Goal: Task Accomplishment & Management: Use online tool/utility

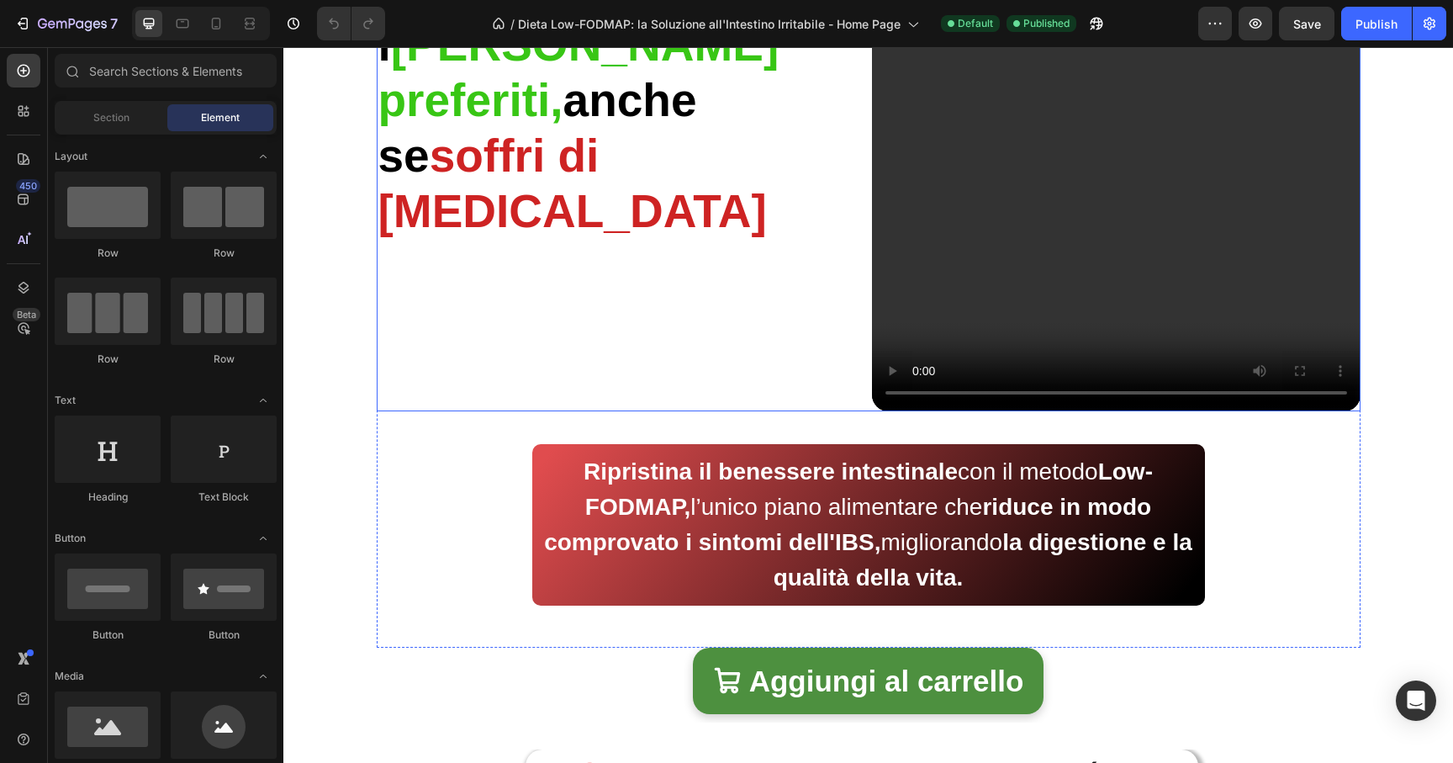
scroll to position [750, 0]
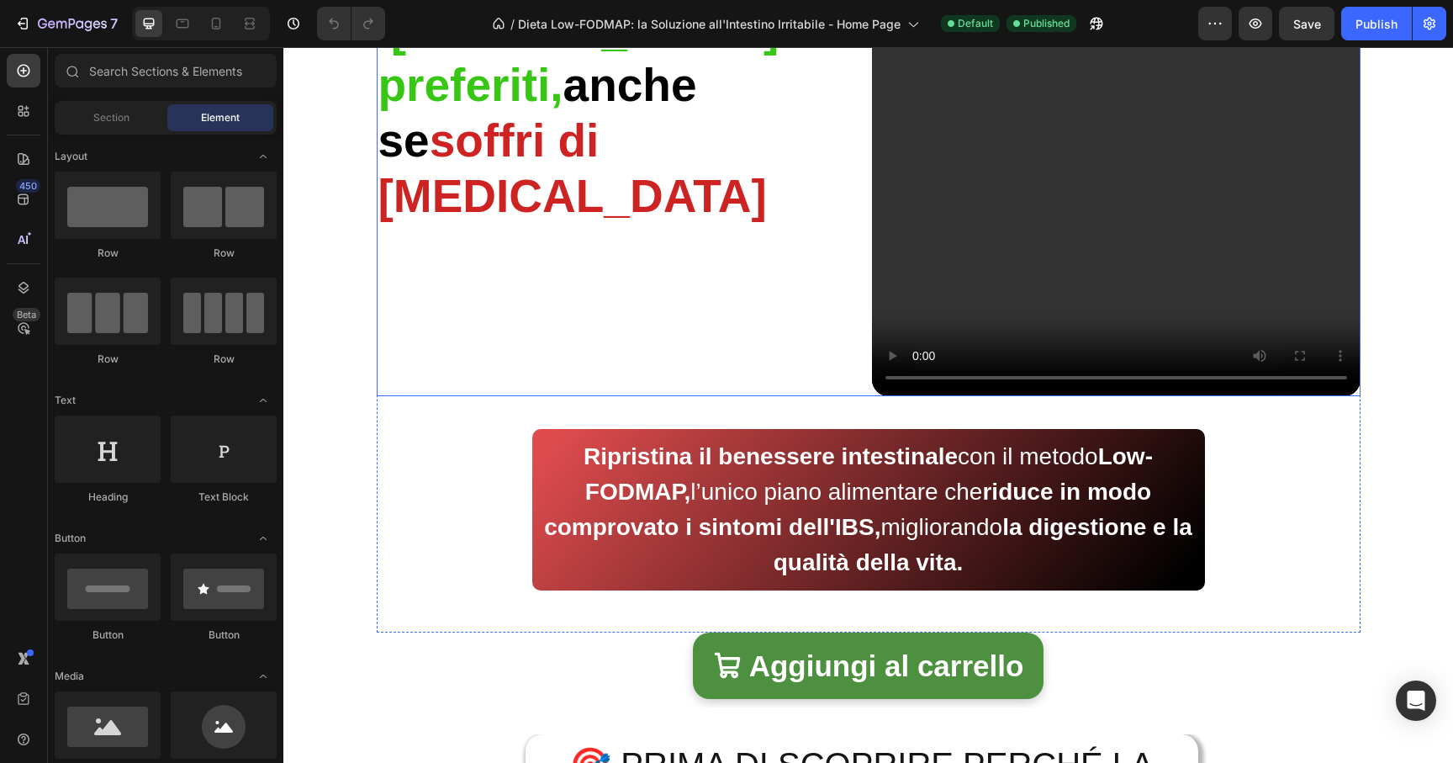
click at [711, 457] on strong "Ripristina il benessere intestinale" at bounding box center [771, 456] width 374 height 26
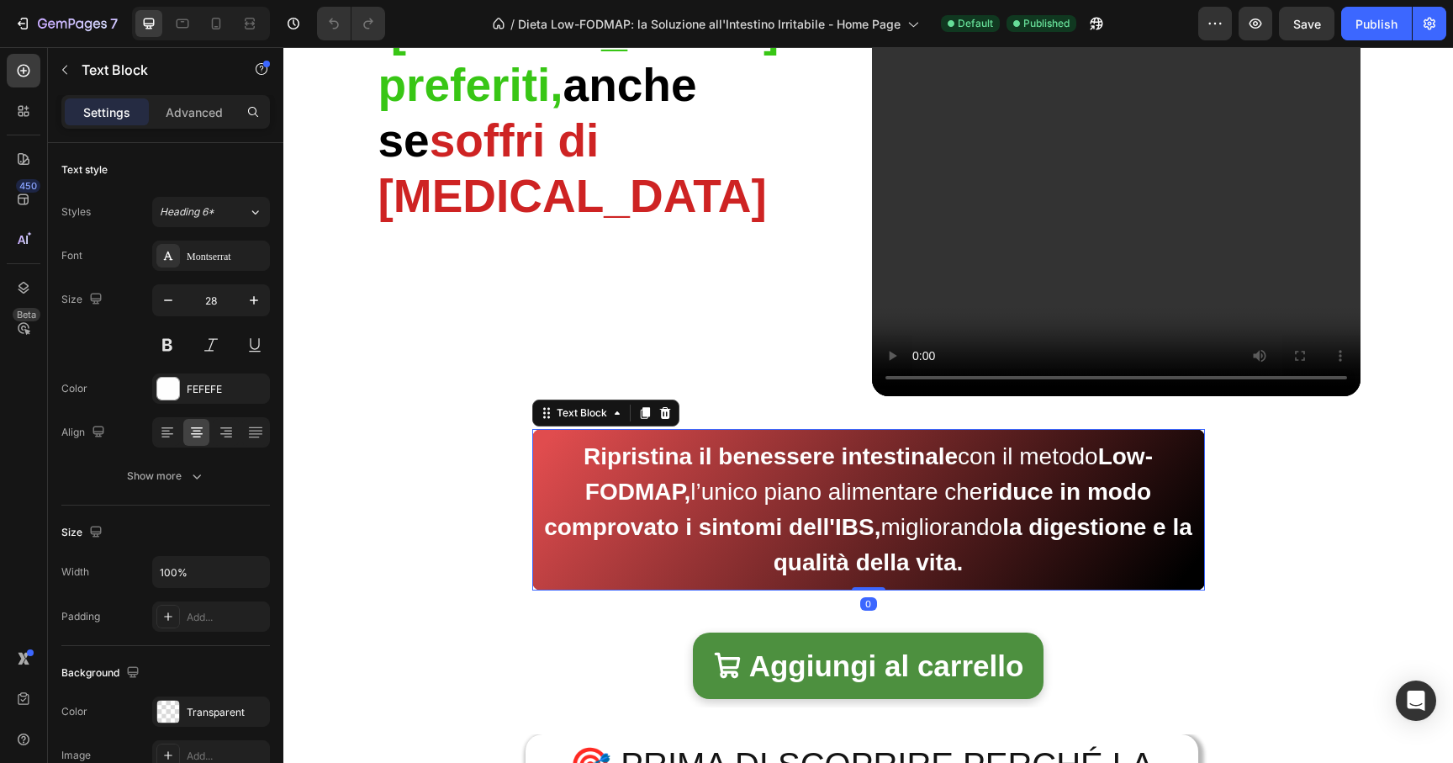
click at [926, 489] on p "Ripristina il benessere intestinale con il metodo Low-FODMAP, l’unico piano ali…" at bounding box center [868, 509] width 653 height 141
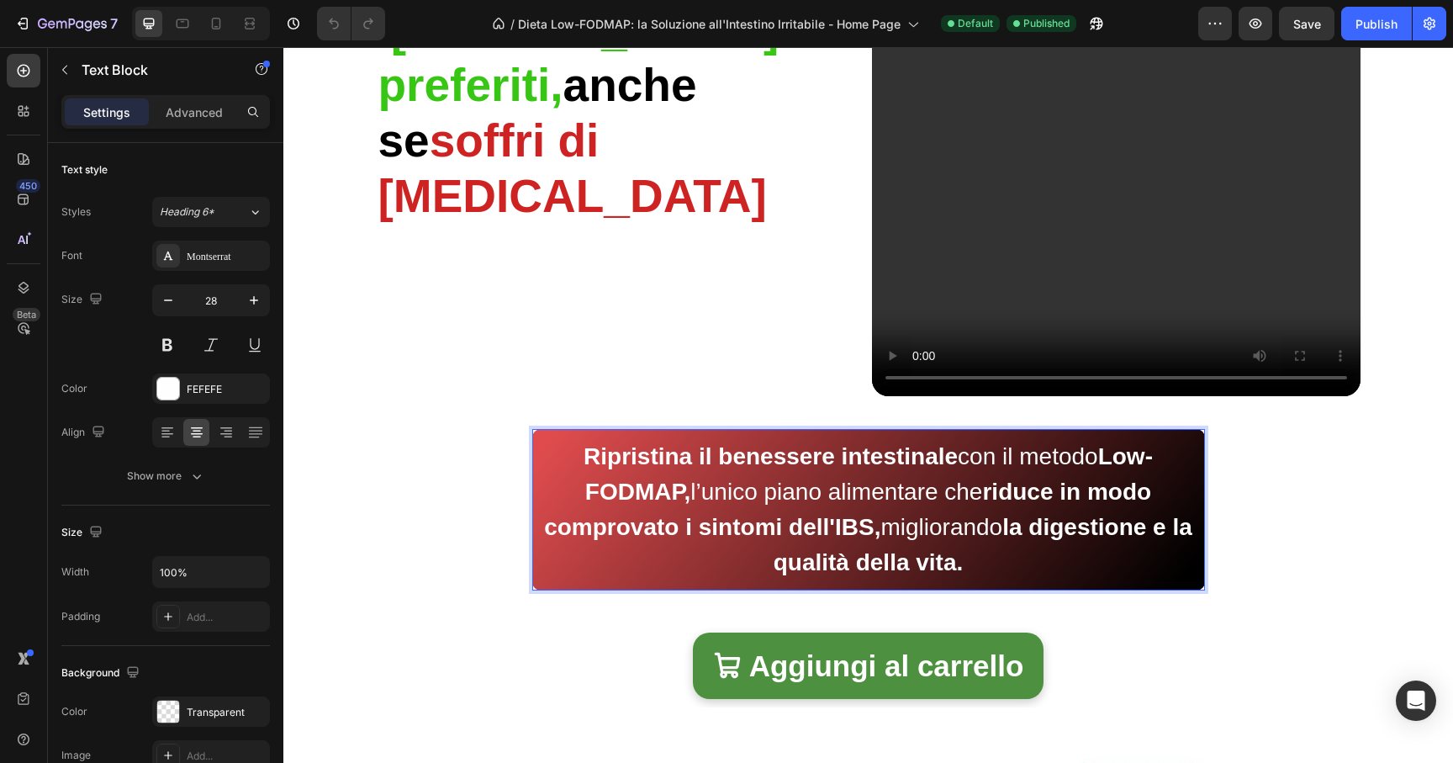
click at [749, 500] on p "Ripristina il benessere intestinale con il metodo Low-FODMAP, l’unico piano ali…" at bounding box center [868, 509] width 653 height 141
click at [948, 497] on p "Ripristina il benessere intestinale con il metodo Low-FODMAP, l’unico piano ali…" at bounding box center [868, 509] width 653 height 141
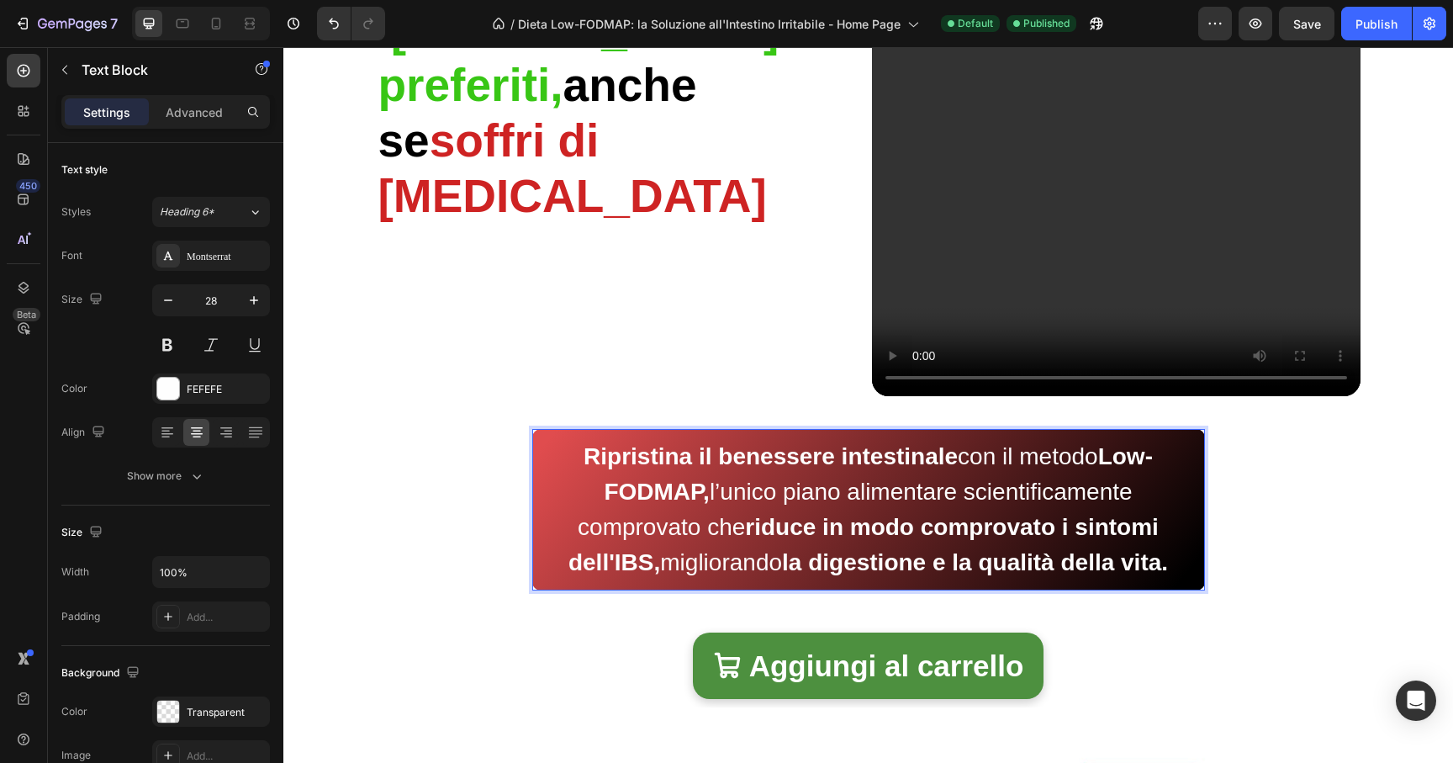
click at [726, 565] on strong "riduce in modo comprovato i sintomi dell'IBS," at bounding box center [863, 544] width 590 height 61
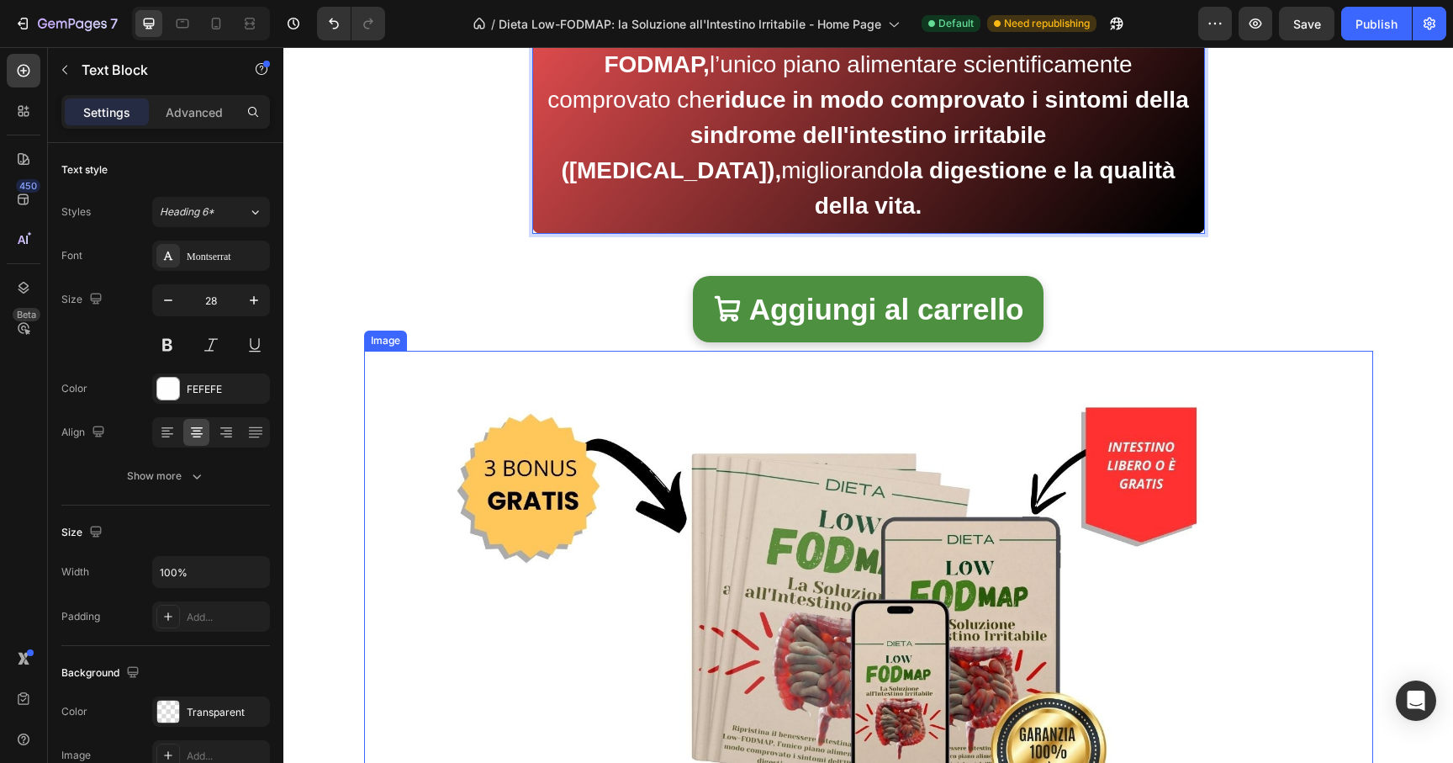
scroll to position [1178, 0]
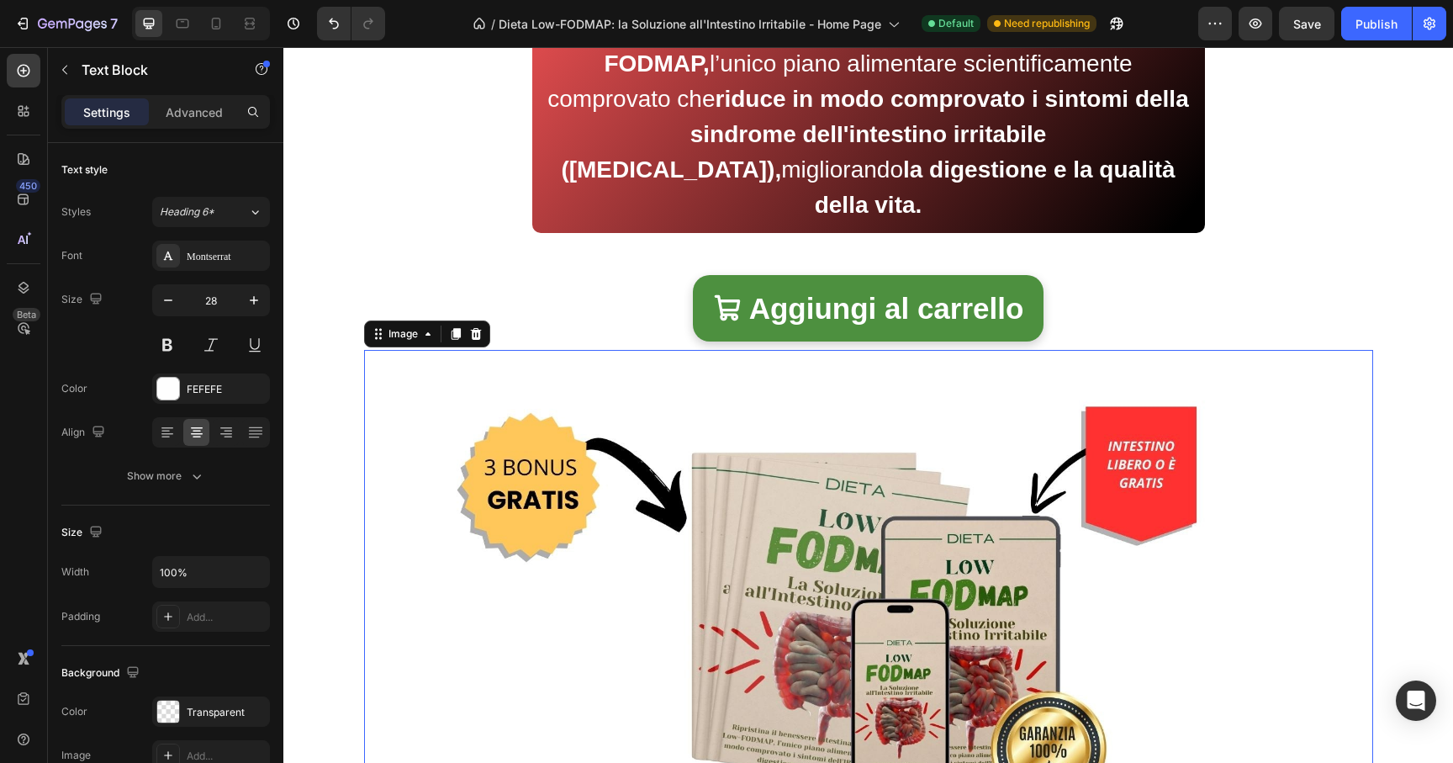
click at [799, 526] on img at bounding box center [868, 634] width 1009 height 568
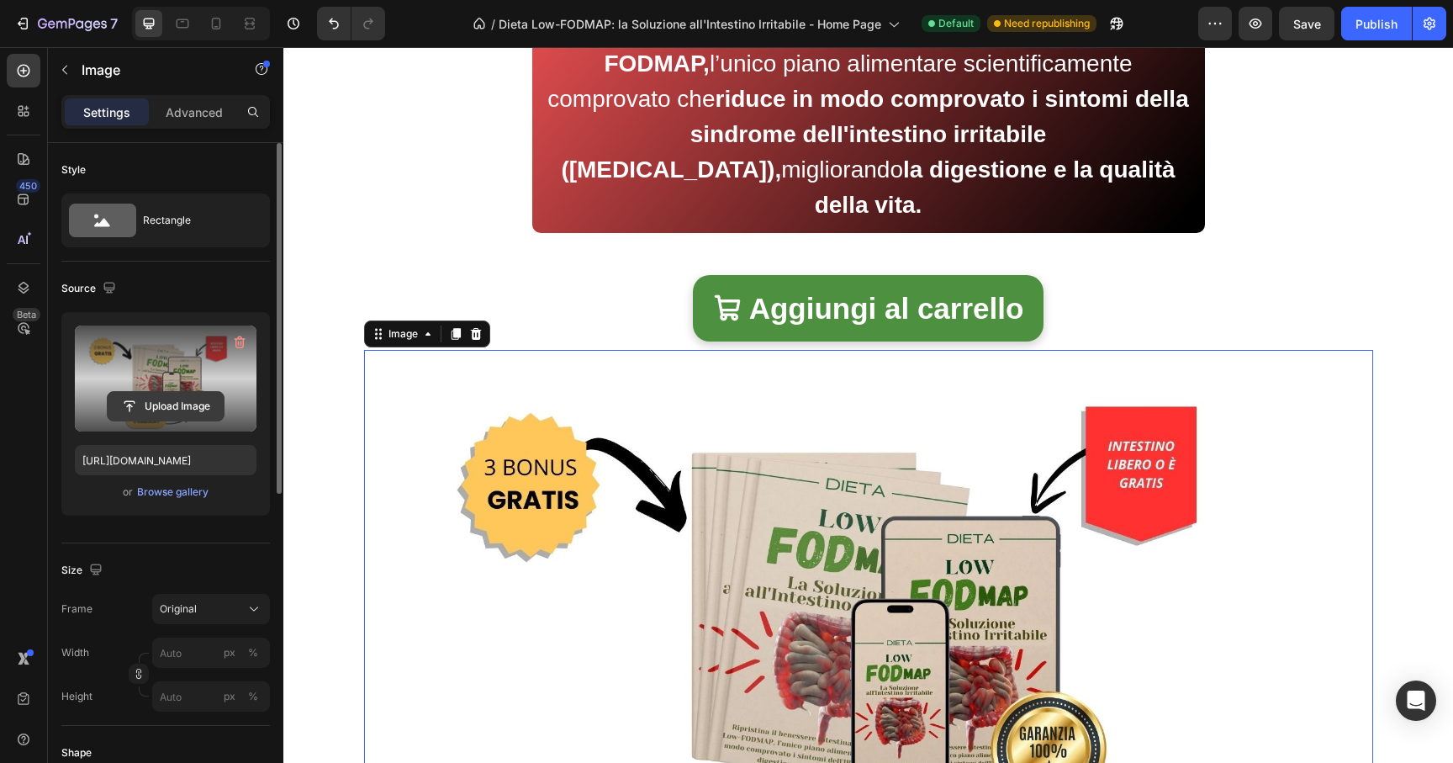
click at [151, 394] on input "file" at bounding box center [166, 406] width 116 height 29
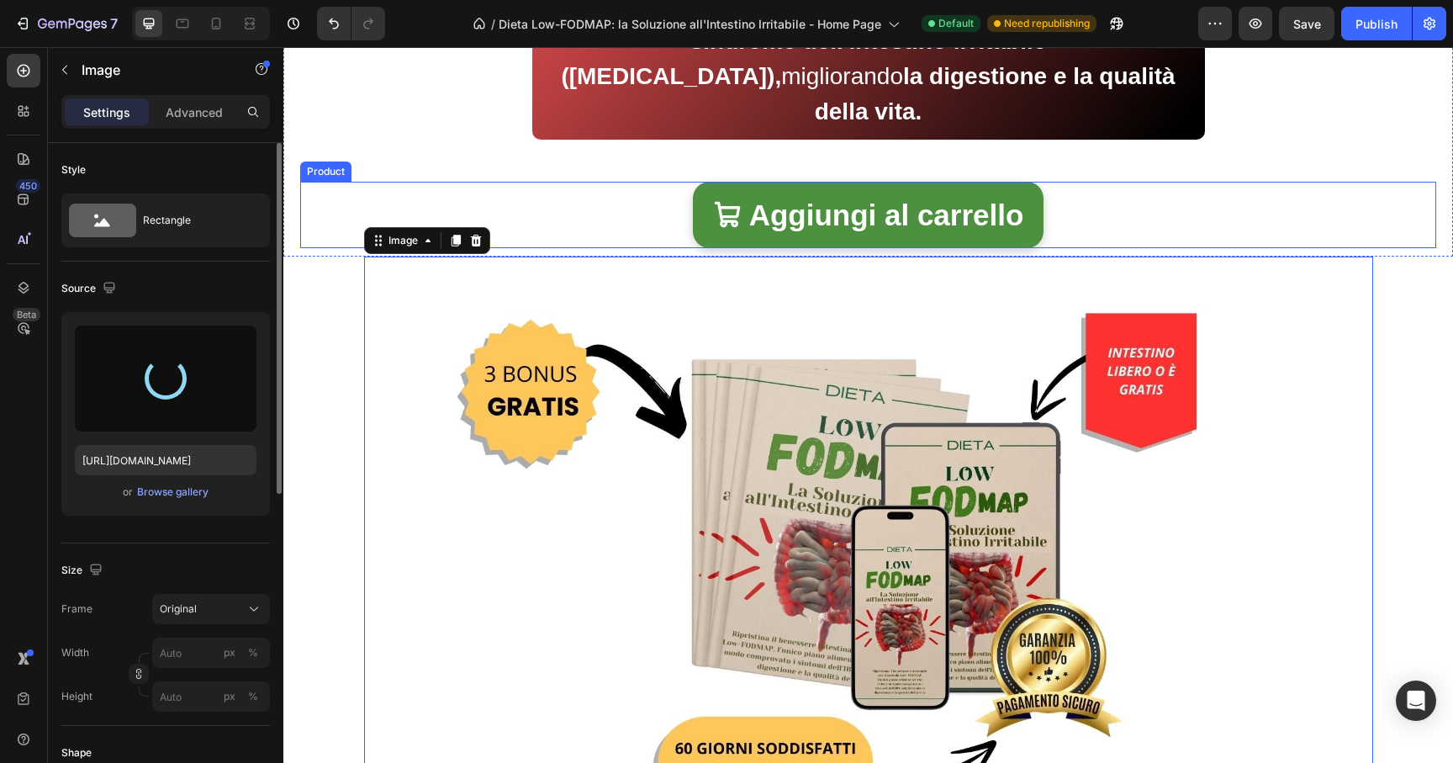
scroll to position [1436, 0]
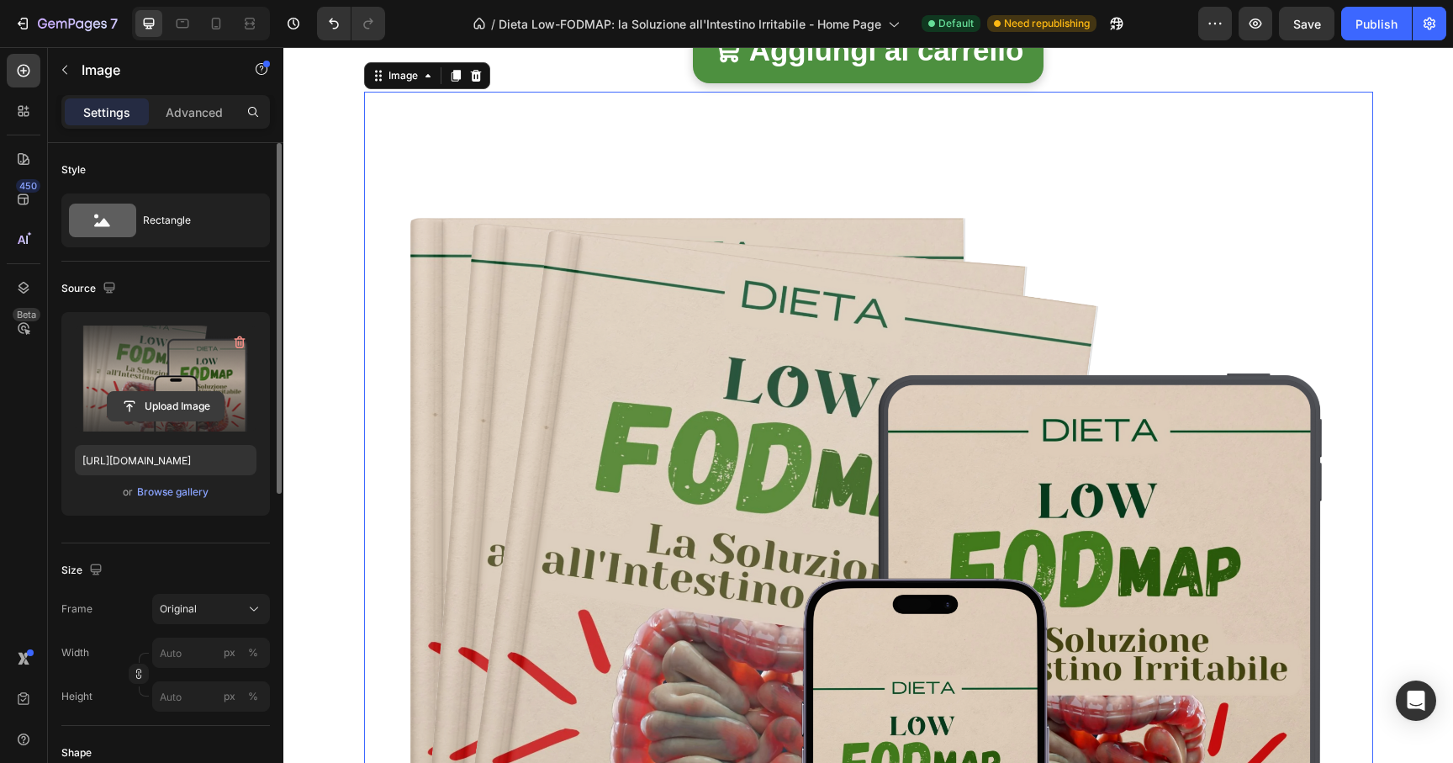
click at [181, 392] on input "file" at bounding box center [166, 406] width 116 height 29
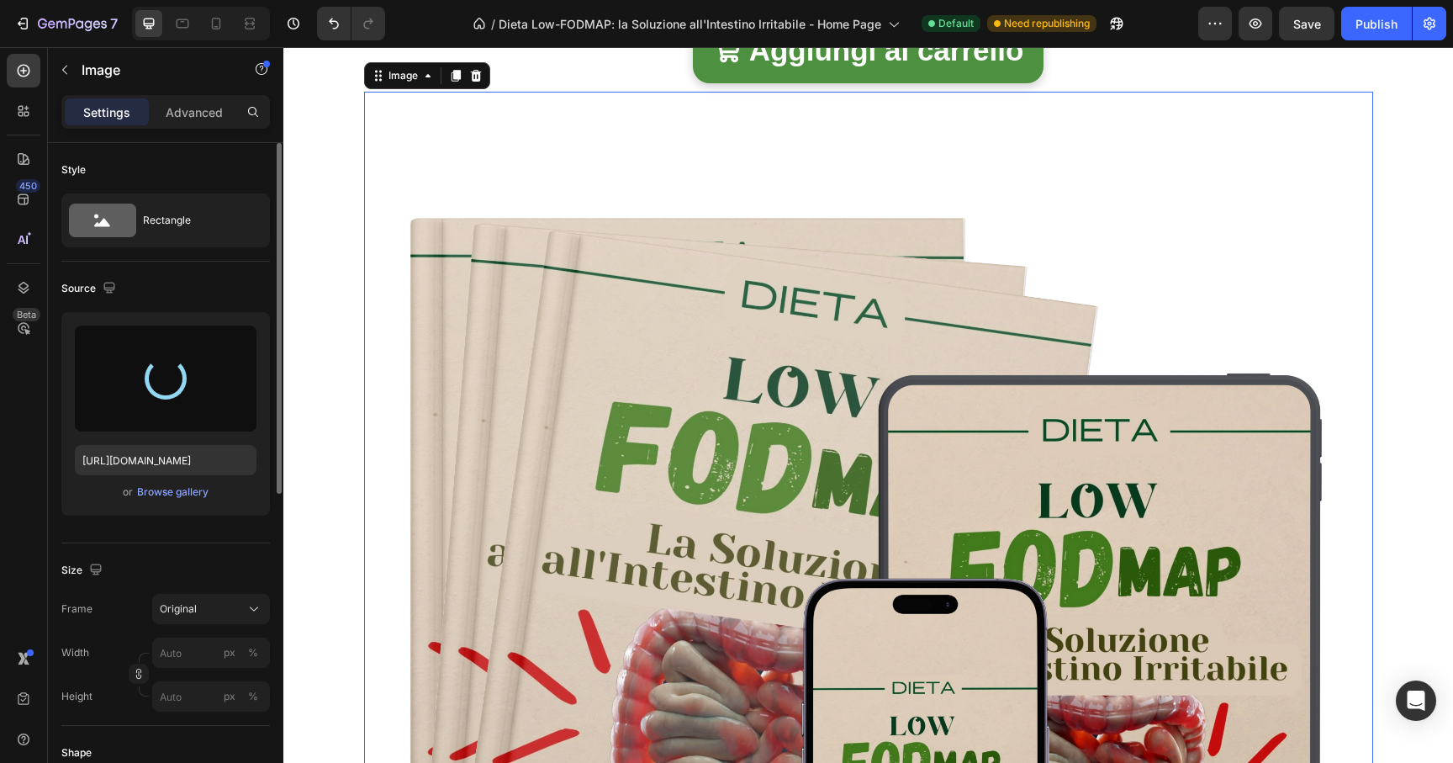
type input "[URL][DOMAIN_NAME]"
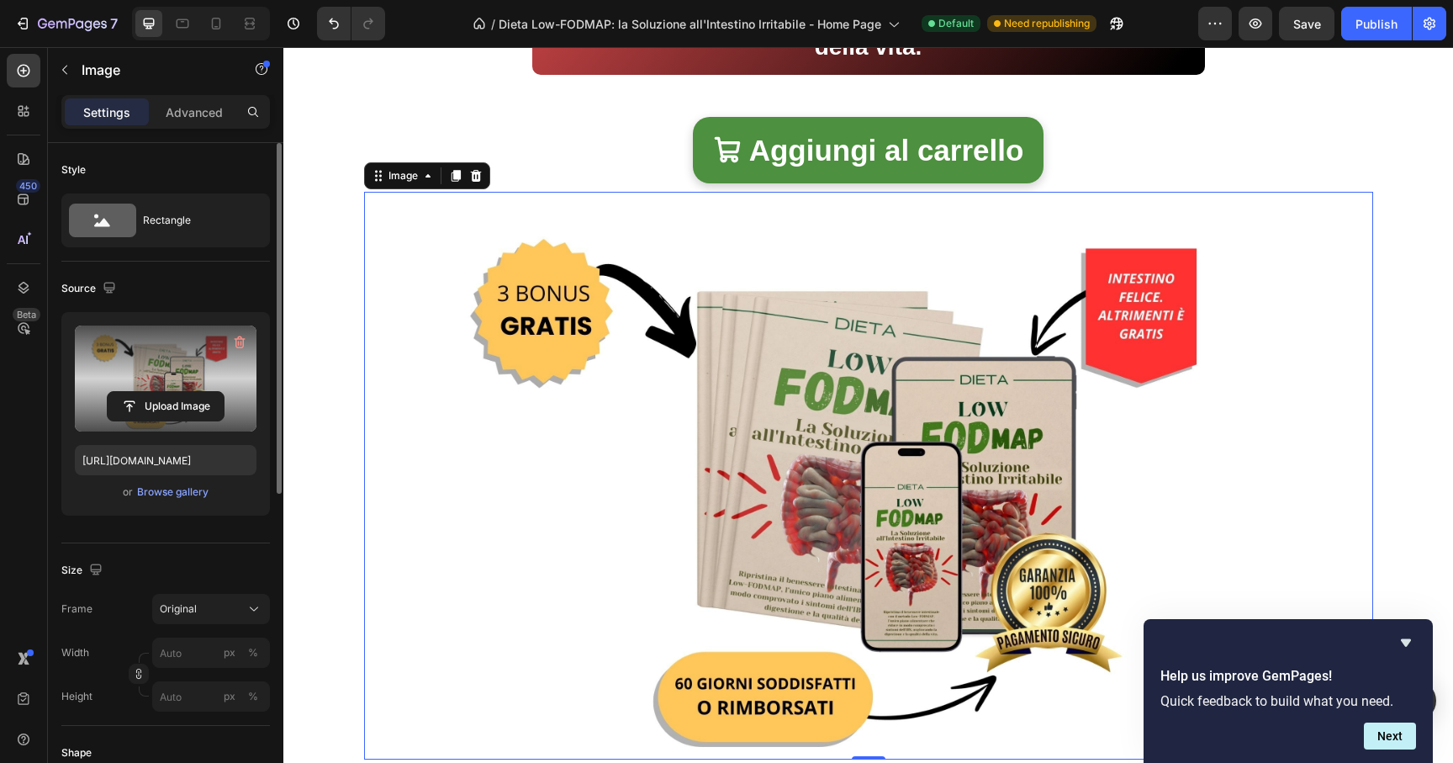
scroll to position [1326, 0]
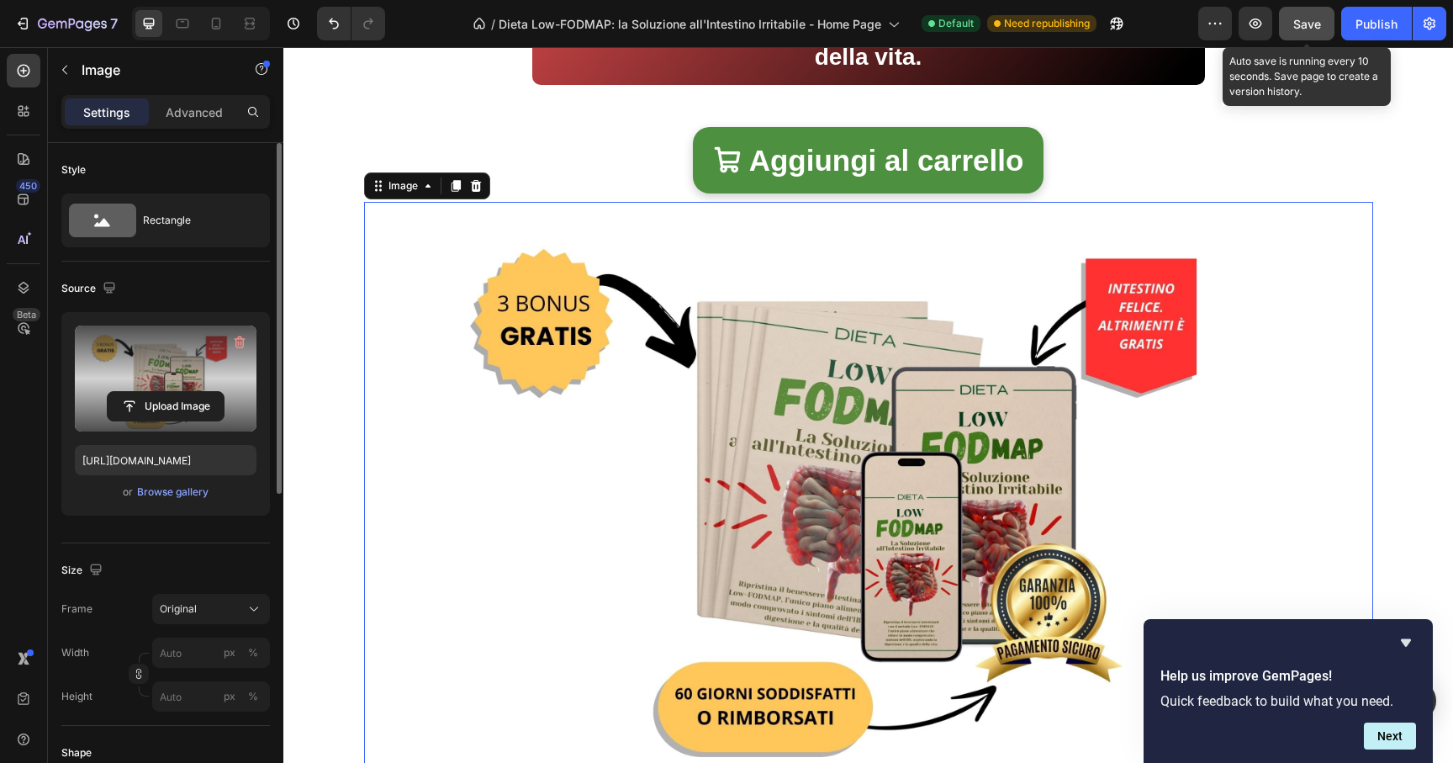
click at [1328, 10] on button "Save" at bounding box center [1307, 24] width 56 height 34
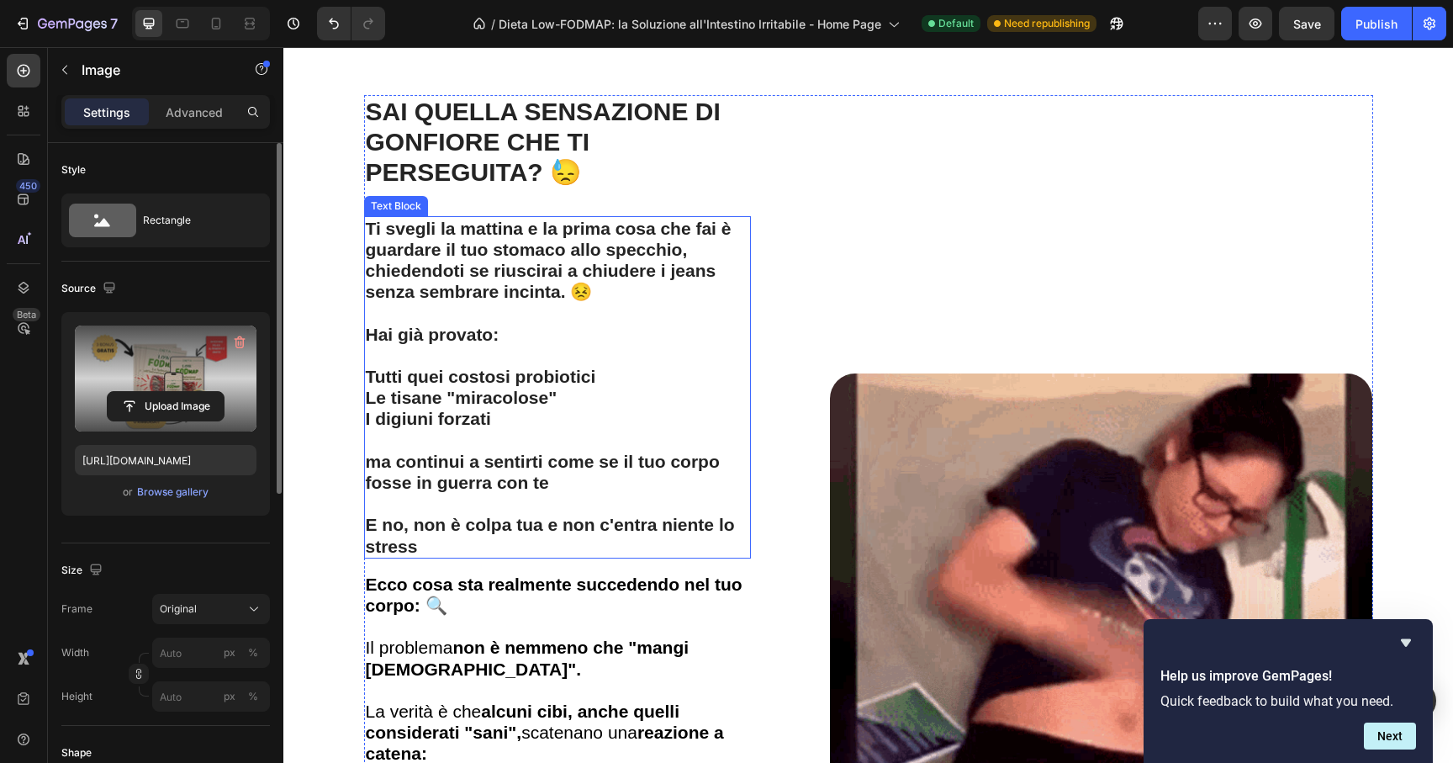
scroll to position [2890, 0]
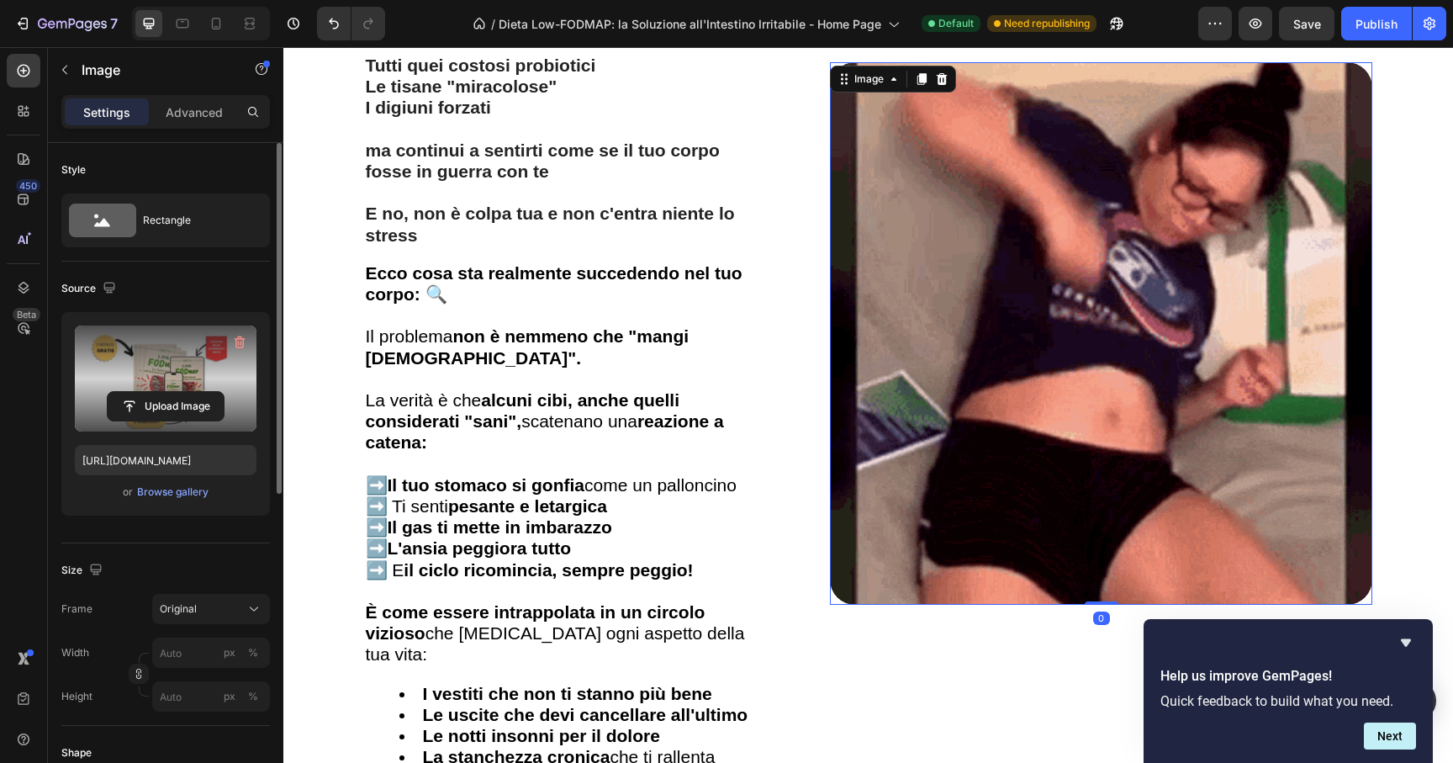
click at [995, 390] on img at bounding box center [1101, 333] width 542 height 542
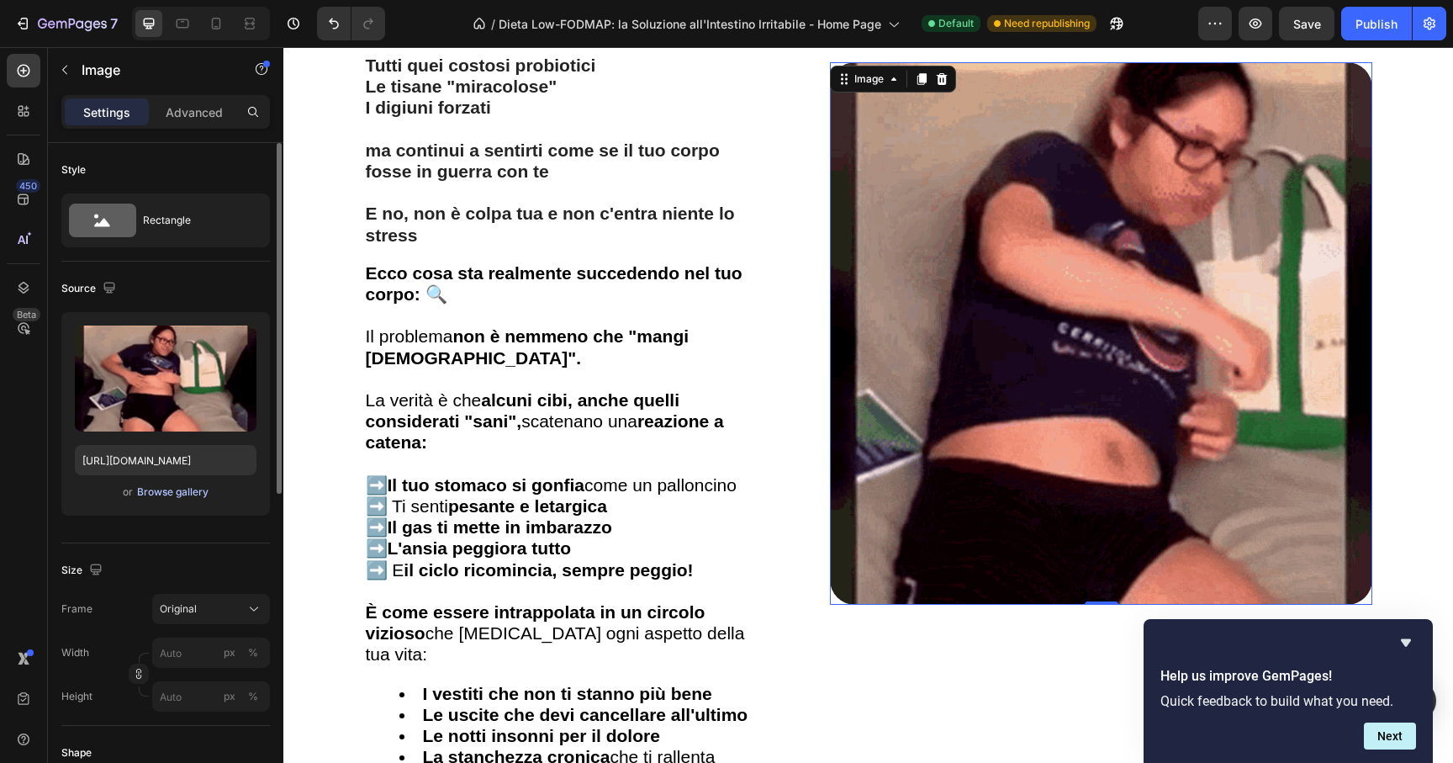
click at [177, 494] on div "Browse gallery" at bounding box center [172, 491] width 71 height 15
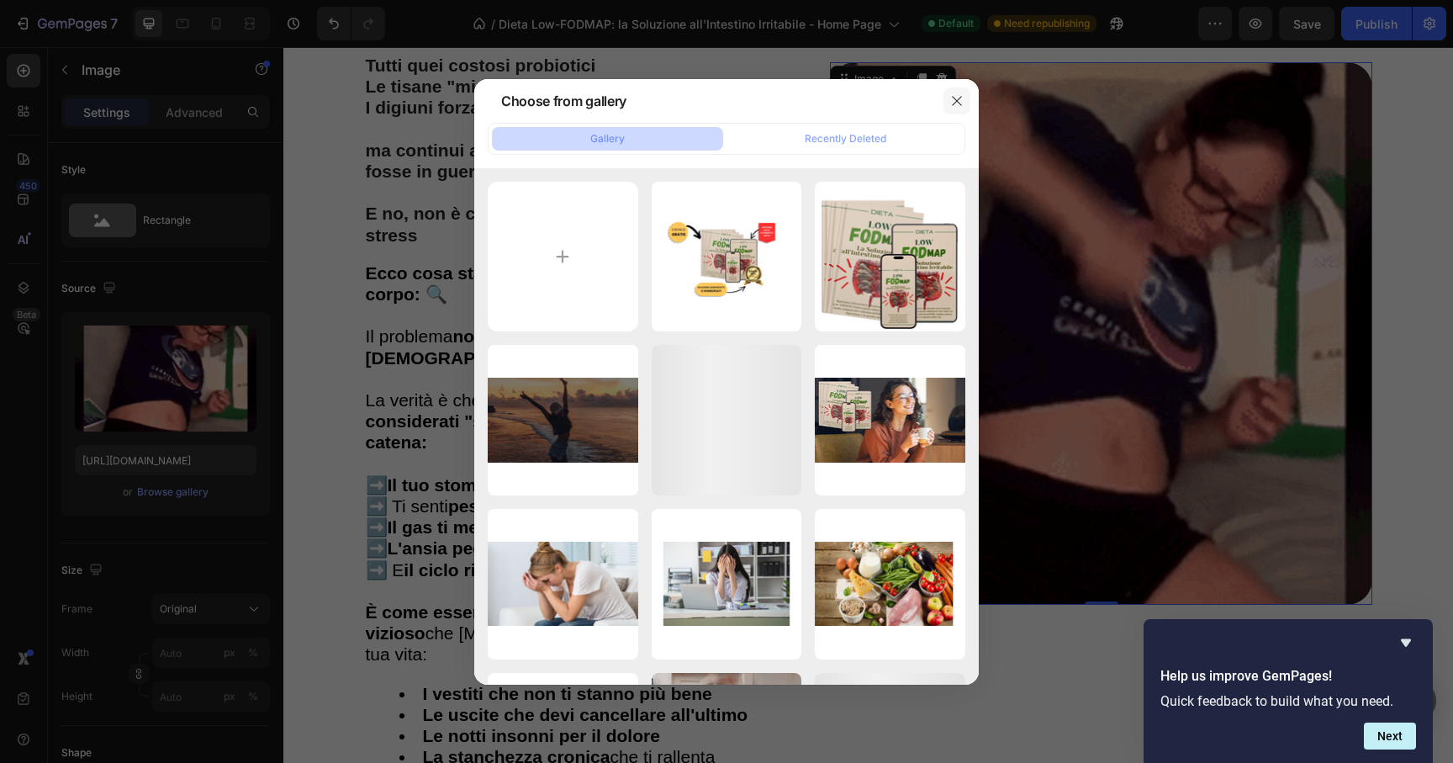
click at [959, 99] on icon "button" at bounding box center [956, 100] width 13 height 13
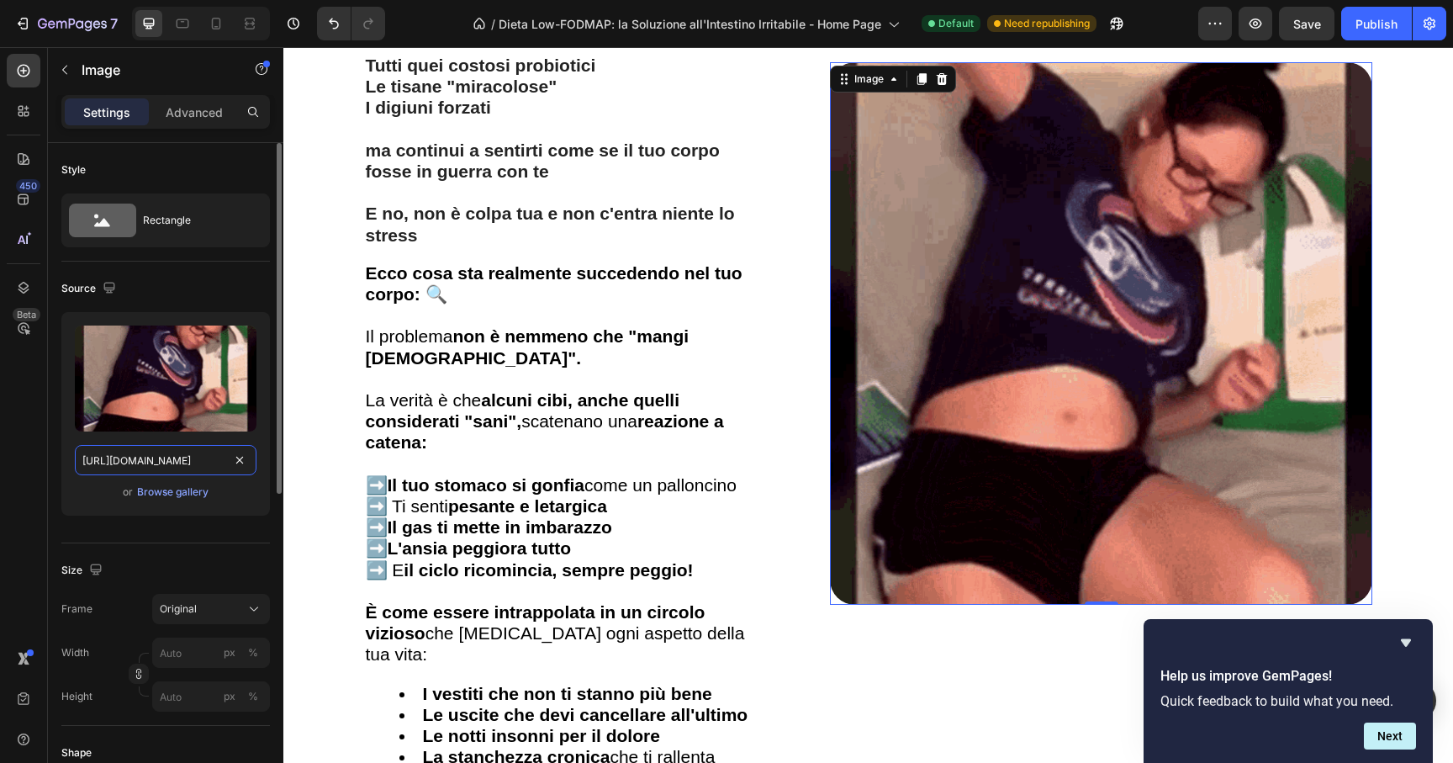
click at [174, 468] on input "[URL][DOMAIN_NAME]" at bounding box center [166, 460] width 182 height 30
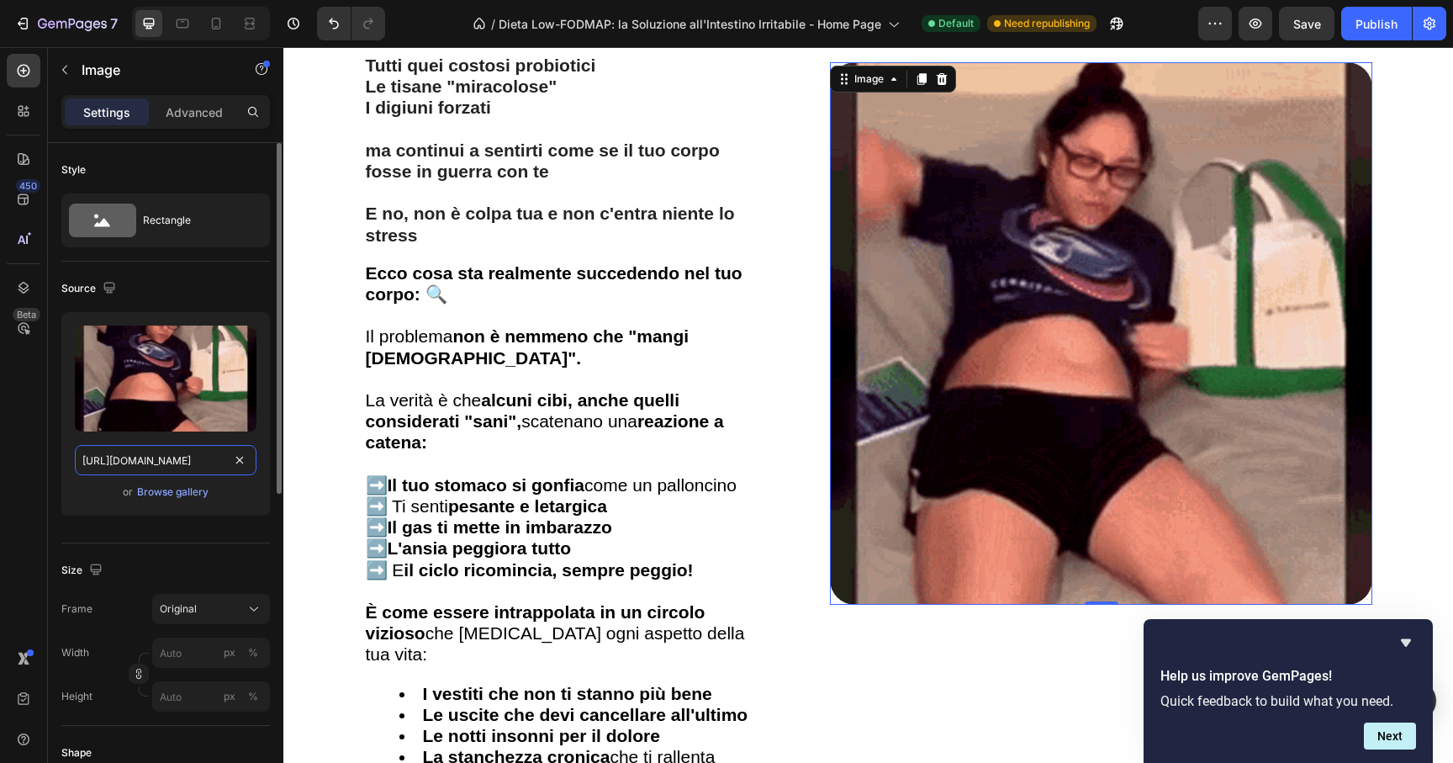
click at [174, 468] on input "[URL][DOMAIN_NAME]" at bounding box center [166, 460] width 182 height 30
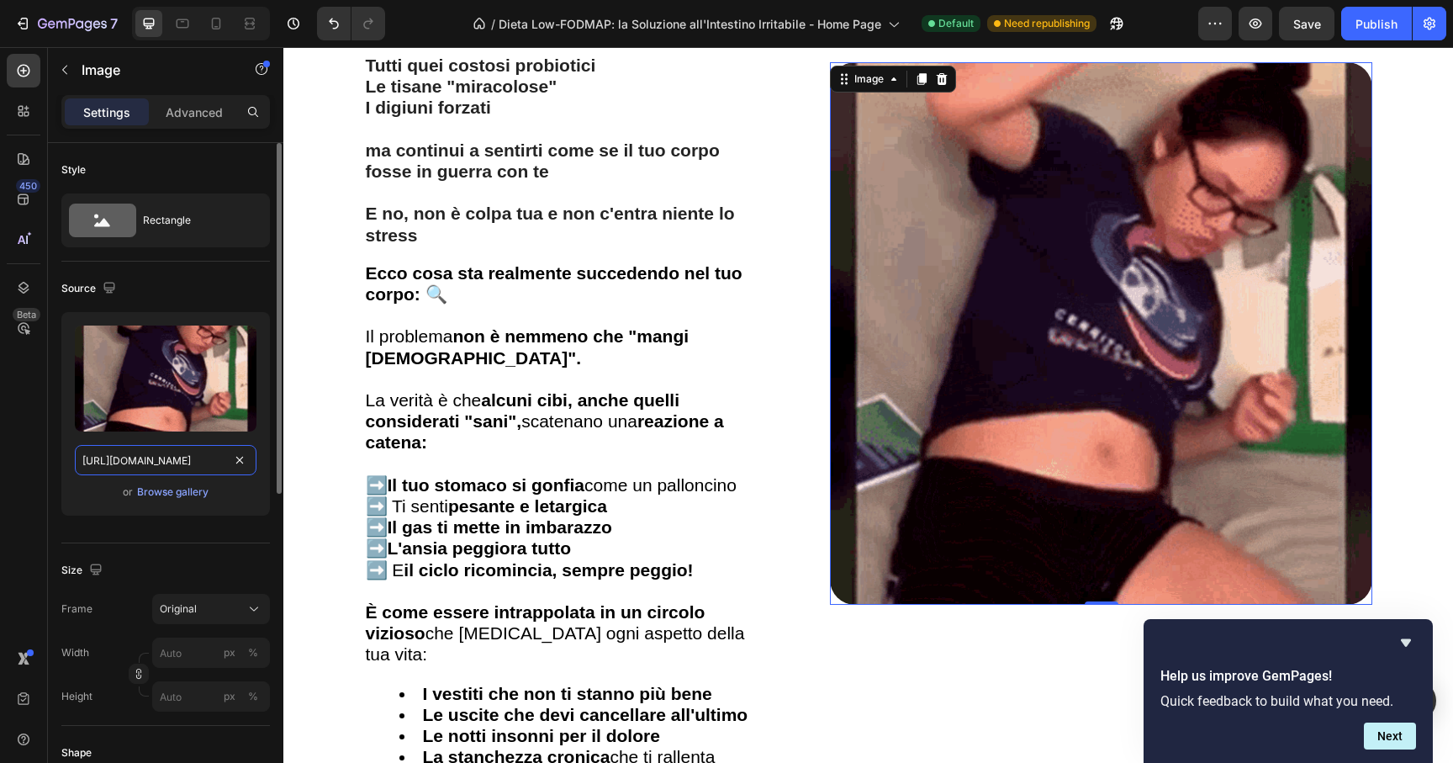
paste input "videos/c/o/v/725b31944d0a41e89d22f965250a6ddf.mp4"
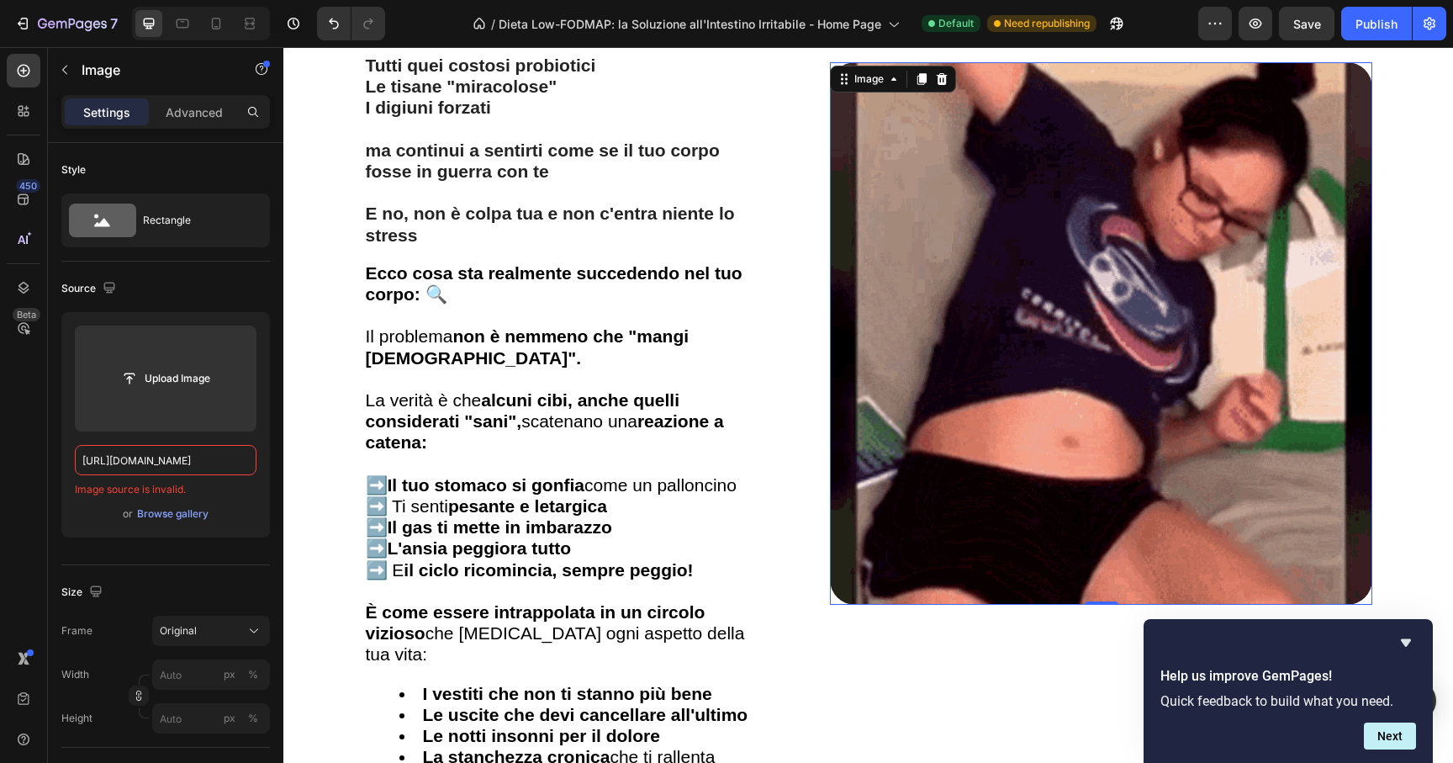
scroll to position [0, 0]
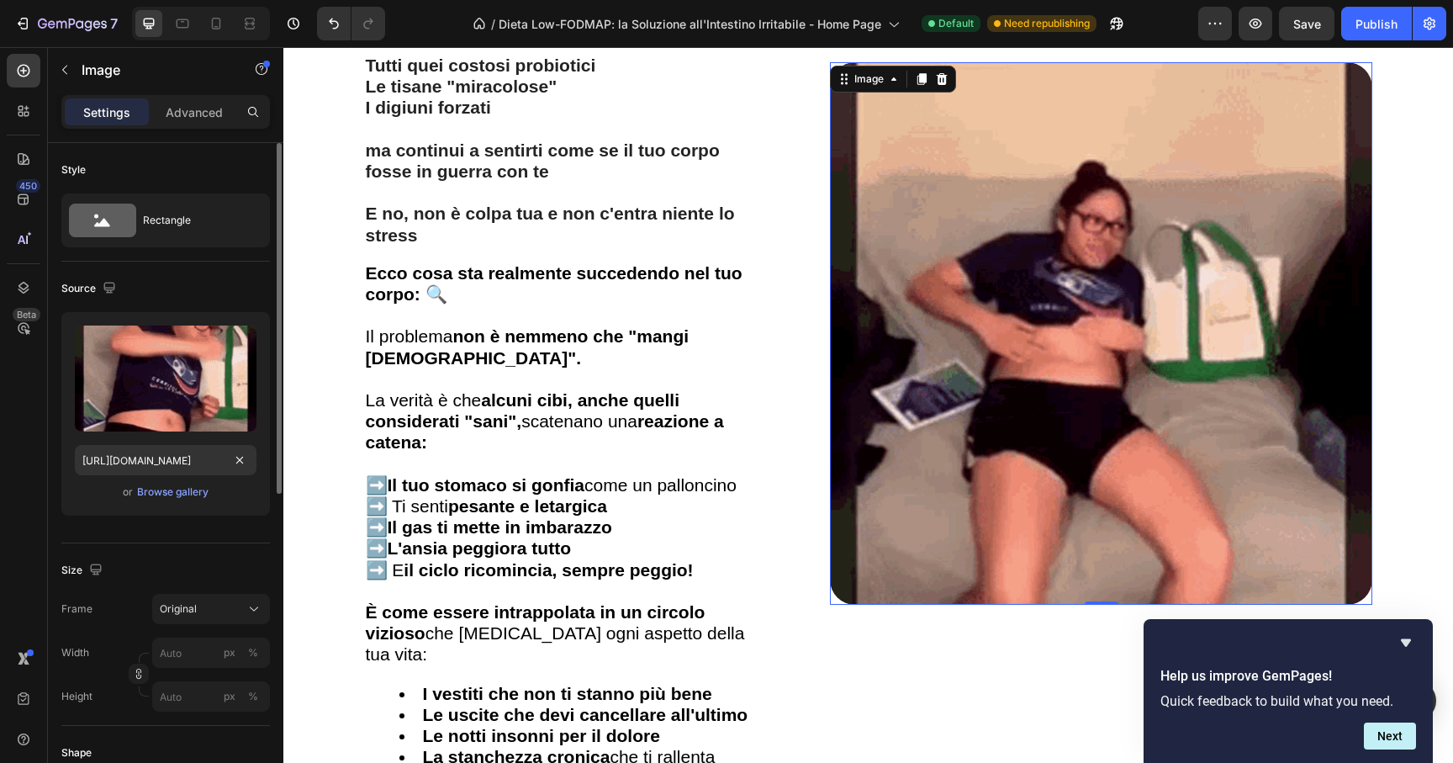
click at [241, 530] on div "Source Upload Image [URL][DOMAIN_NAME] or Browse gallery" at bounding box center [165, 403] width 209 height 282
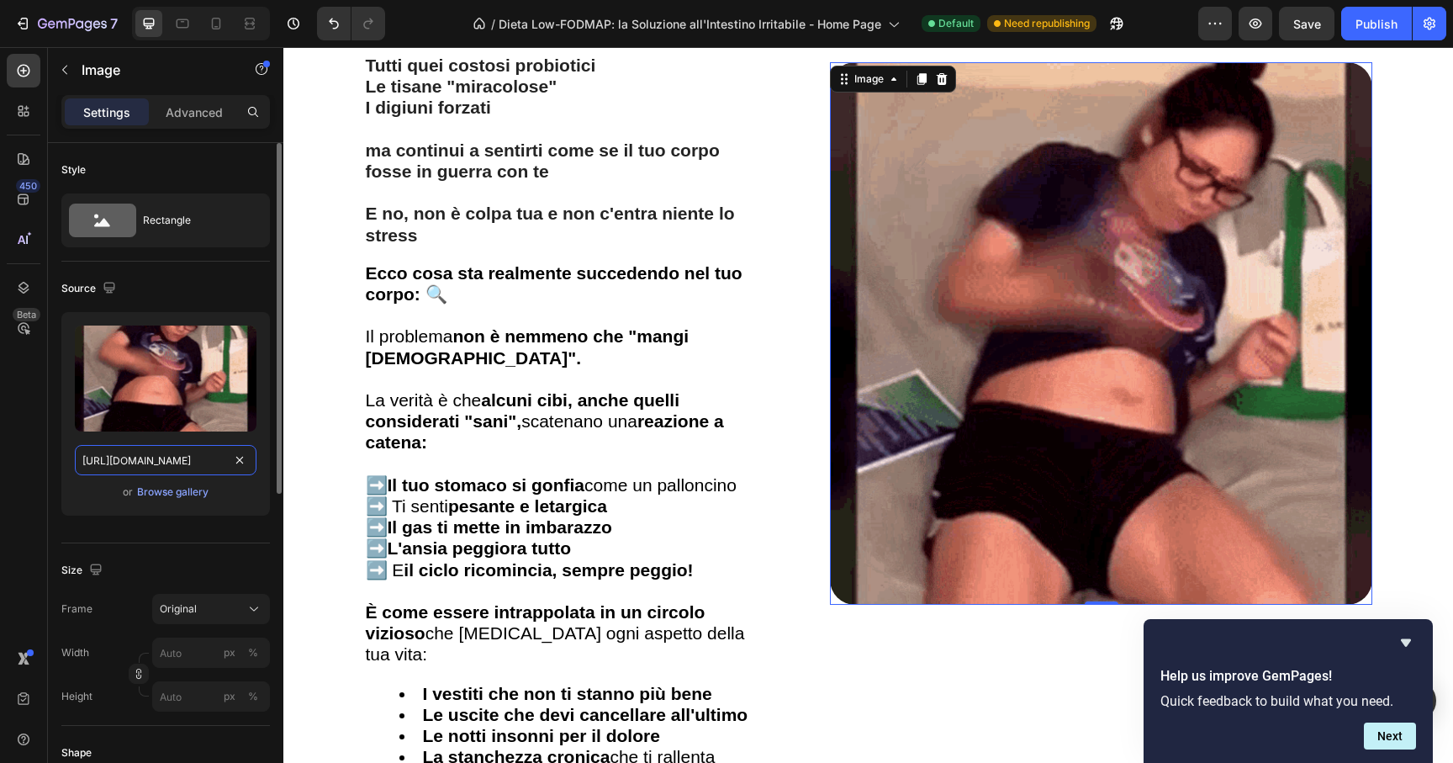
click at [199, 460] on input "[URL][DOMAIN_NAME]" at bounding box center [166, 460] width 182 height 30
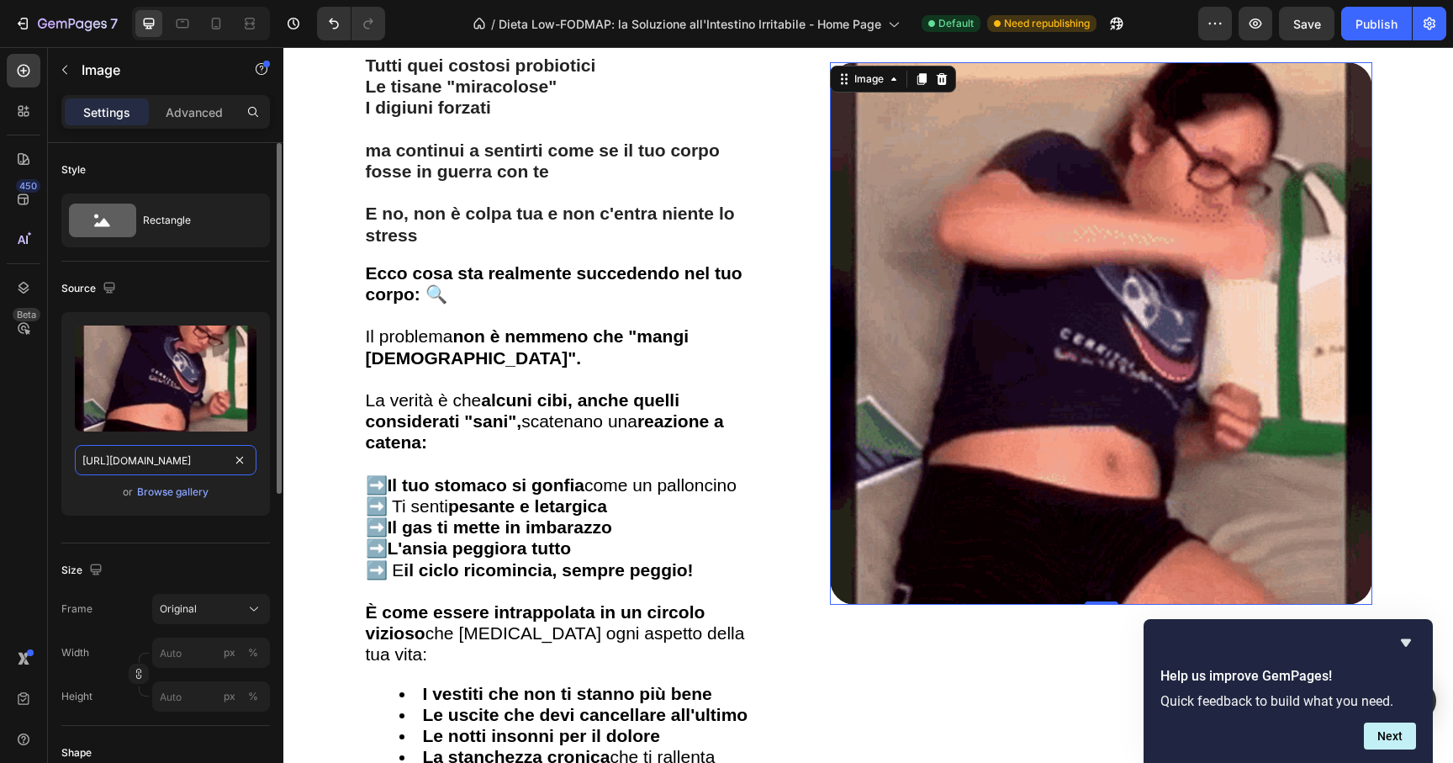
click at [210, 467] on input "[URL][DOMAIN_NAME]" at bounding box center [166, 460] width 182 height 30
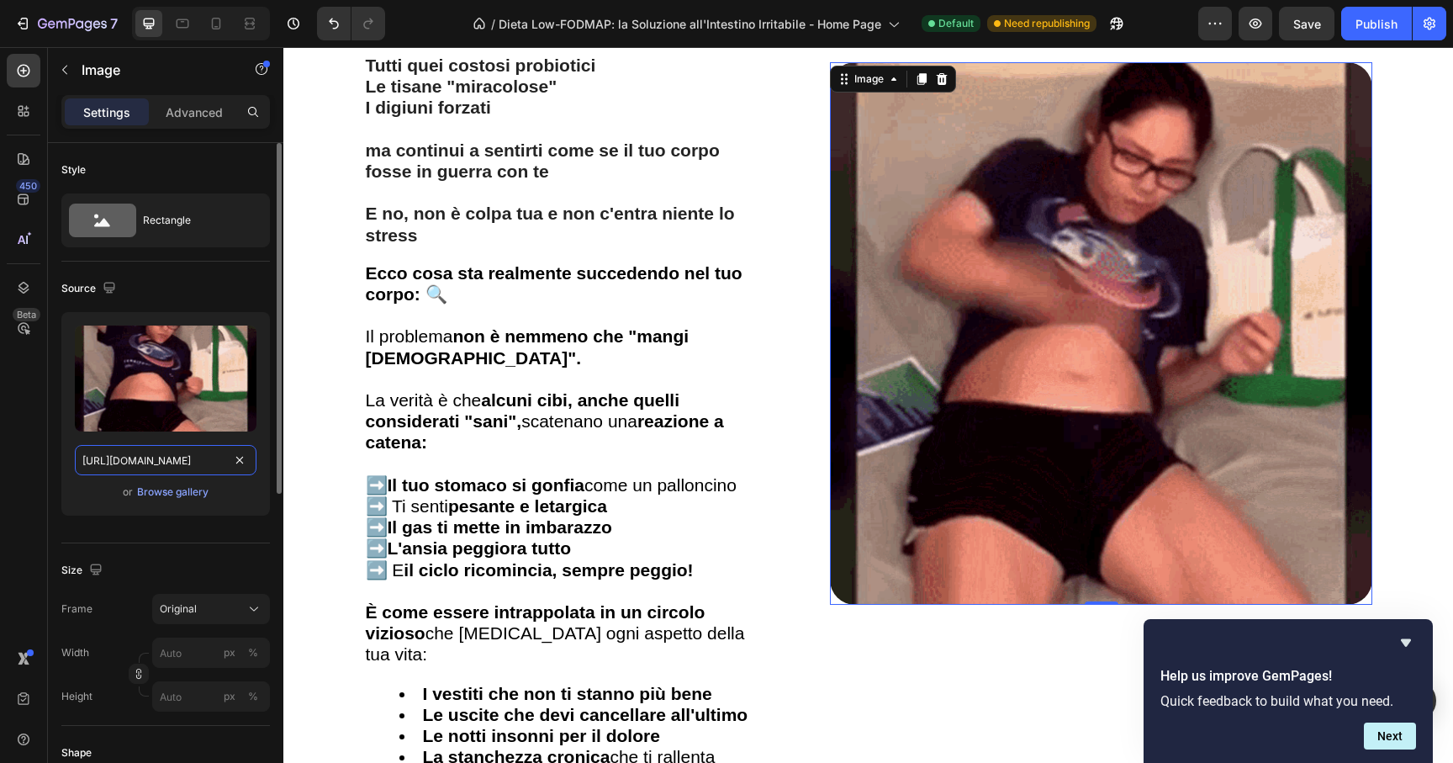
click at [191, 465] on input "[URL][DOMAIN_NAME]" at bounding box center [166, 460] width 182 height 30
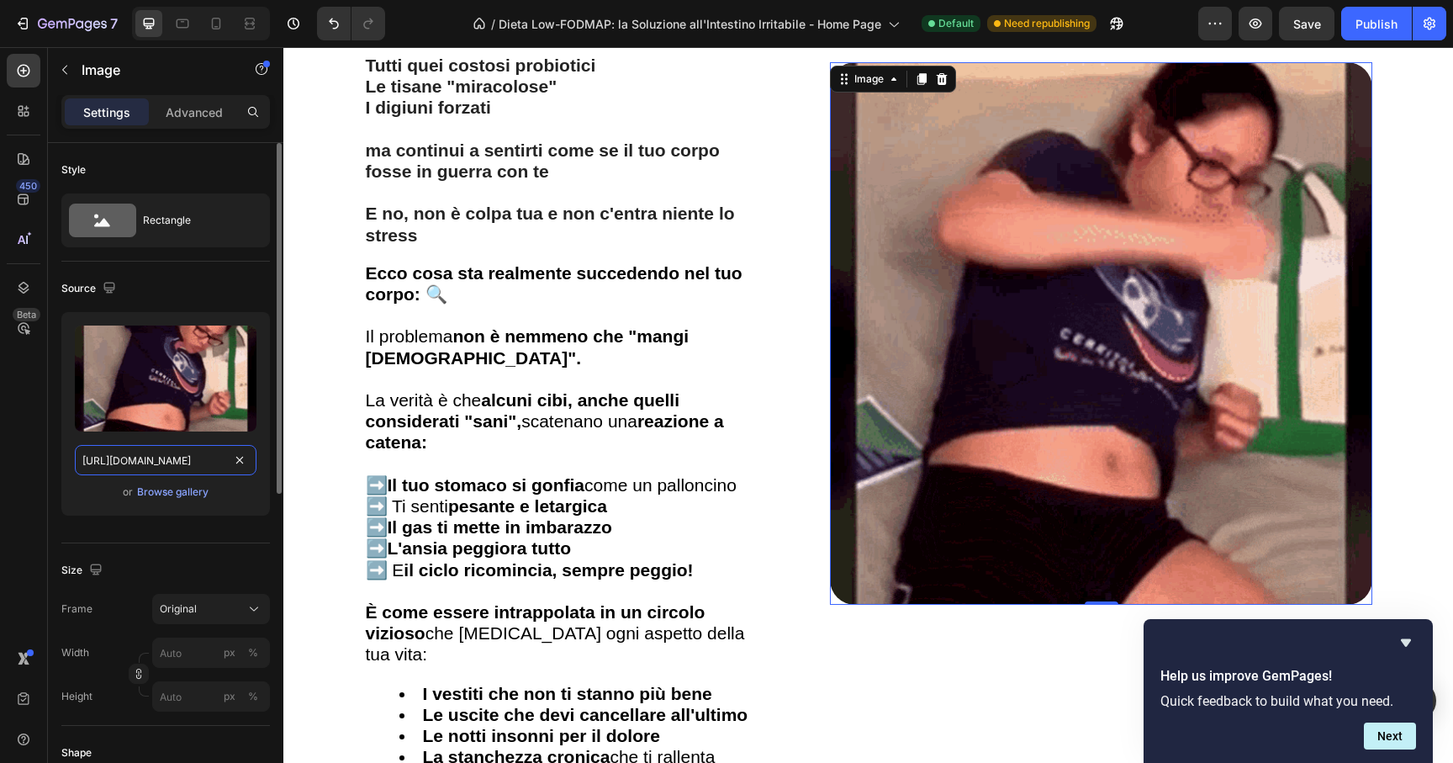
click at [191, 465] on input "[URL][DOMAIN_NAME]" at bounding box center [166, 460] width 182 height 30
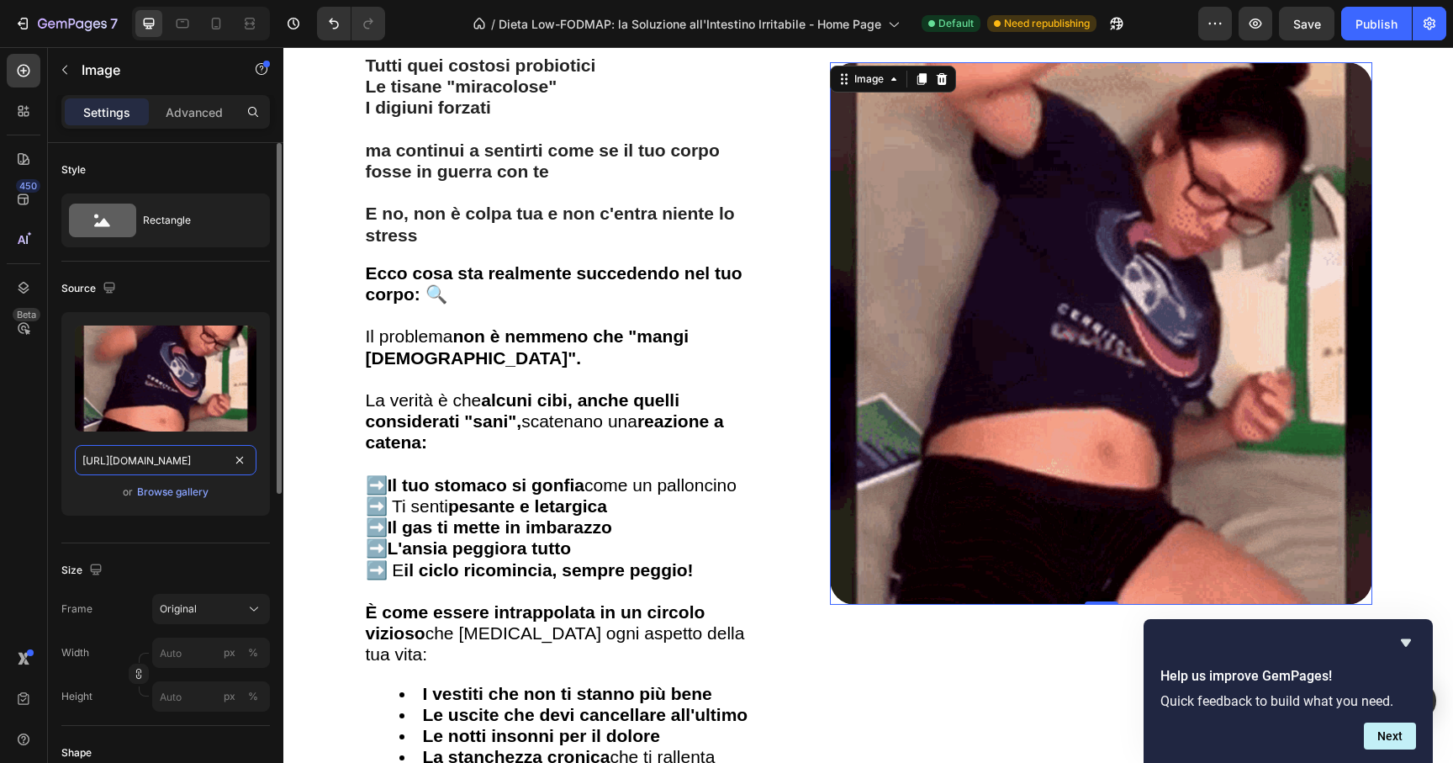
click at [191, 465] on input "[URL][DOMAIN_NAME]" at bounding box center [166, 460] width 182 height 30
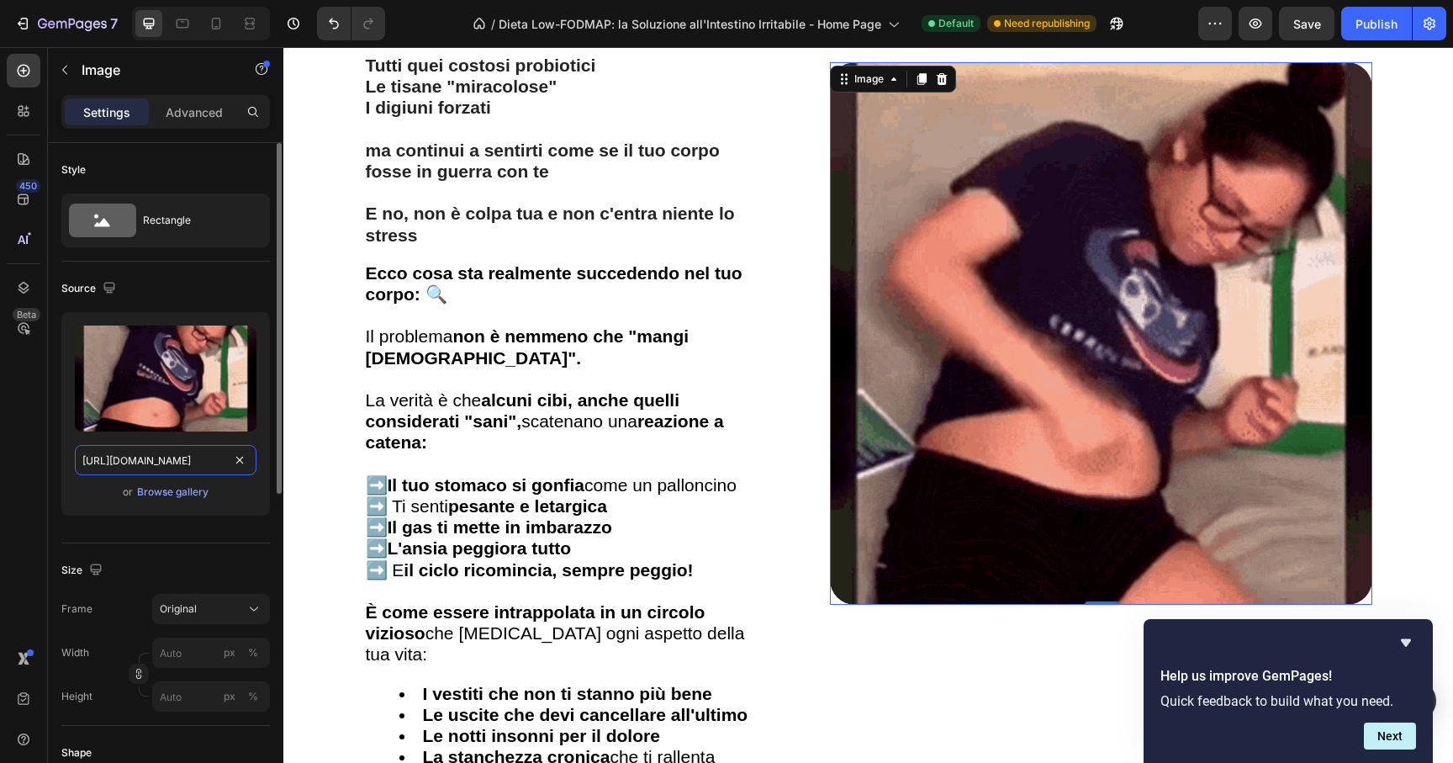
paste input "videos/c/o/v/725b31944d0a41e89d22f965250a6ddf.mp4"
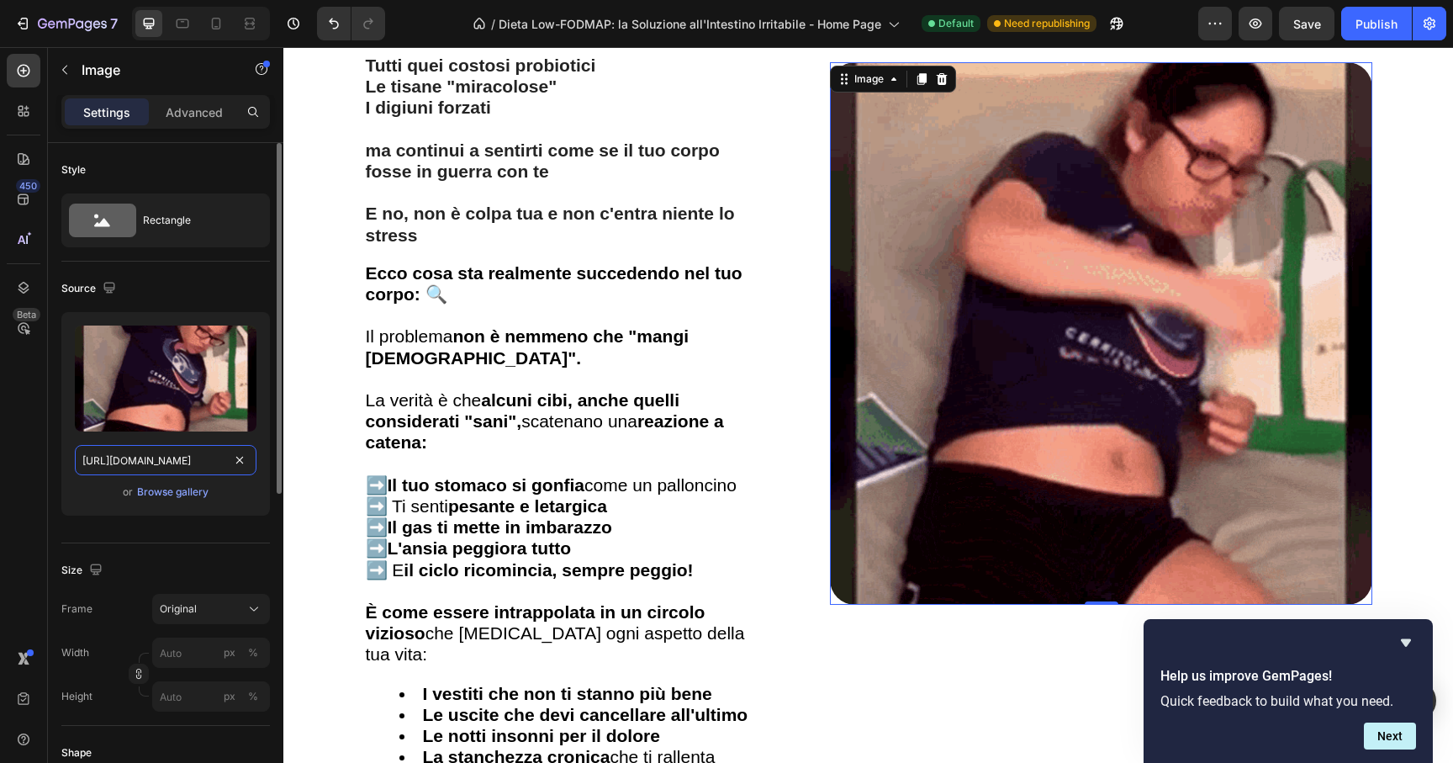
scroll to position [0, 252]
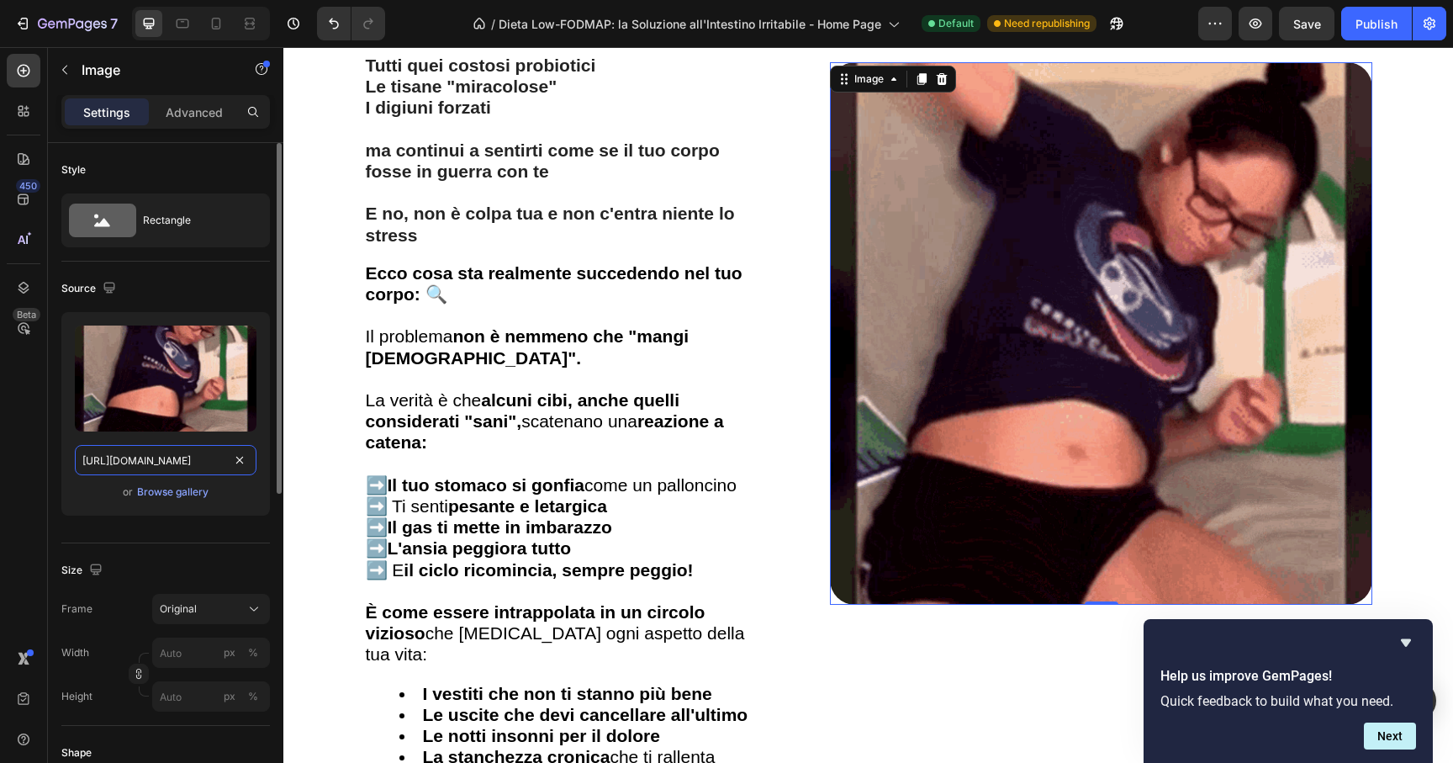
click at [87, 461] on input "[URL][DOMAIN_NAME]" at bounding box center [166, 460] width 182 height 30
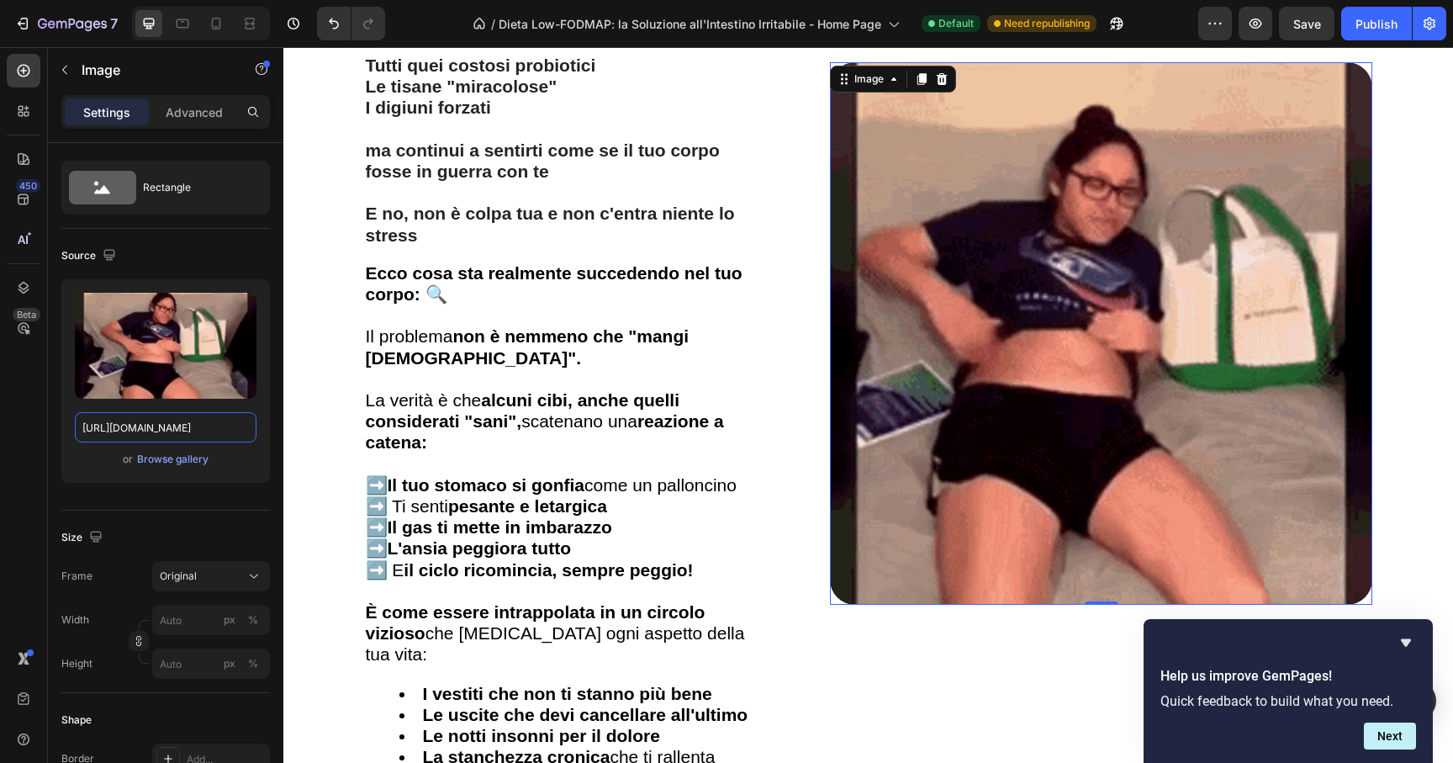
scroll to position [0, 0]
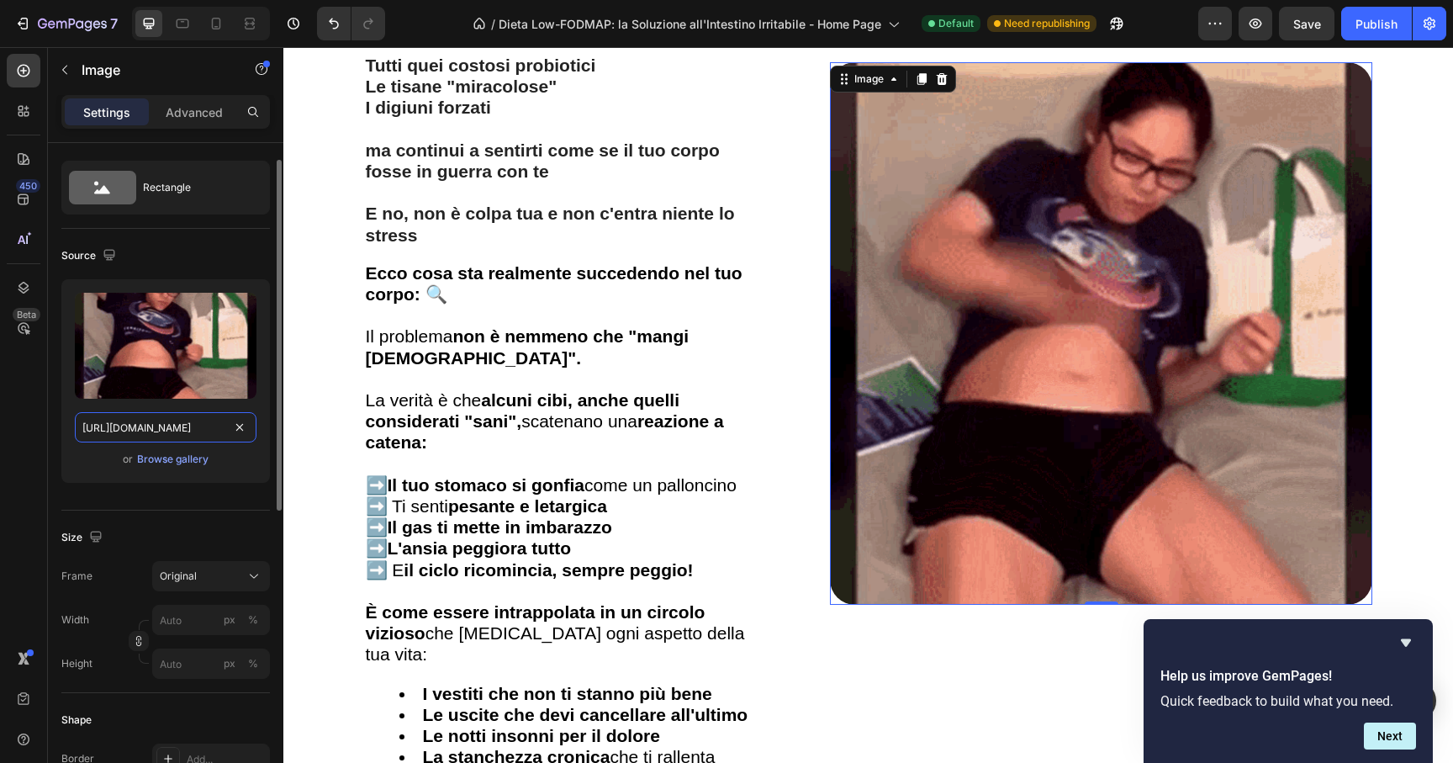
paste input "videos/c/o/v/[URL][DOMAIN_NAME]"
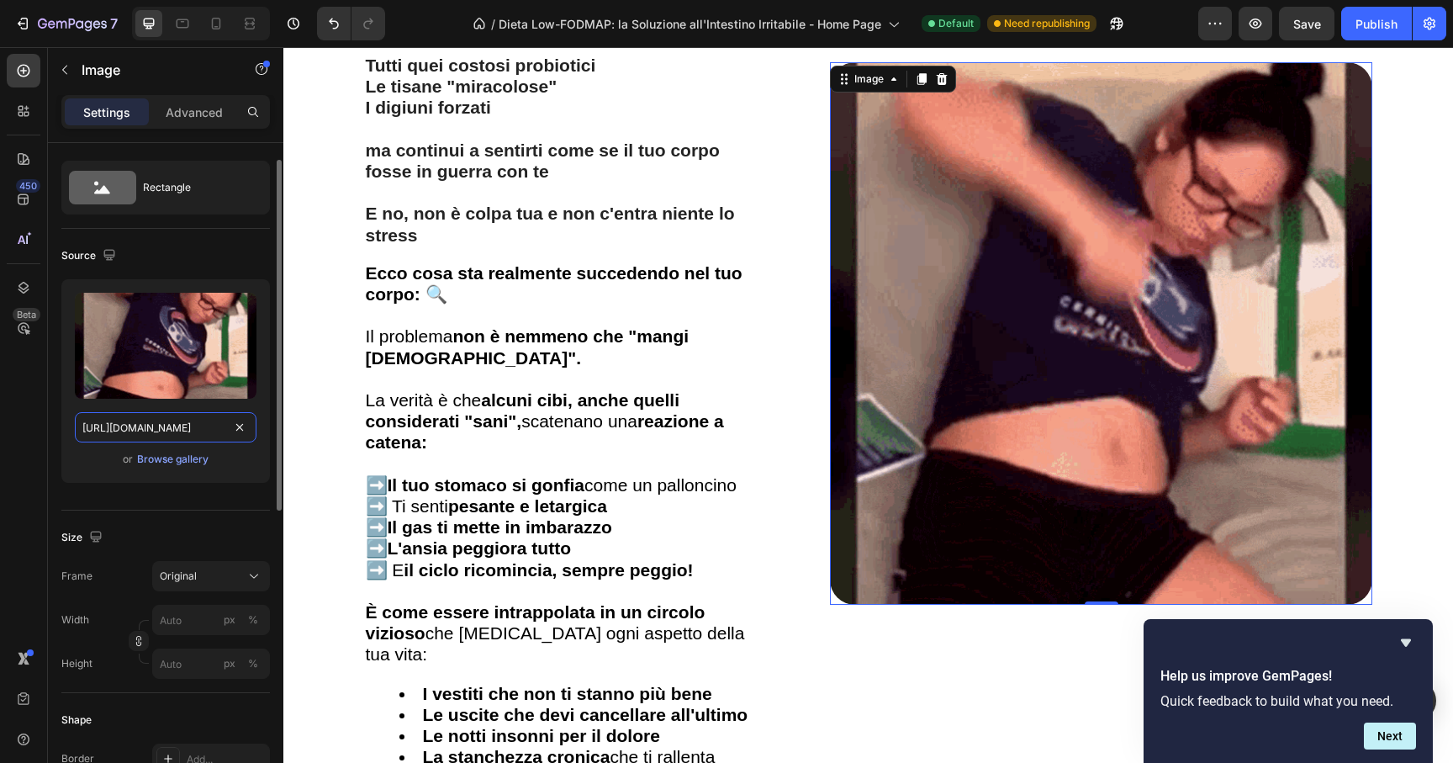
type input "[URL][DOMAIN_NAME][DOMAIN_NAME]"
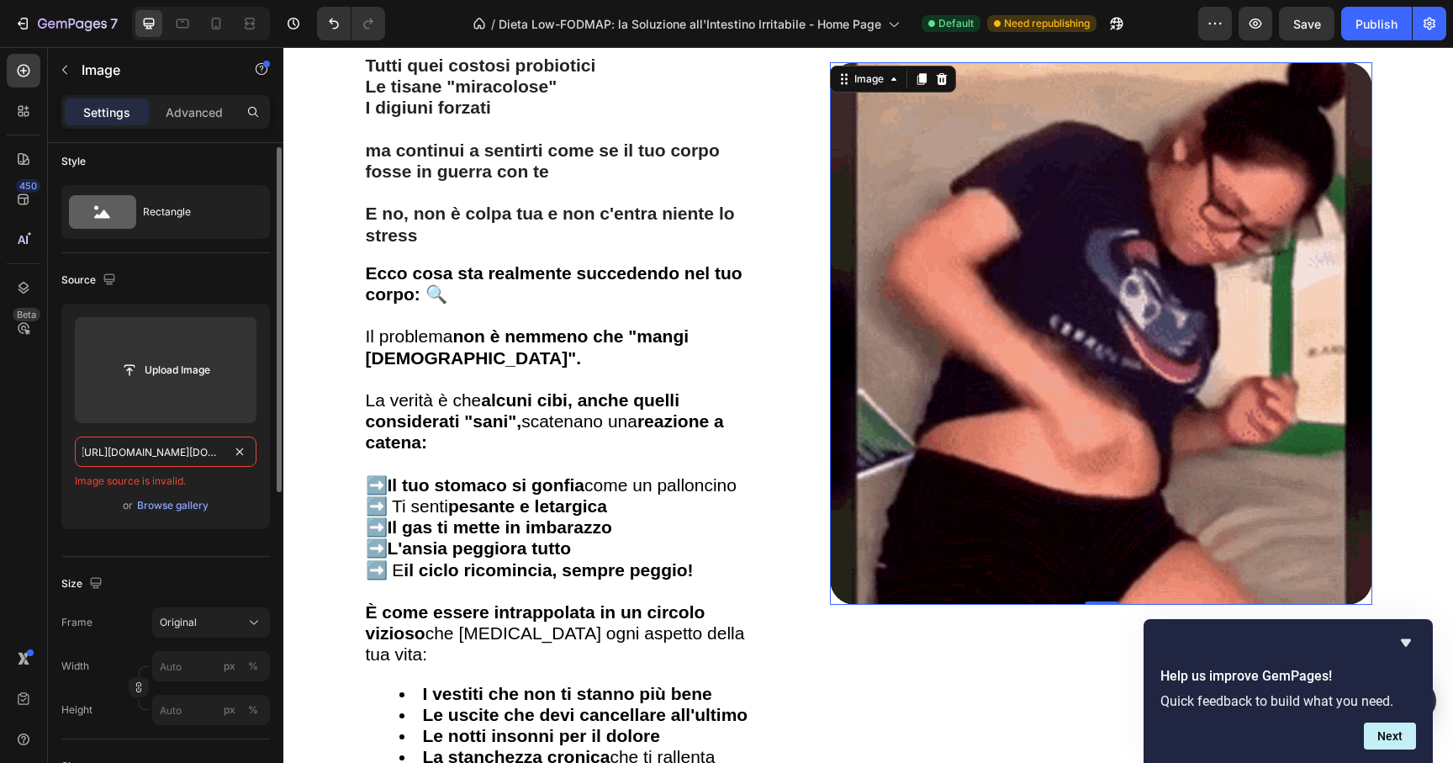
scroll to position [6, 0]
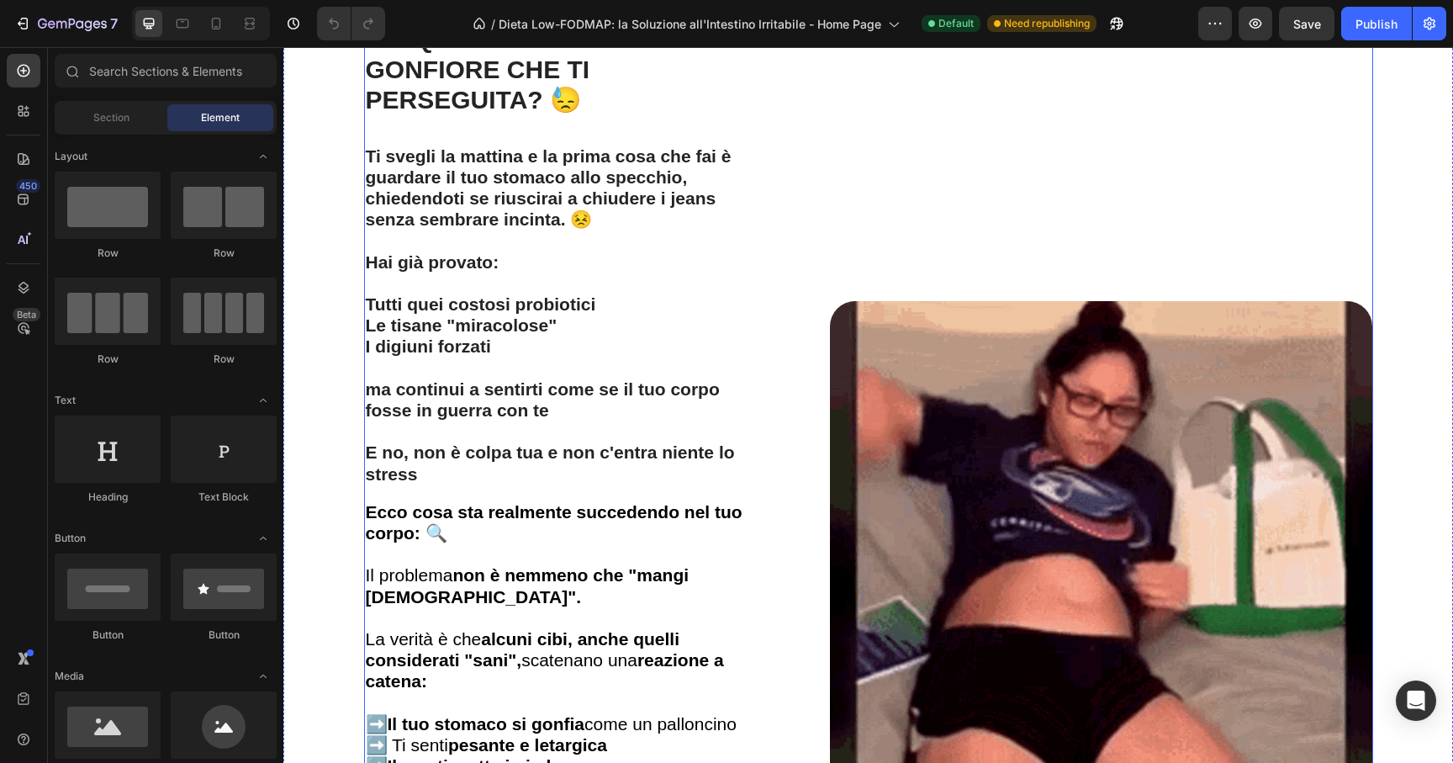
click at [1107, 452] on div "Image" at bounding box center [1101, 573] width 542 height 1100
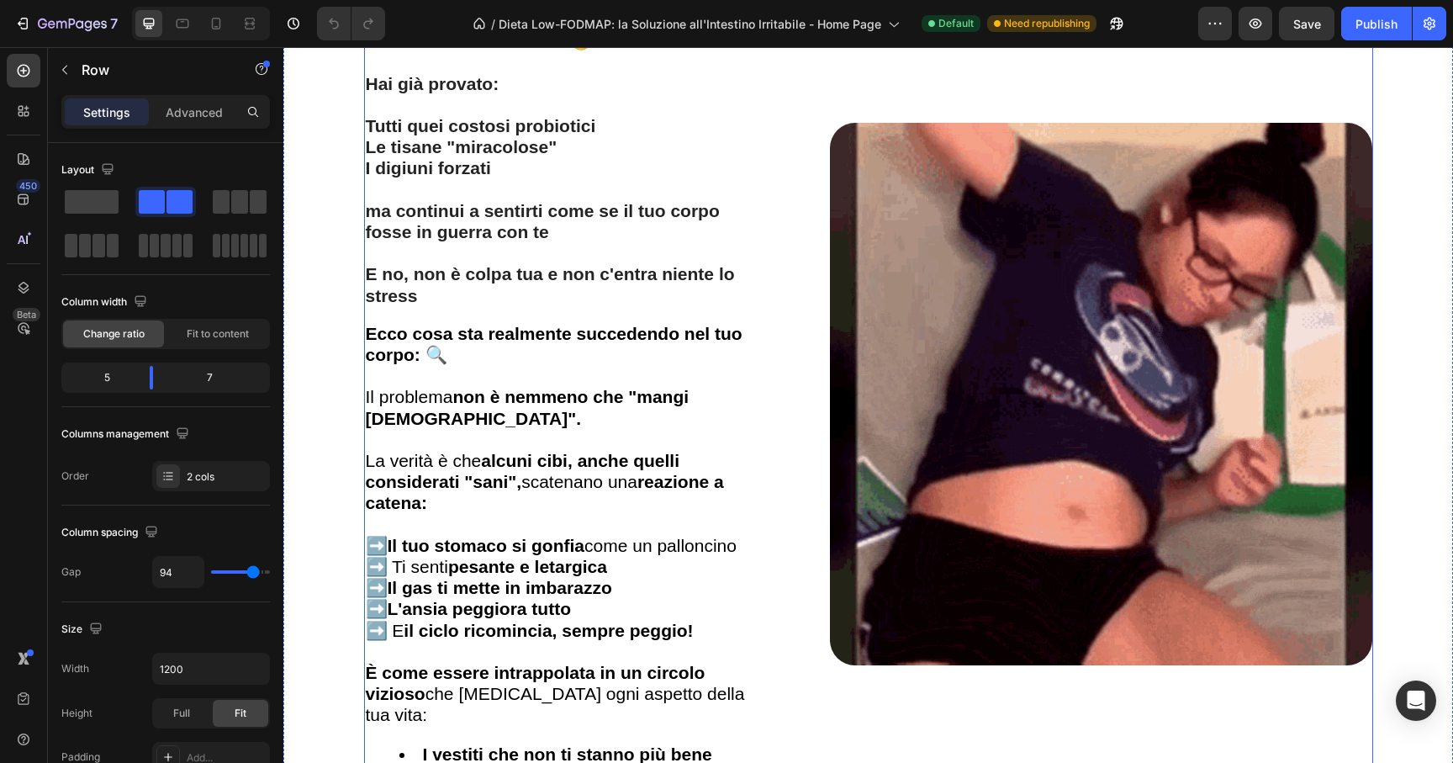
scroll to position [2760, 0]
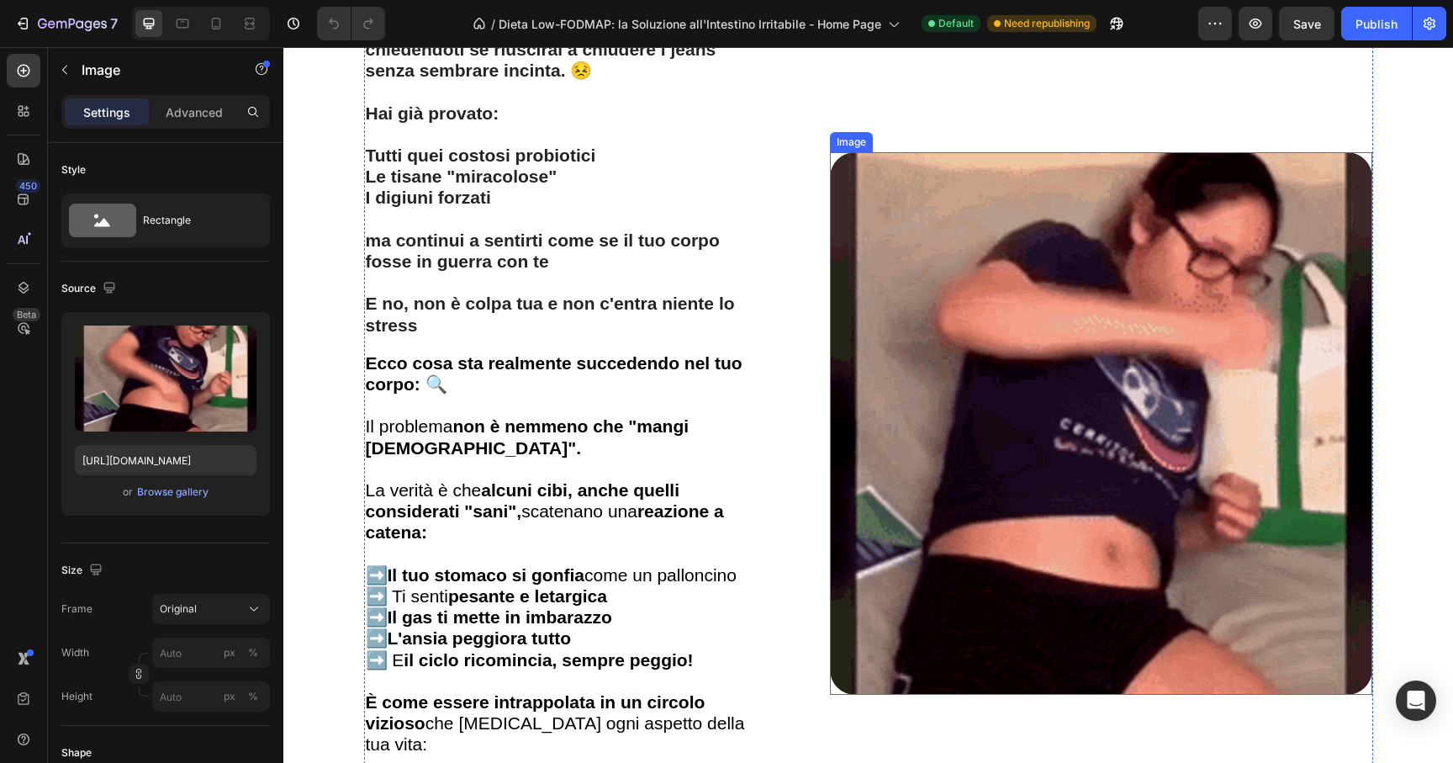
click at [1033, 478] on img at bounding box center [1101, 423] width 542 height 542
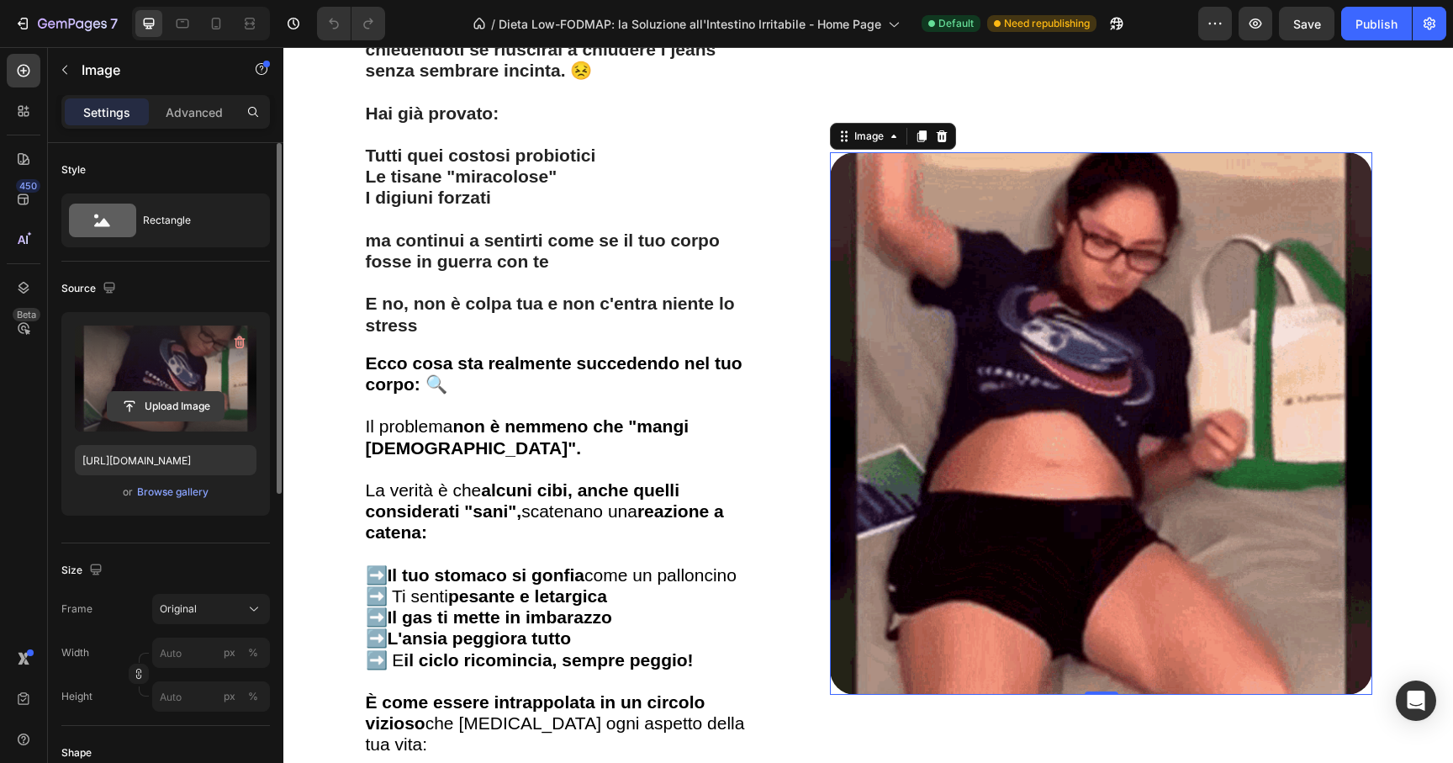
click at [210, 401] on input "file" at bounding box center [166, 406] width 116 height 29
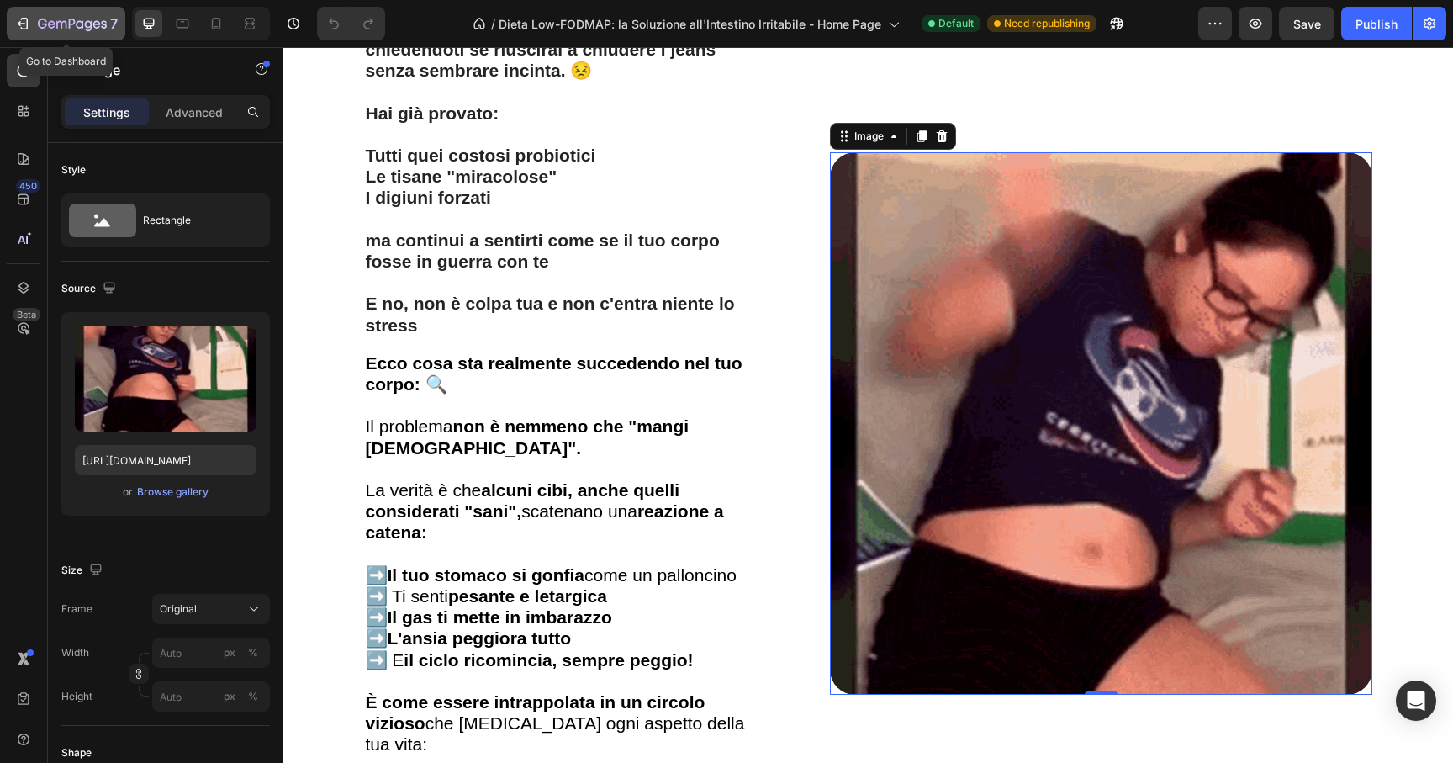
click at [36, 15] on div "7" at bounding box center [65, 23] width 103 height 20
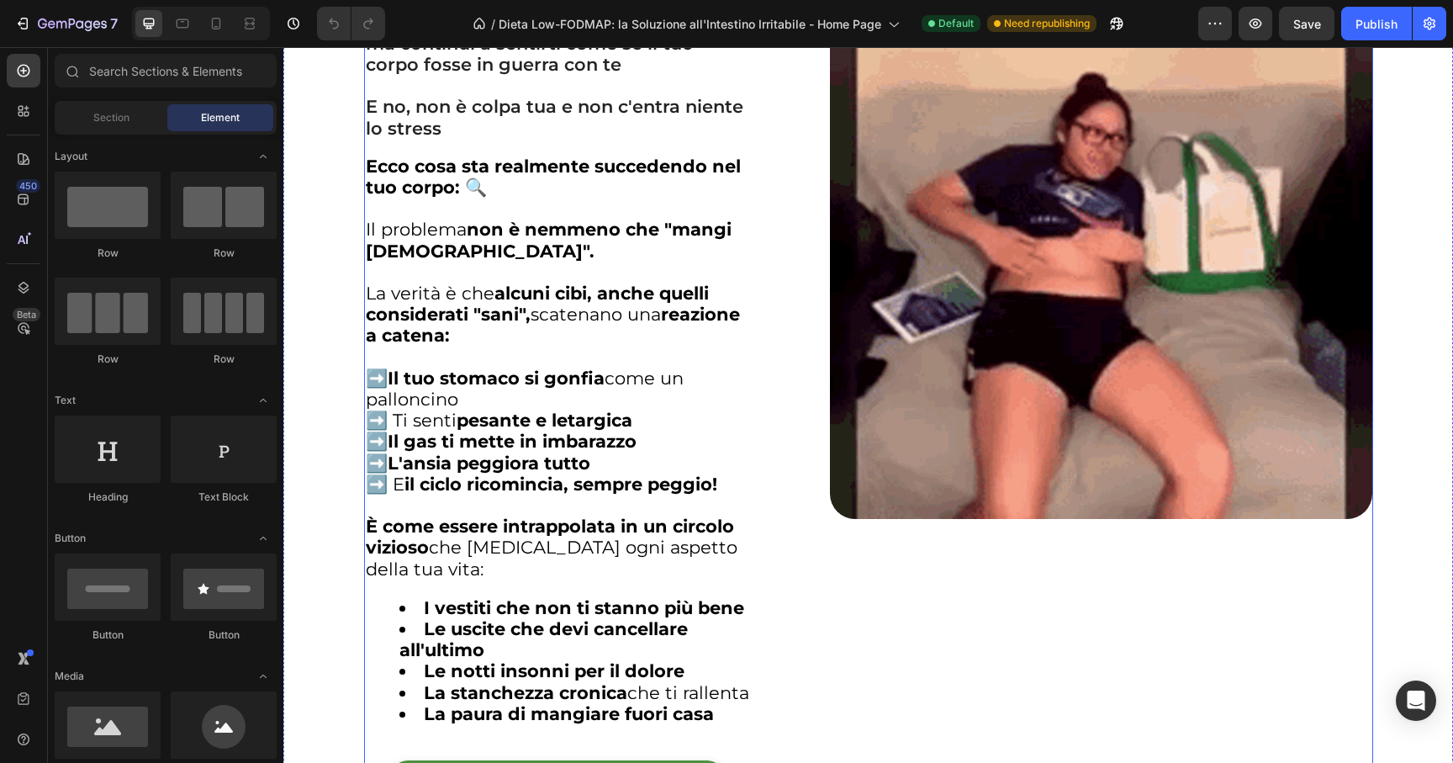
scroll to position [2495, 0]
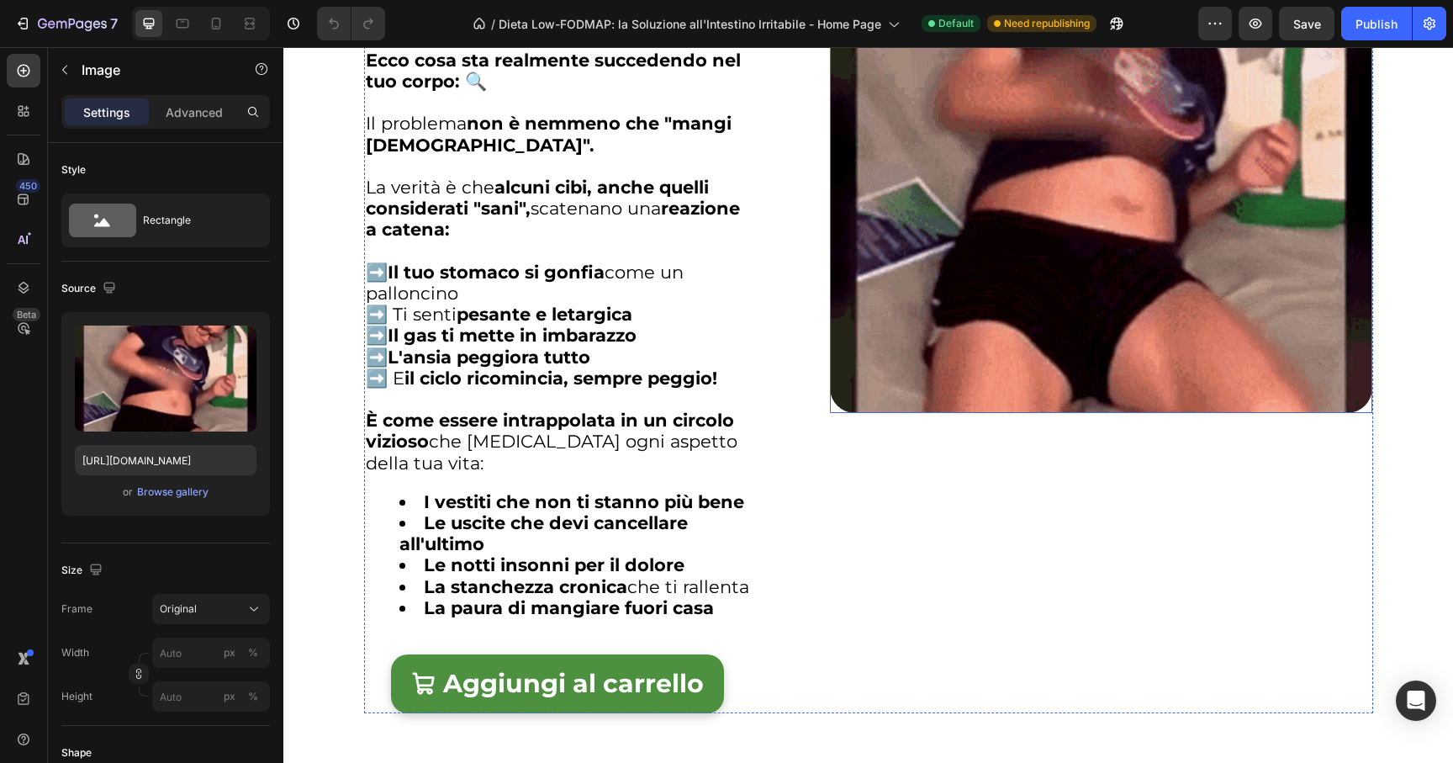
click at [1013, 321] on img at bounding box center [1101, 141] width 542 height 542
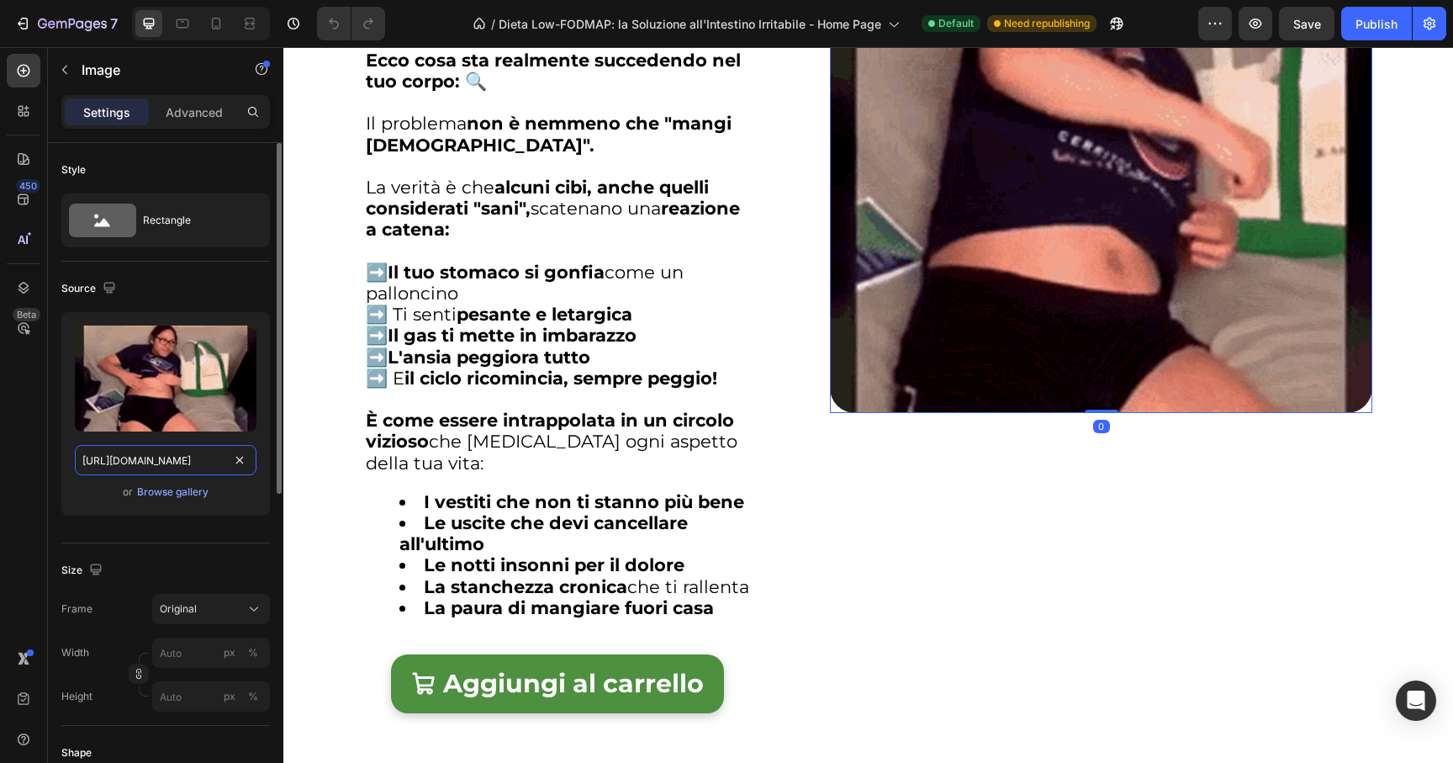
click at [156, 464] on input "[URL][DOMAIN_NAME]" at bounding box center [166, 460] width 182 height 30
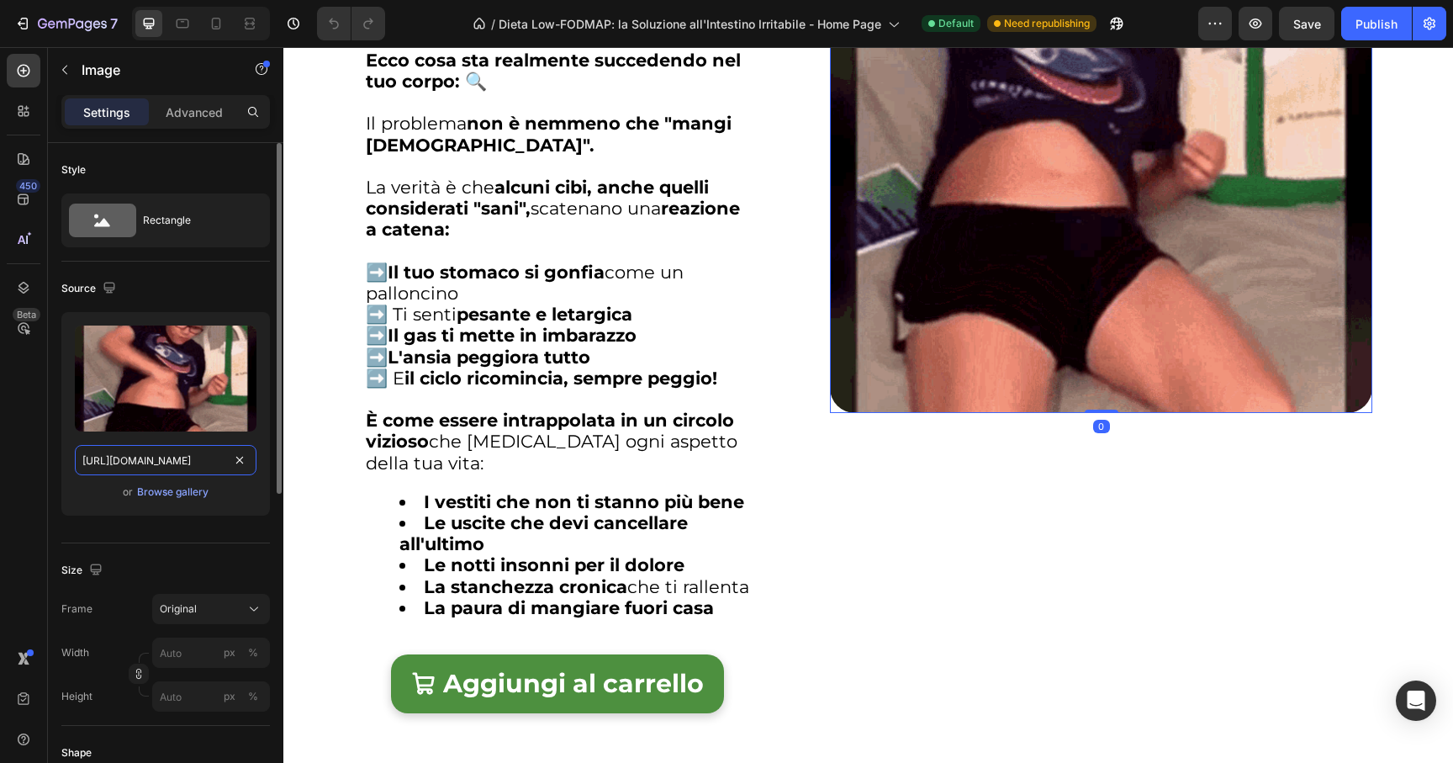
click at [156, 464] on input "[URL][DOMAIN_NAME]" at bounding box center [166, 460] width 182 height 30
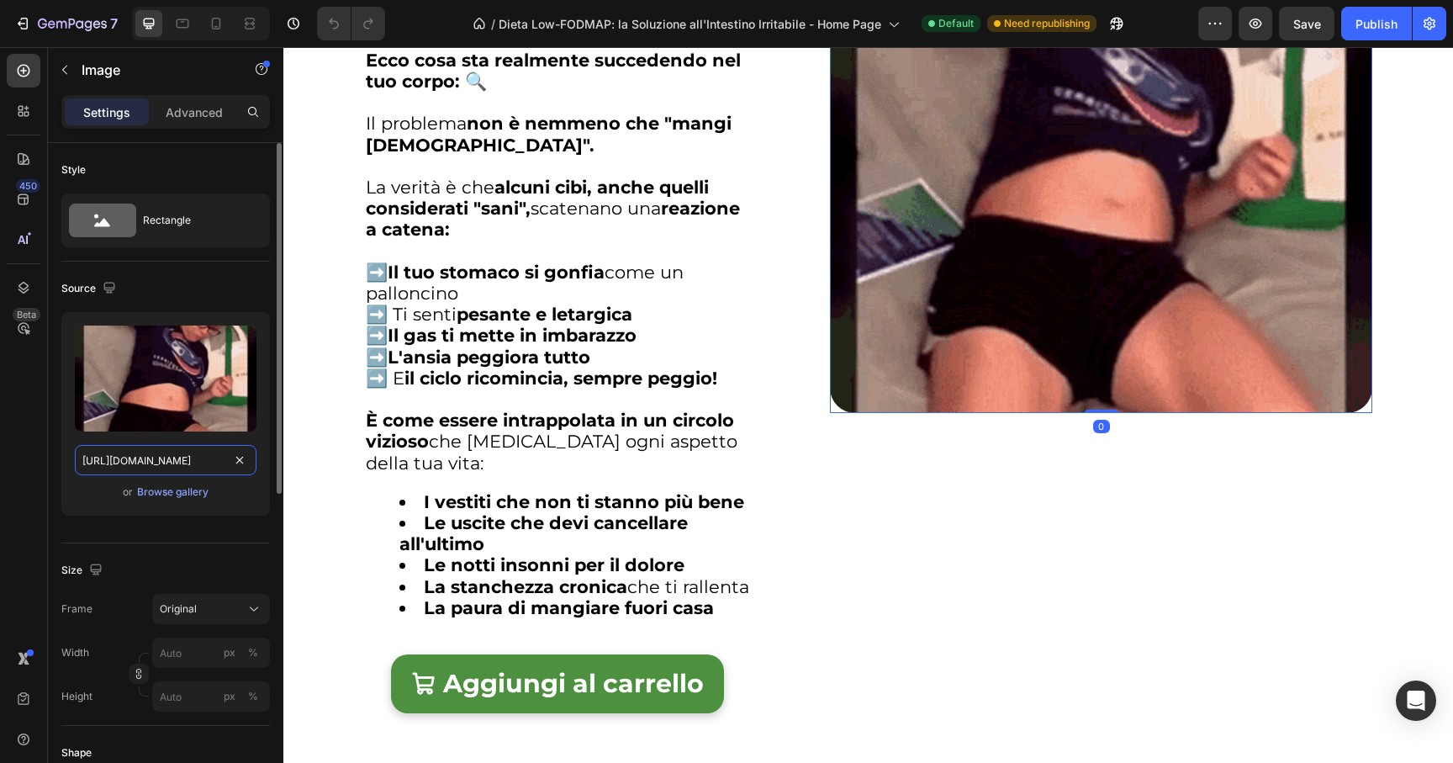
click at [156, 464] on input "[URL][DOMAIN_NAME]" at bounding box center [166, 460] width 182 height 30
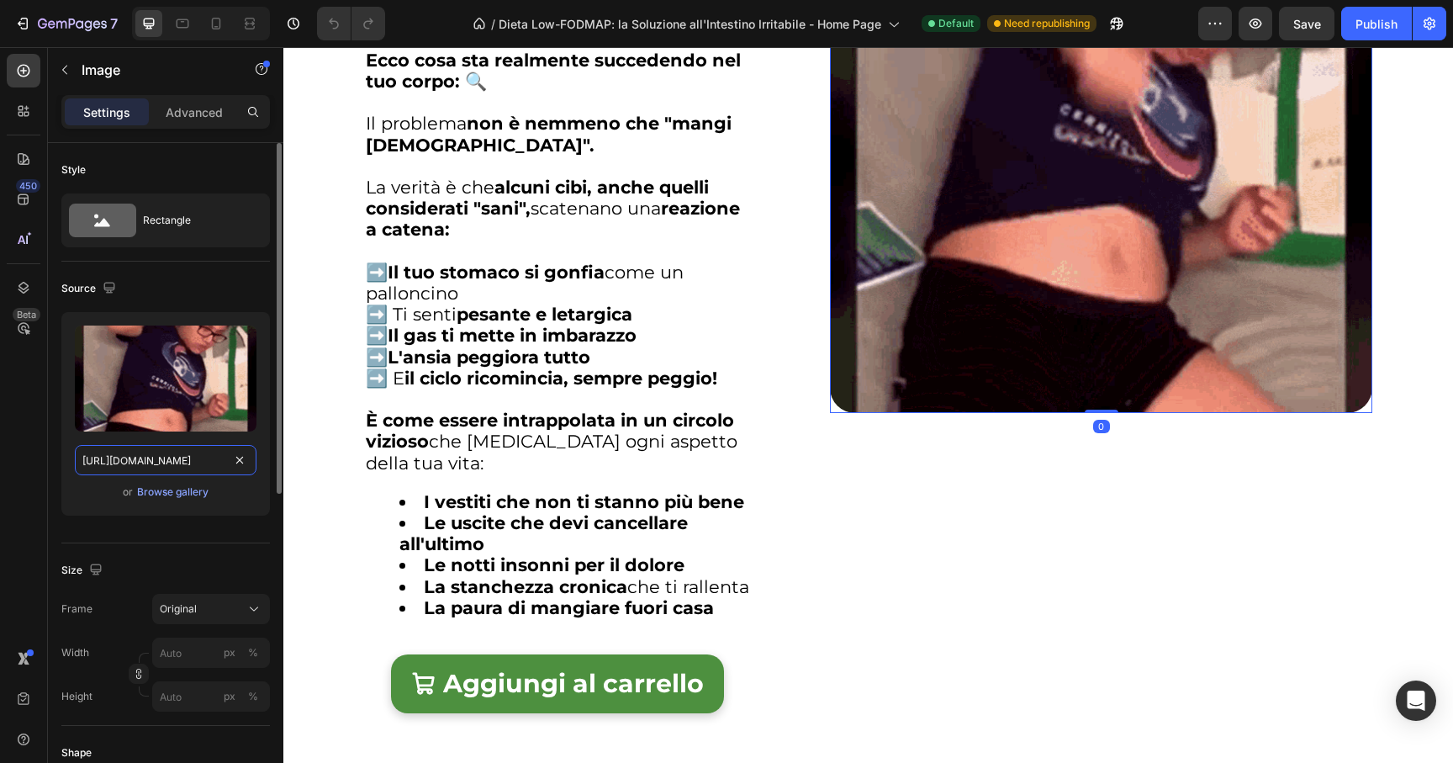
paste input "videos/c/o/v/[URL][DOMAIN_NAME]"
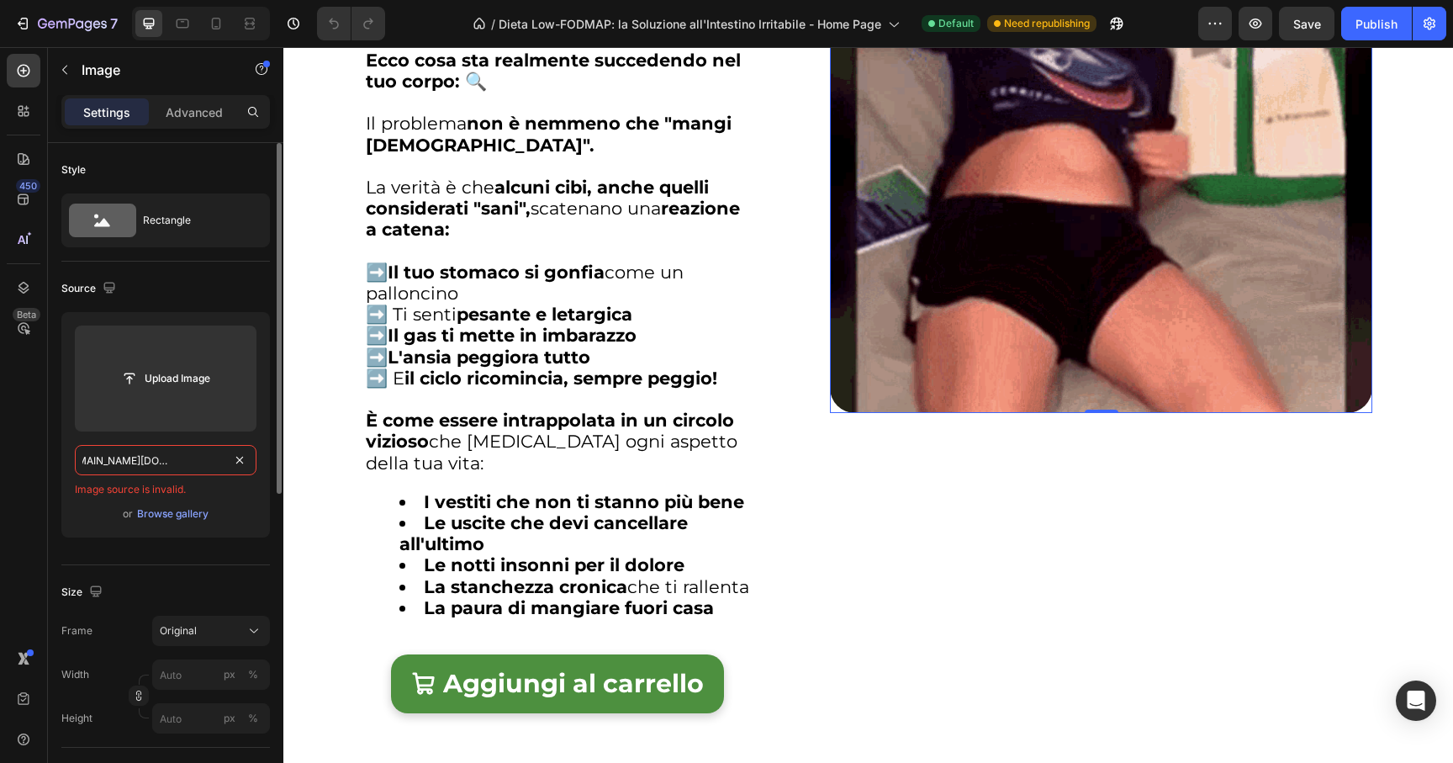
scroll to position [0, 0]
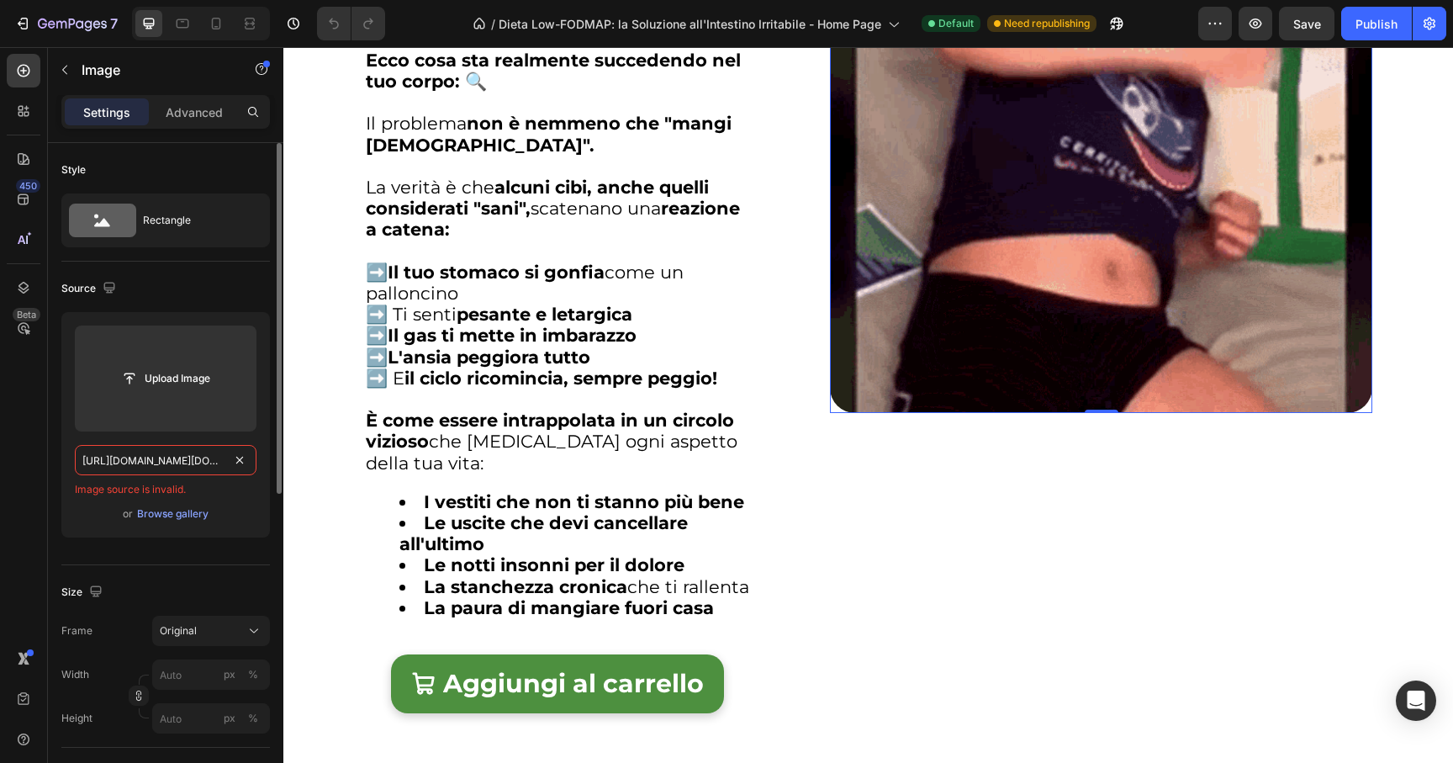
click at [172, 492] on span "Image source is invalid." at bounding box center [130, 489] width 111 height 15
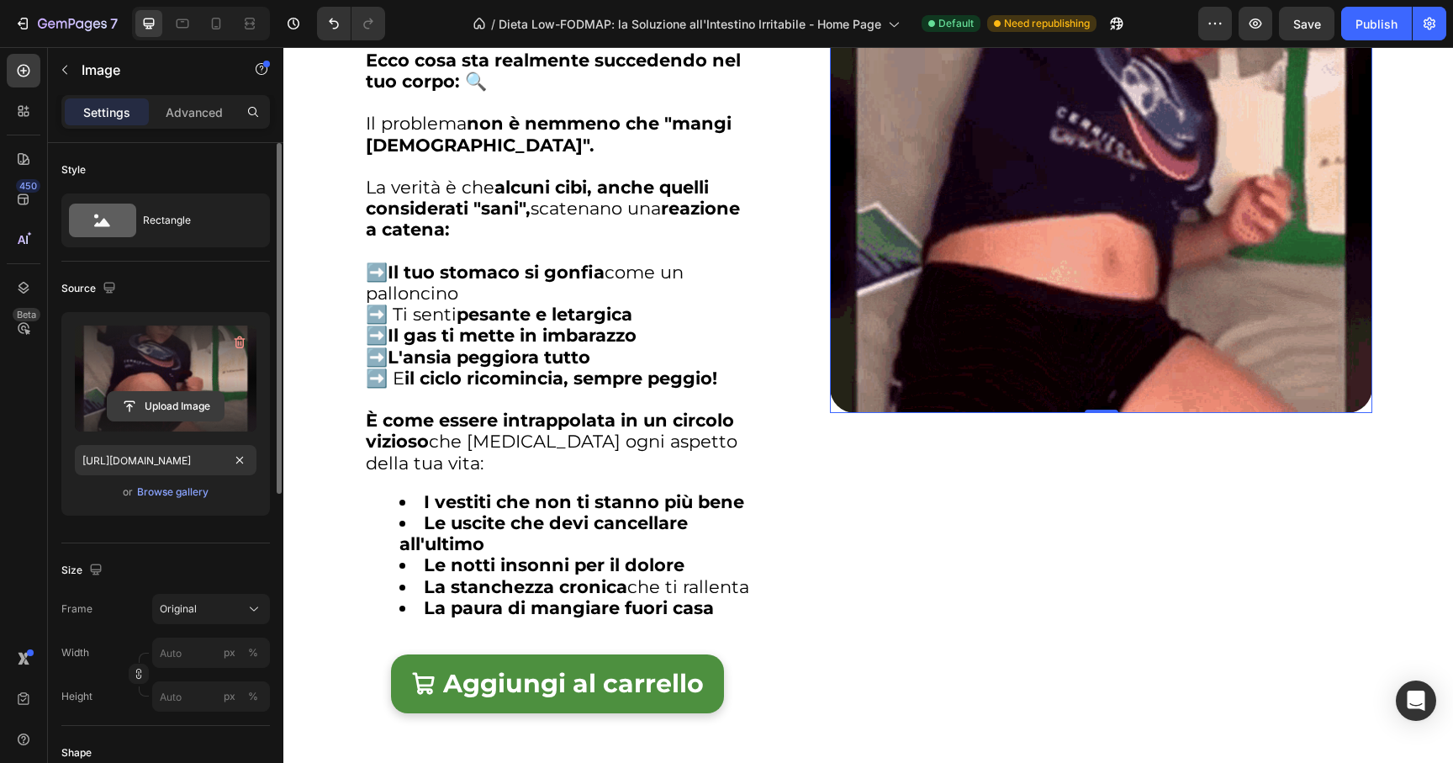
click at [193, 402] on input "file" at bounding box center [166, 406] width 116 height 29
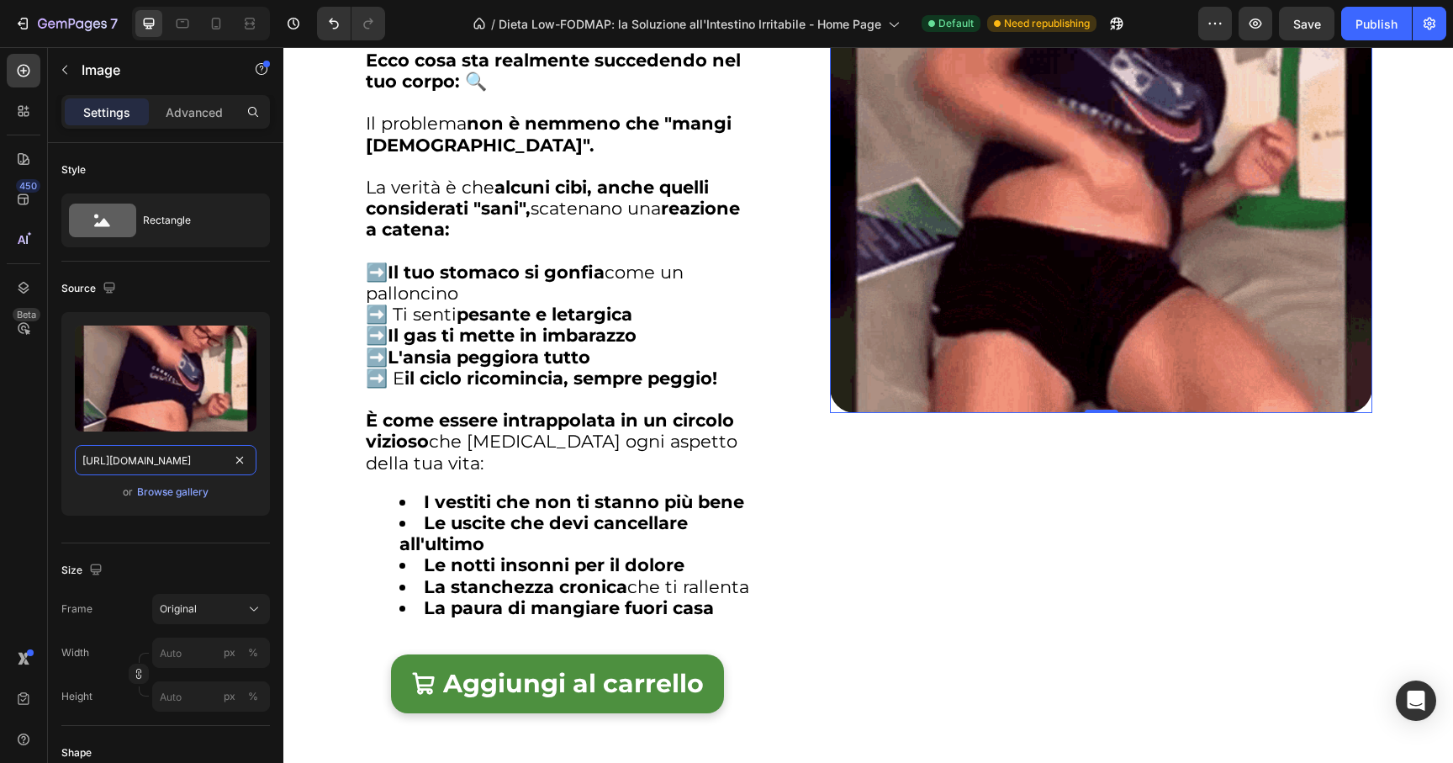
click at [196, 463] on input "[URL][DOMAIN_NAME]" at bounding box center [166, 460] width 182 height 30
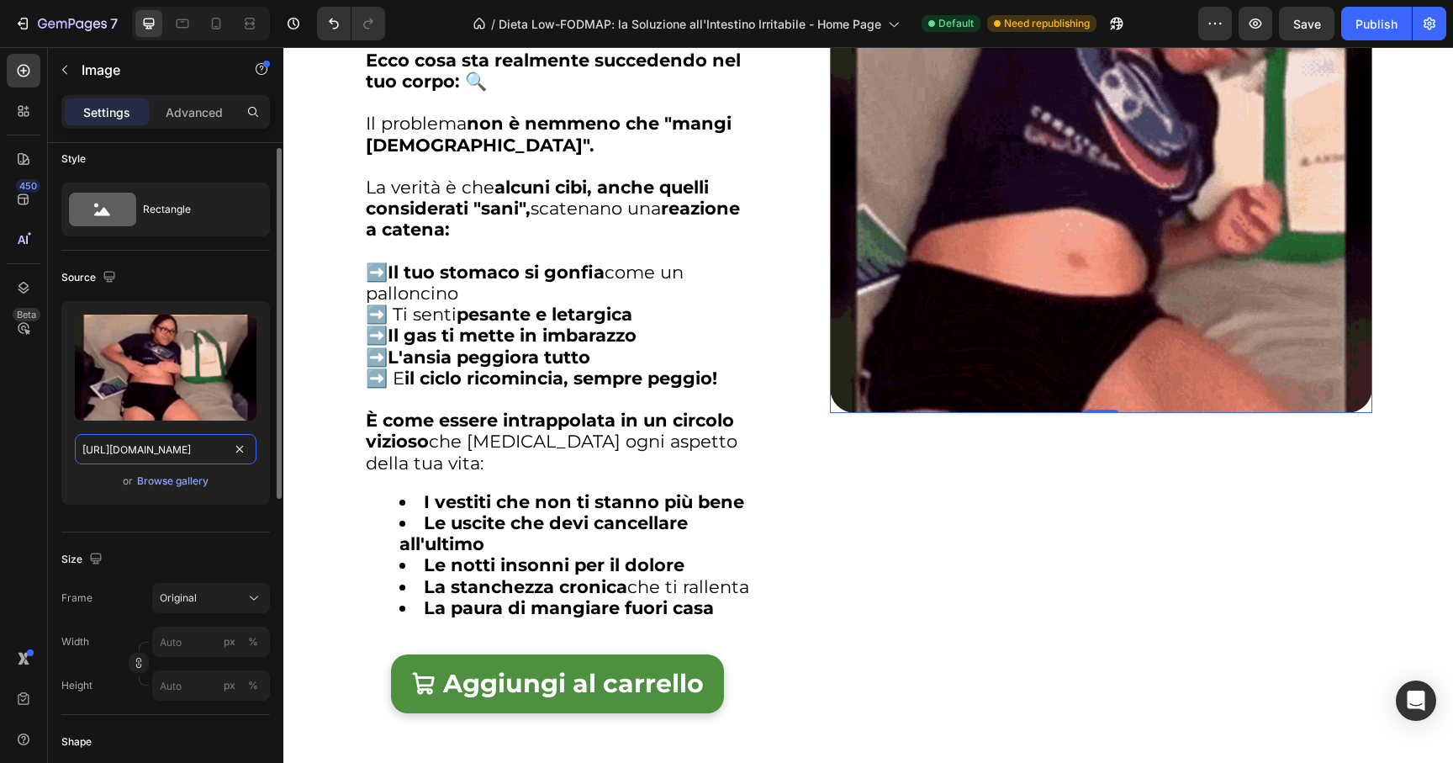
click at [214, 452] on input "[URL][DOMAIN_NAME]" at bounding box center [166, 449] width 182 height 30
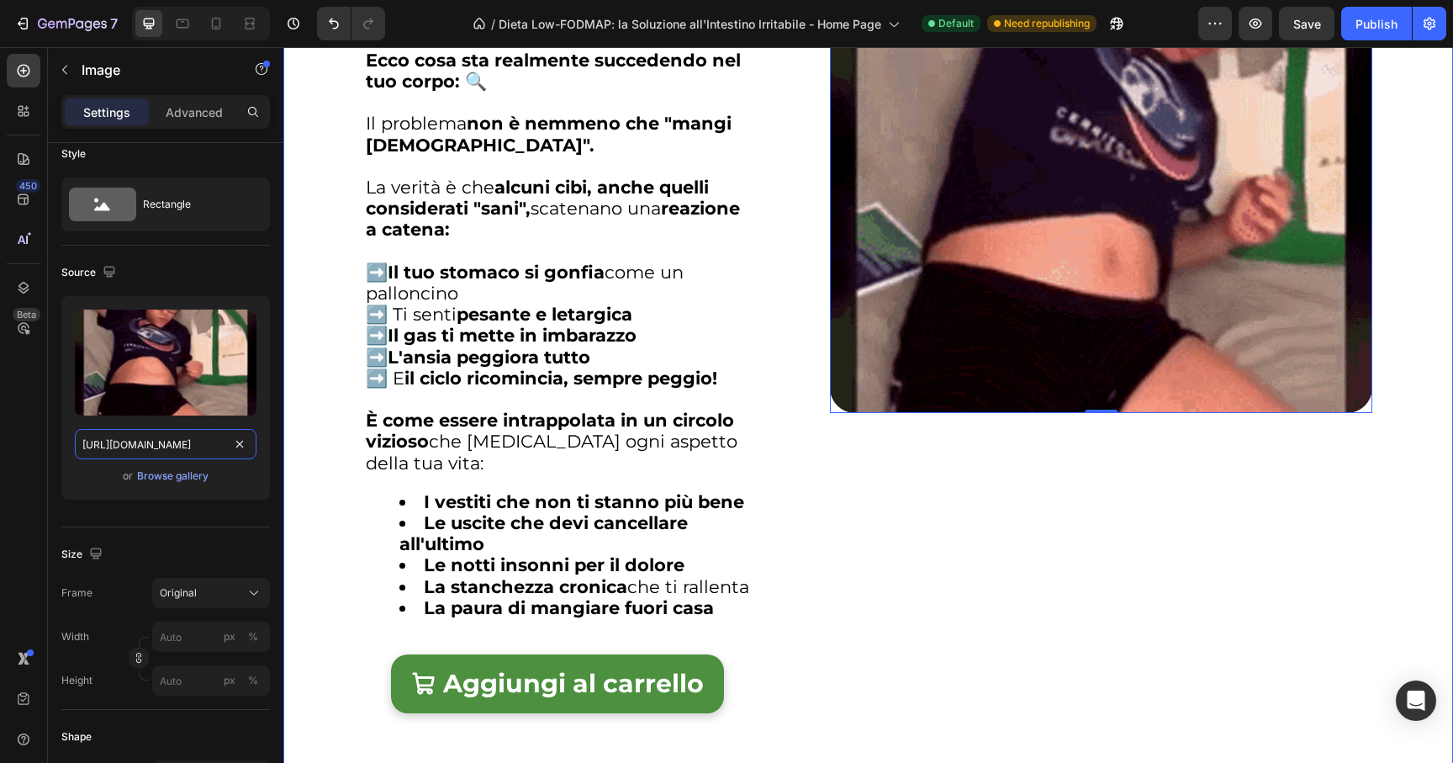
scroll to position [0, 518]
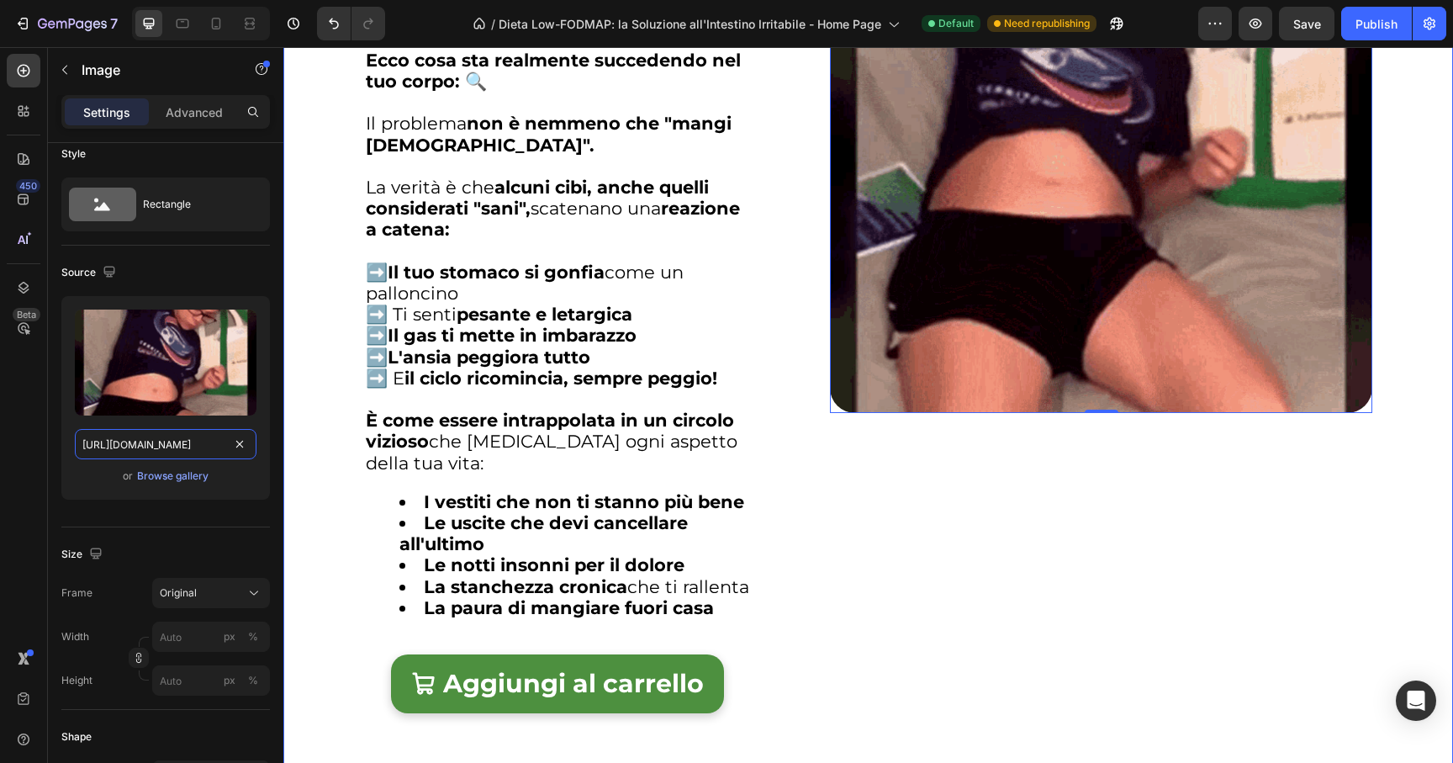
drag, startPoint x: 446, startPoint y: 493, endPoint x: 295, endPoint y: 447, distance: 157.5
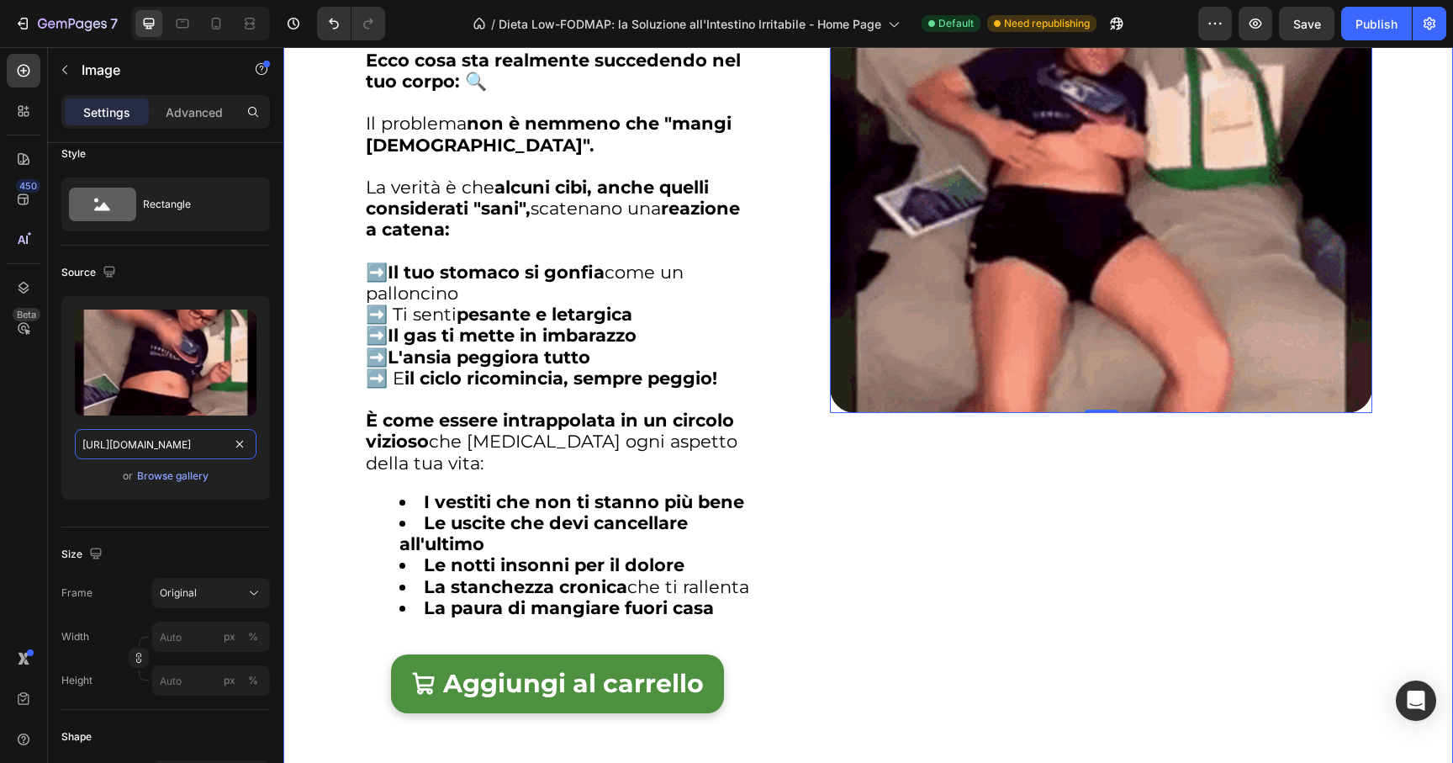
paste input "[URL][DOMAIN_NAME]"
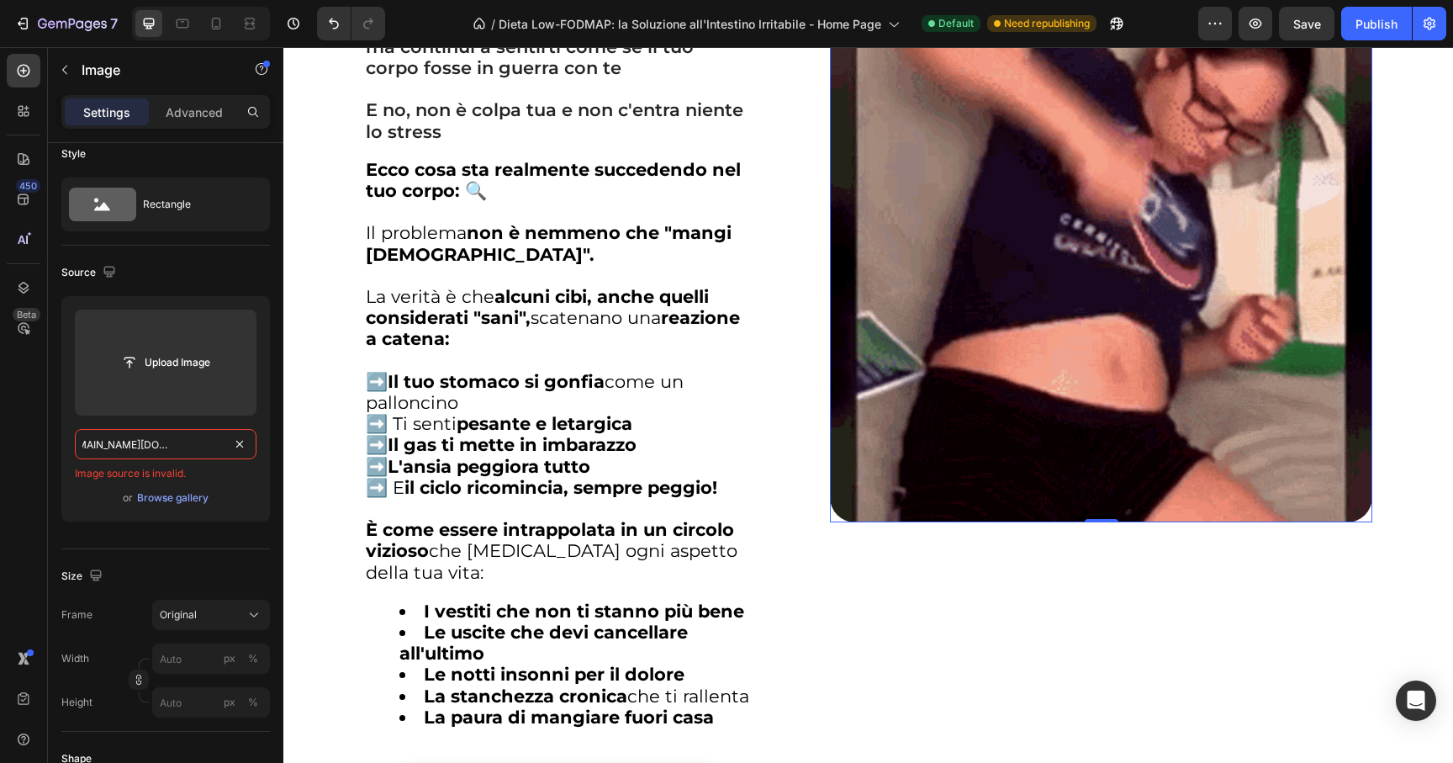
scroll to position [2060, 0]
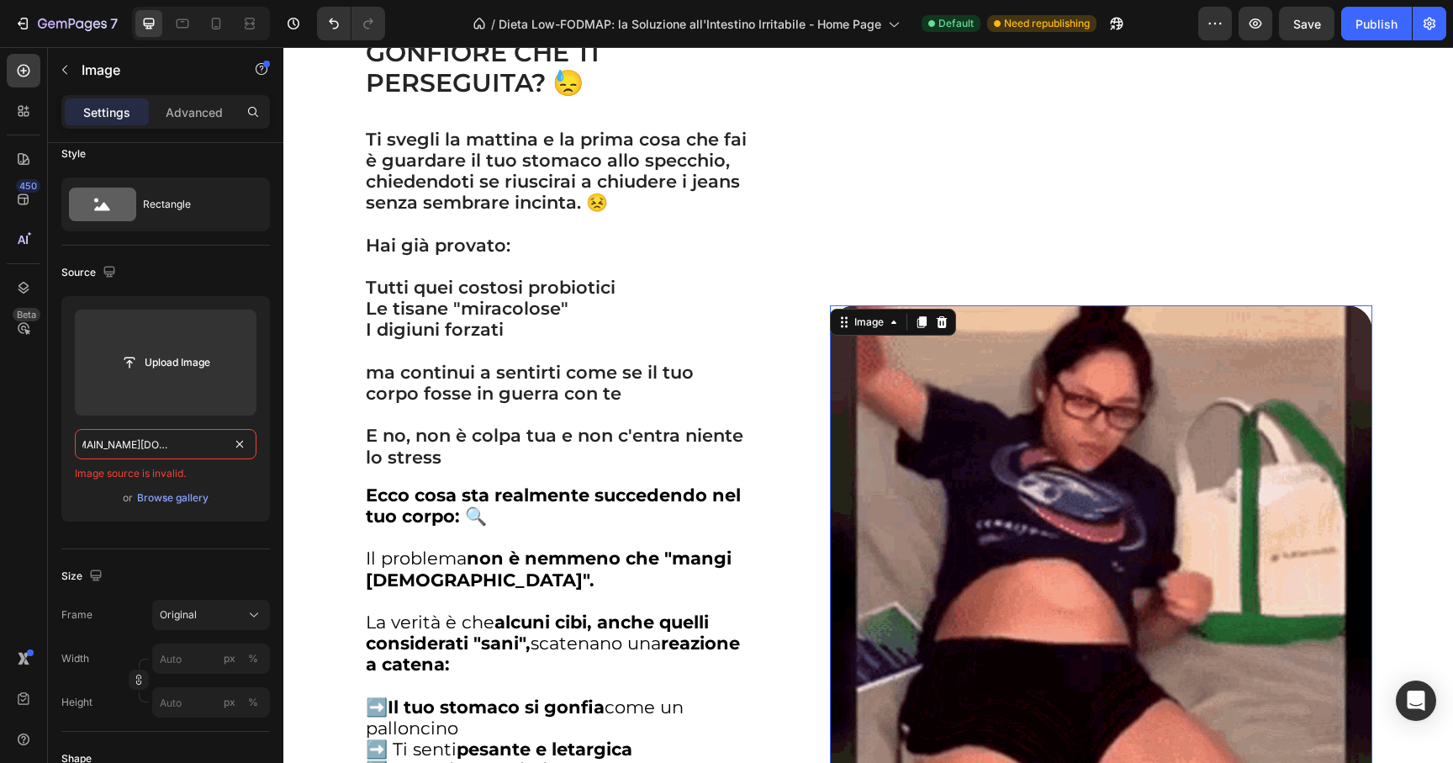
type input "https://cdn.shopify.com/s/files/https://cdn.shopify.com/videos/c/o/v/725b31944d…"
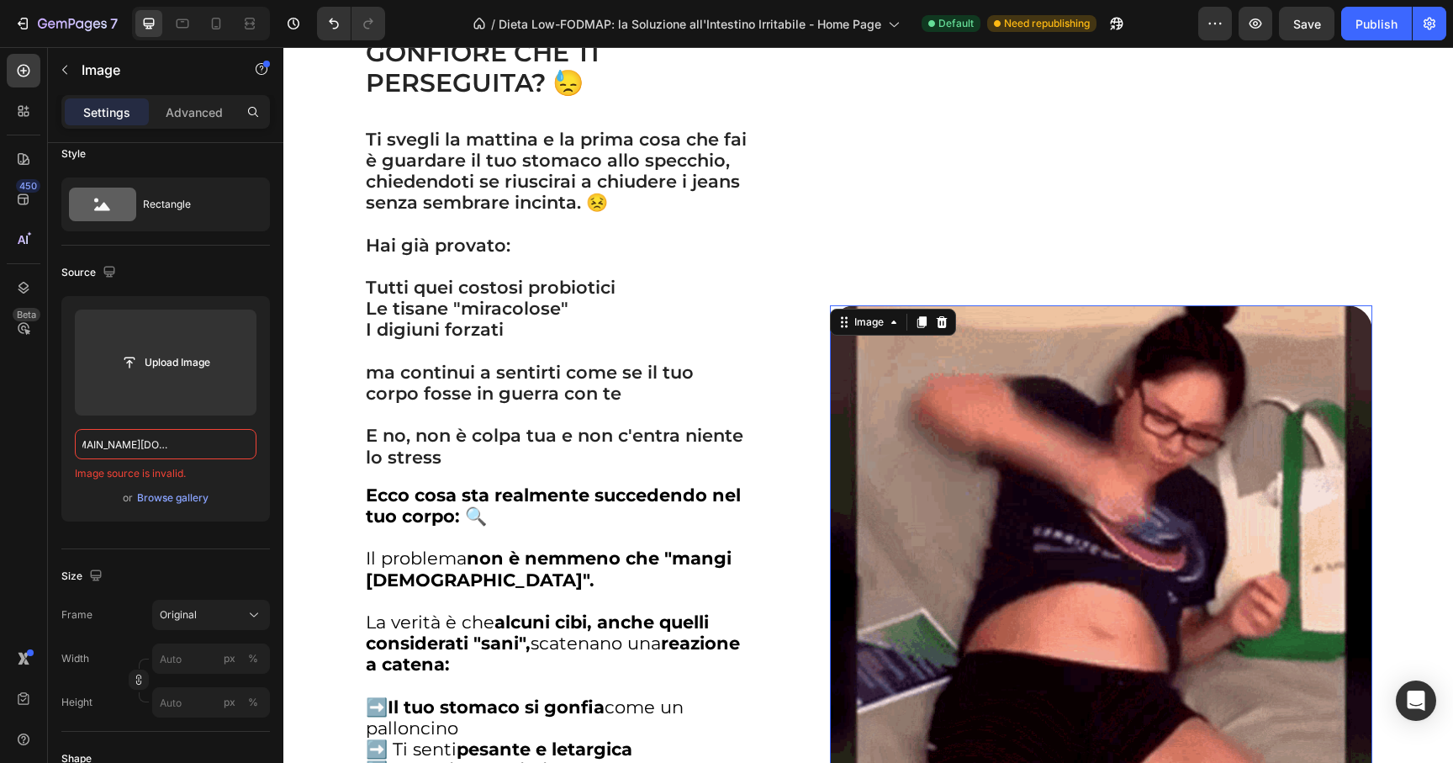
click at [1106, 399] on img at bounding box center [1101, 576] width 542 height 542
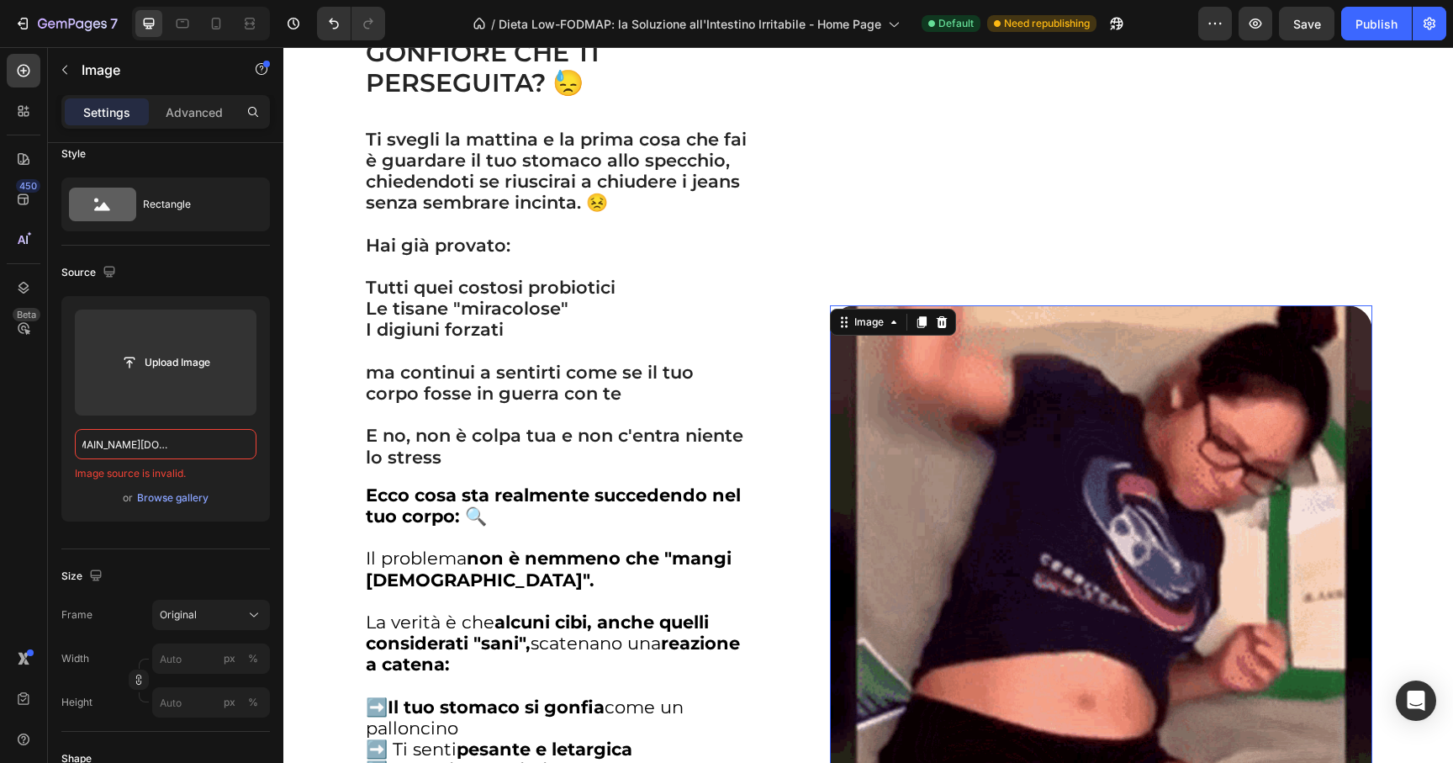
scroll to position [0, 0]
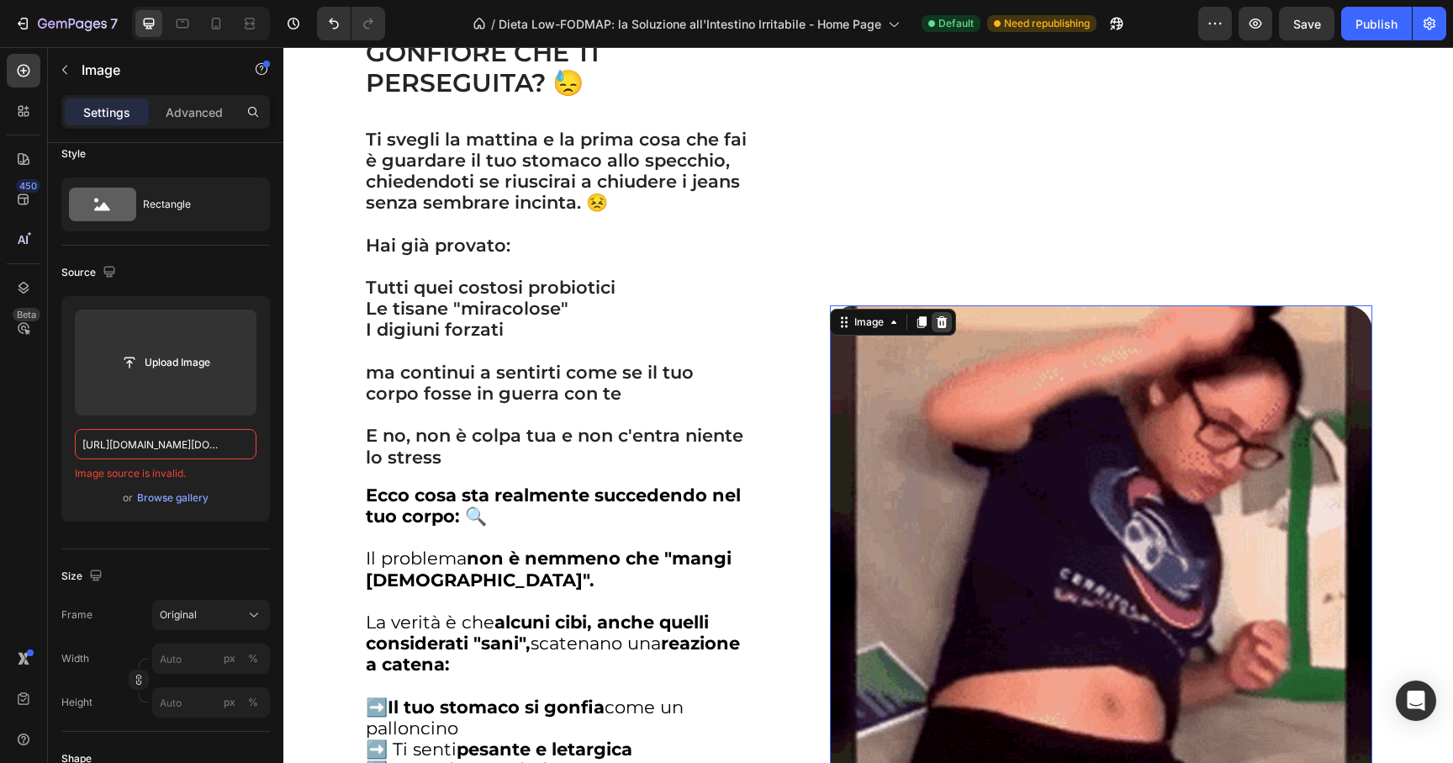
click at [937, 328] on icon at bounding box center [942, 322] width 11 height 12
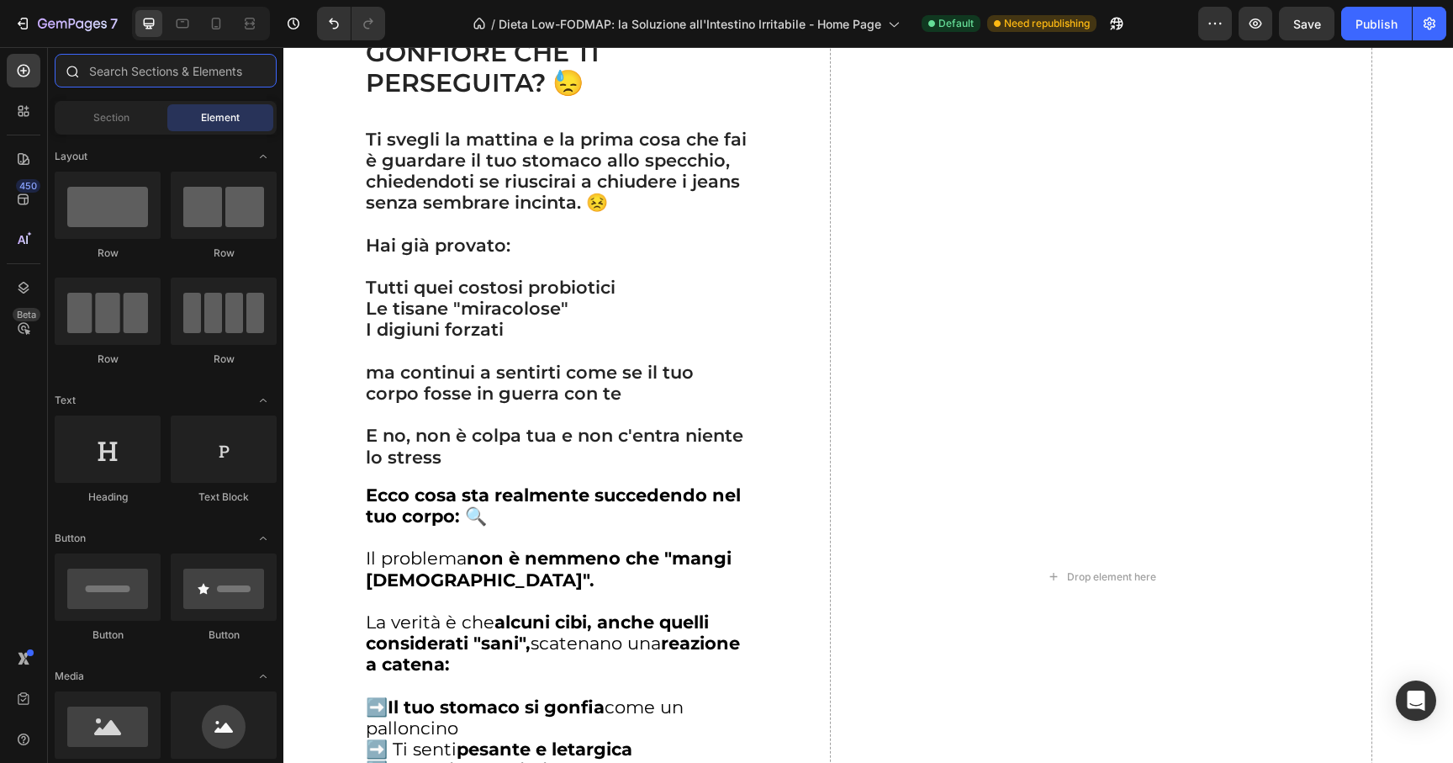
click at [95, 71] on input "text" at bounding box center [166, 71] width 222 height 34
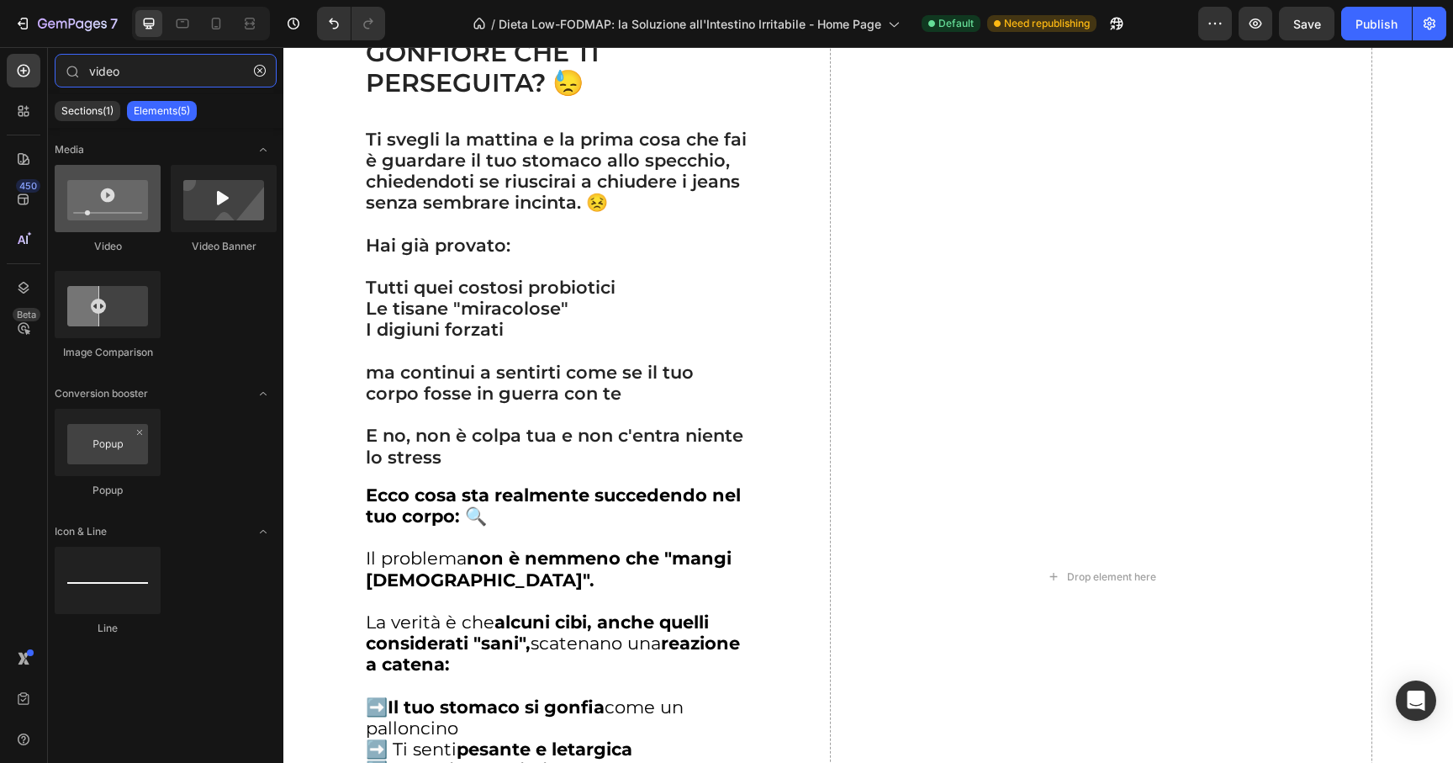
type input "video"
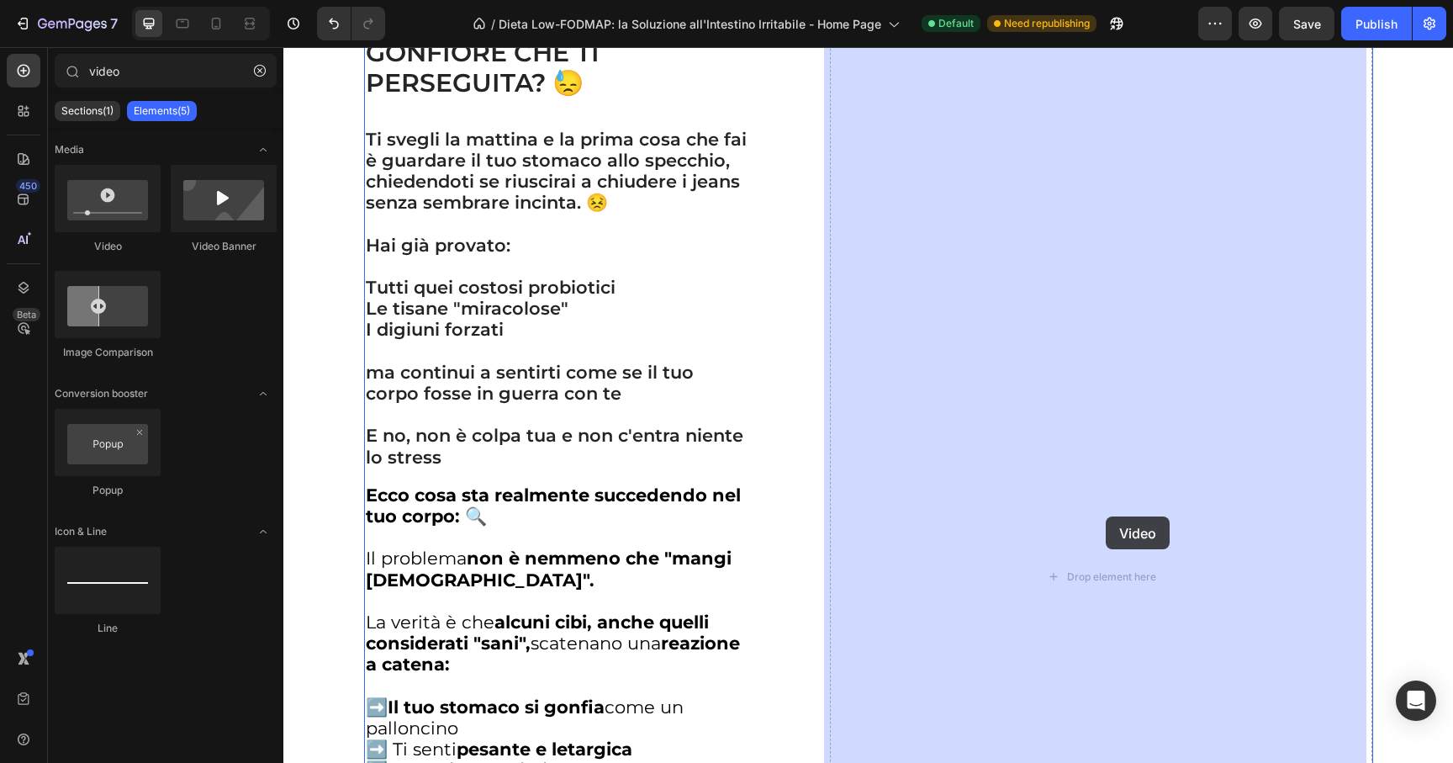
drag, startPoint x: 407, startPoint y: 246, endPoint x: 1105, endPoint y: 552, distance: 761.8
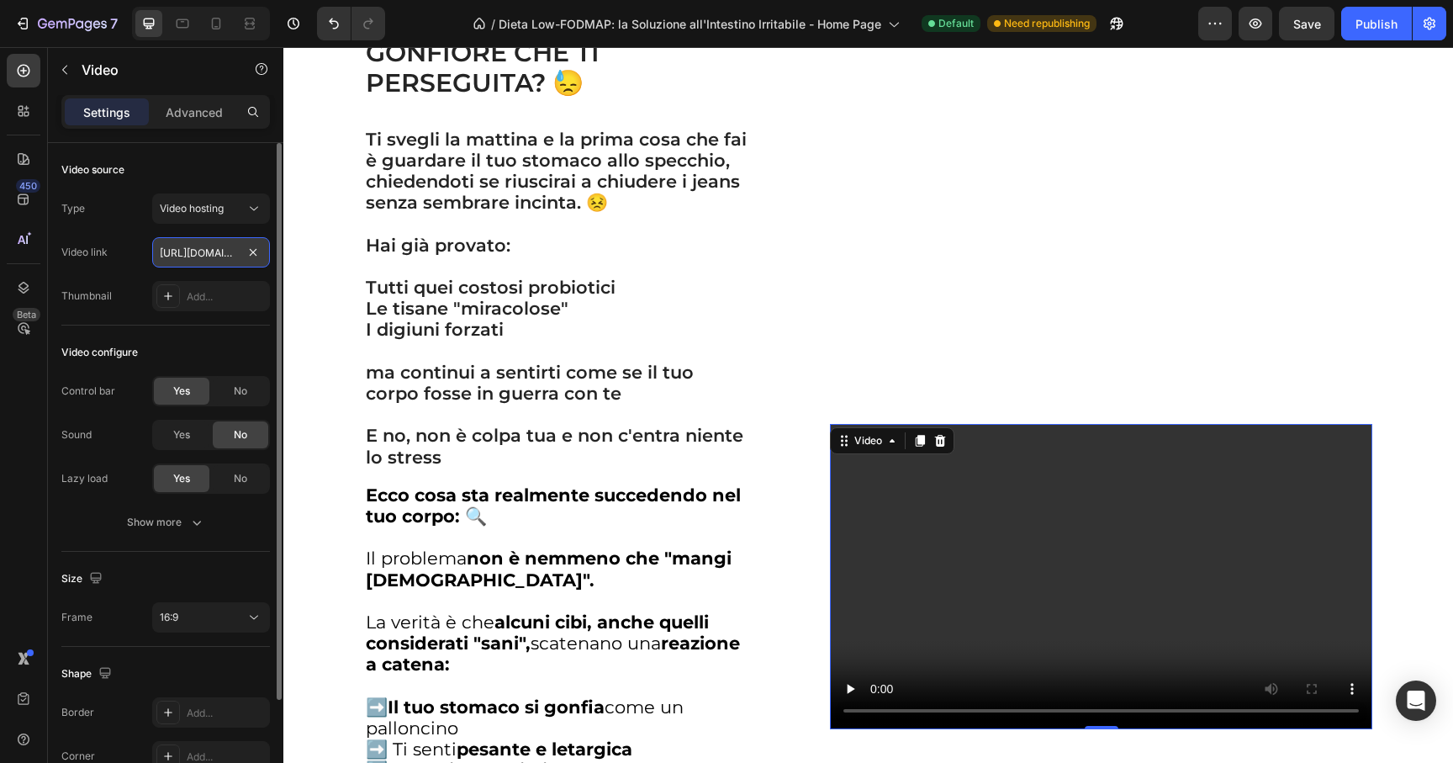
click at [182, 254] on input "https://cdn.shopify.com/videos/c/o/v/2cd3deb506b54b009063f7270ab5cf2e.mp4" at bounding box center [211, 252] width 118 height 30
paste input "725b31944d0a41e89d22f965250a6ddf"
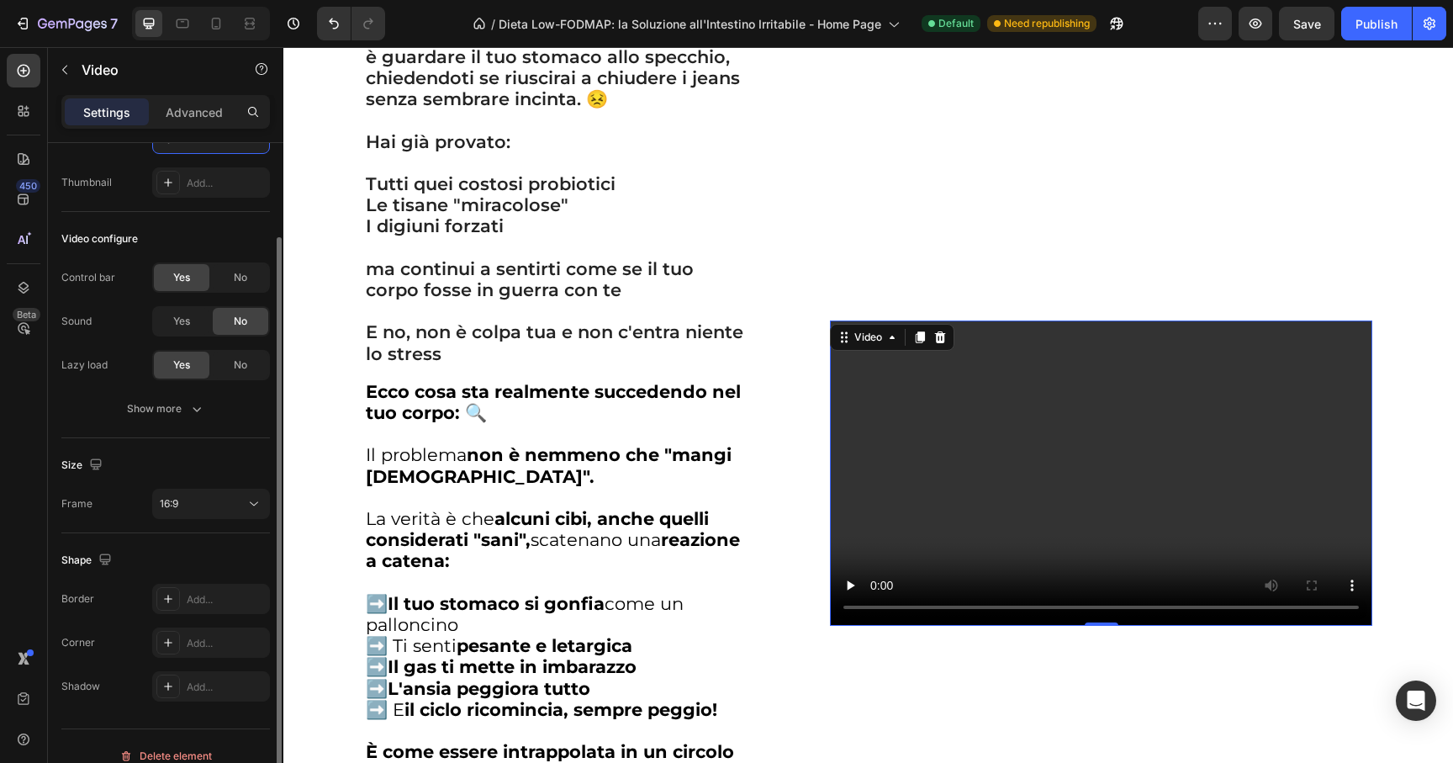
scroll to position [133, 0]
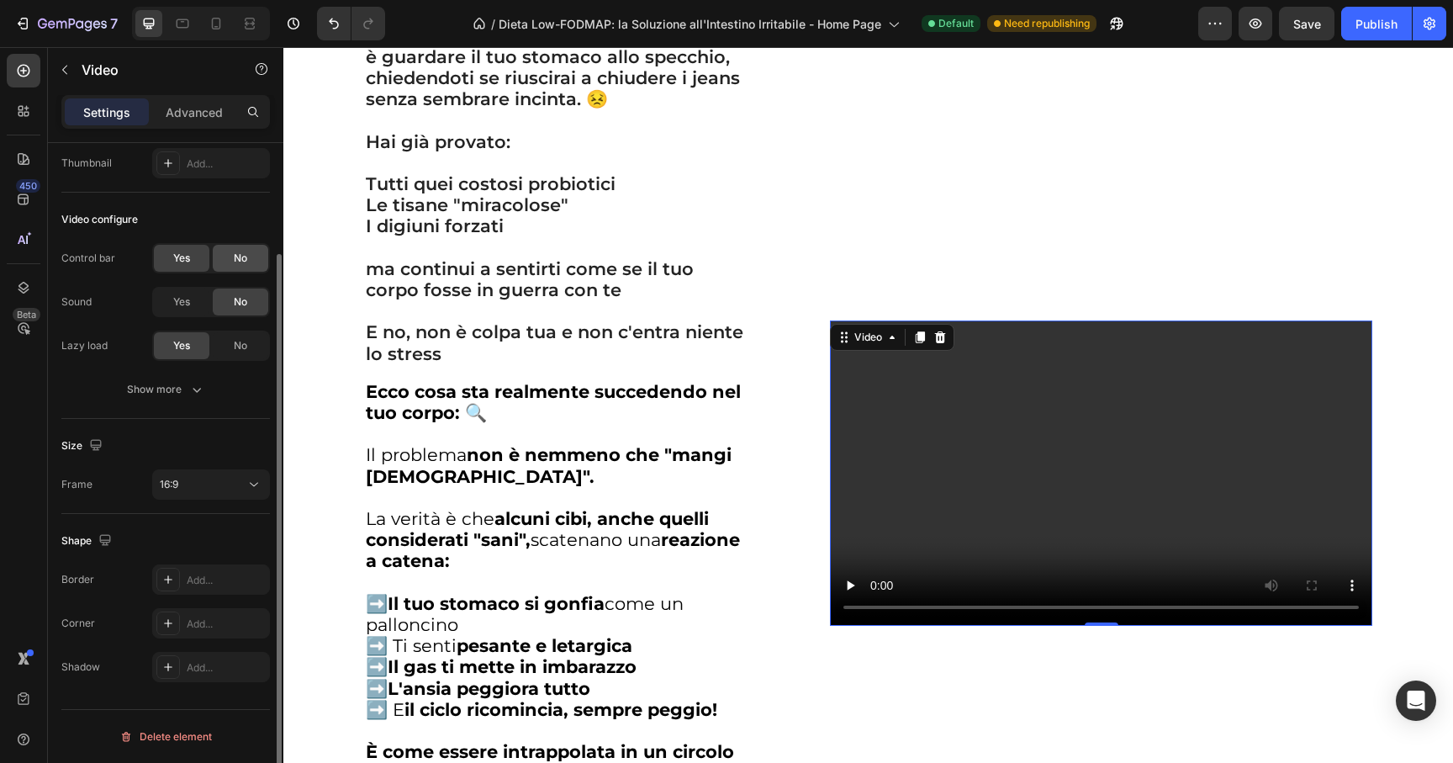
type input "[URL][DOMAIN_NAME]"
click at [238, 253] on span "No" at bounding box center [240, 258] width 13 height 15
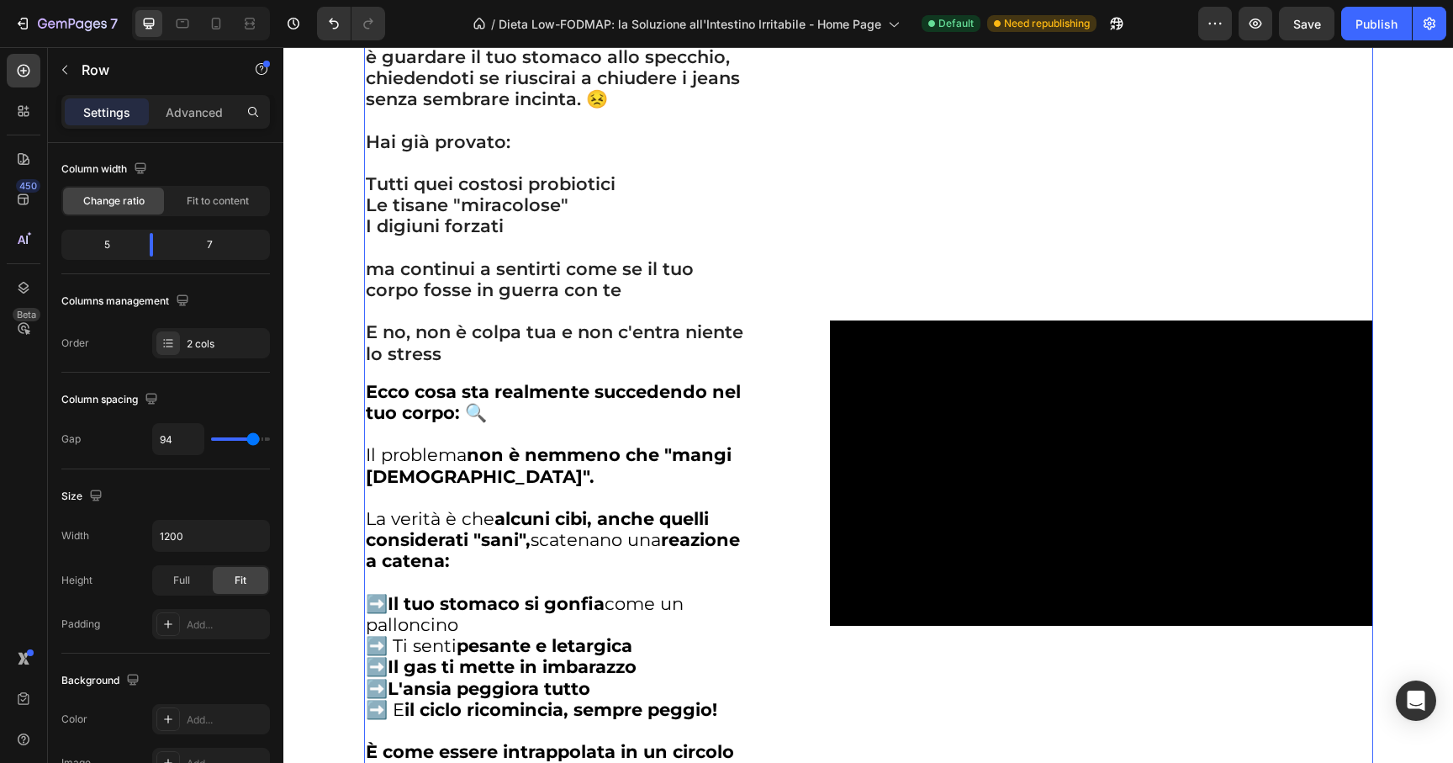
click at [1070, 695] on div "Video" at bounding box center [1101, 473] width 542 height 1143
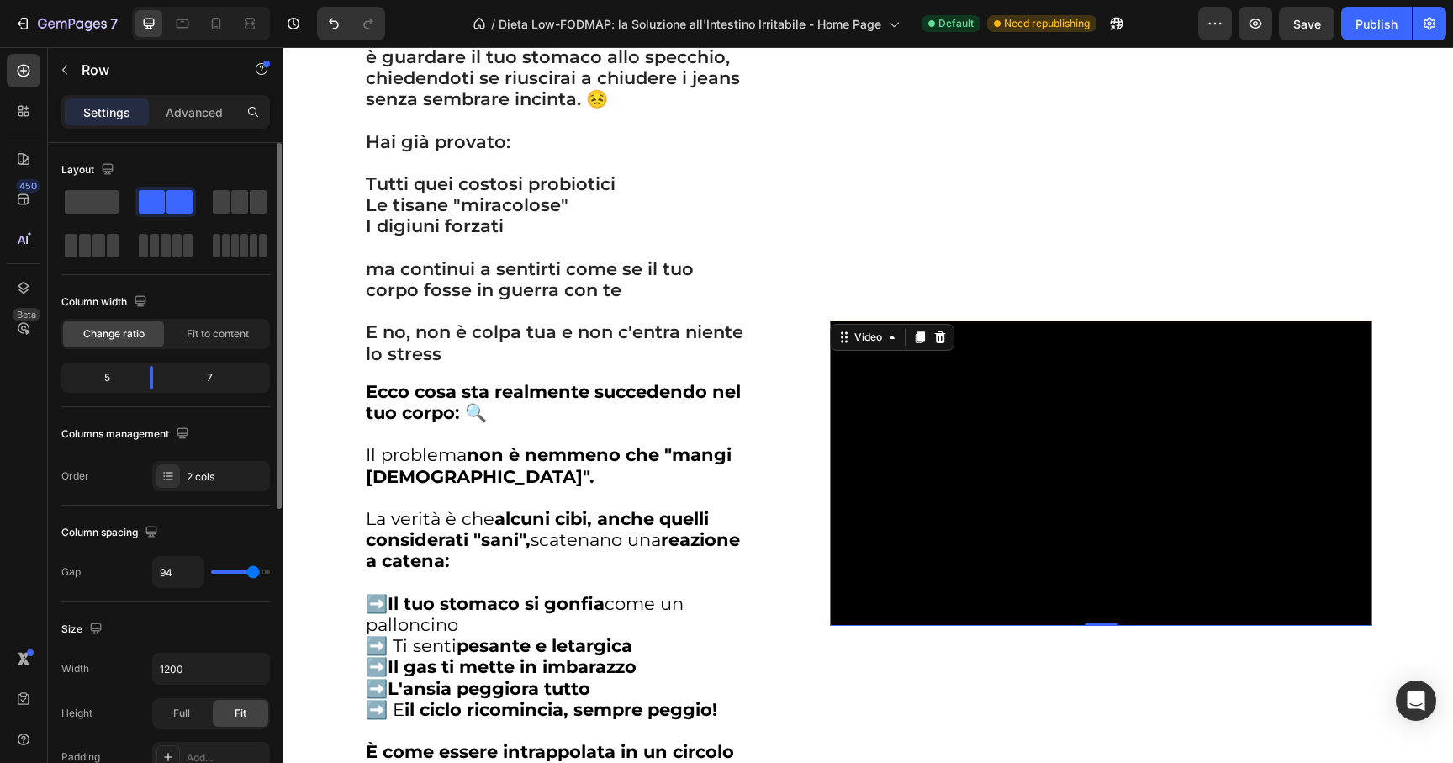
click at [1105, 484] on video at bounding box center [1101, 472] width 542 height 305
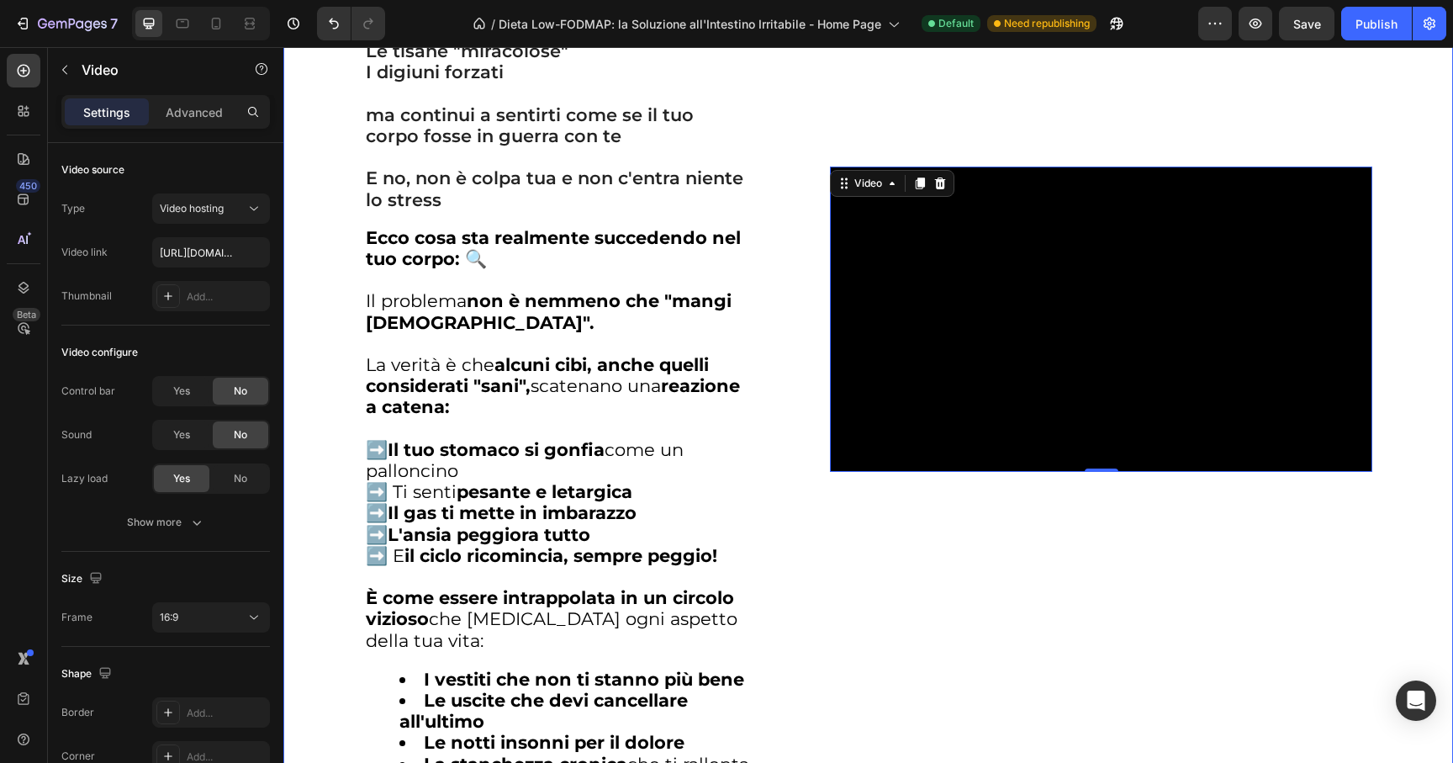
scroll to position [2268, 0]
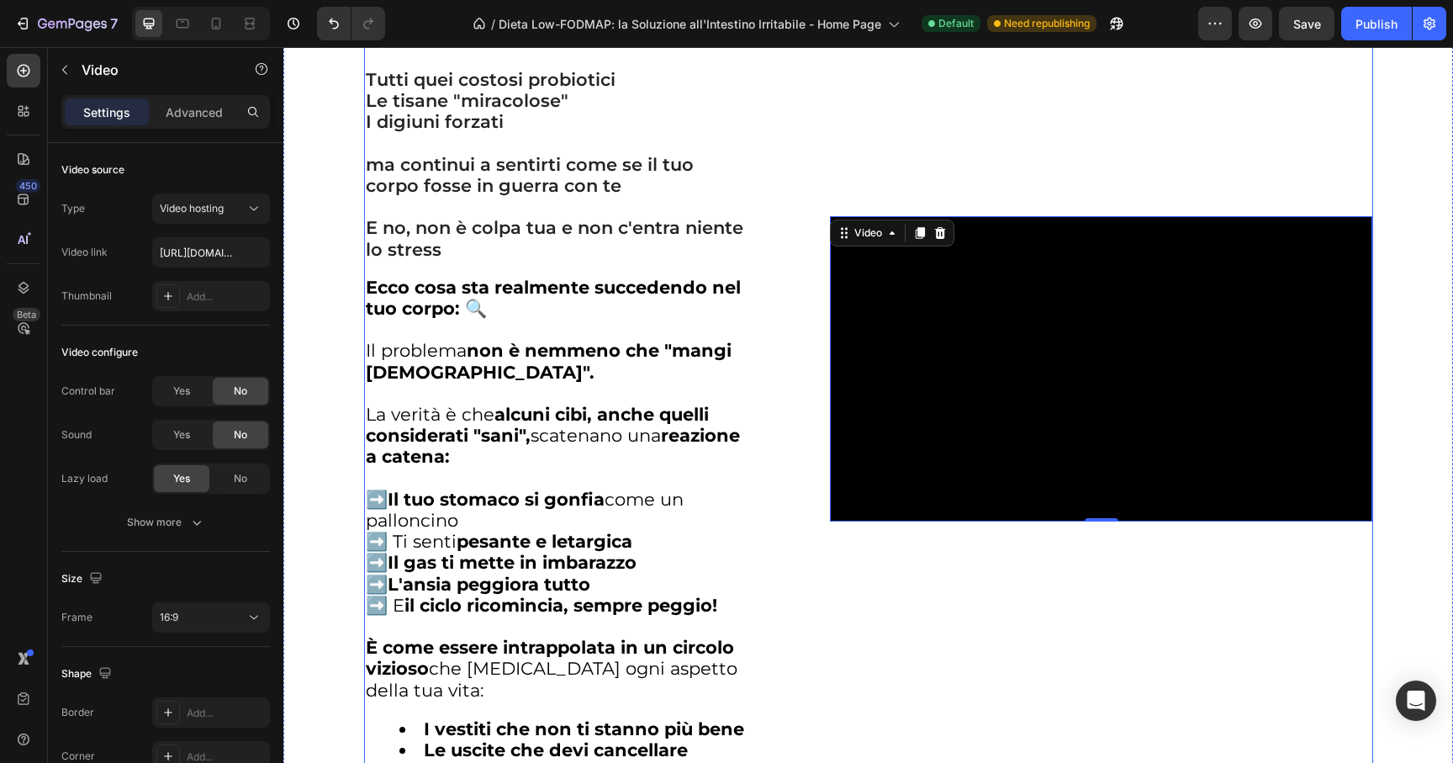
click at [975, 626] on div "Video 0" at bounding box center [1101, 369] width 542 height 1143
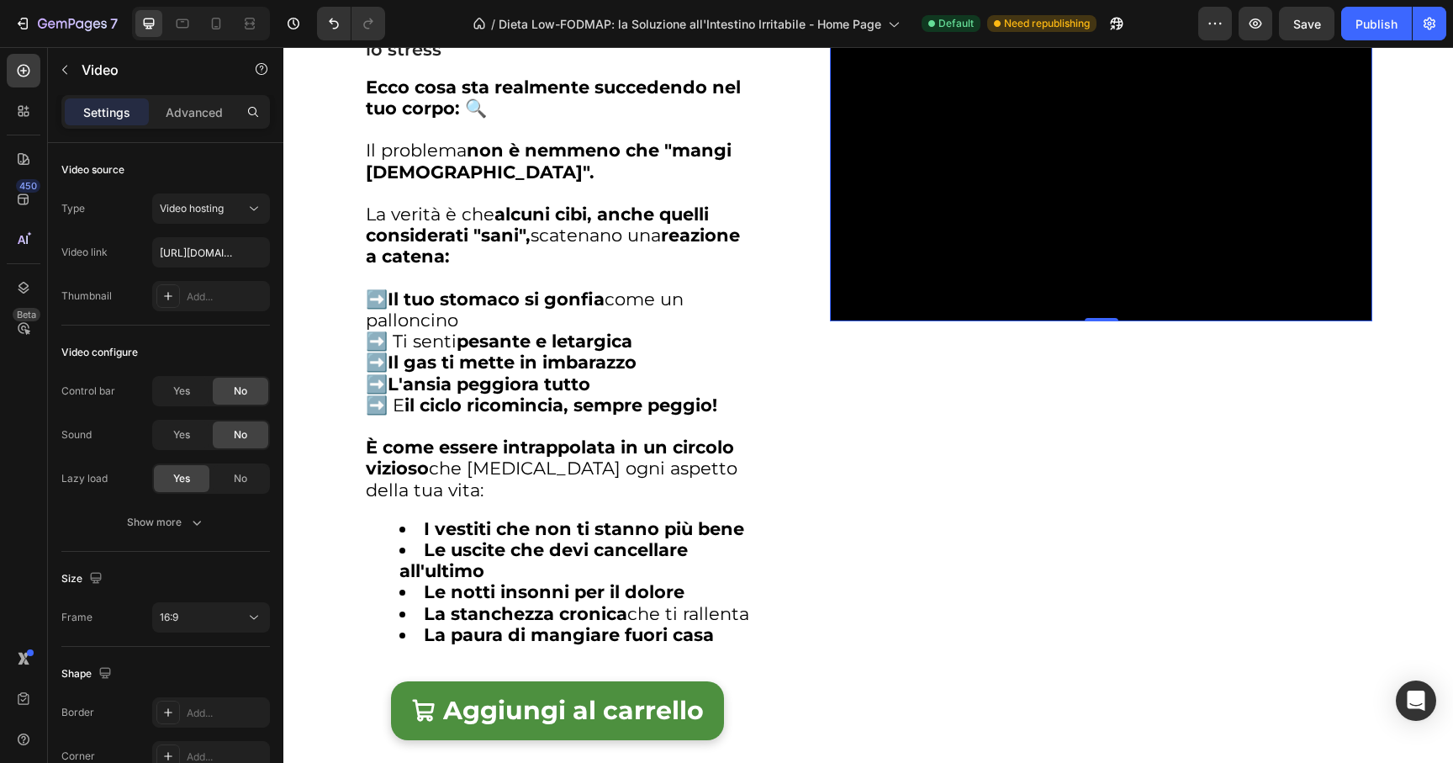
click at [1150, 196] on video at bounding box center [1101, 168] width 542 height 305
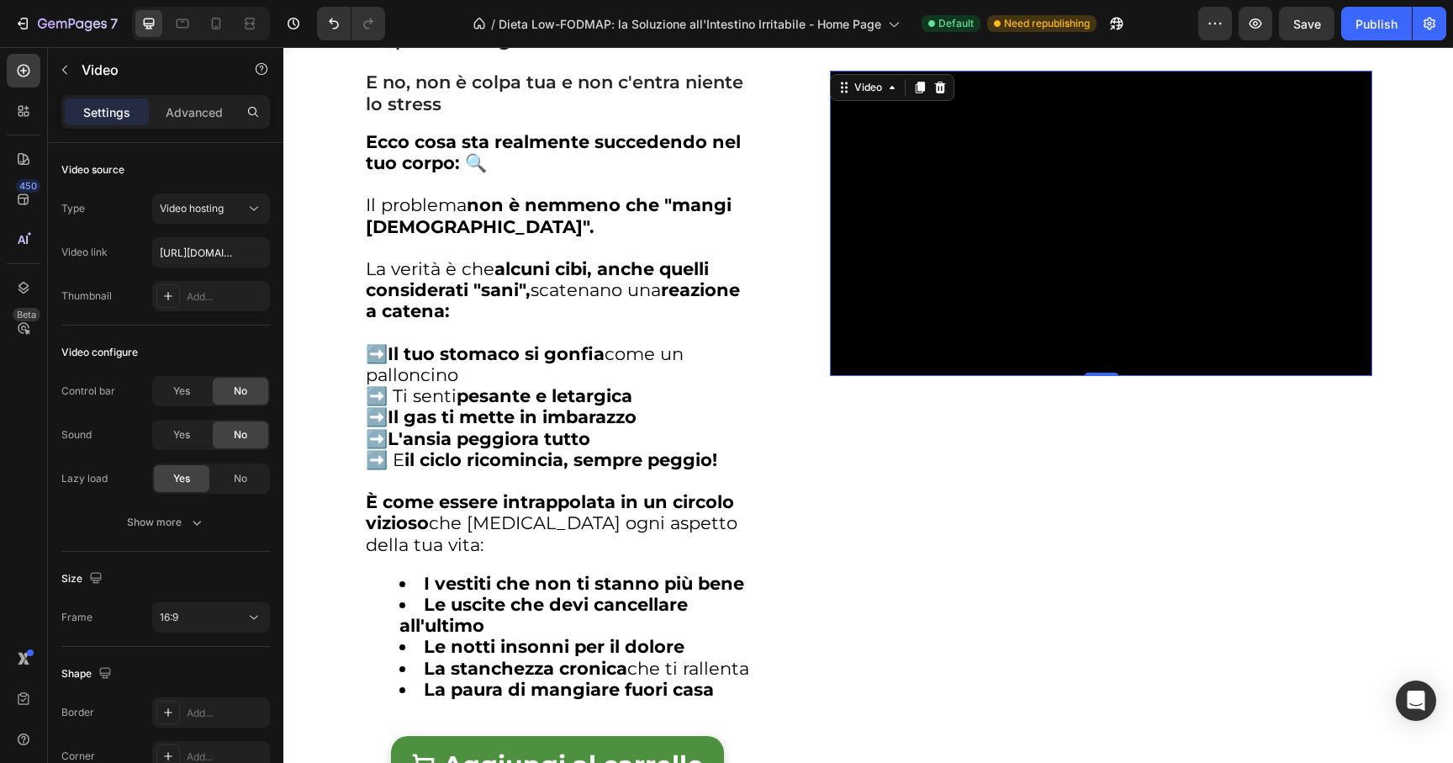
scroll to position [2408, 0]
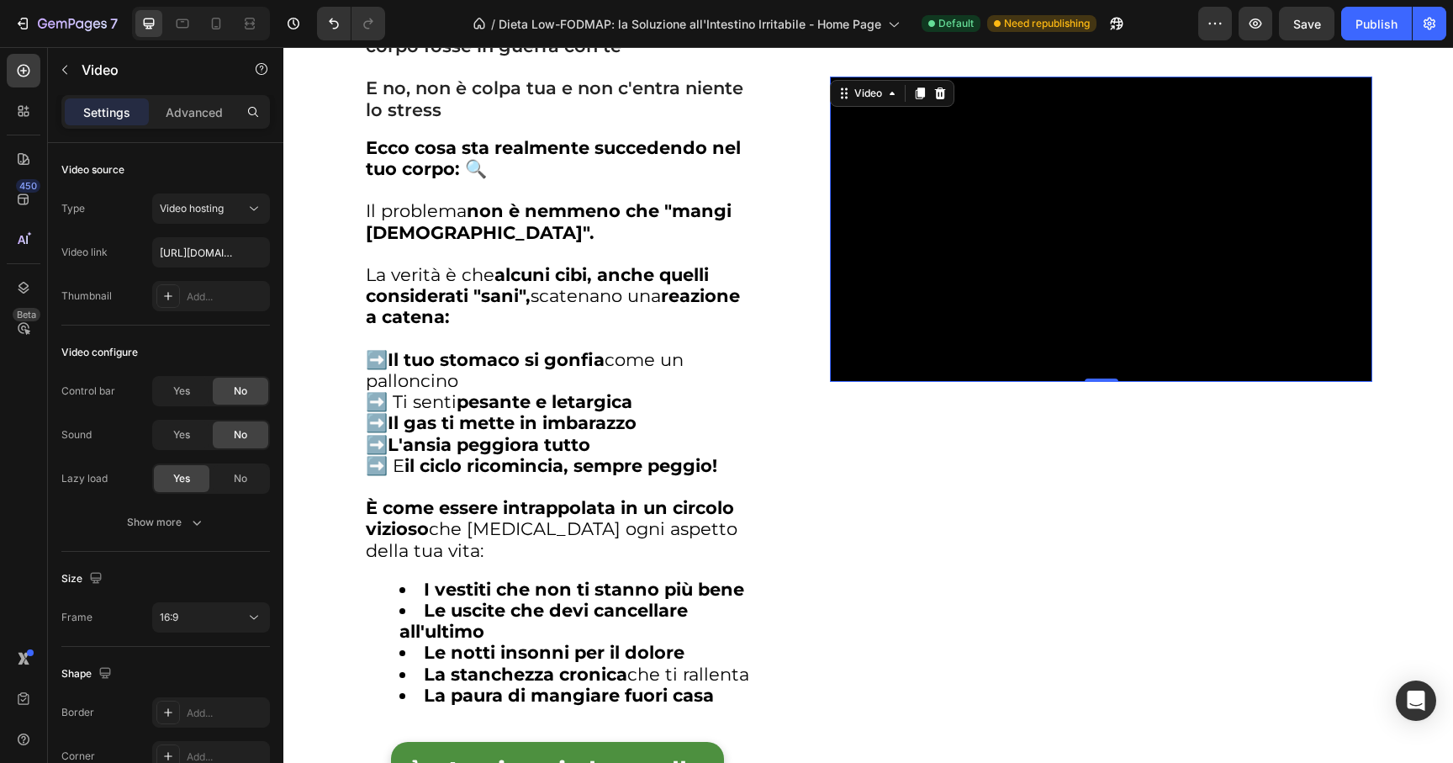
click at [1064, 233] on video at bounding box center [1101, 229] width 542 height 305
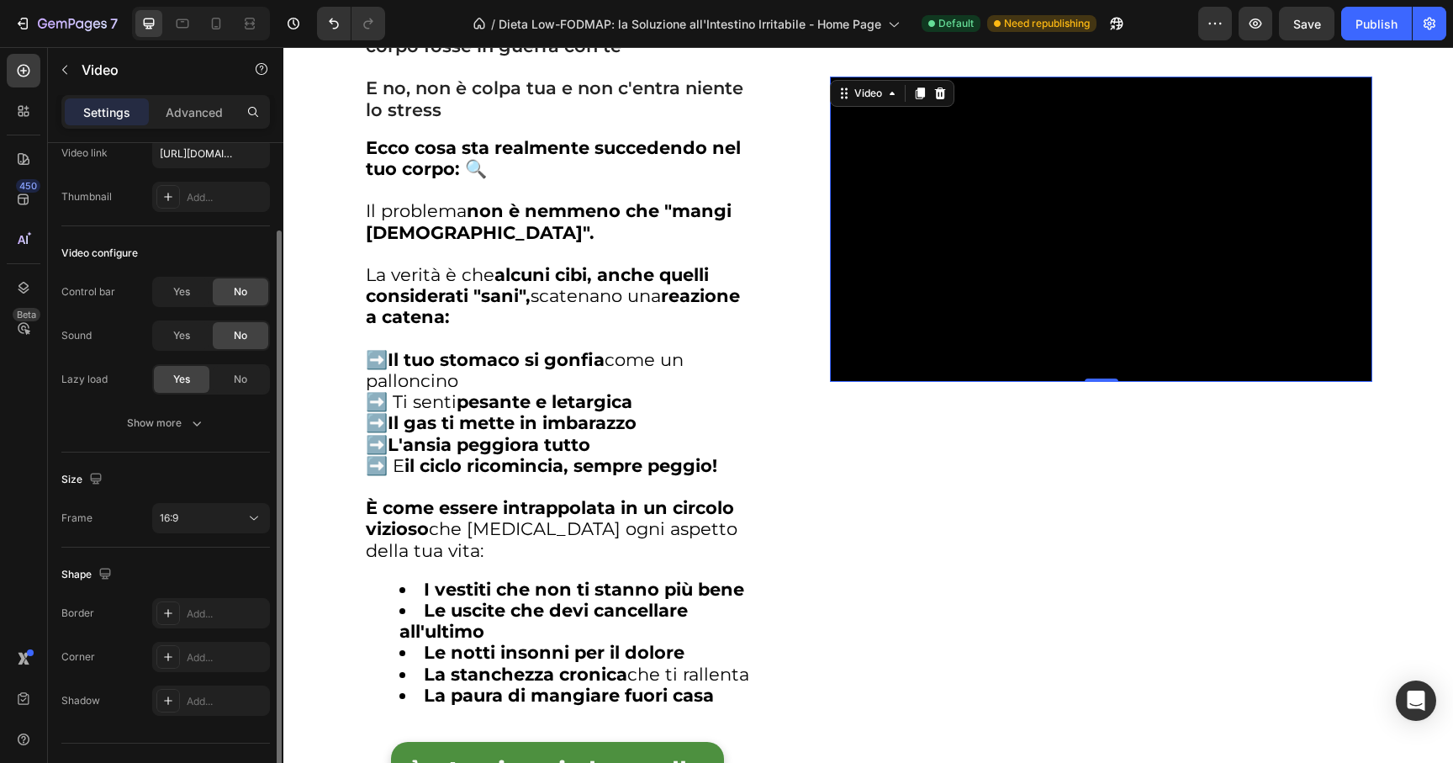
scroll to position [133, 0]
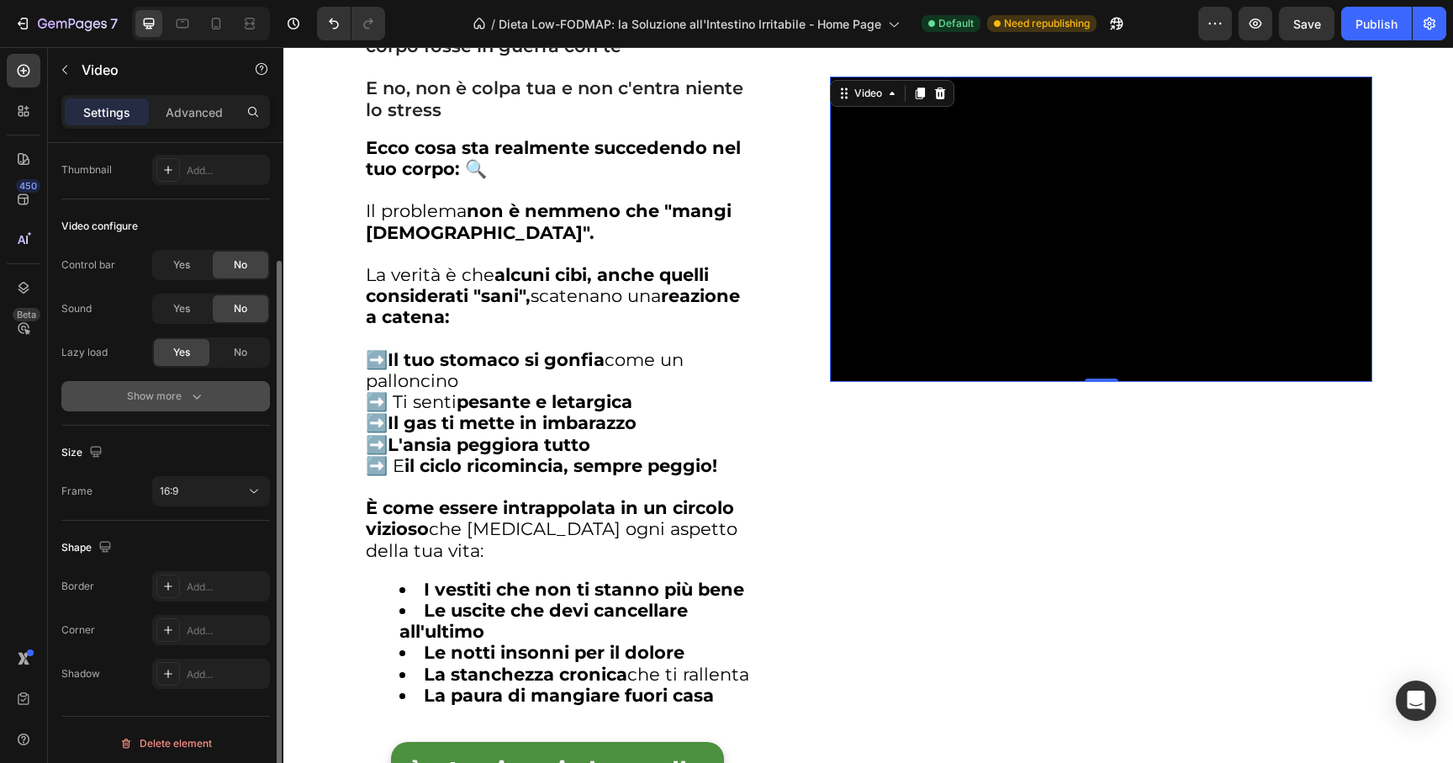
click at [176, 389] on div "Show more" at bounding box center [166, 396] width 78 height 17
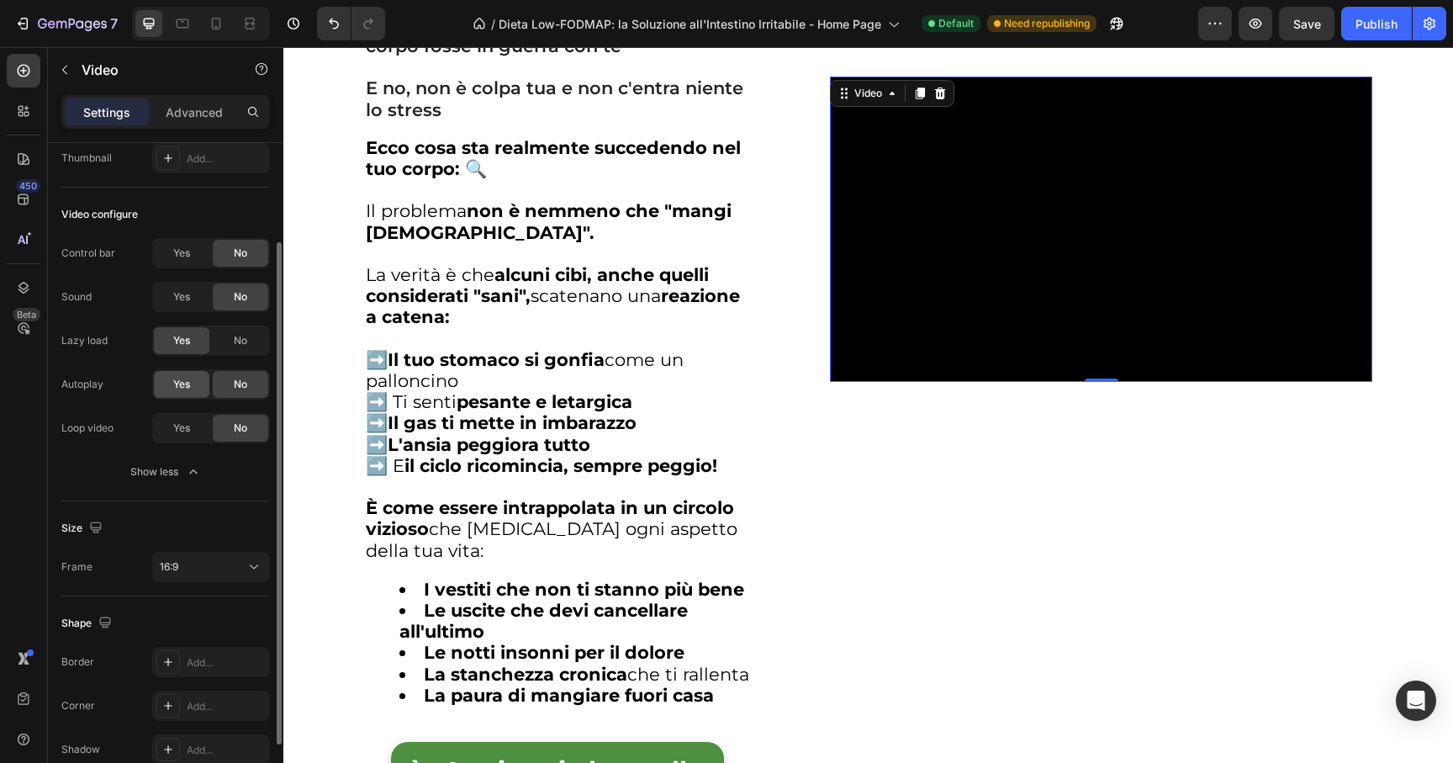
scroll to position [145, 0]
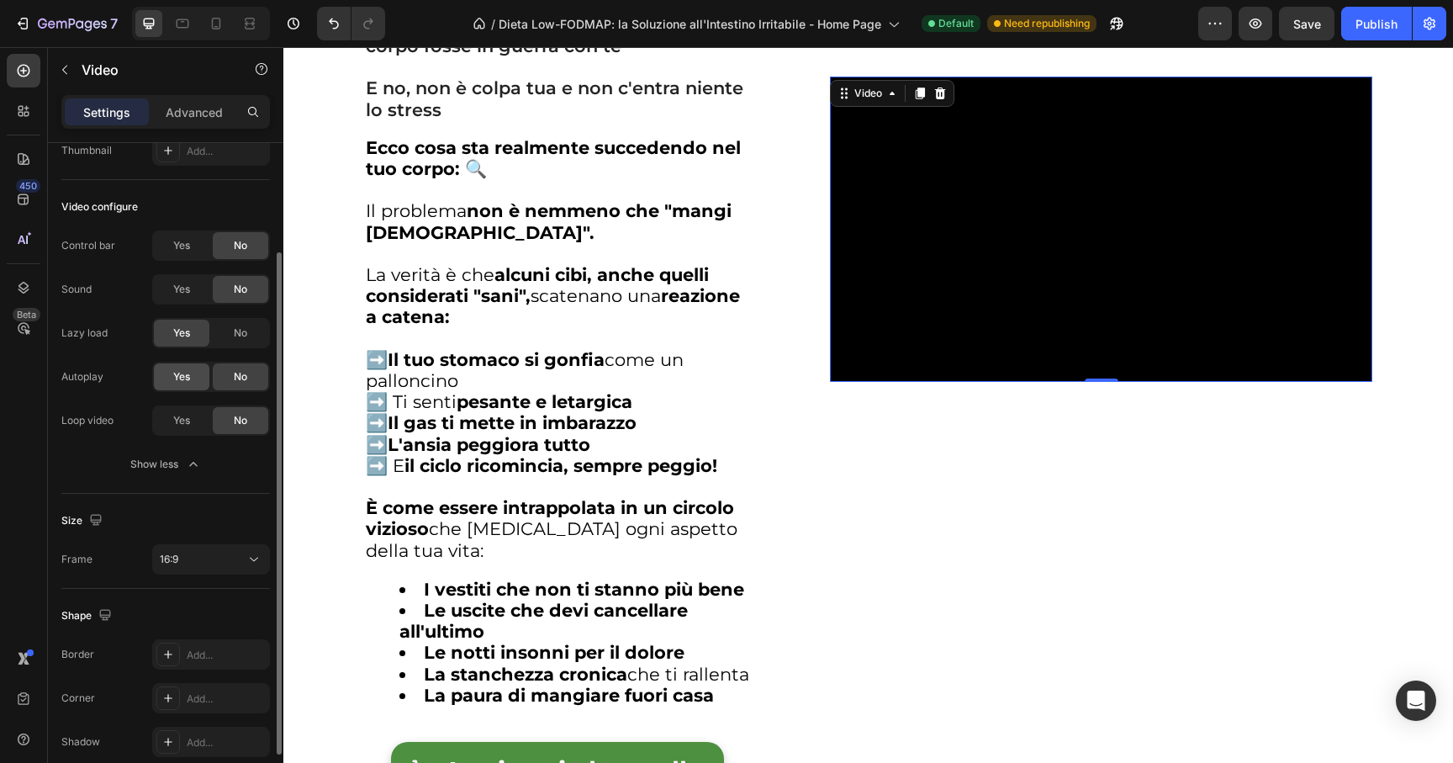
click at [182, 376] on span "Yes" at bounding box center [181, 376] width 17 height 15
click at [1081, 497] on div "Video 0" at bounding box center [1101, 230] width 542 height 1143
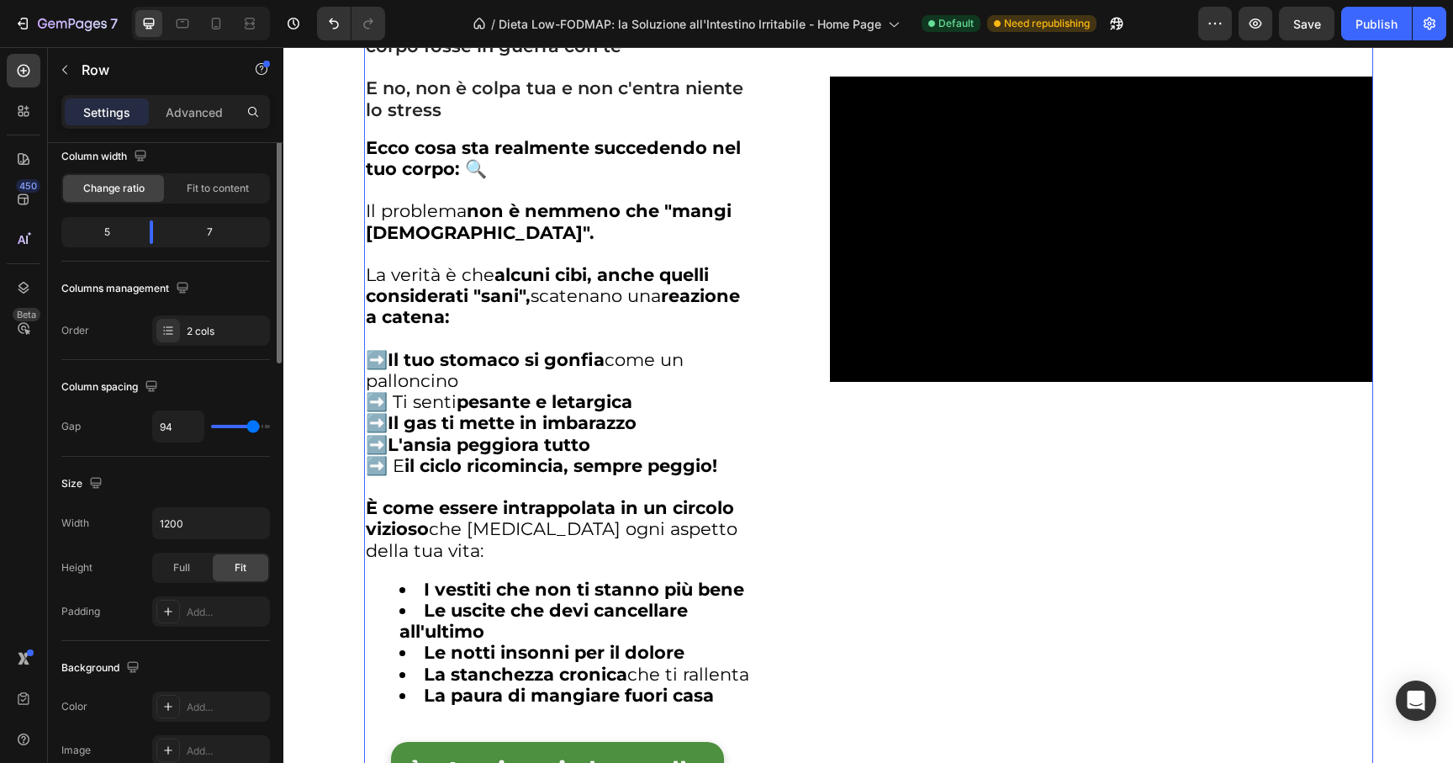
scroll to position [0, 0]
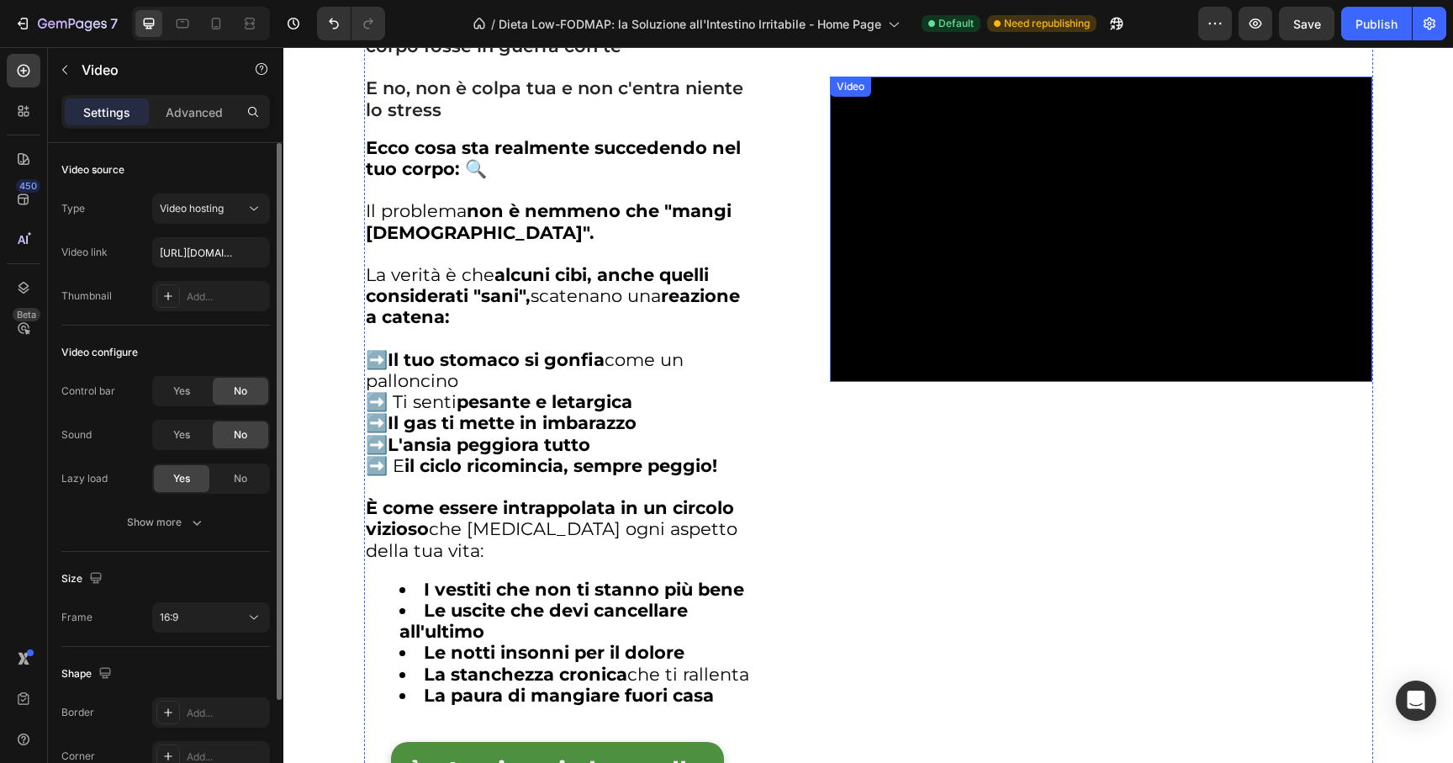
click at [992, 277] on video at bounding box center [1101, 229] width 542 height 305
click at [181, 526] on div "Show more" at bounding box center [166, 522] width 78 height 17
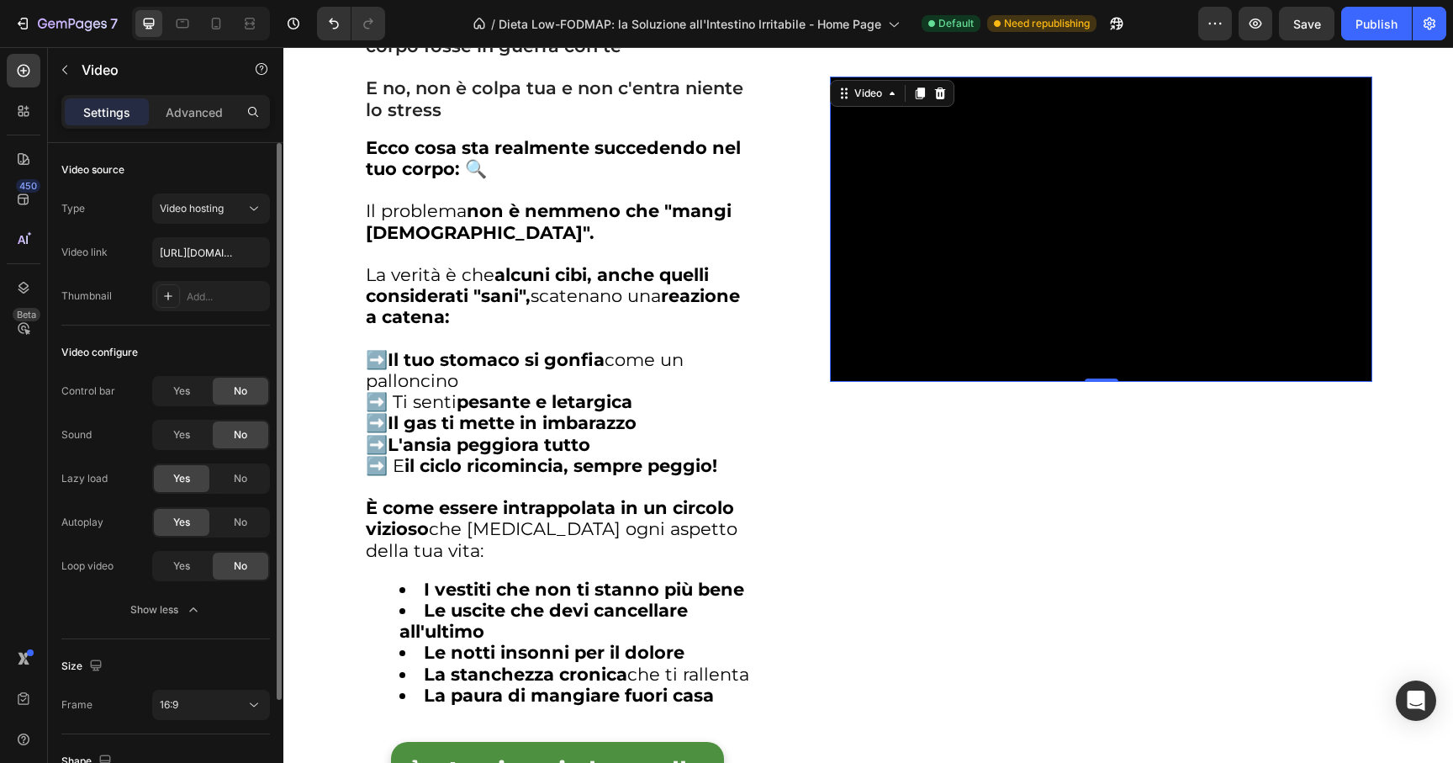
click at [166, 579] on div "Yes No" at bounding box center [211, 566] width 118 height 30
click at [174, 569] on span "Yes" at bounding box center [181, 565] width 17 height 15
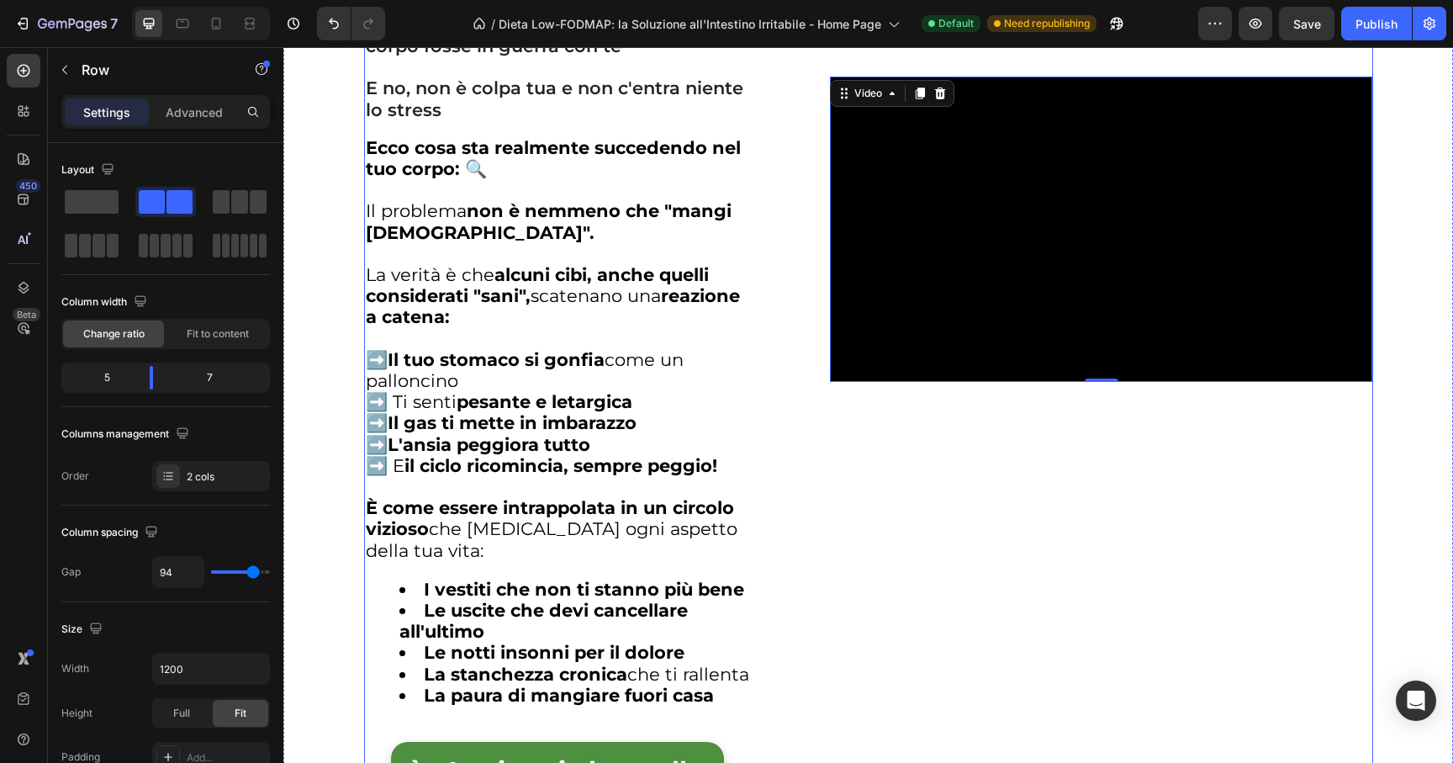
click at [1150, 542] on div "Video 0" at bounding box center [1101, 230] width 542 height 1143
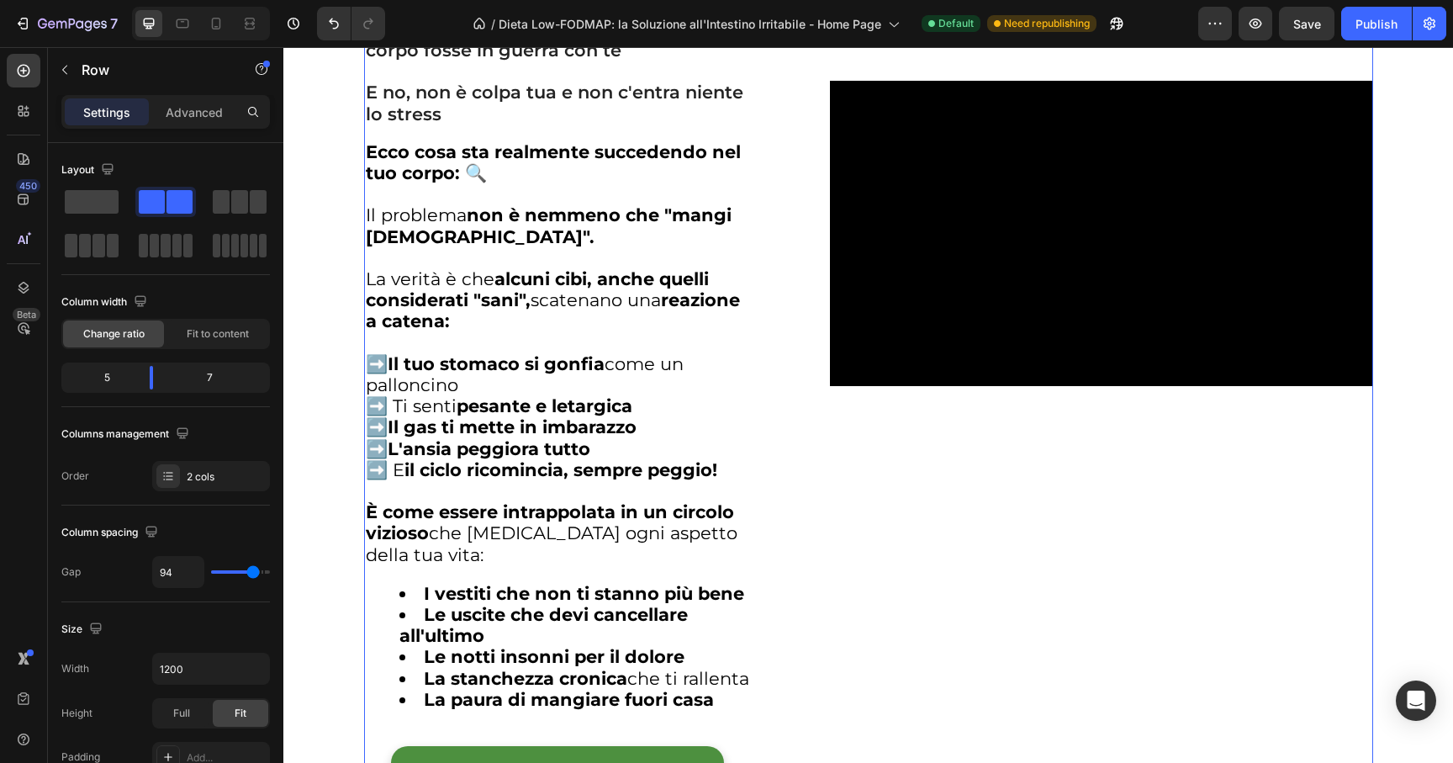
scroll to position [2320, 0]
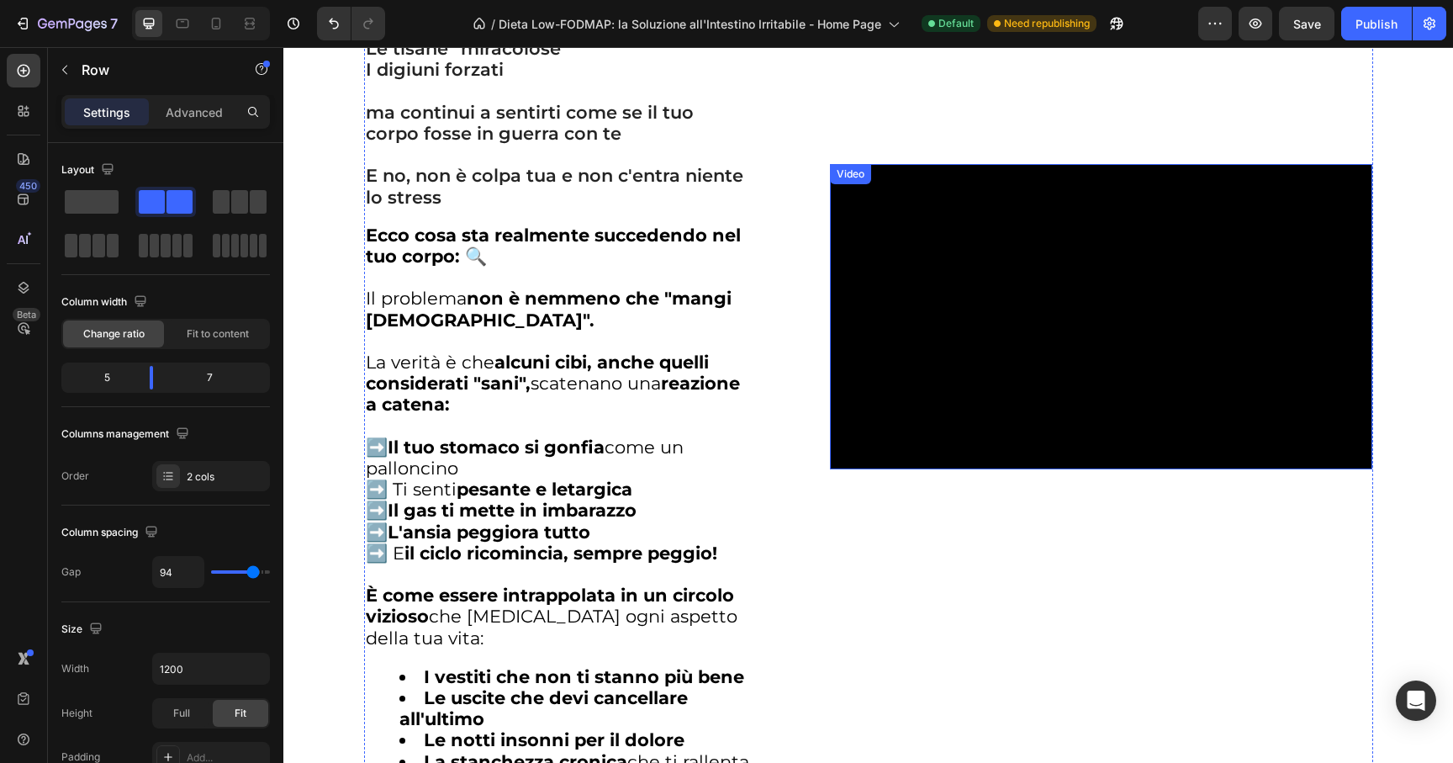
click at [1002, 410] on video at bounding box center [1101, 316] width 542 height 305
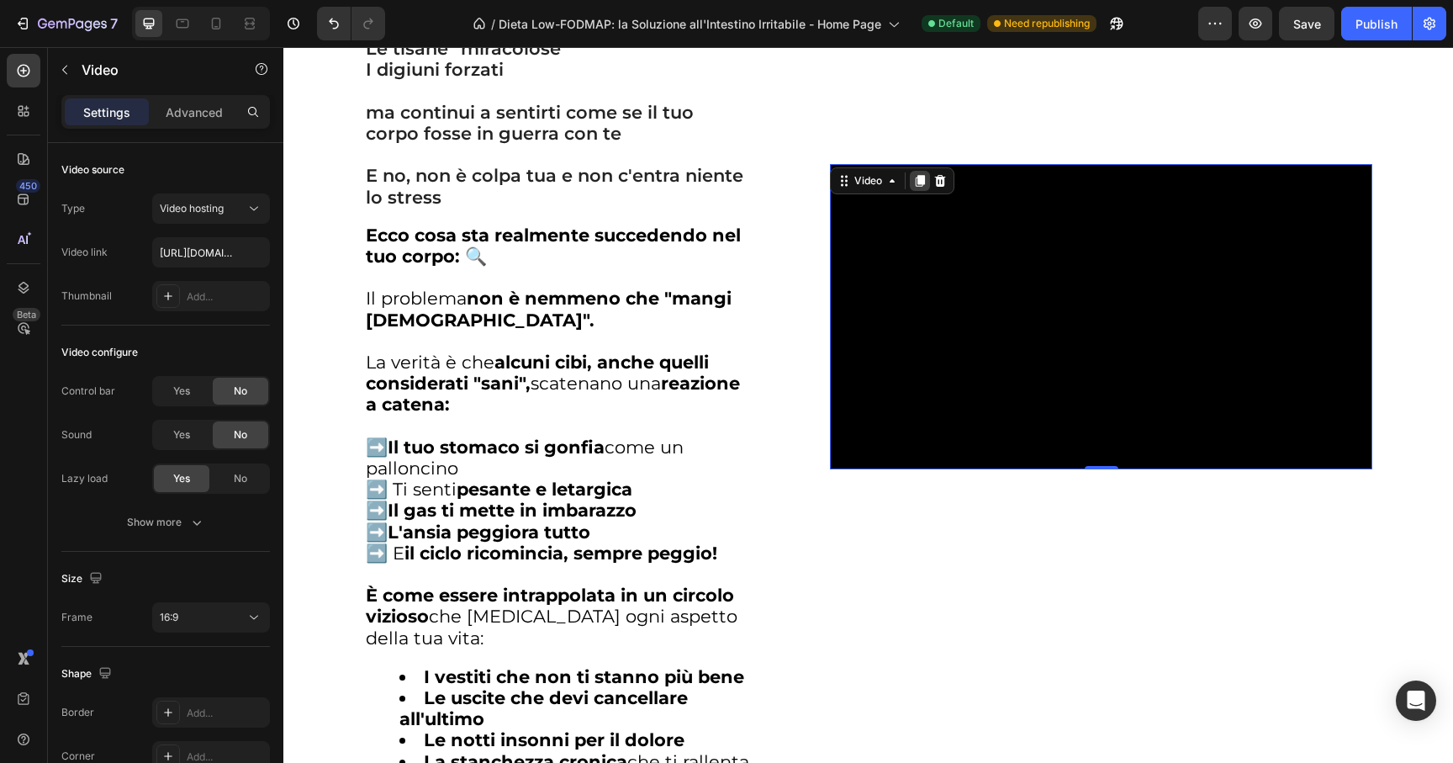
click at [913, 188] on icon at bounding box center [919, 180] width 13 height 13
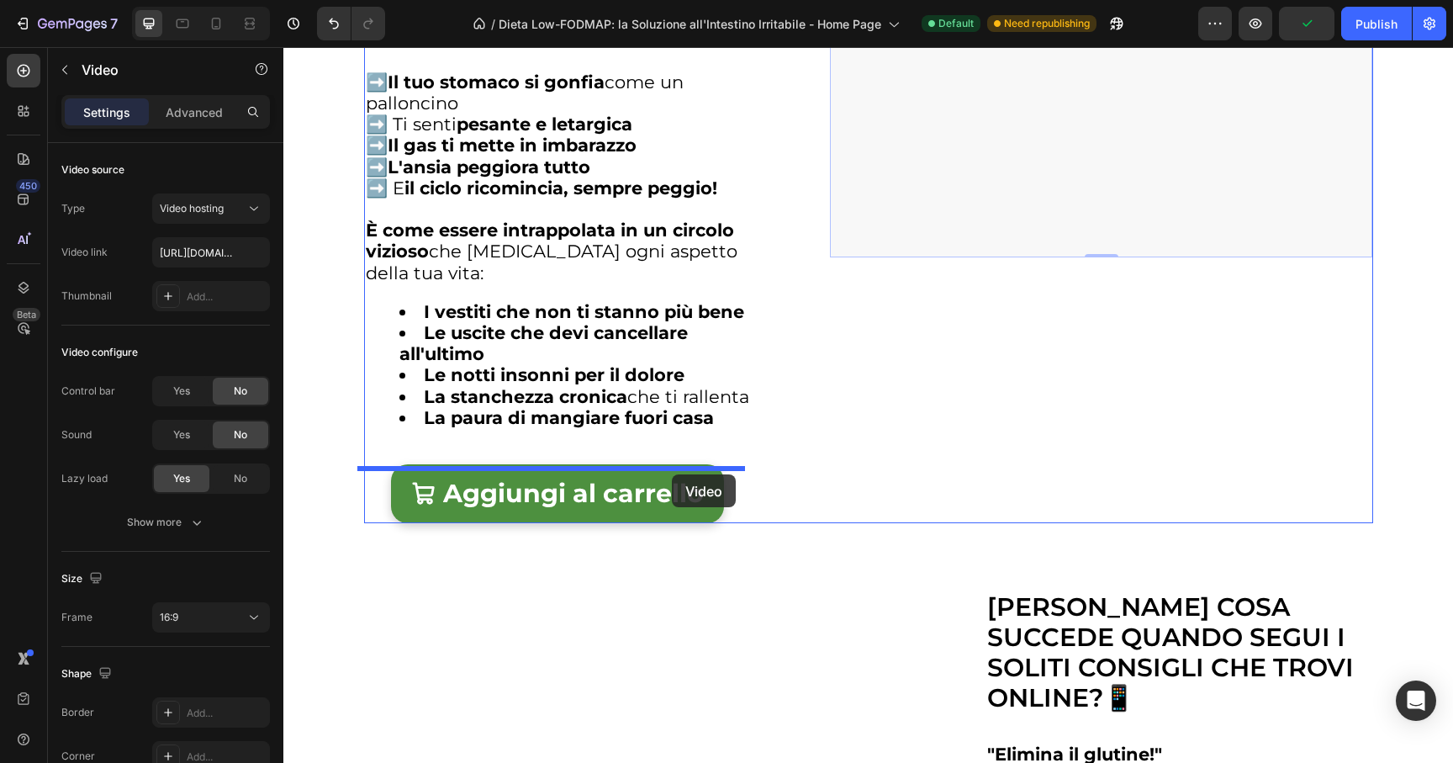
scroll to position [2982, 0]
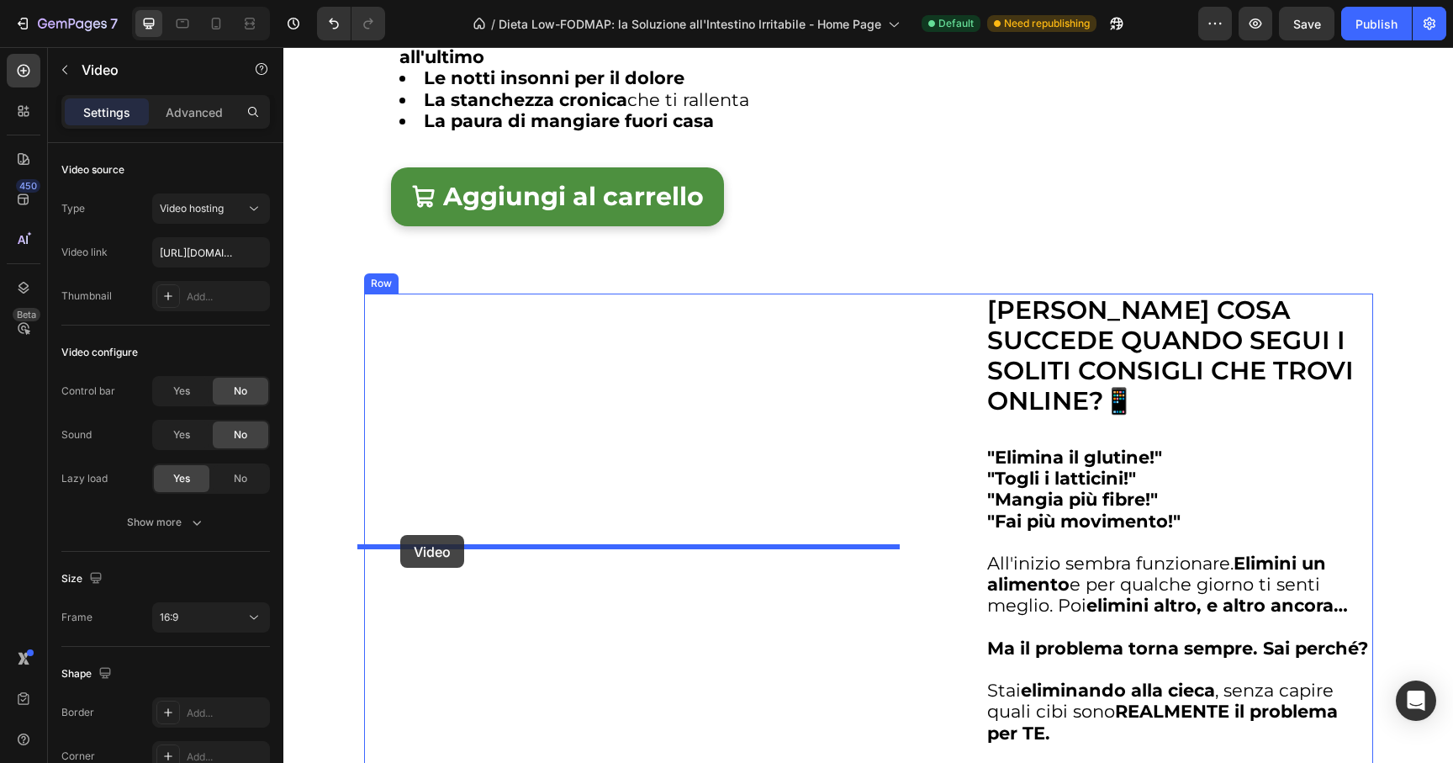
drag, startPoint x: 874, startPoint y: 351, endPoint x: 400, endPoint y: 535, distance: 508.0
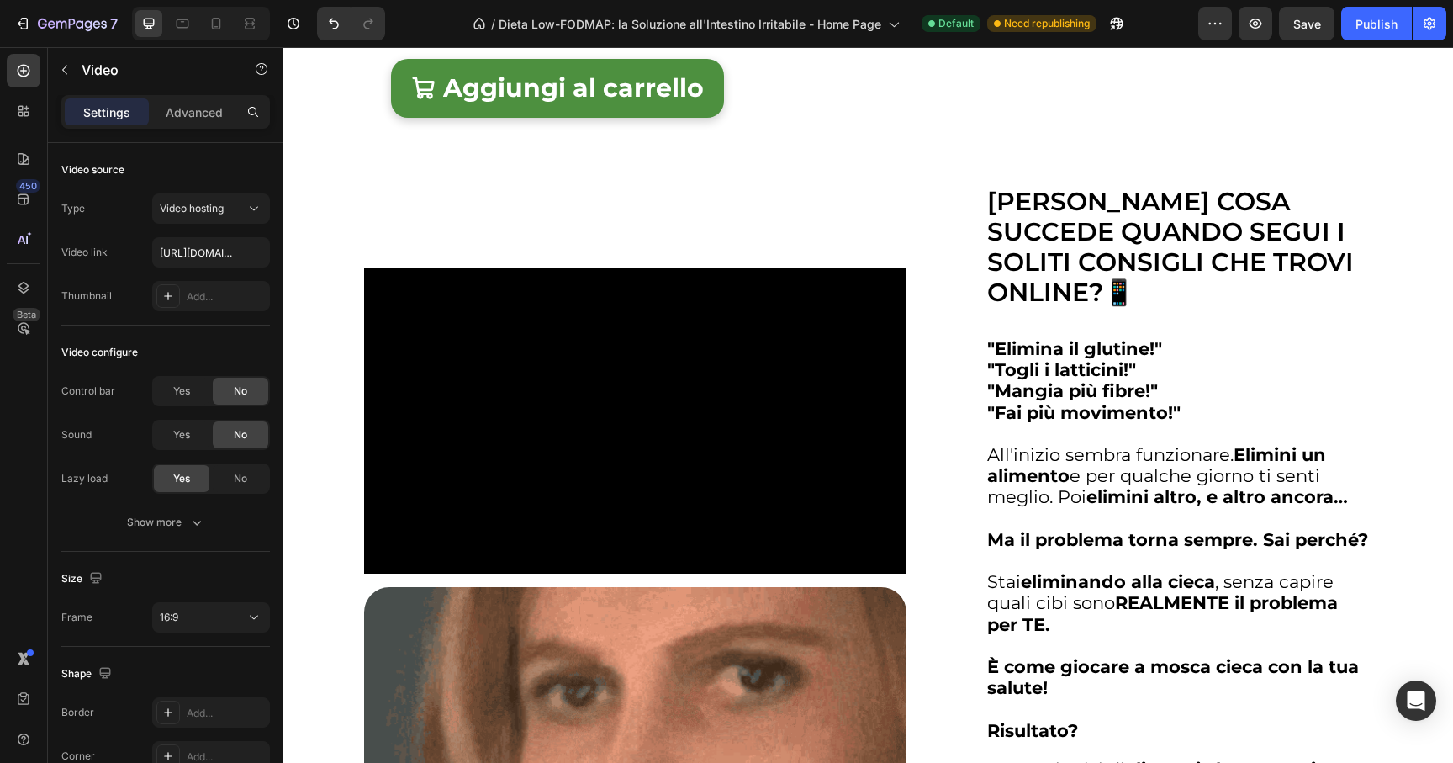
scroll to position [3132, 0]
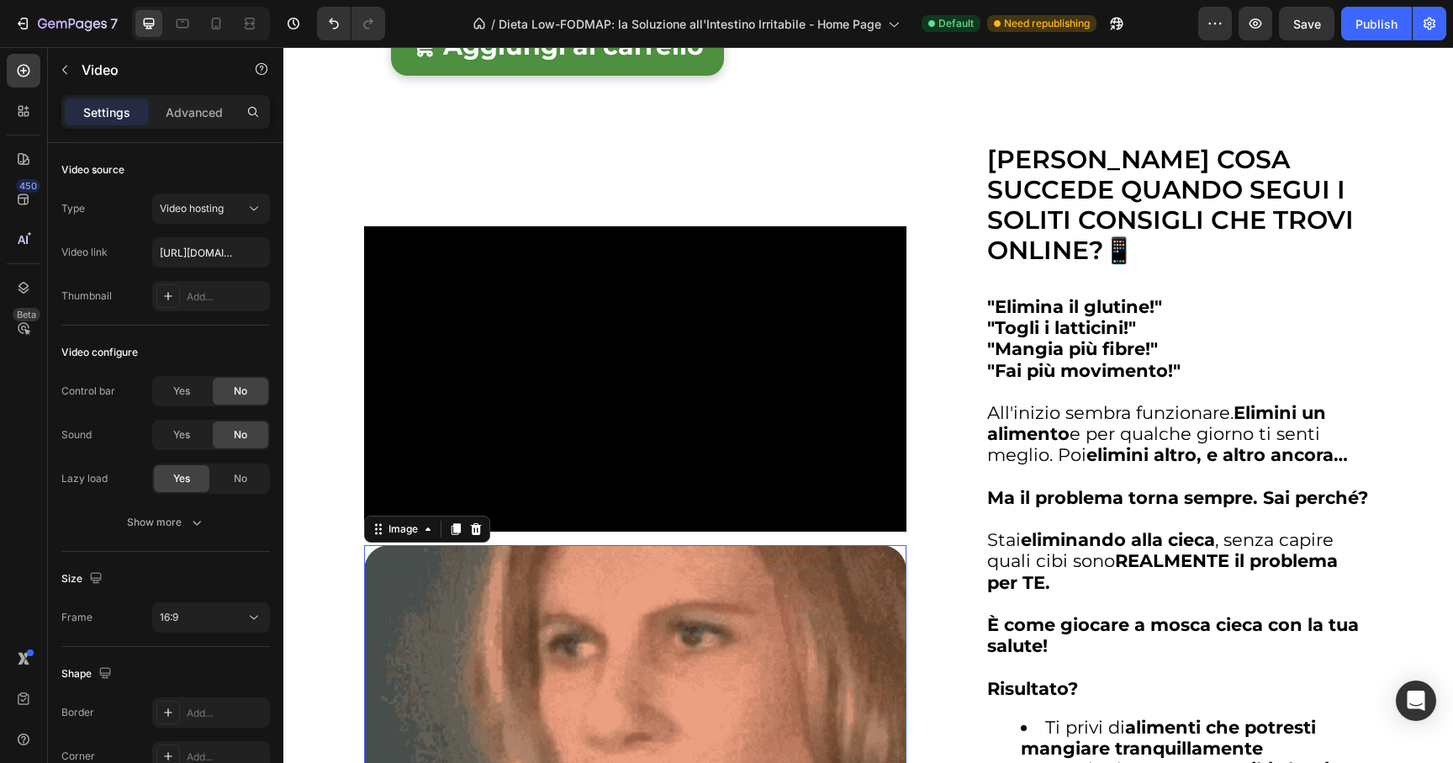
click at [603, 648] on img at bounding box center [635, 732] width 542 height 375
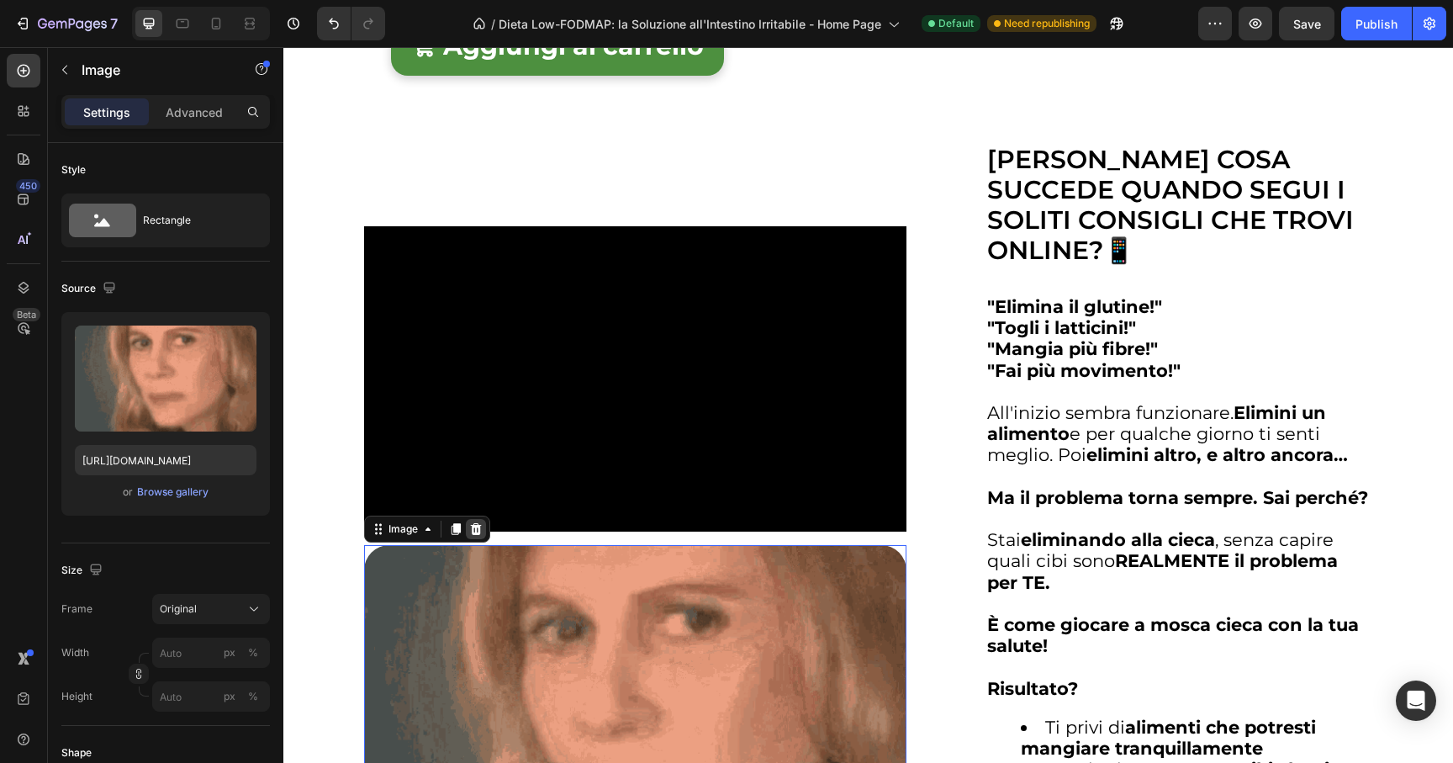
click at [474, 534] on icon at bounding box center [475, 528] width 13 height 13
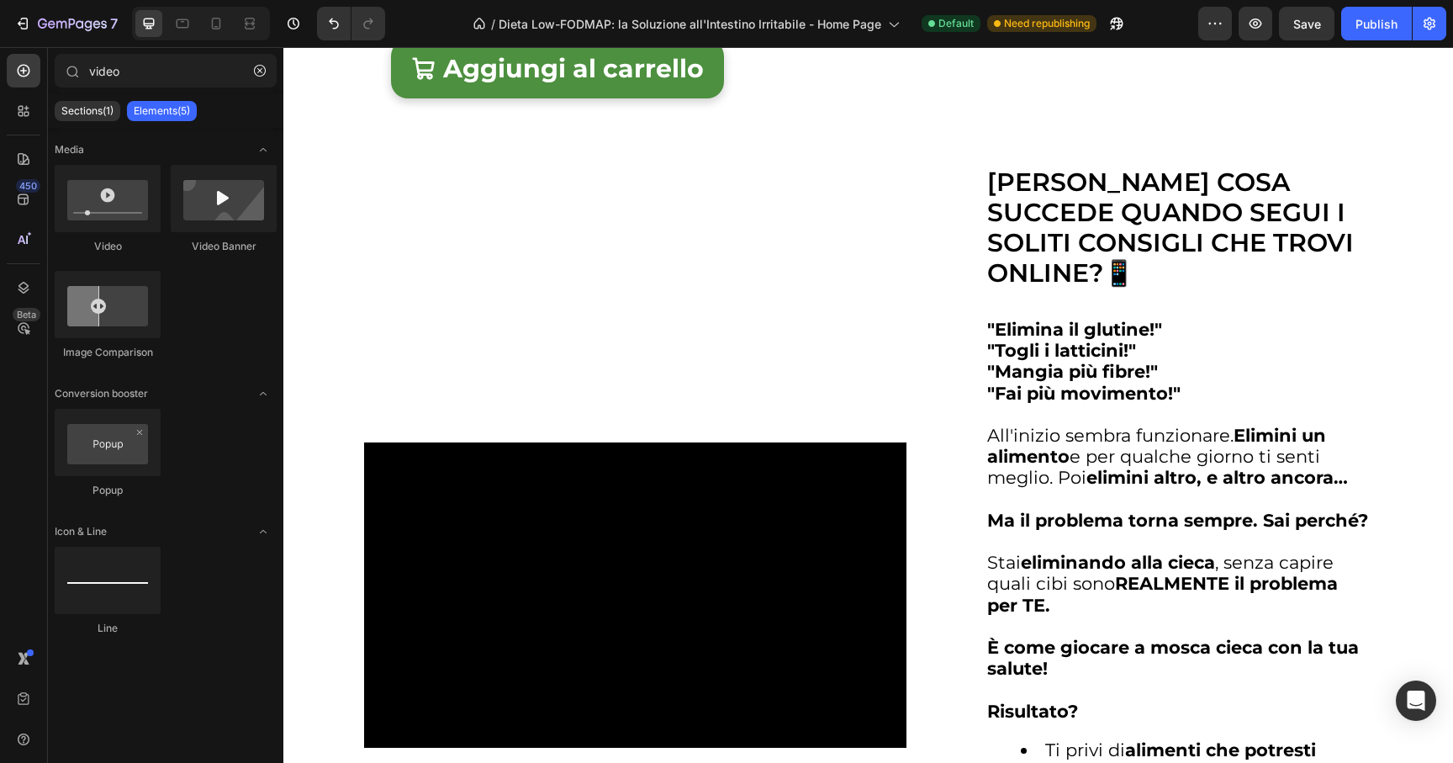
scroll to position [3103, 0]
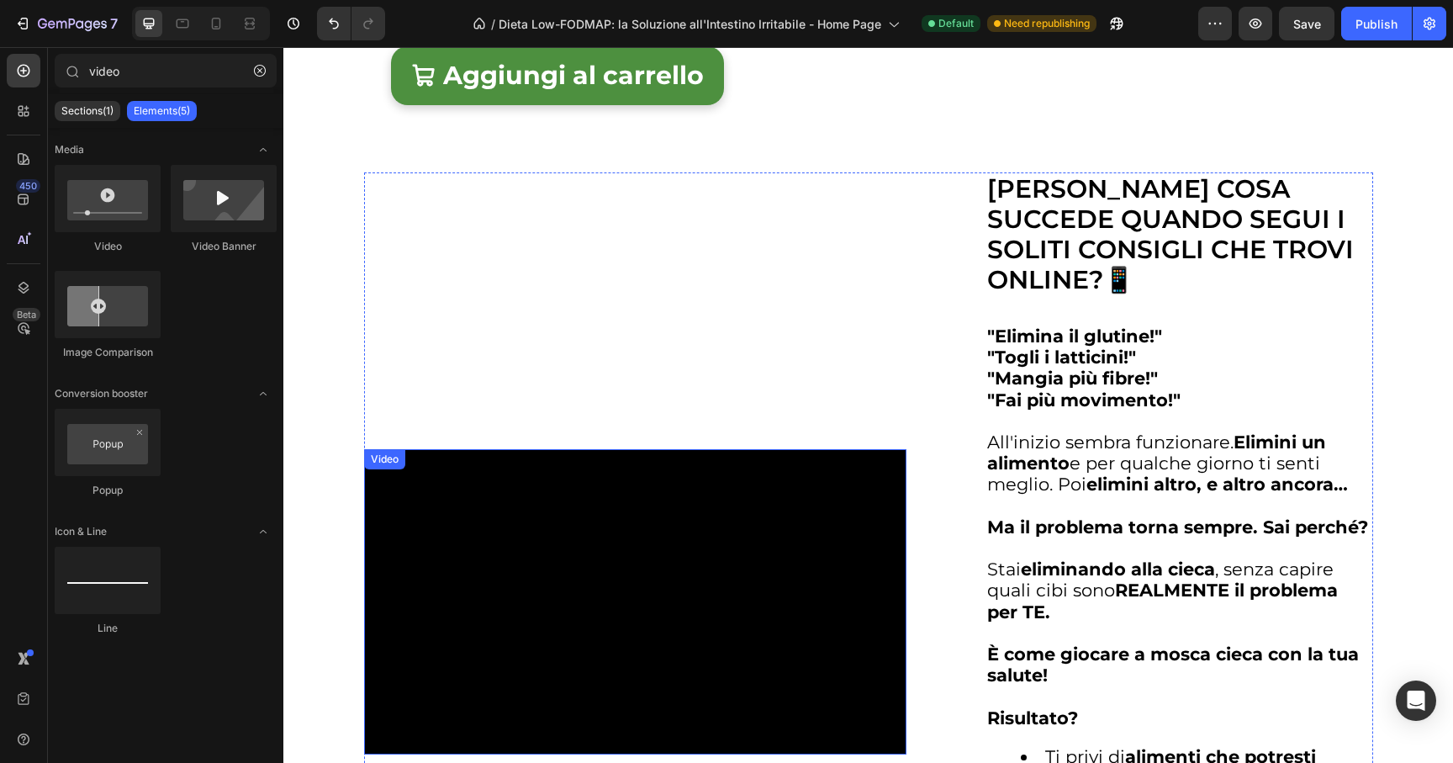
click at [612, 515] on video at bounding box center [635, 601] width 542 height 305
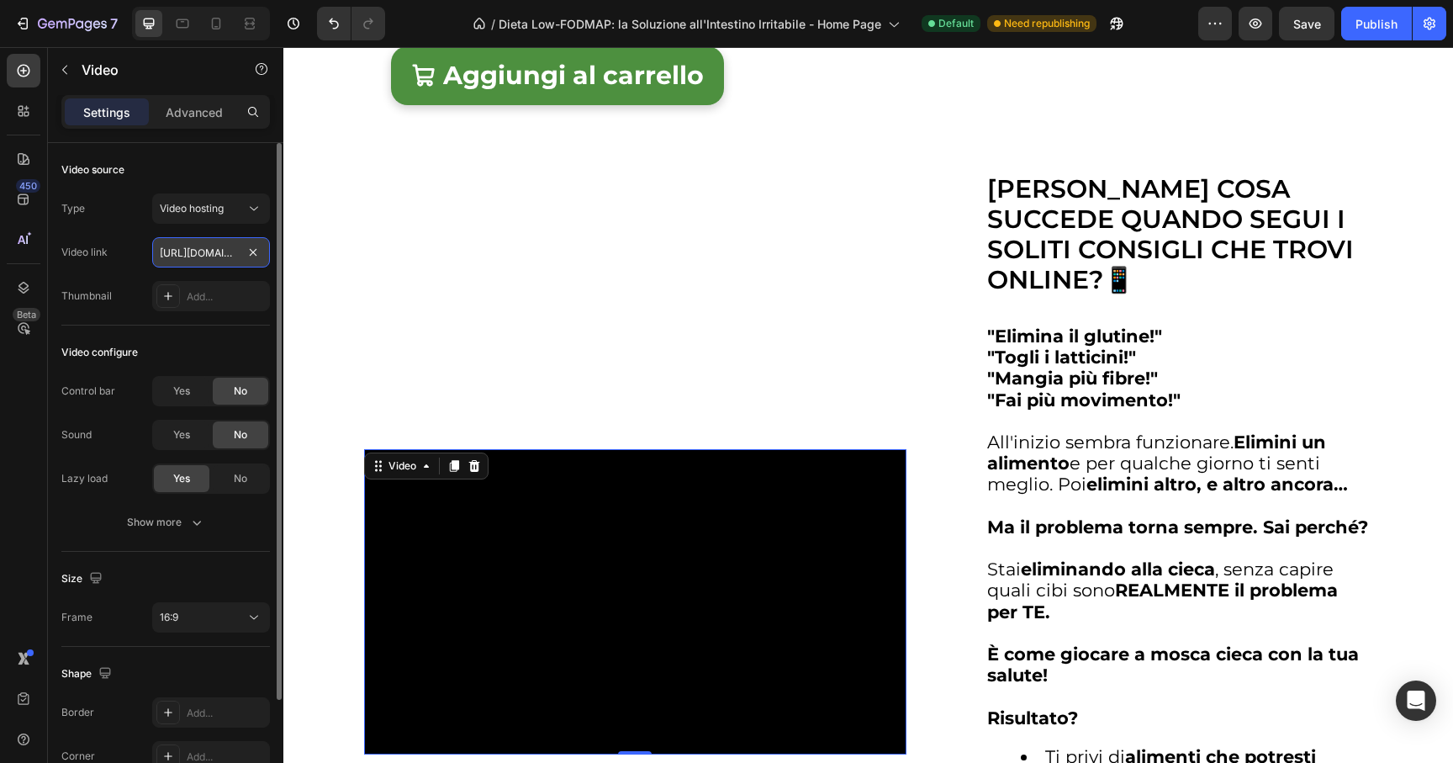
click at [209, 251] on input "[URL][DOMAIN_NAME]" at bounding box center [211, 252] width 118 height 30
paste input "912ddd8d1b8440c9b4bc69028c16afc"
type input "https://cdn.shopify.com/videos/c/o/v/7912ddd8d1b8440c9b4bc69028c16afc.mp4"
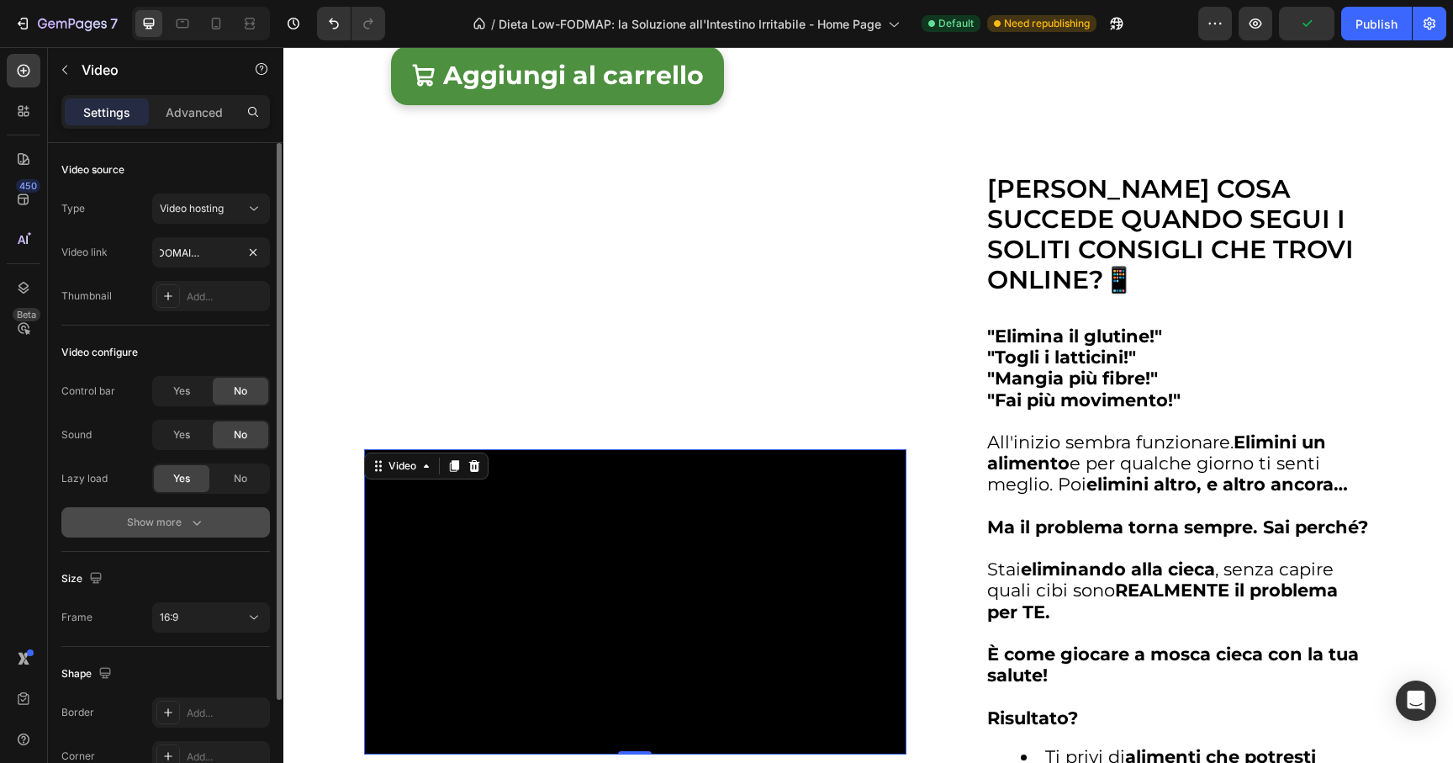
click at [193, 521] on icon "button" at bounding box center [196, 522] width 17 height 17
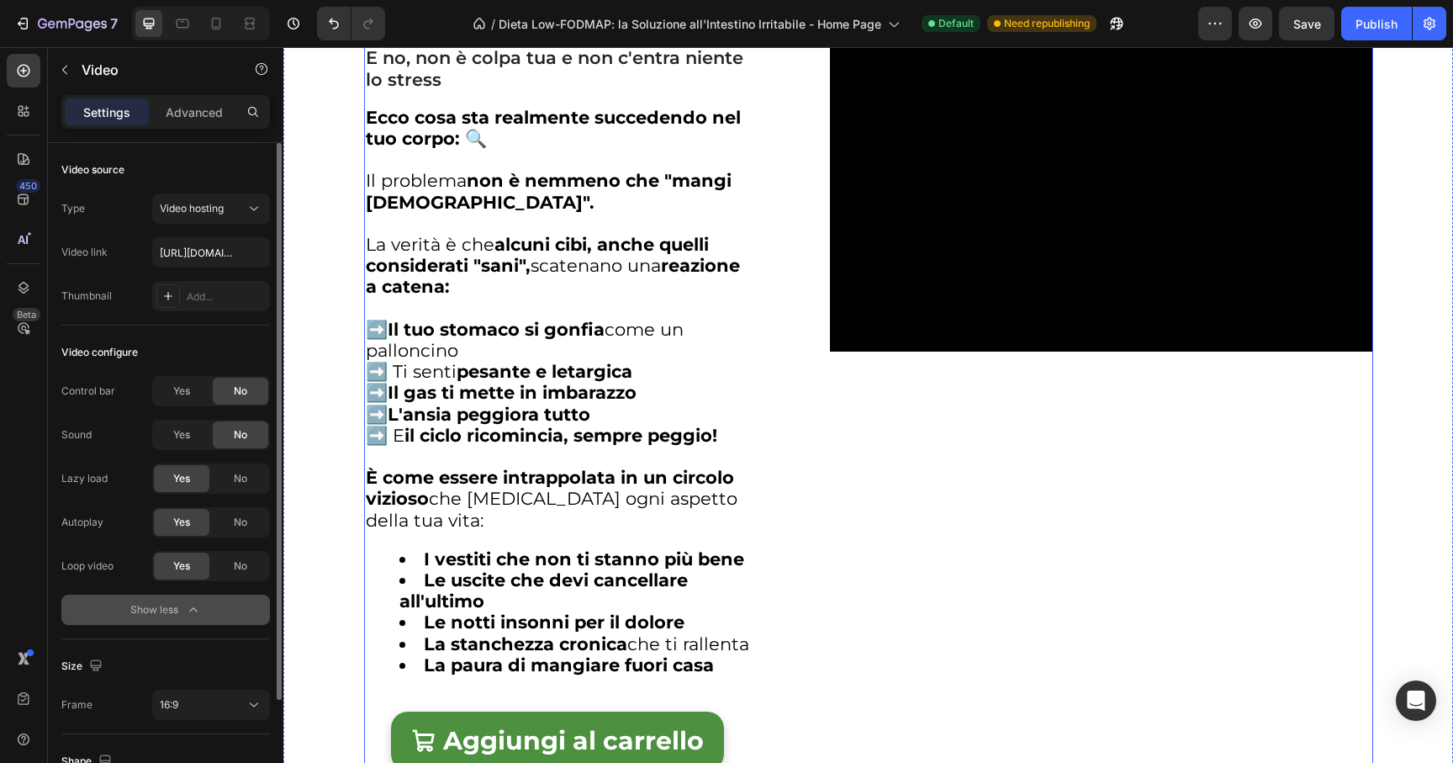
scroll to position [2350, 0]
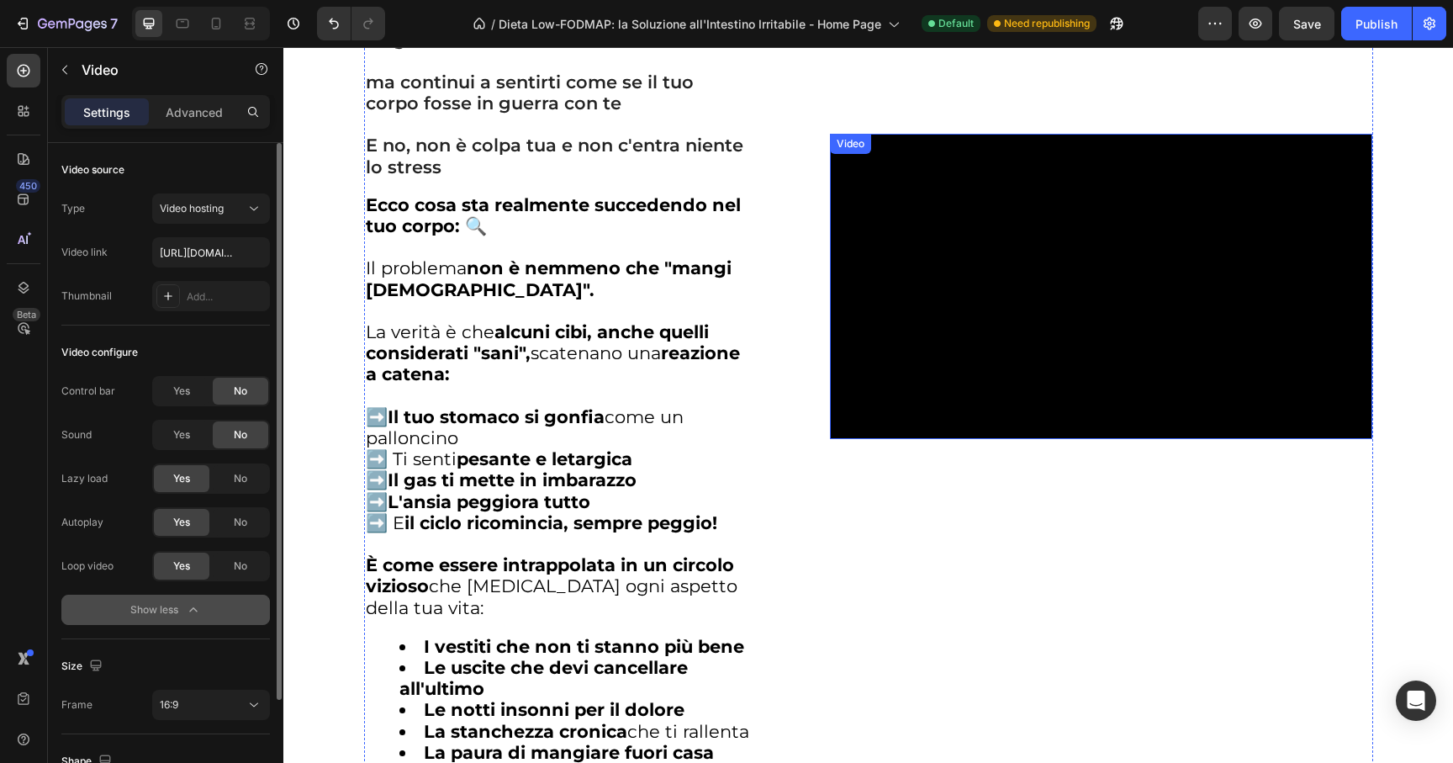
click at [1032, 380] on video at bounding box center [1101, 286] width 542 height 305
click at [916, 157] on icon at bounding box center [920, 151] width 9 height 12
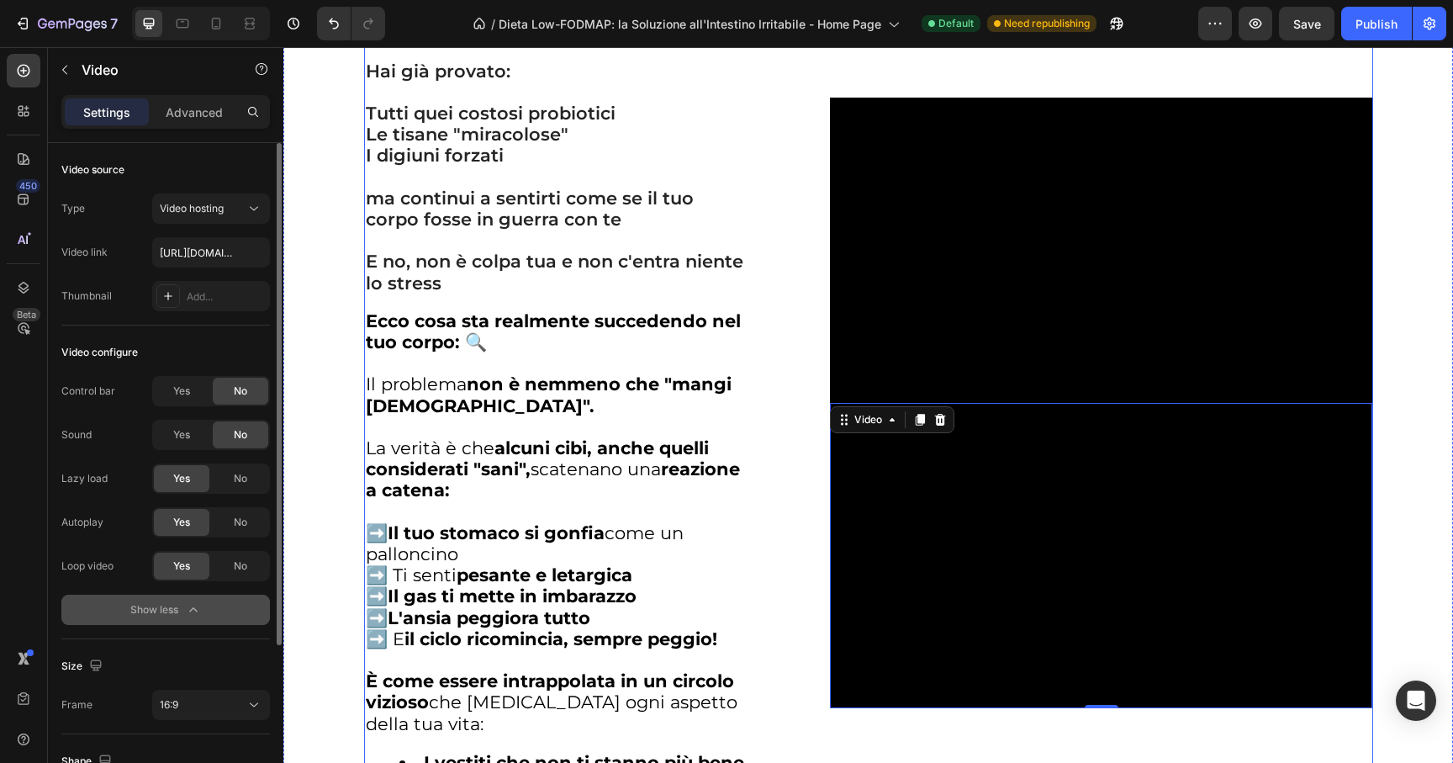
scroll to position [2067, 0]
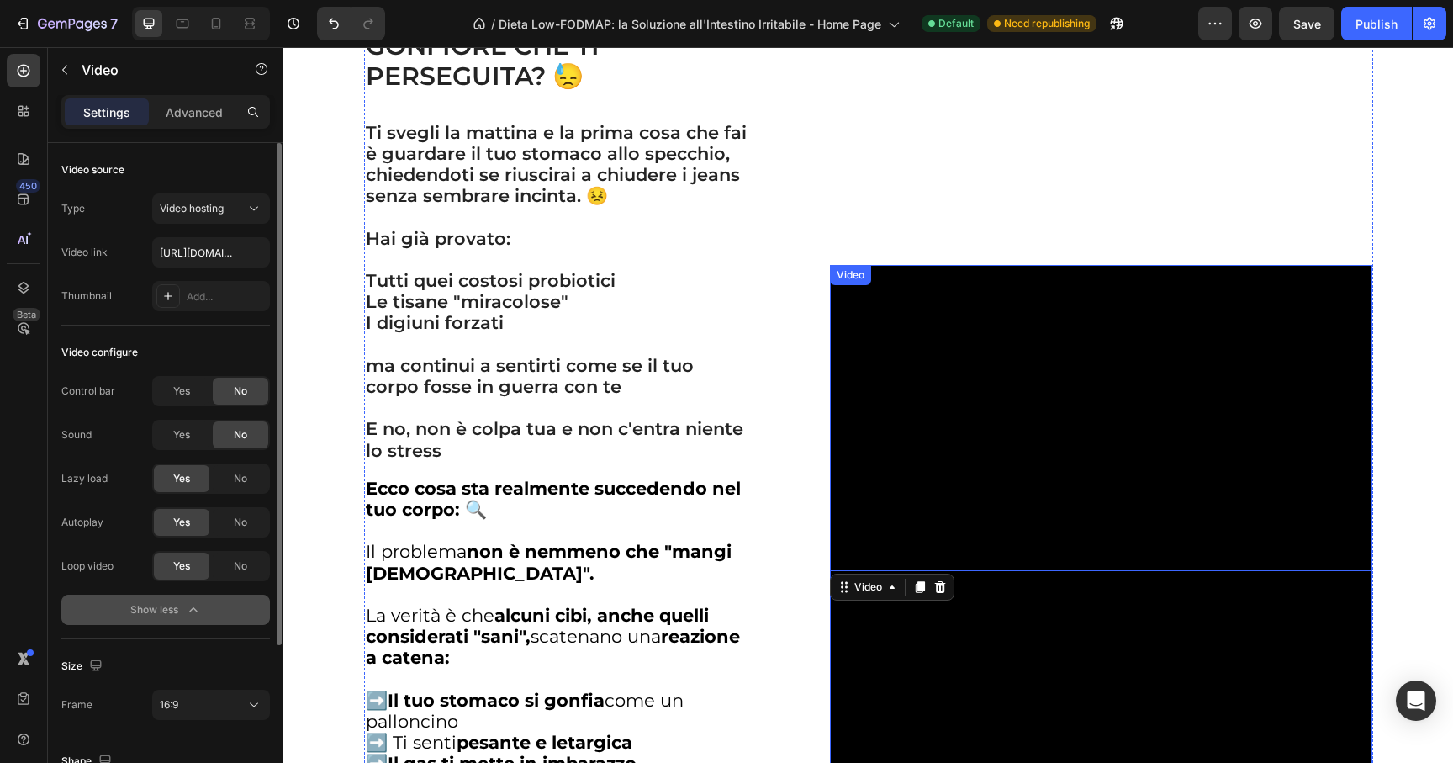
click at [1033, 332] on video at bounding box center [1101, 417] width 542 height 305
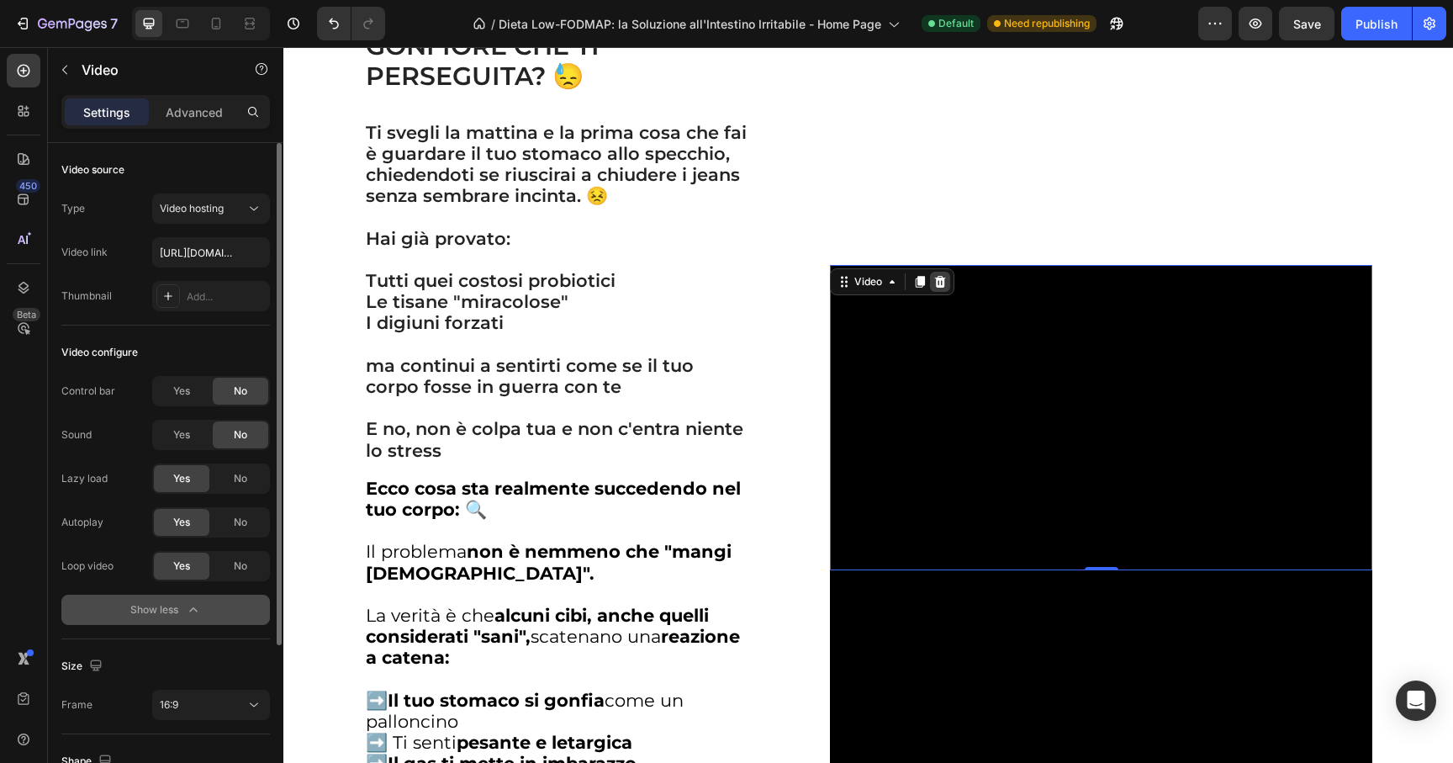
click at [939, 284] on icon at bounding box center [939, 281] width 13 height 13
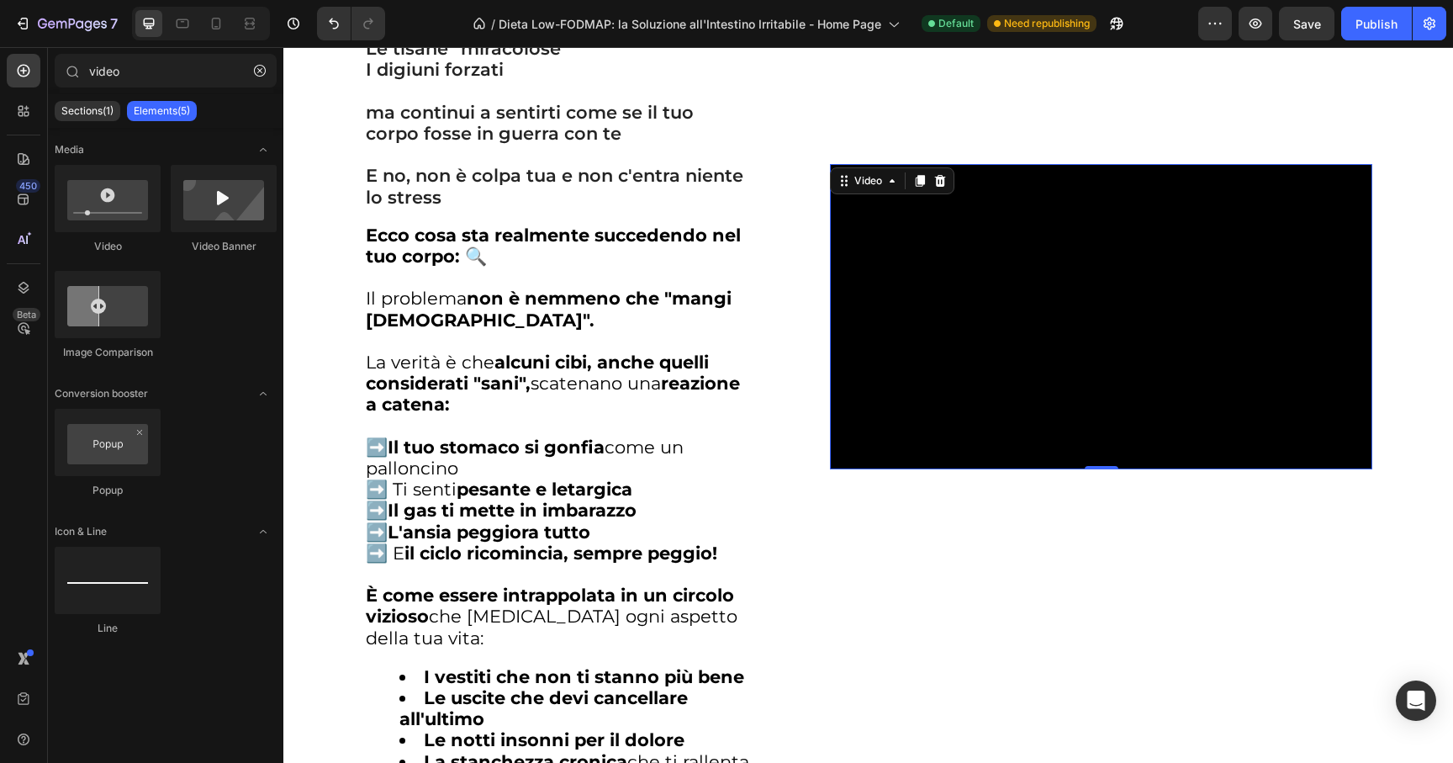
scroll to position [2315, 0]
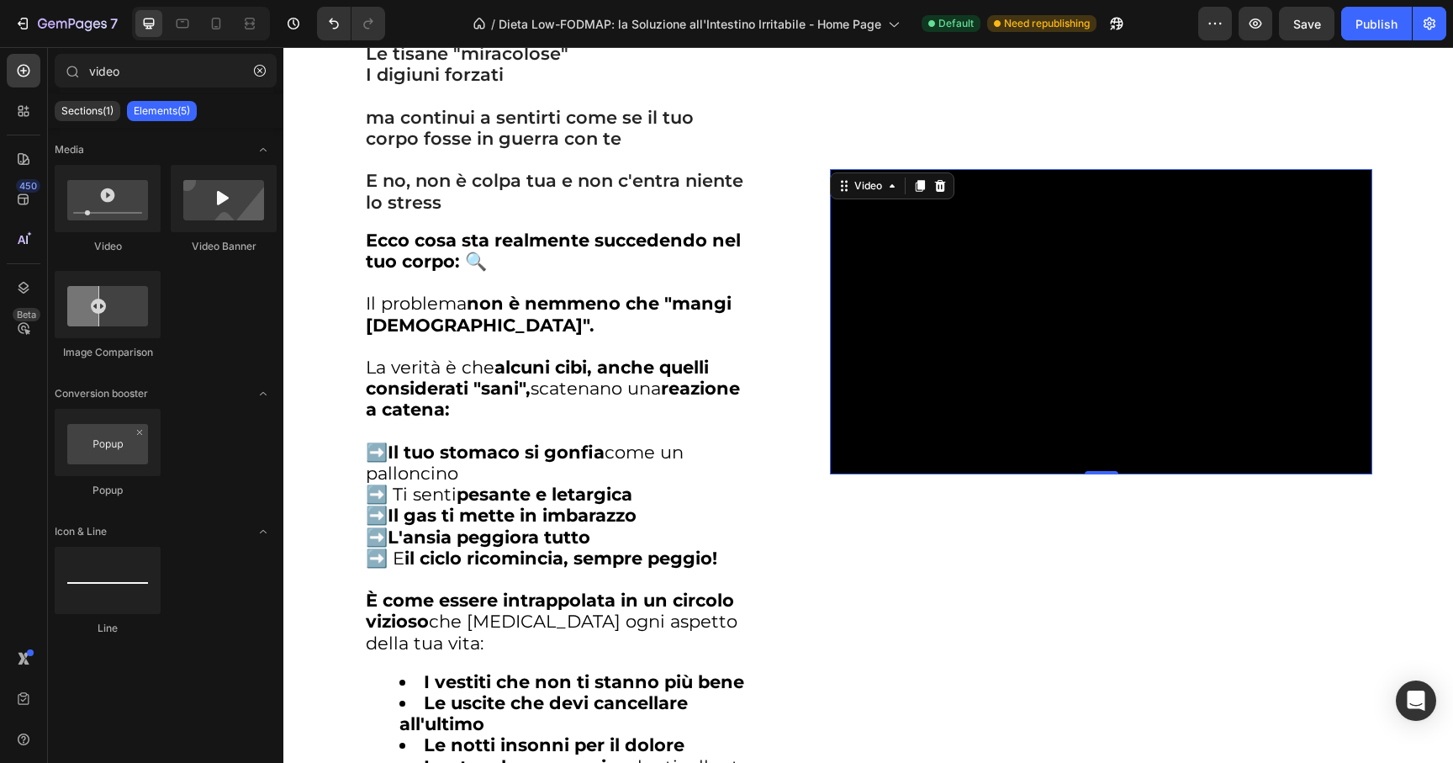
click at [961, 312] on video at bounding box center [1101, 321] width 542 height 305
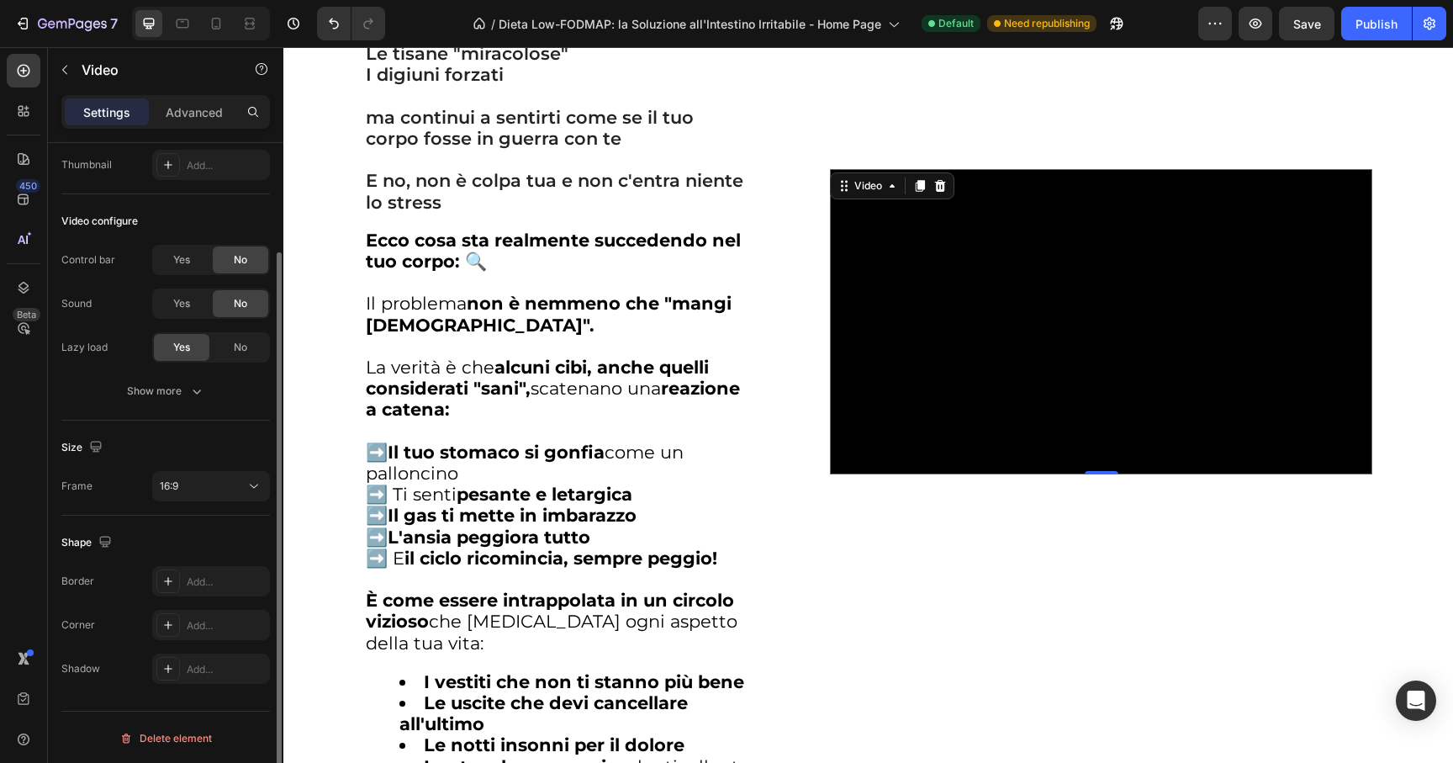
scroll to position [0, 0]
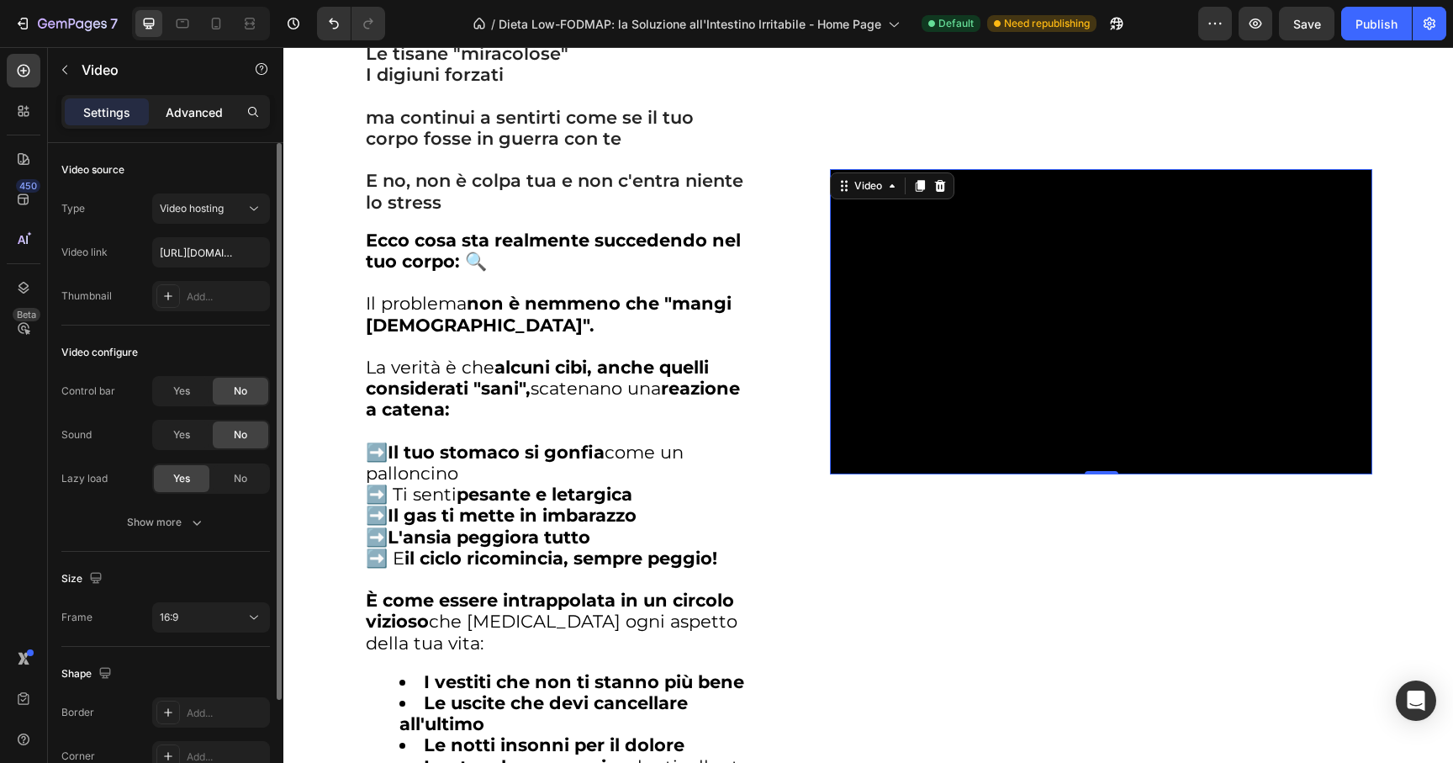
click at [193, 120] on p "Advanced" at bounding box center [194, 112] width 57 height 18
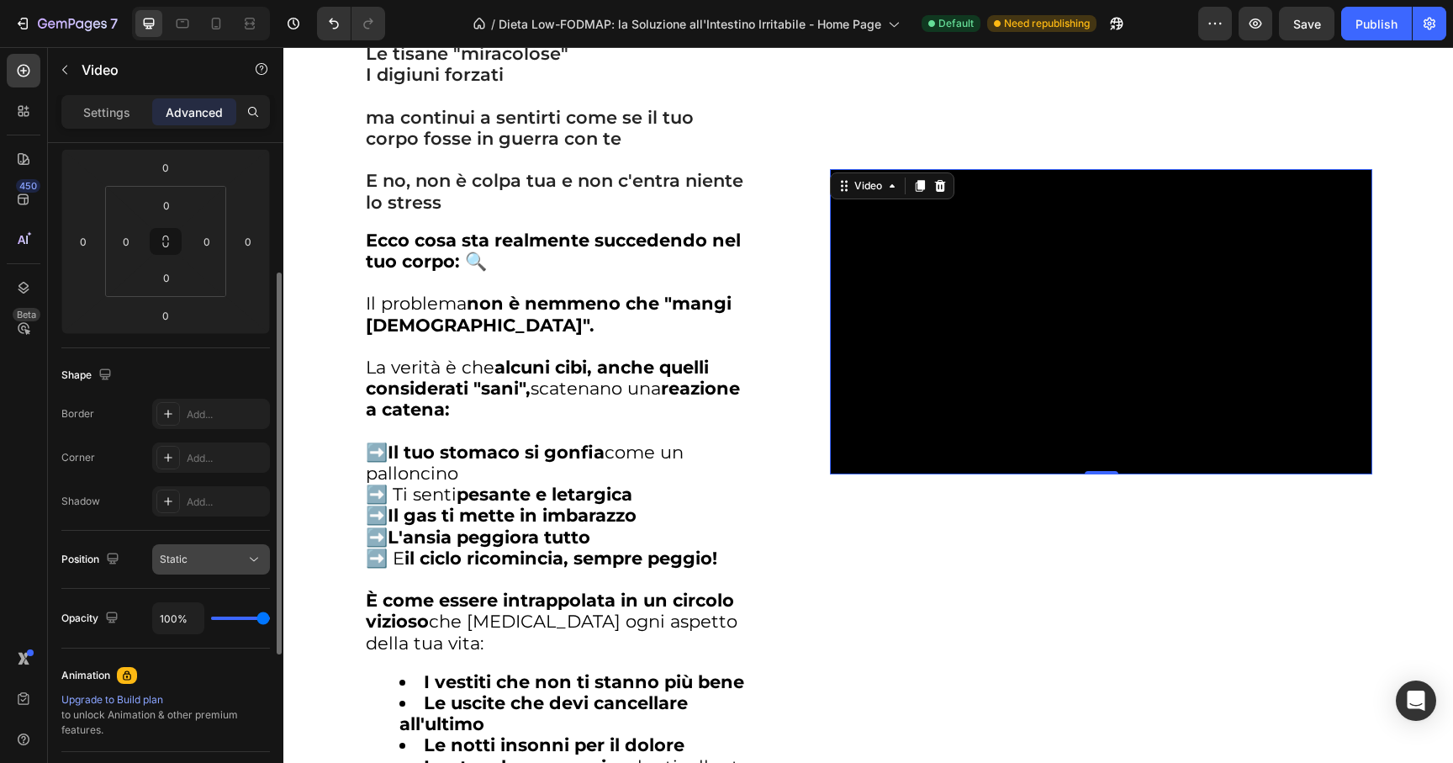
scroll to position [221, 0]
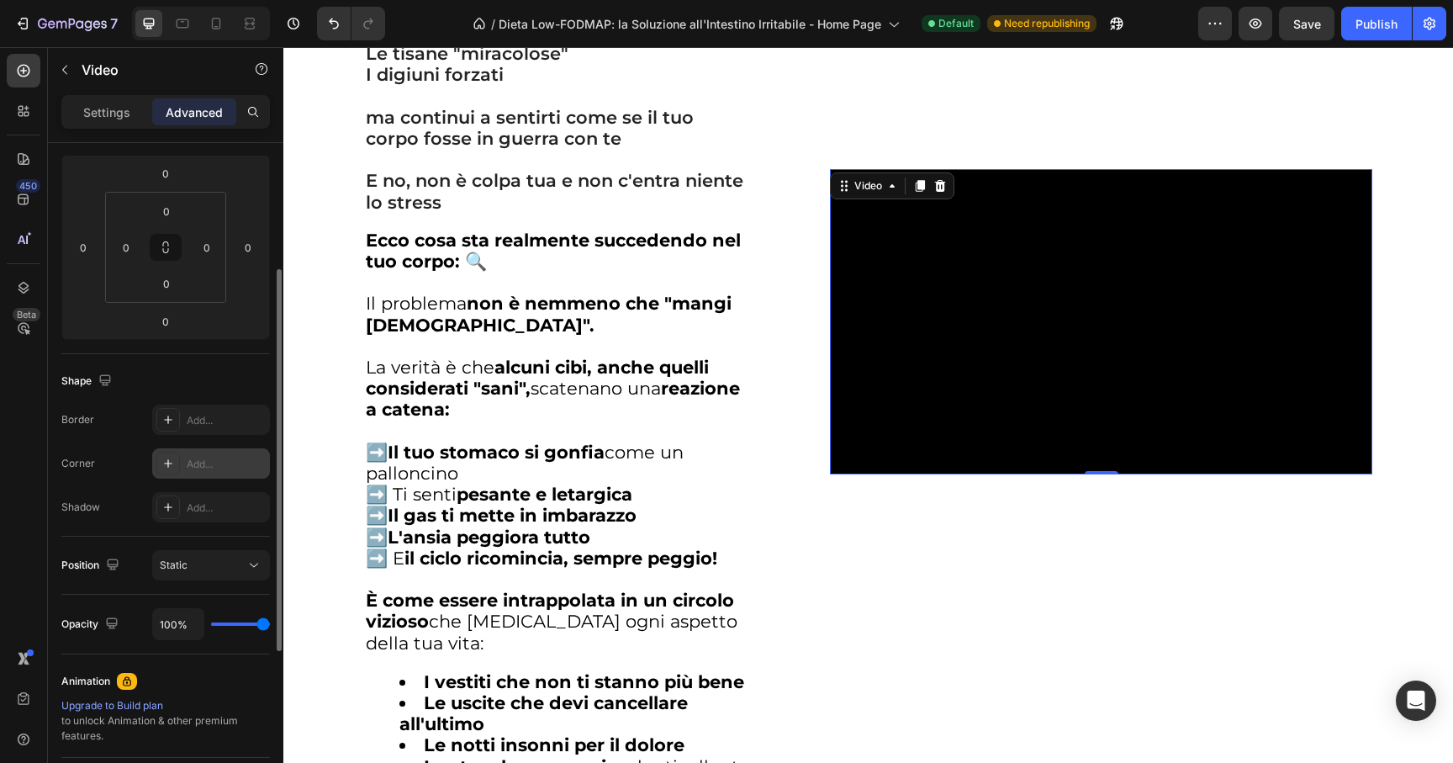
click at [169, 466] on icon at bounding box center [167, 463] width 13 height 13
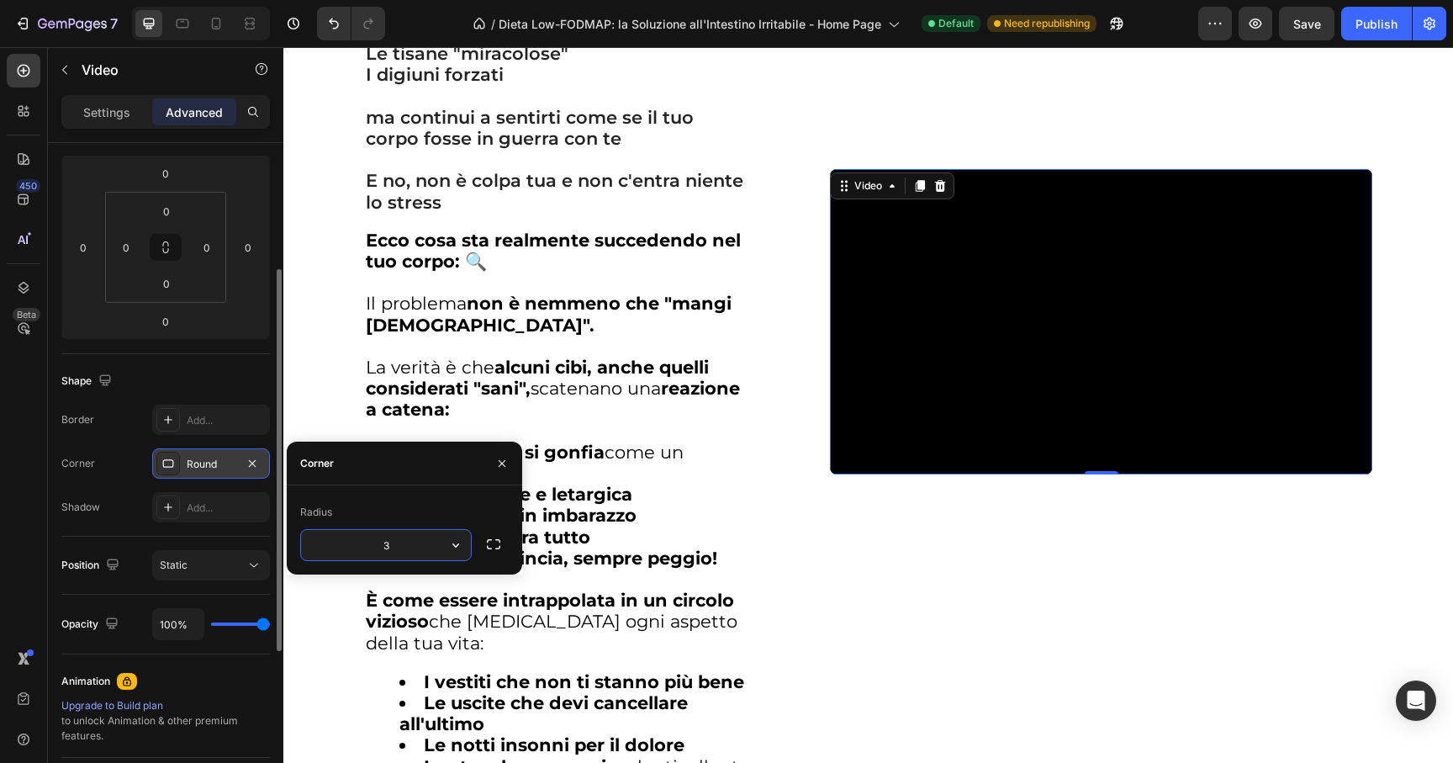
type input "32"
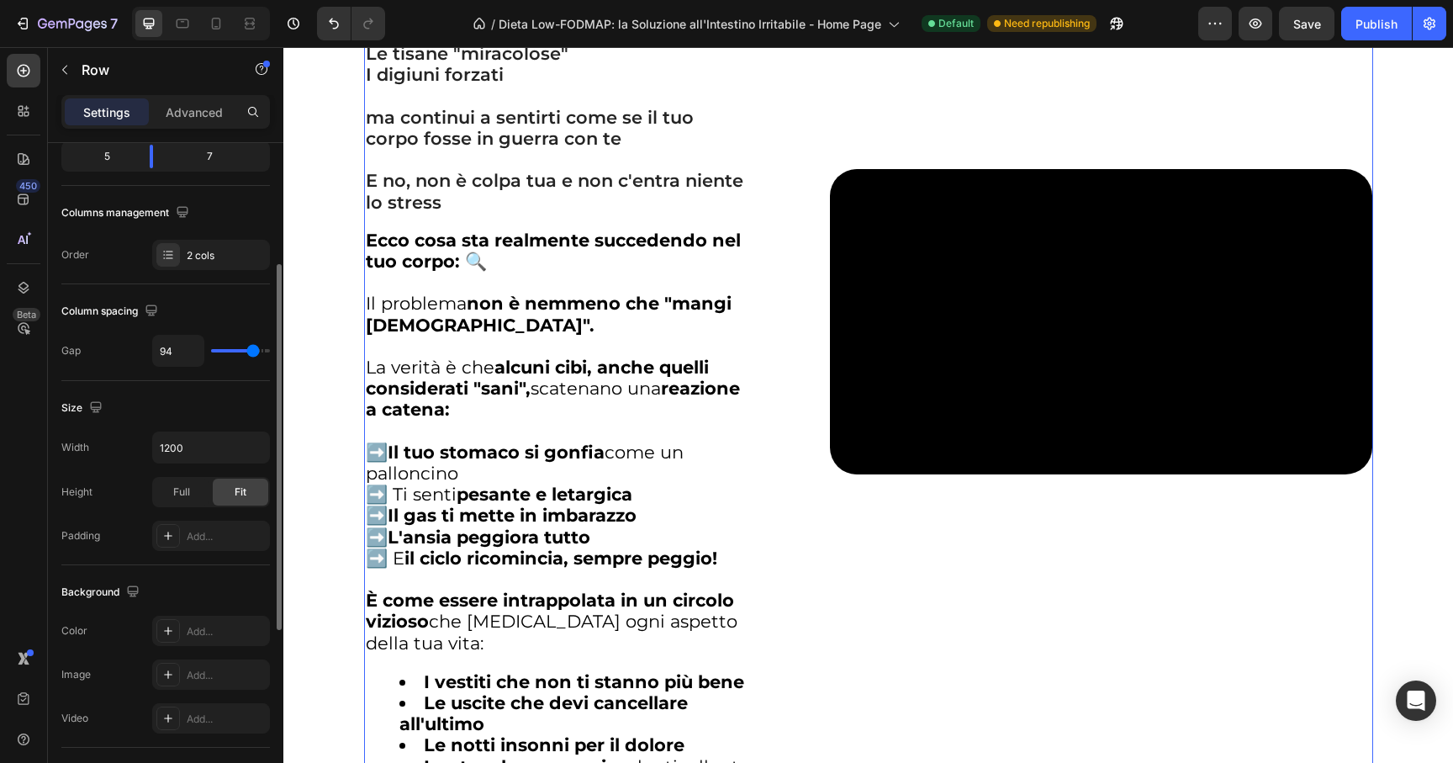
click at [1003, 600] on div "Video" at bounding box center [1101, 322] width 542 height 1143
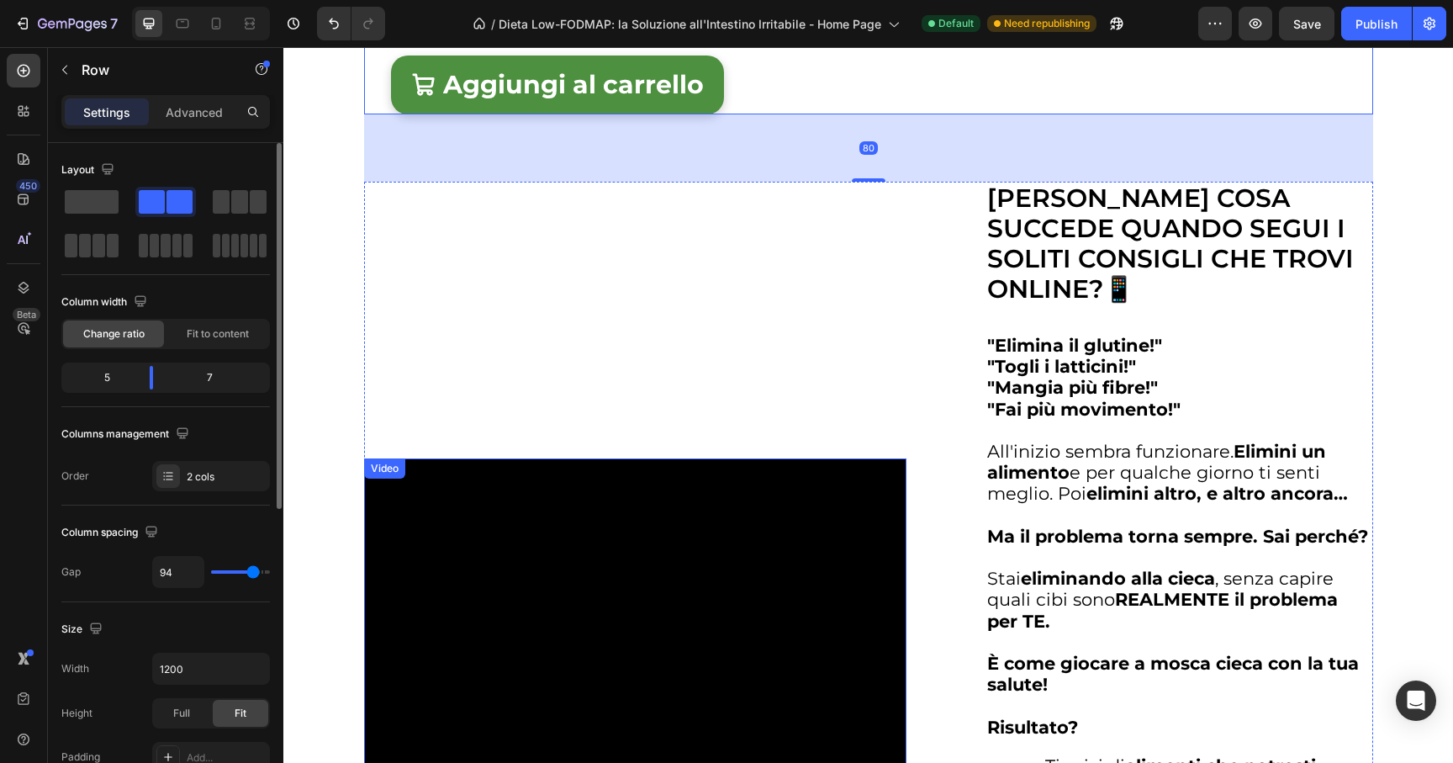
scroll to position [3095, 0]
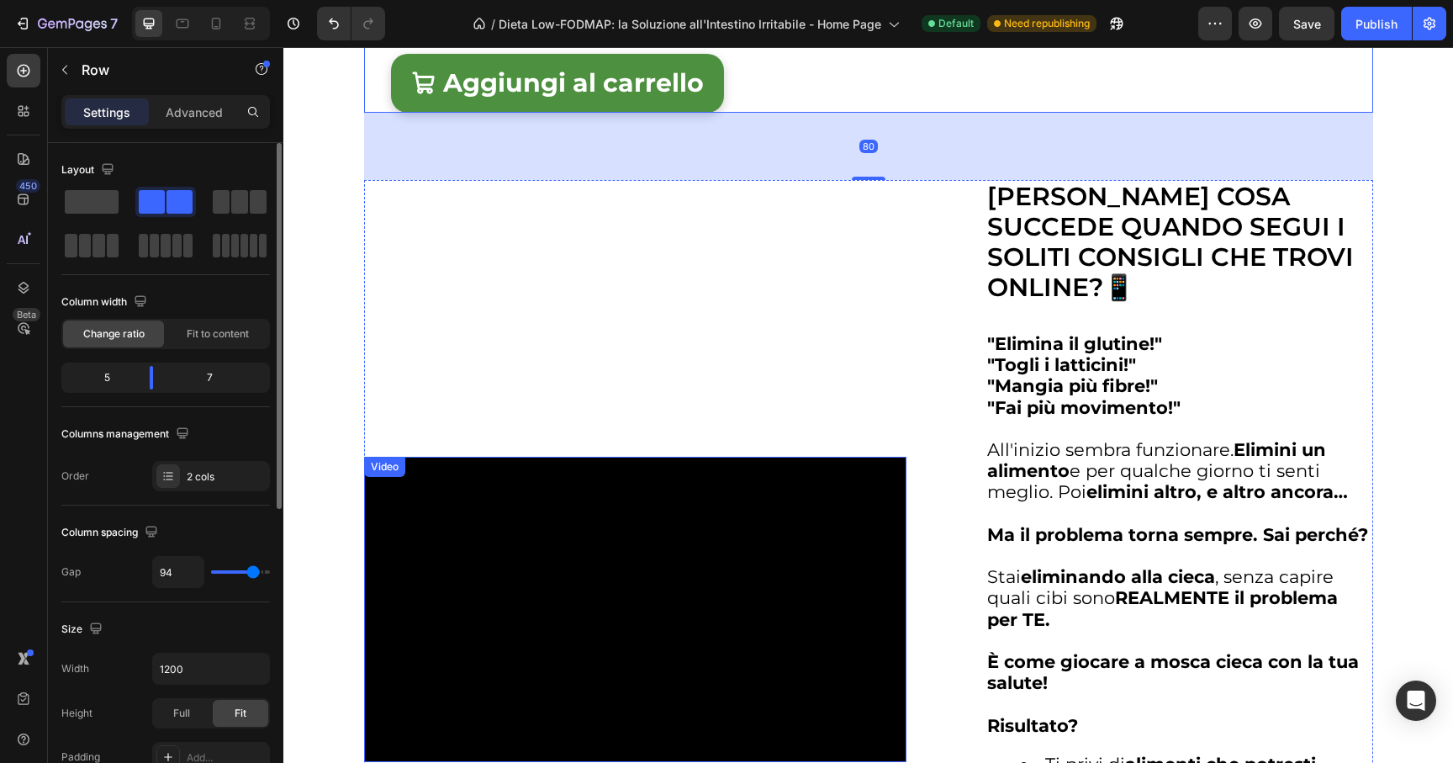
click at [636, 565] on video at bounding box center [635, 609] width 542 height 305
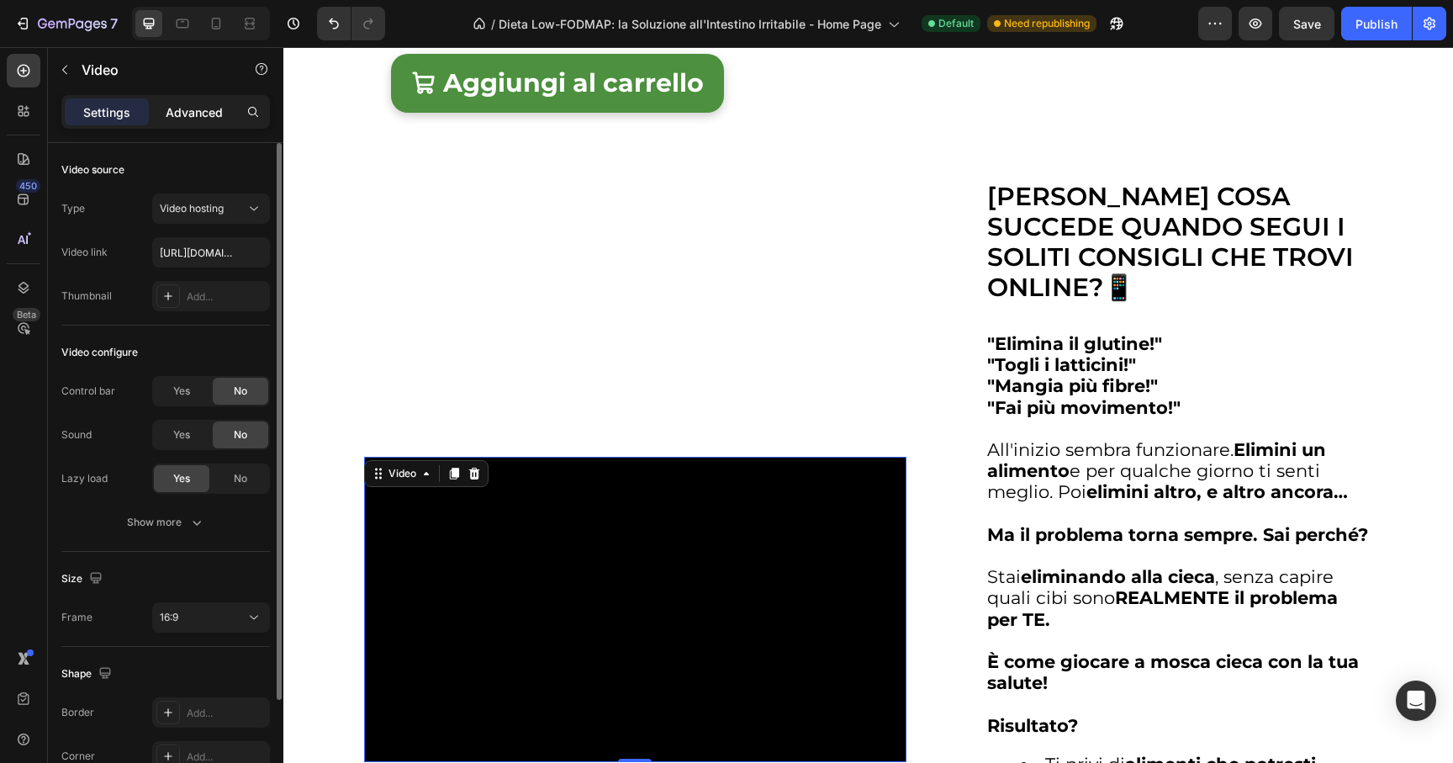
click at [183, 123] on div "Advanced" at bounding box center [194, 111] width 84 height 27
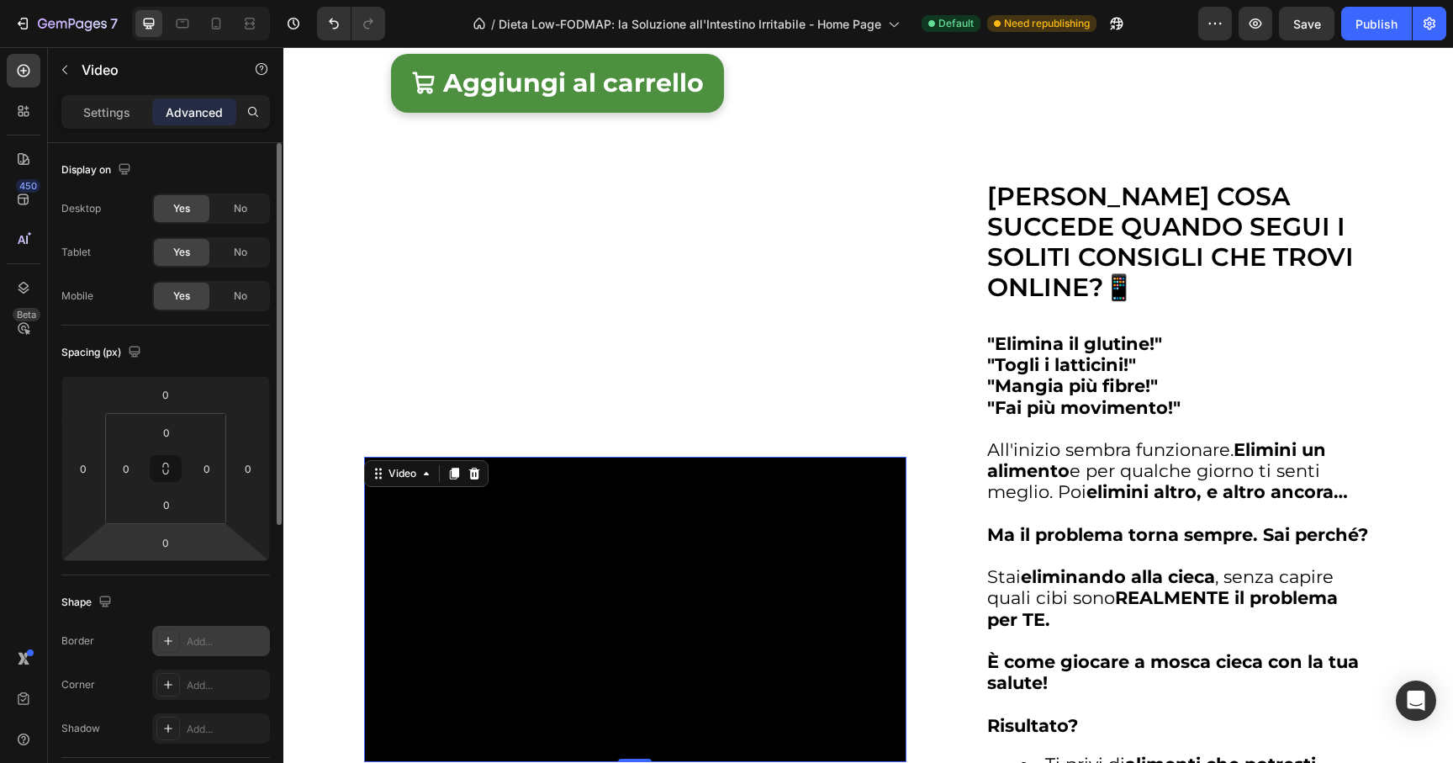
scroll to position [32, 0]
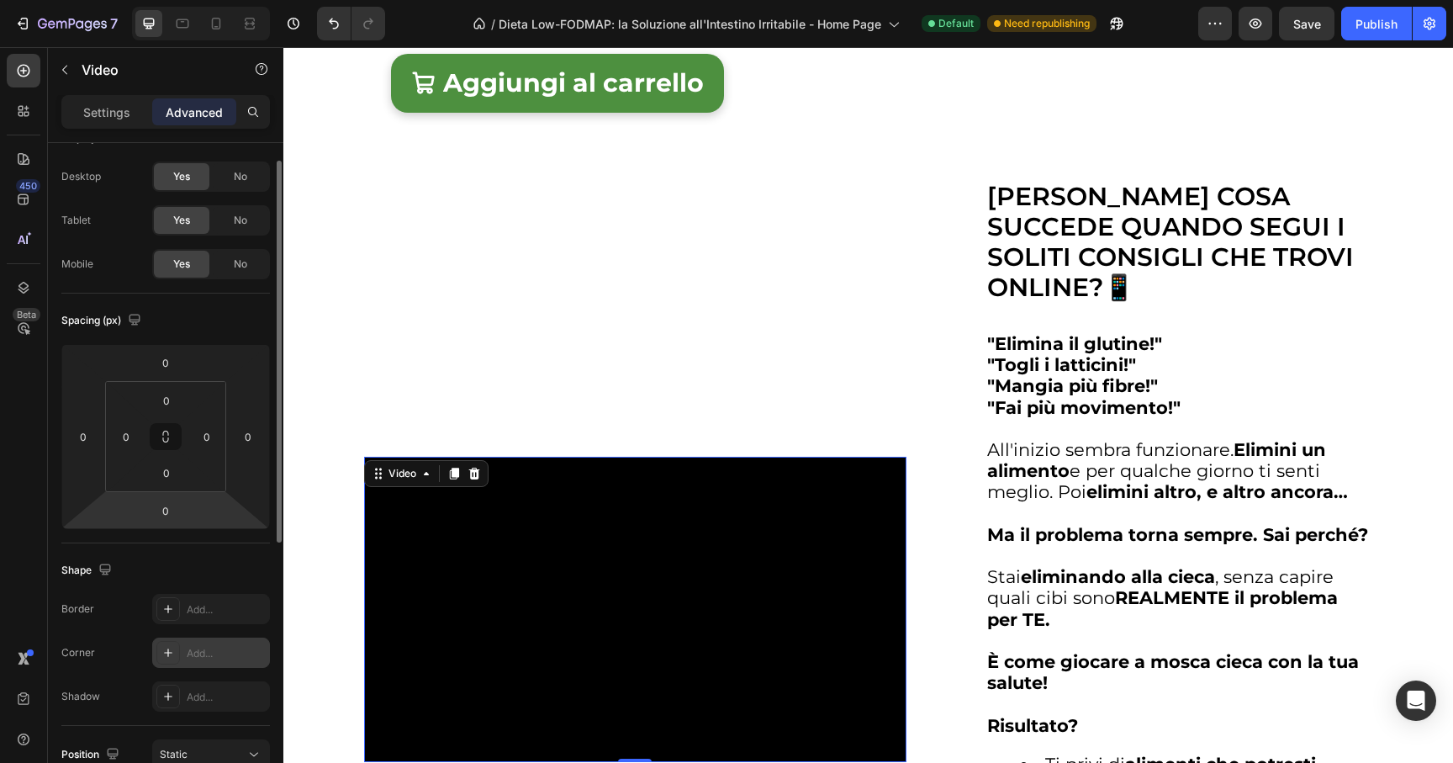
click at [182, 640] on div "Add..." at bounding box center [211, 652] width 118 height 30
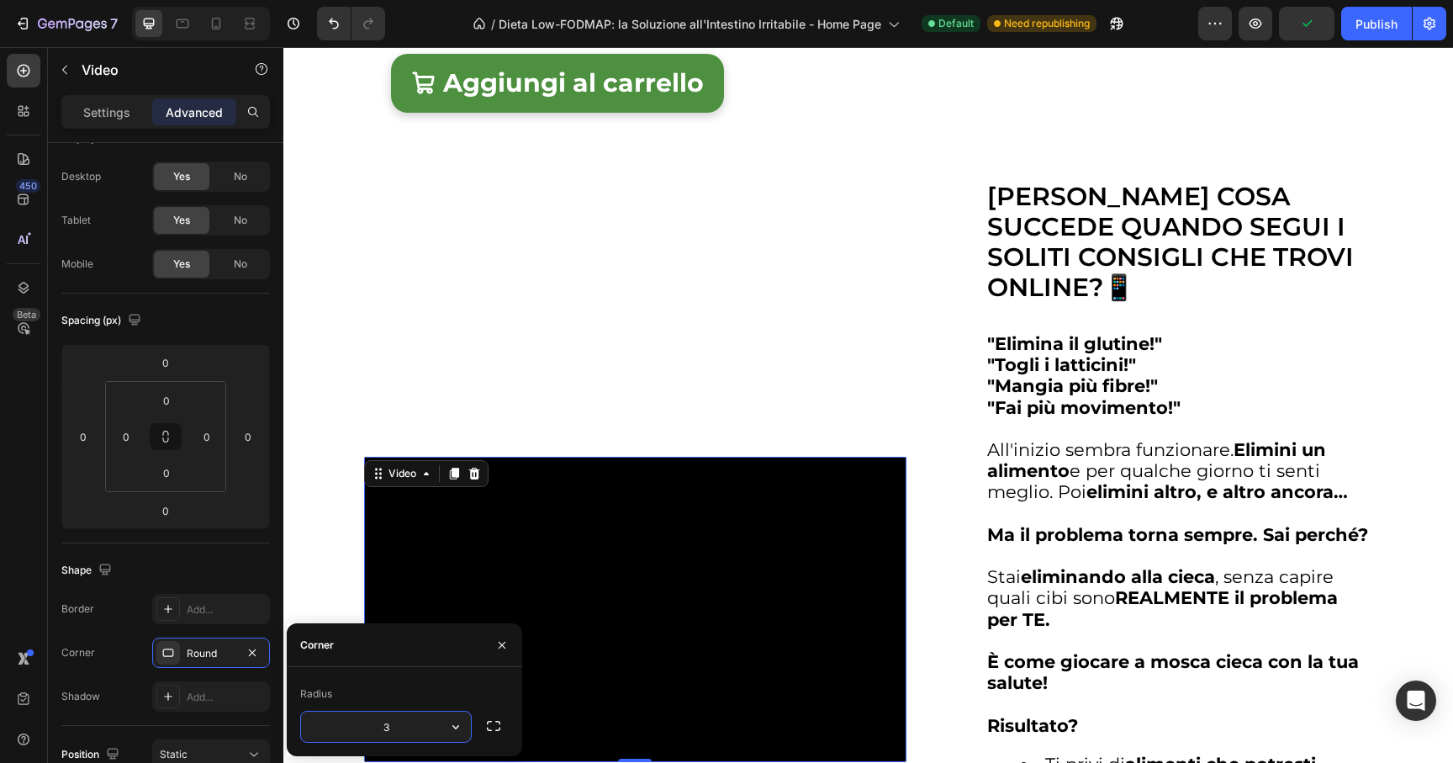
type input "32"
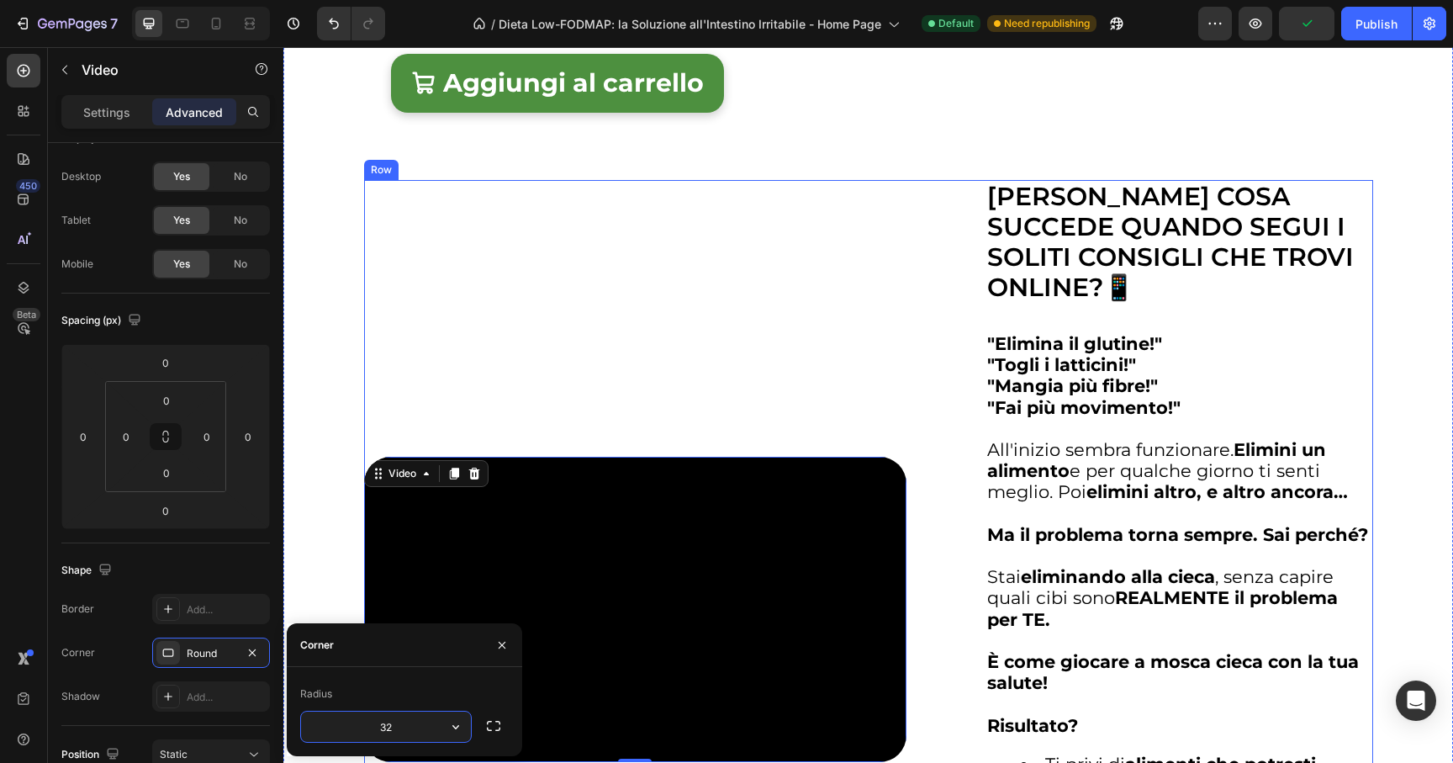
click at [392, 348] on div "Video 0" at bounding box center [635, 609] width 542 height 859
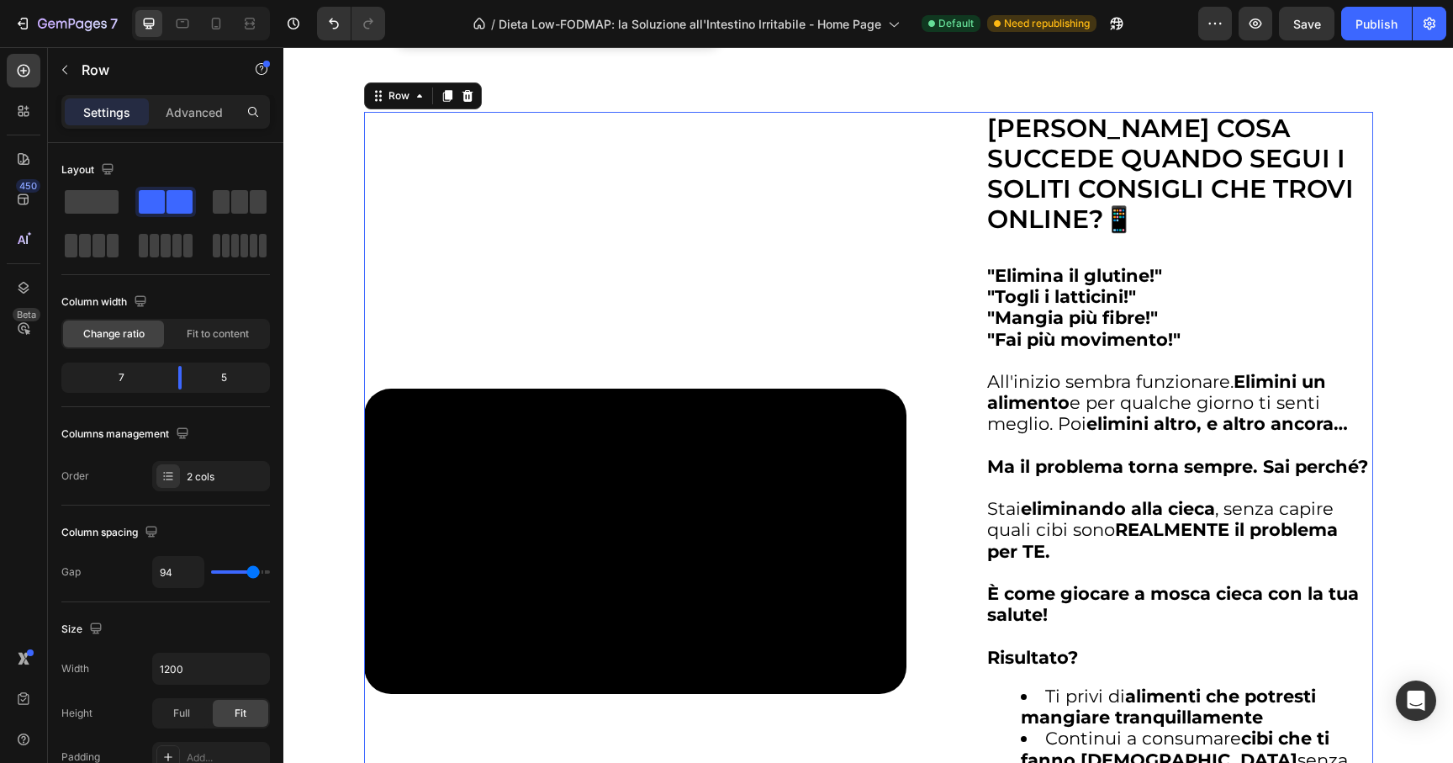
scroll to position [3163, 0]
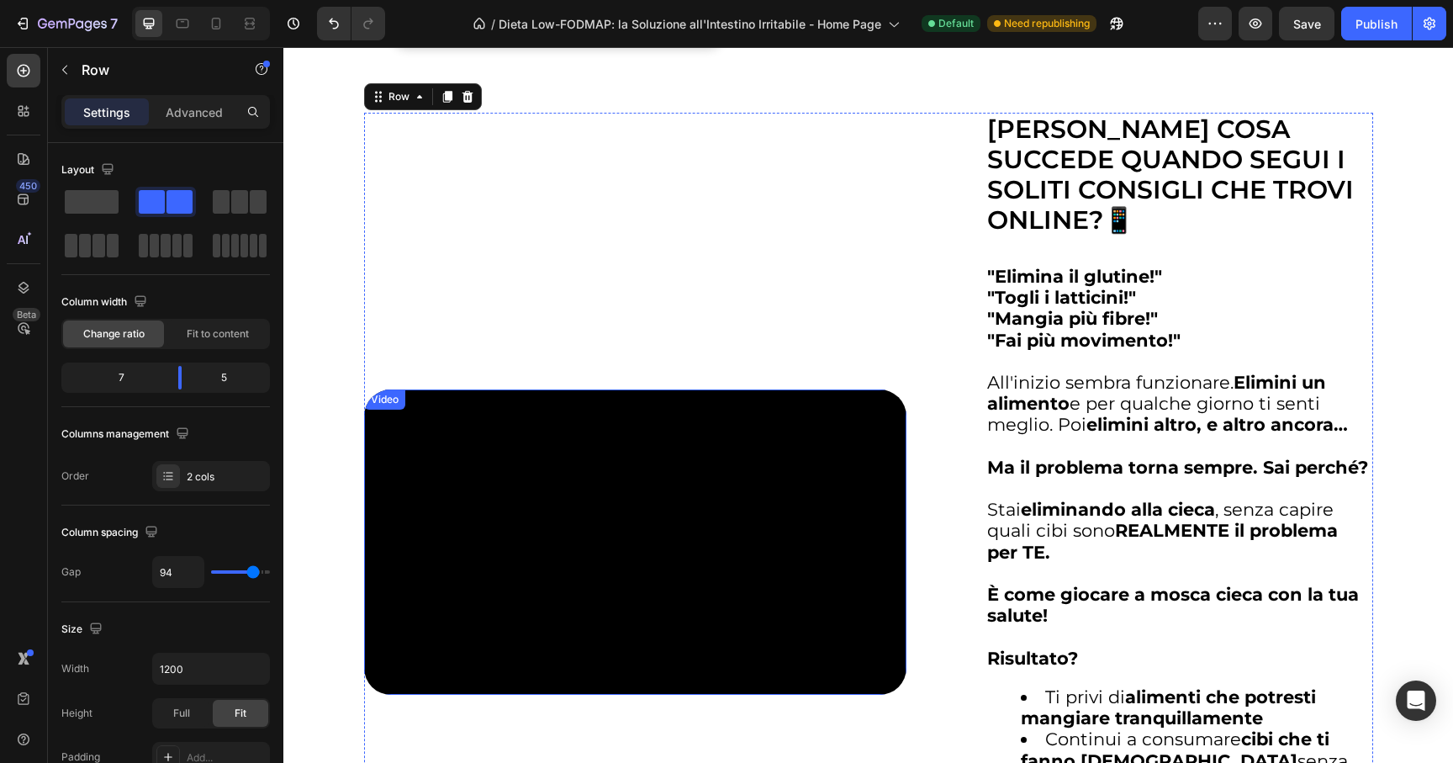
click at [727, 515] on video at bounding box center [635, 541] width 542 height 305
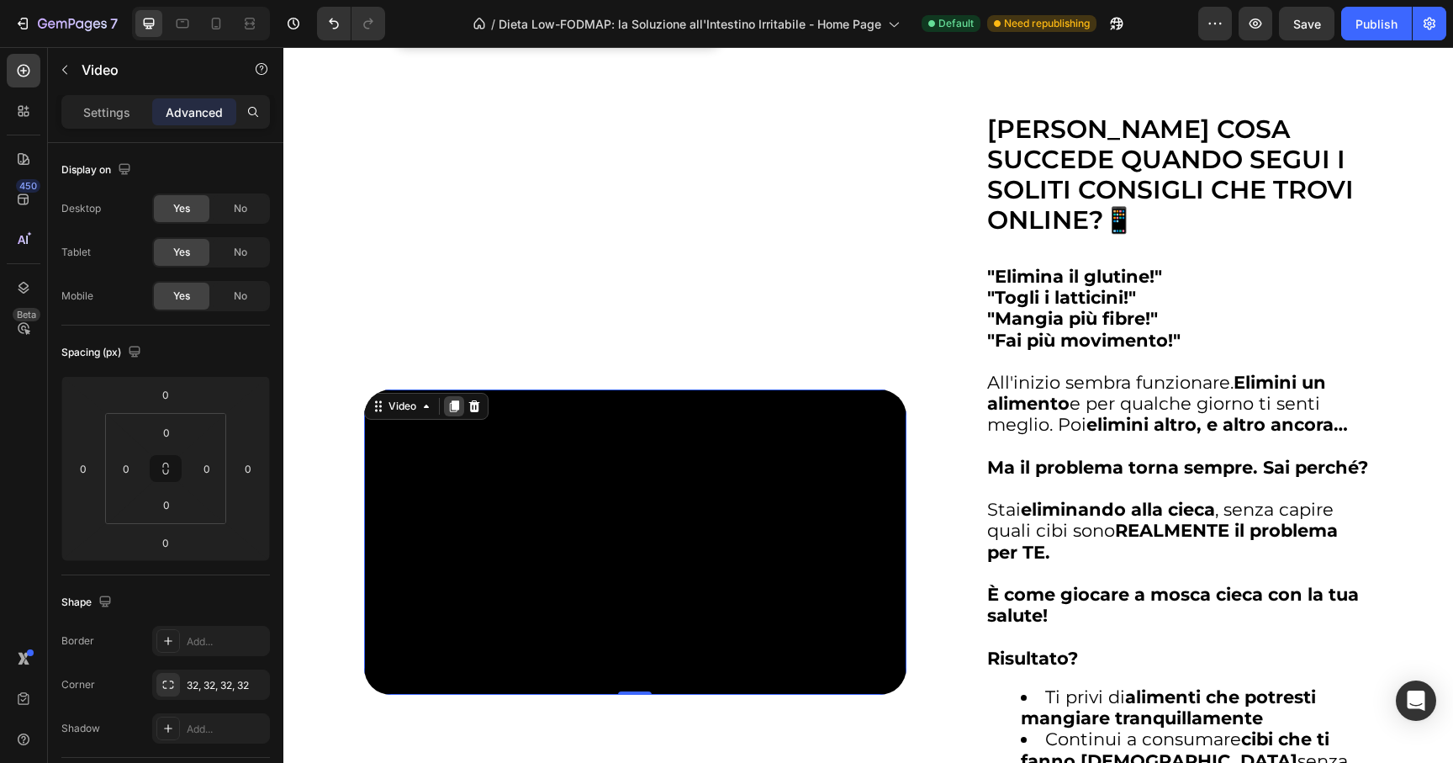
click at [450, 413] on icon at bounding box center [453, 407] width 9 height 12
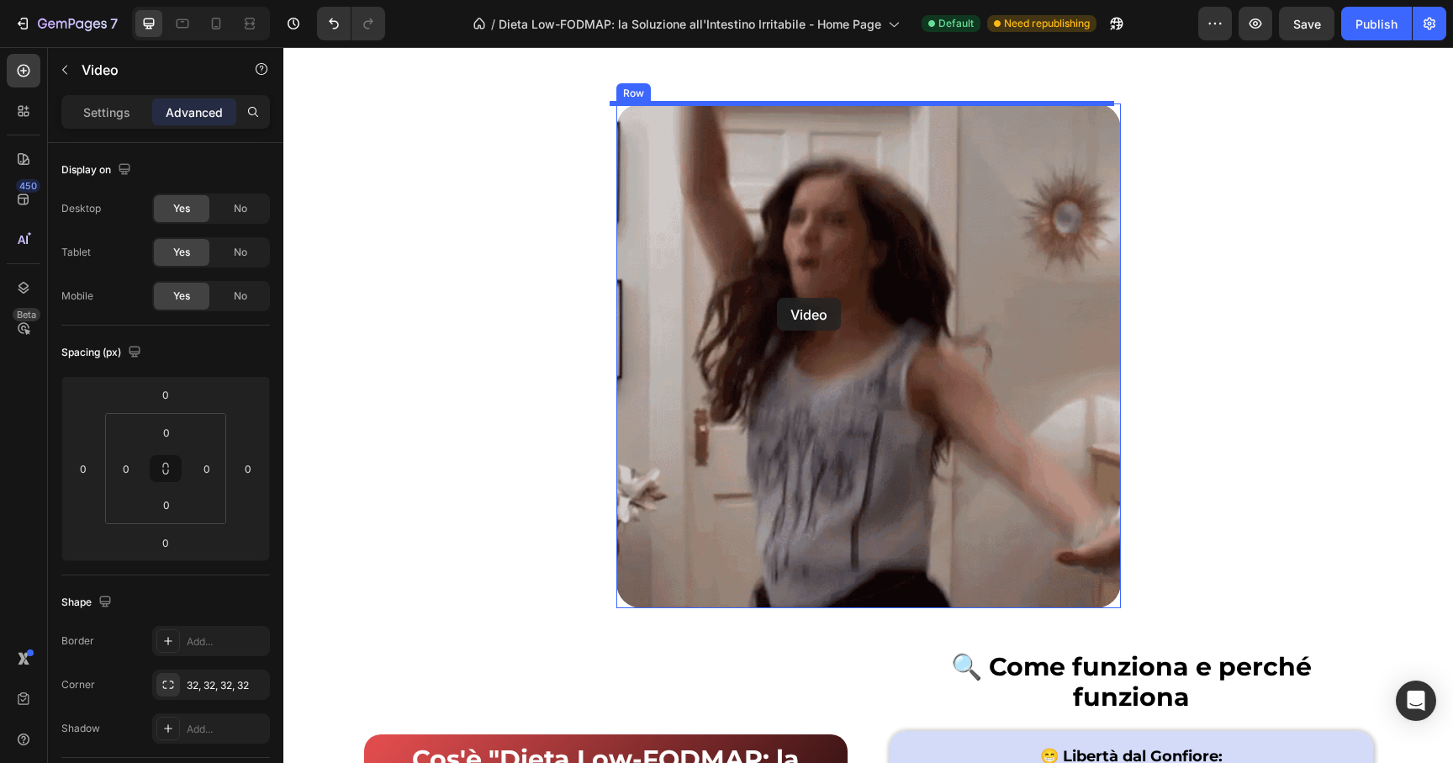
scroll to position [5617, 0]
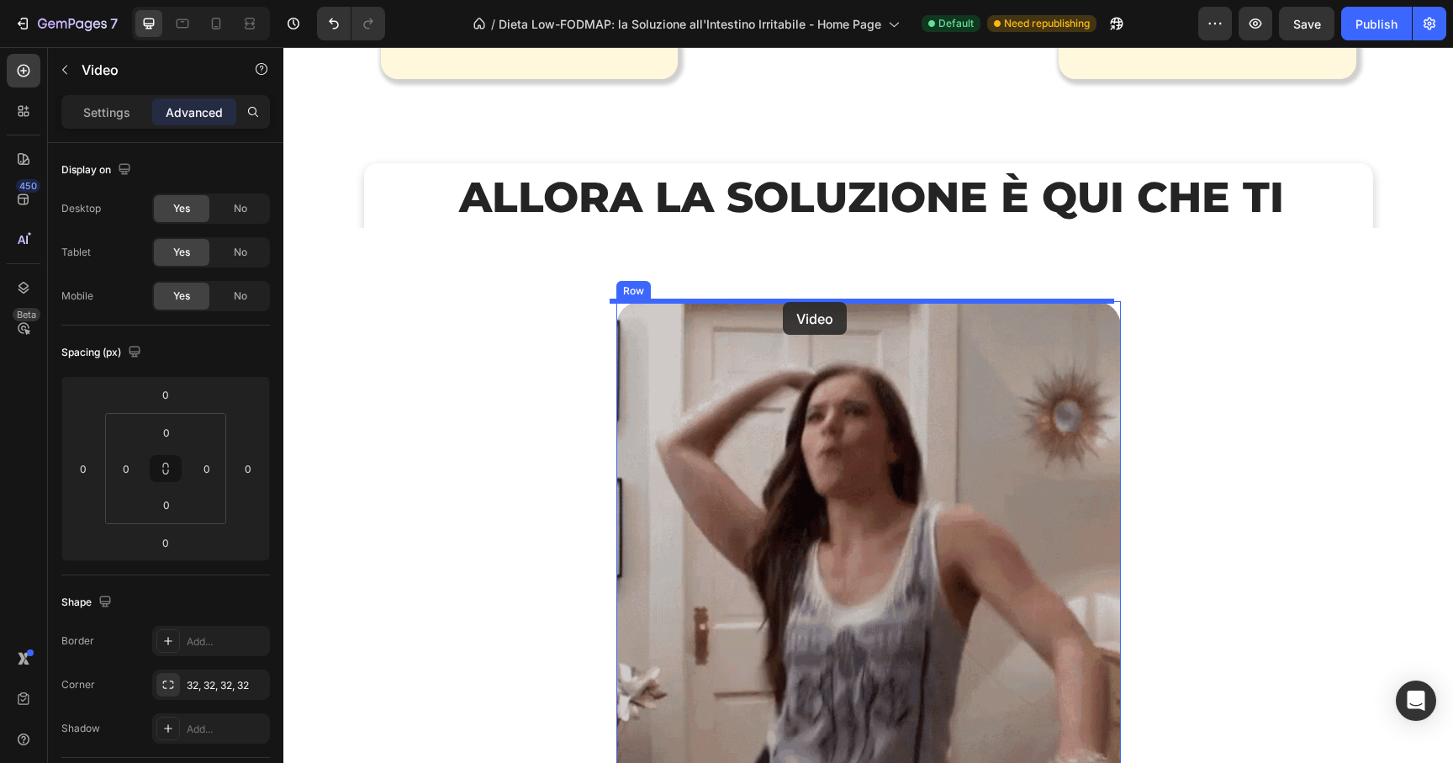
drag, startPoint x: 403, startPoint y: 126, endPoint x: 783, endPoint y: 302, distance: 418.8
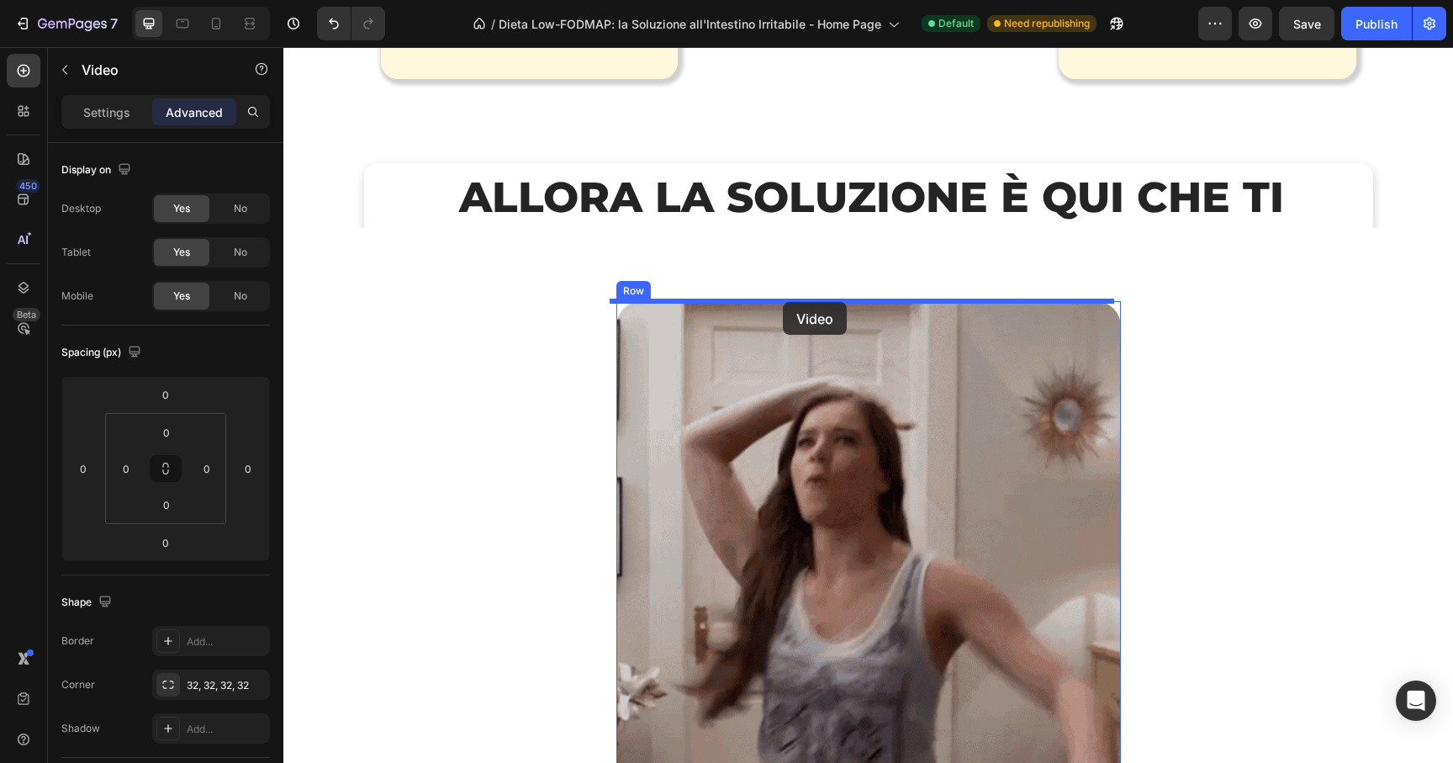
type input "16"
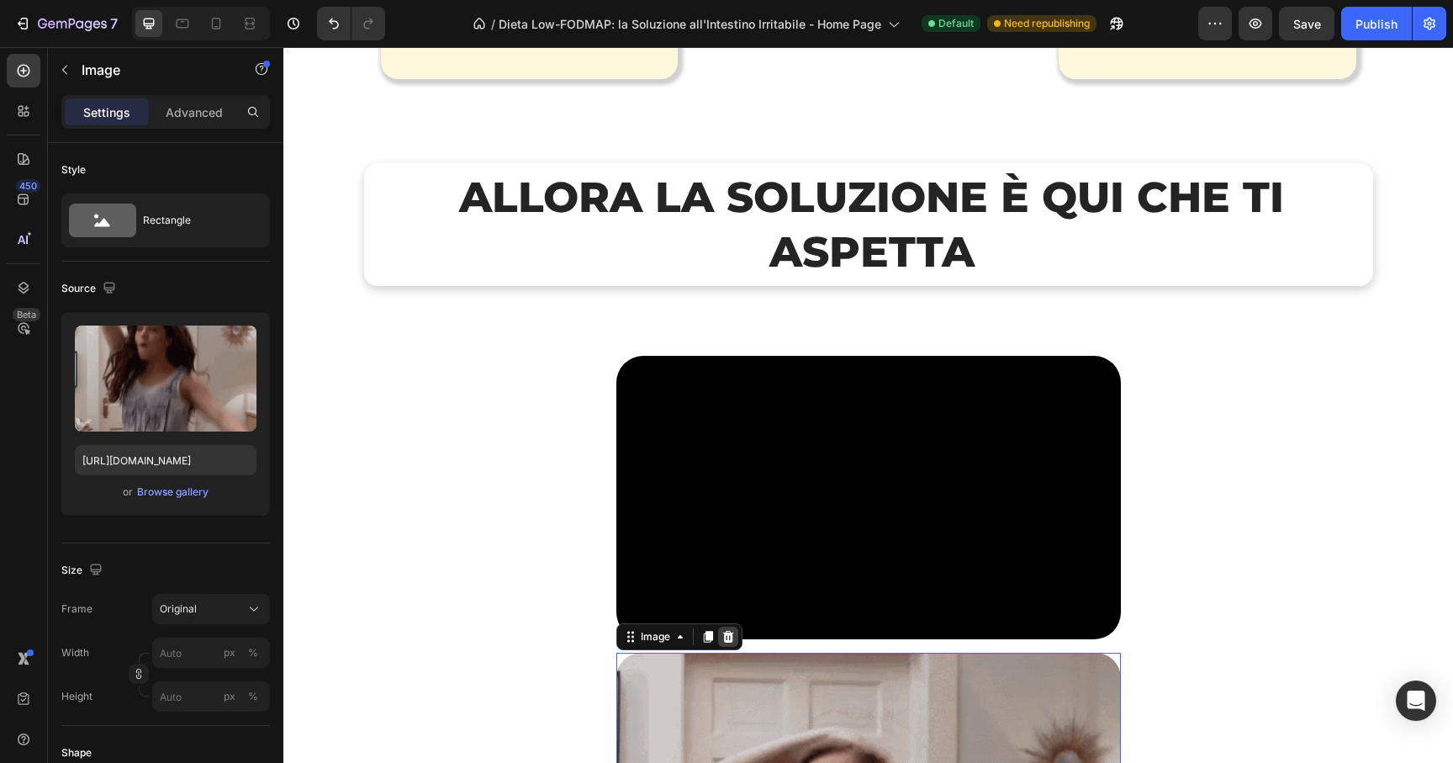
click at [725, 631] on icon at bounding box center [728, 636] width 13 height 13
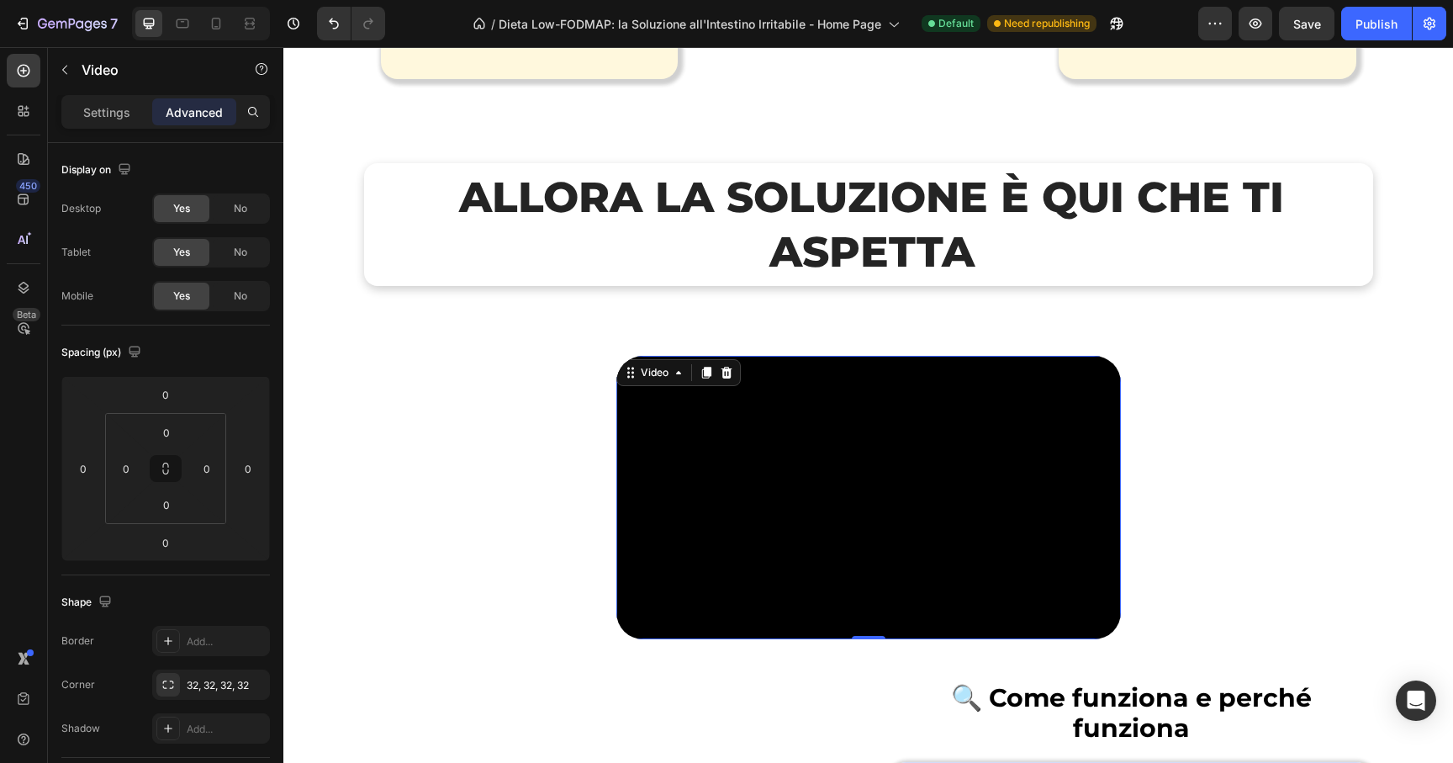
click at [770, 526] on video at bounding box center [868, 498] width 505 height 284
click at [78, 95] on div "Settings Advanced" at bounding box center [165, 112] width 209 height 34
click at [80, 106] on div "Settings" at bounding box center [107, 111] width 84 height 27
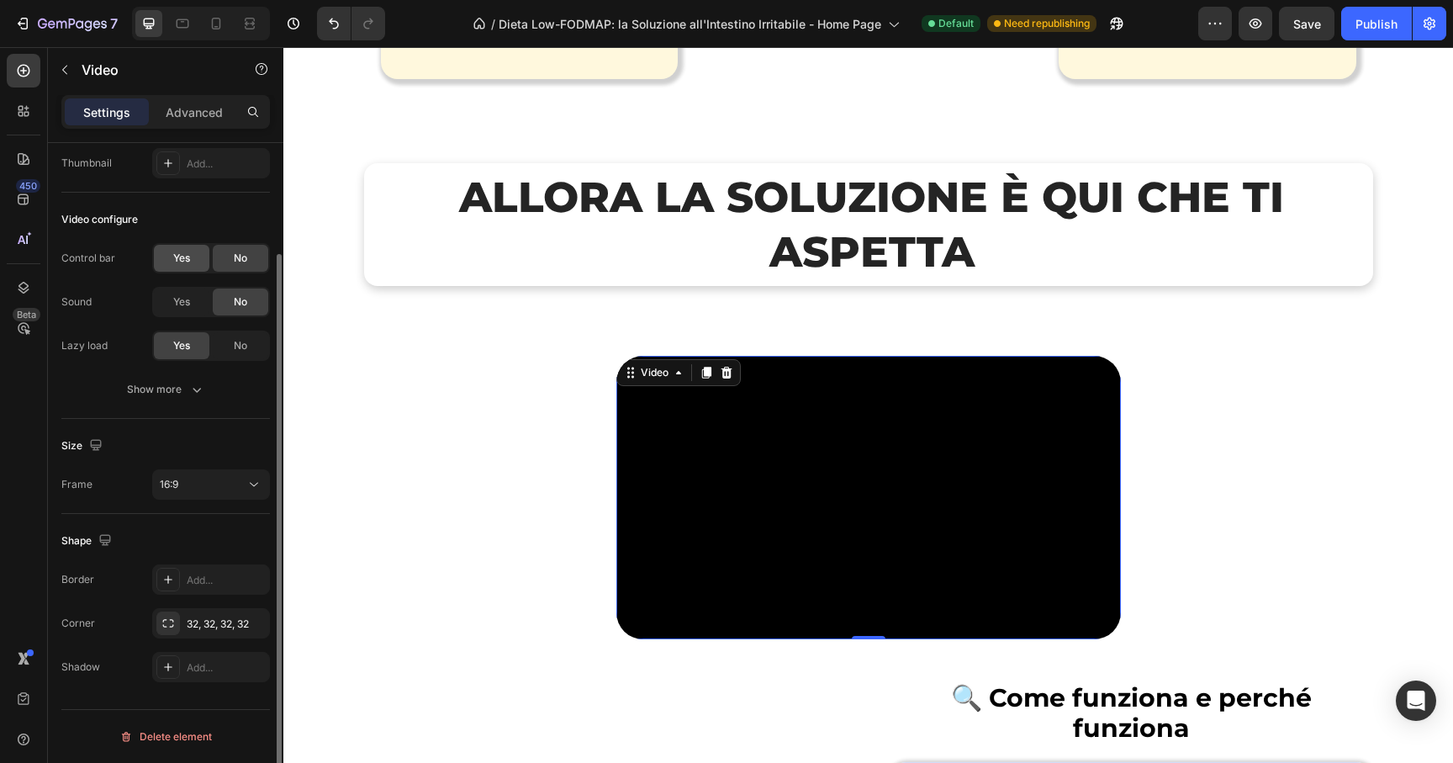
scroll to position [0, 0]
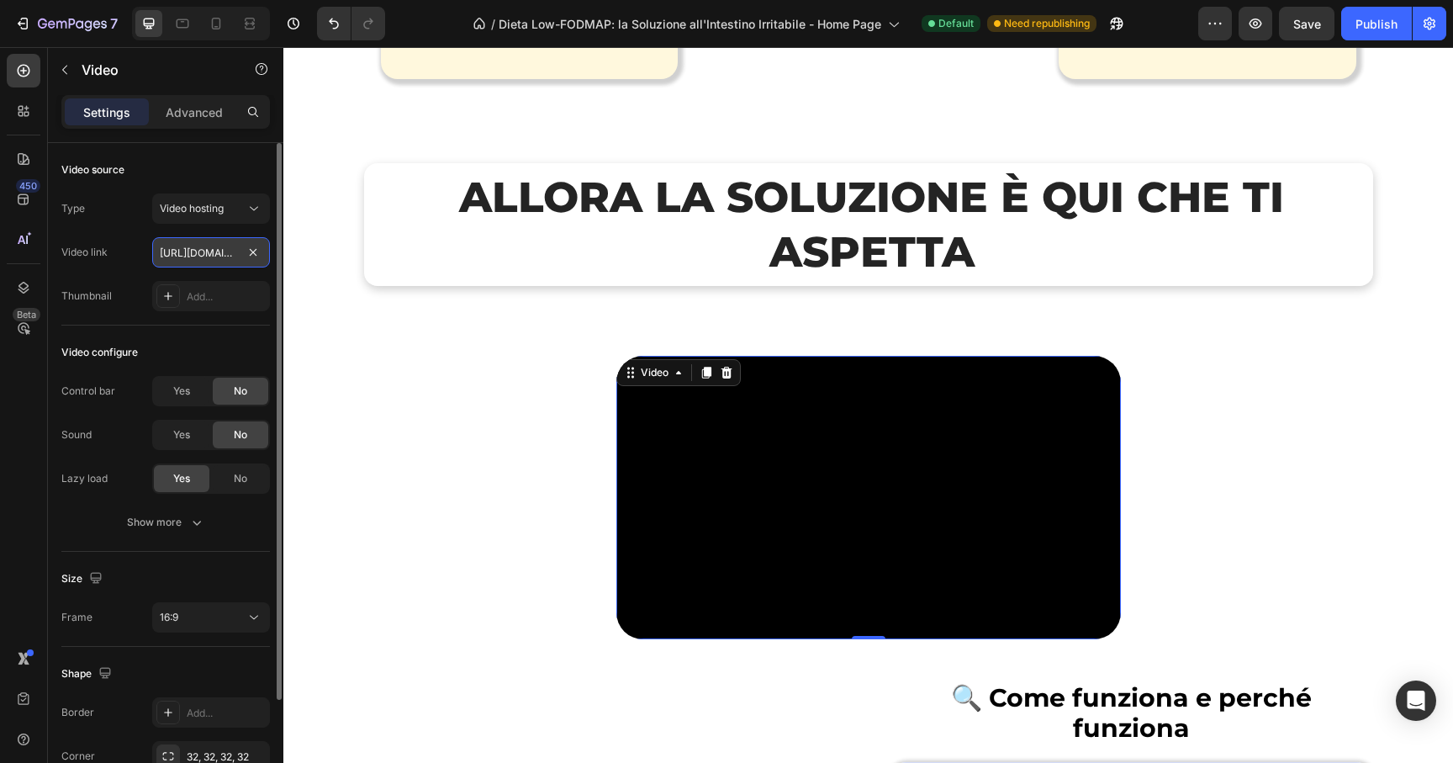
click at [216, 248] on input "https://cdn.shopify.com/videos/c/o/v/7912ddd8d1b8440c9b4bc69028c16afc.mp4" at bounding box center [211, 252] width 118 height 30
paste input "a8022f52d18248498666e189c3163803"
type input "https://cdn.shopify.com/videos/c/o/v/a8022f52d18248498666e189c3163803.mp4"
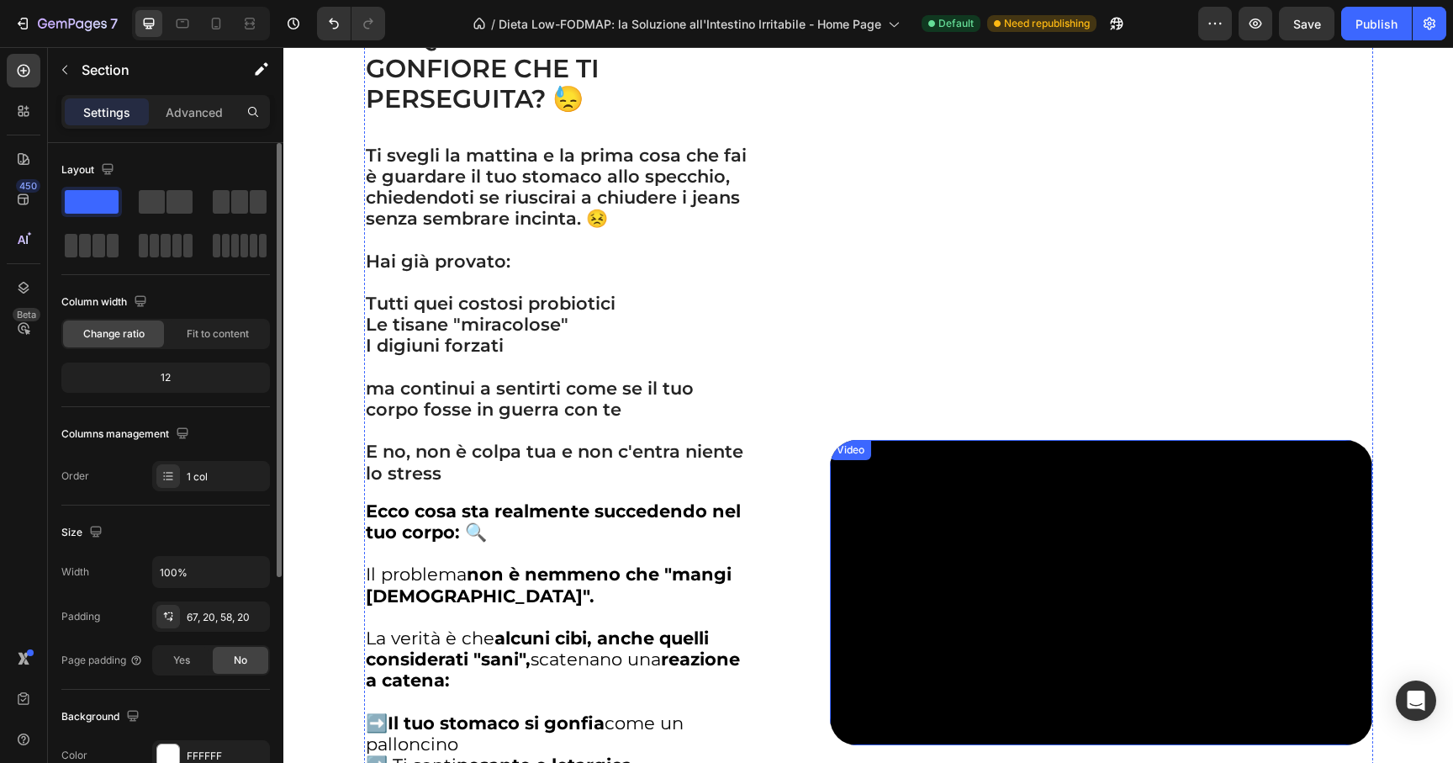
scroll to position [2020, 0]
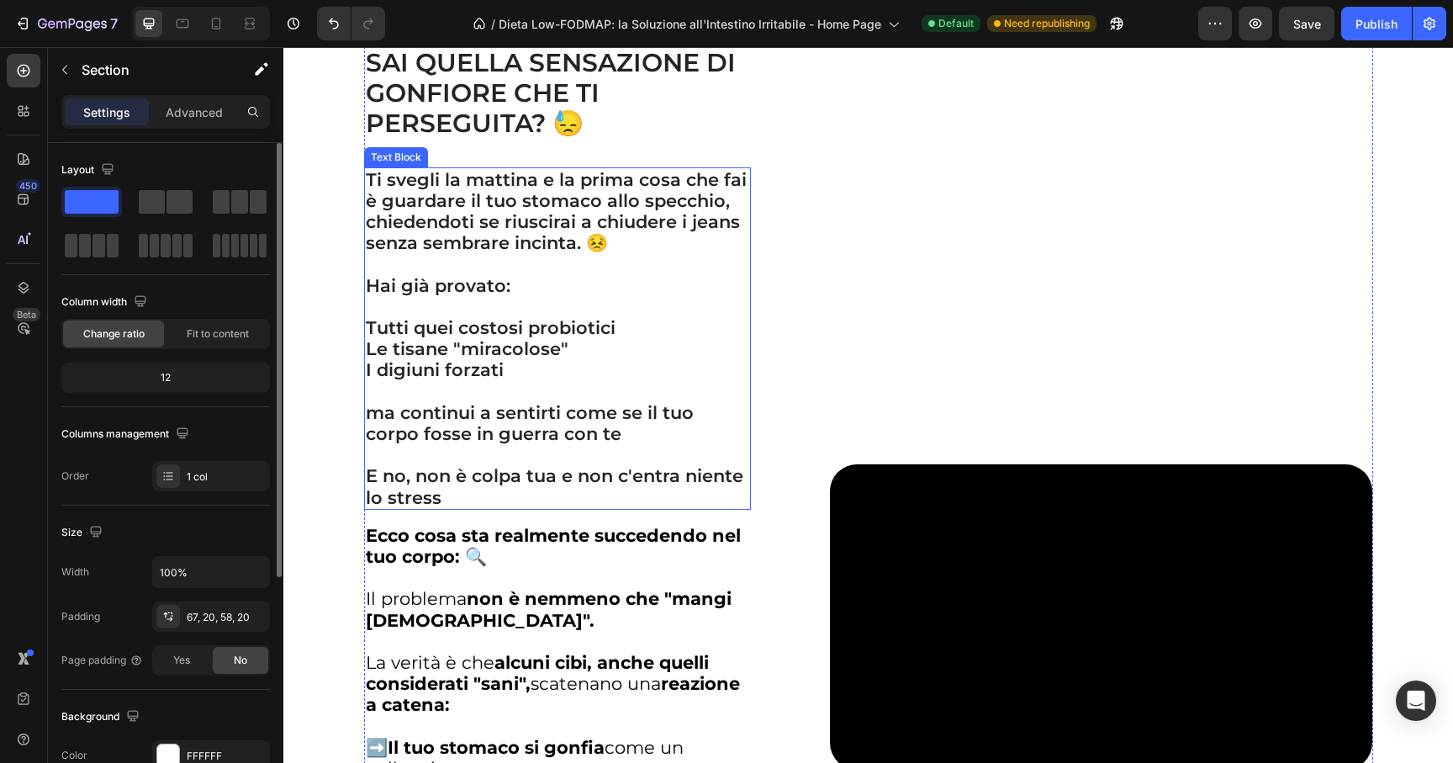
click at [510, 374] on p "Tutti quei costosi probiotici Le tisane "miracolose" I digiuni forzati" at bounding box center [558, 349] width 384 height 64
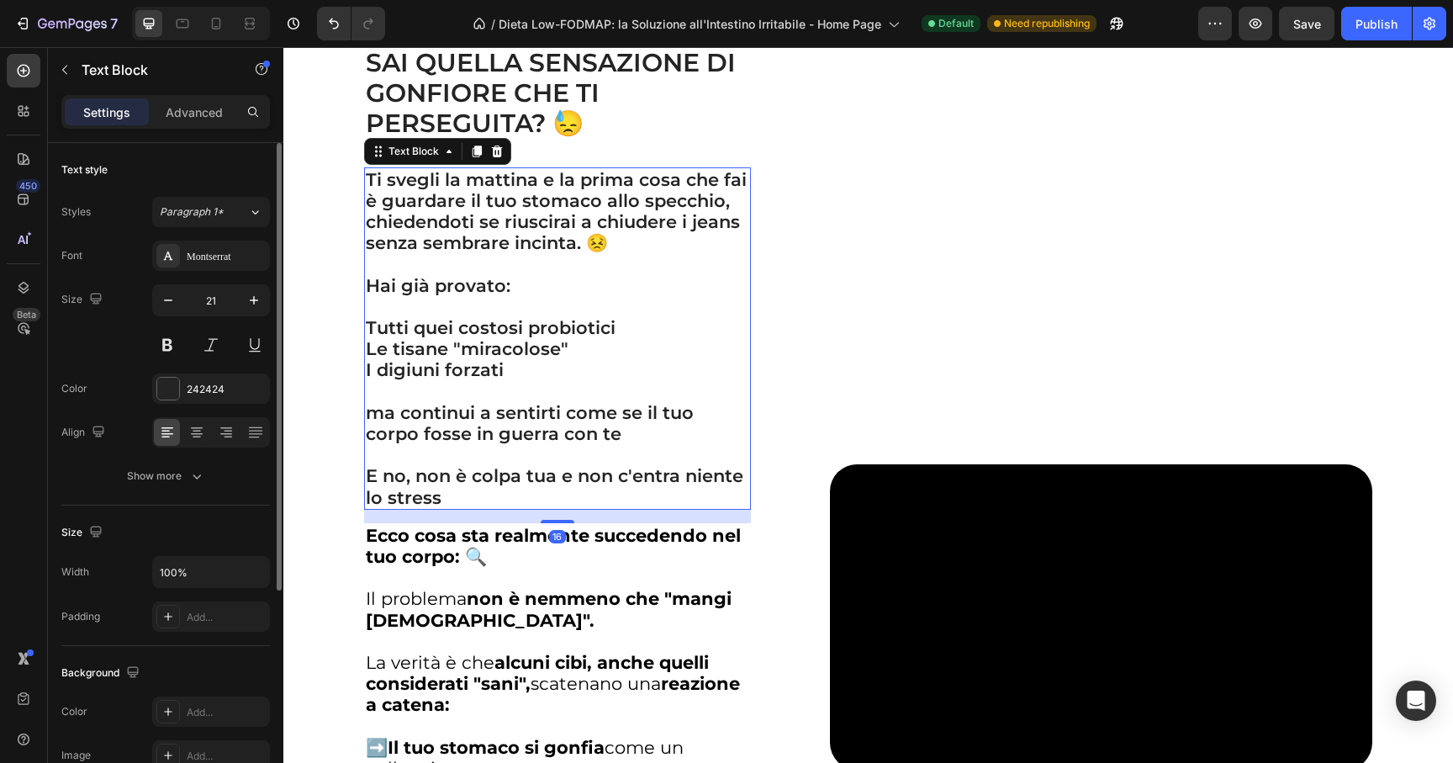
click at [505, 373] on p "Tutti quei costosi probiotici Le tisane "miracolose" I digiuni forzati" at bounding box center [558, 349] width 384 height 64
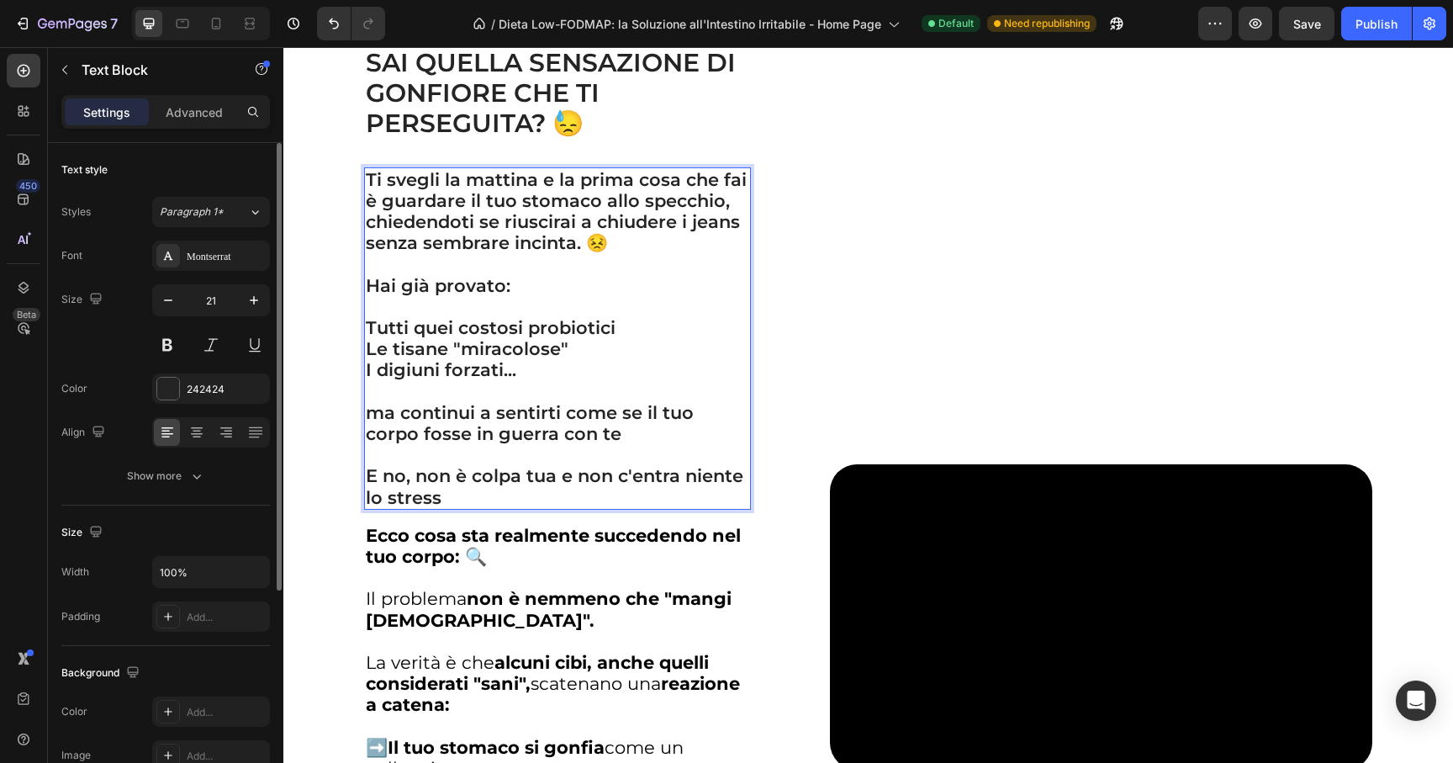
click at [366, 413] on p "ma continui a sentirti come se il tuo corpo fosse in guerra con te" at bounding box center [558, 423] width 384 height 42
click at [637, 328] on p "Tutti quei costosi probiotici Le tisane "miracolose" I digiuni forzati..." at bounding box center [558, 349] width 384 height 64
click at [630, 357] on p "Tutti quei costosi probiotici, Le tisane "miracolose" I digiuni forzati..." at bounding box center [558, 349] width 384 height 64
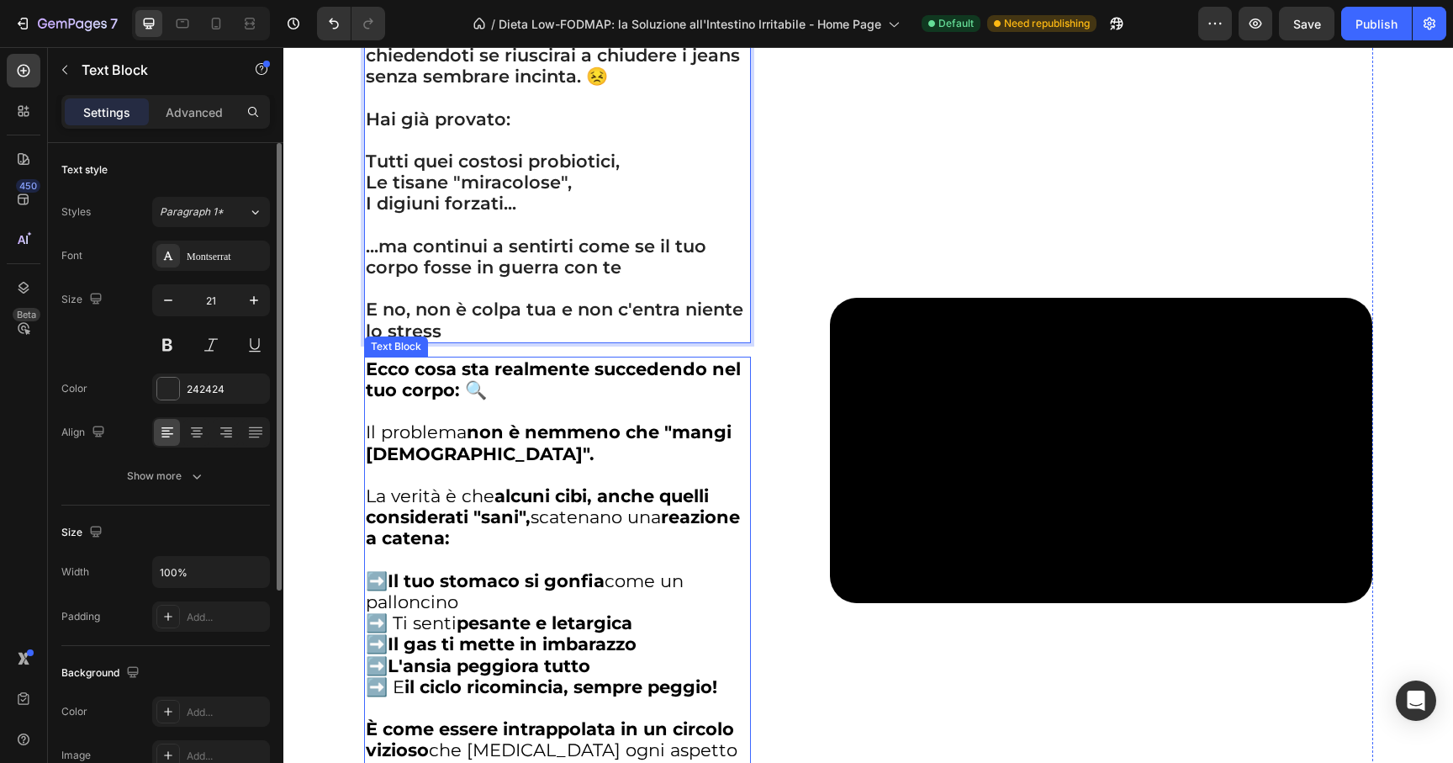
scroll to position [2207, 0]
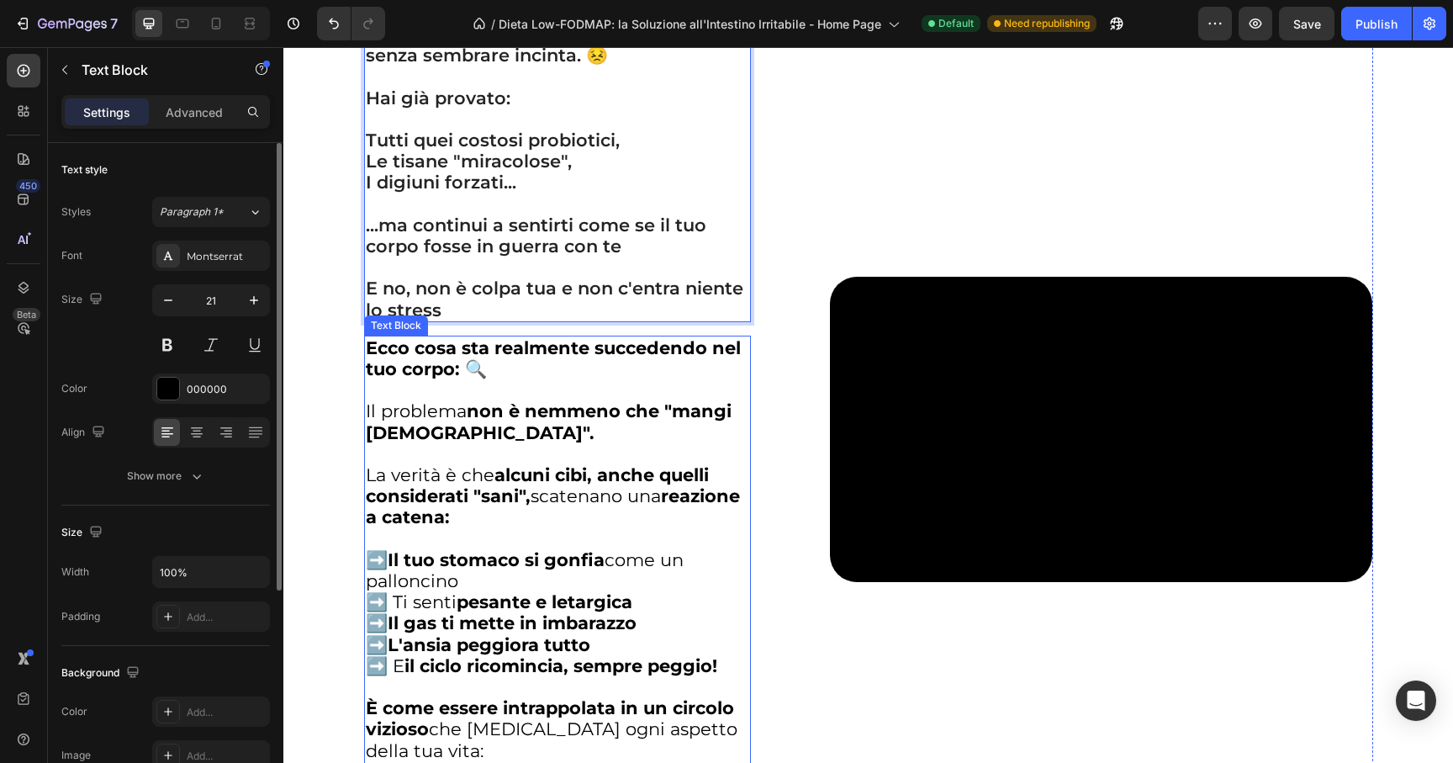
click at [516, 568] on strong "Il tuo stomaco si gonfia" at bounding box center [496, 559] width 217 height 21
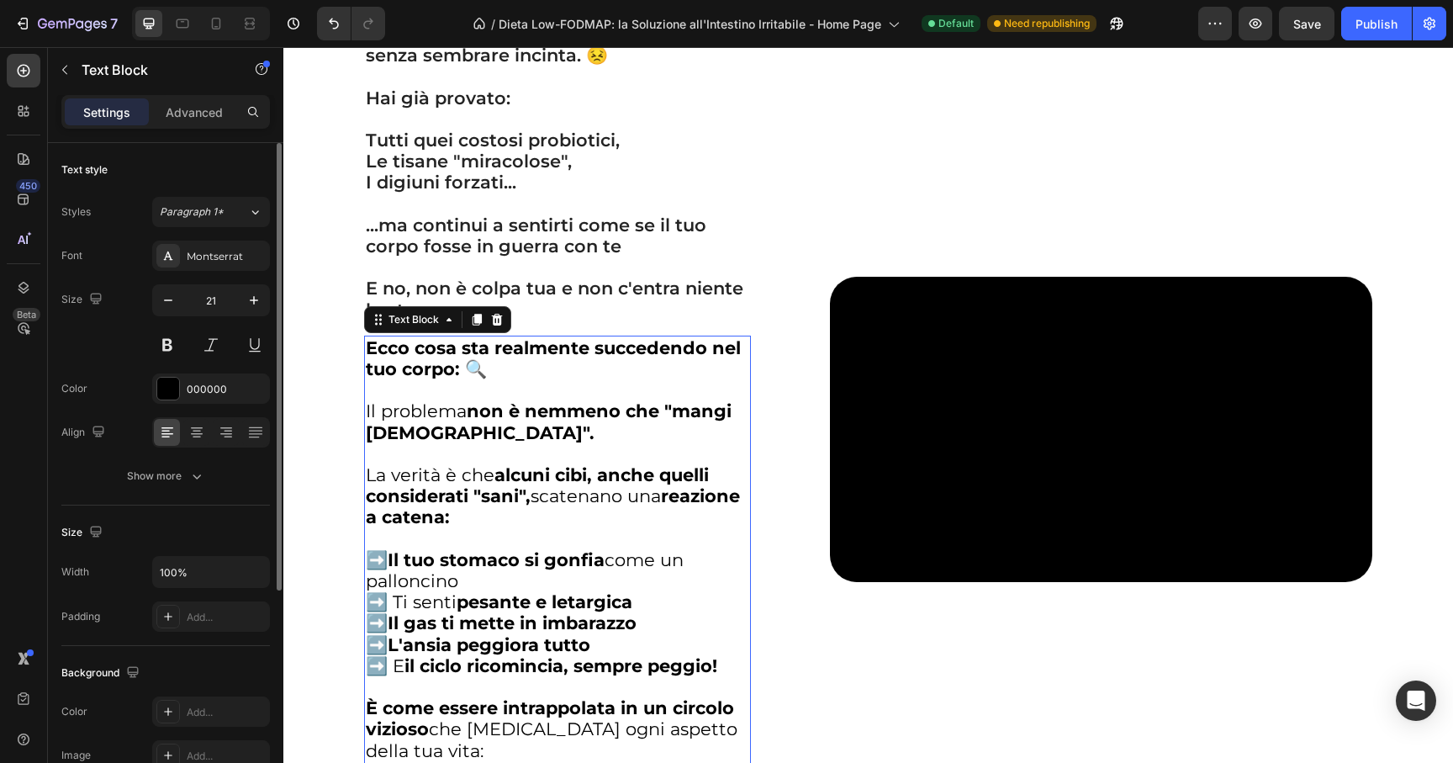
click at [469, 572] on p "➡️ Il tuo stomaco si gonfia come un palloncino ➡️ Ti senti pesante e letargica …" at bounding box center [558, 612] width 384 height 127
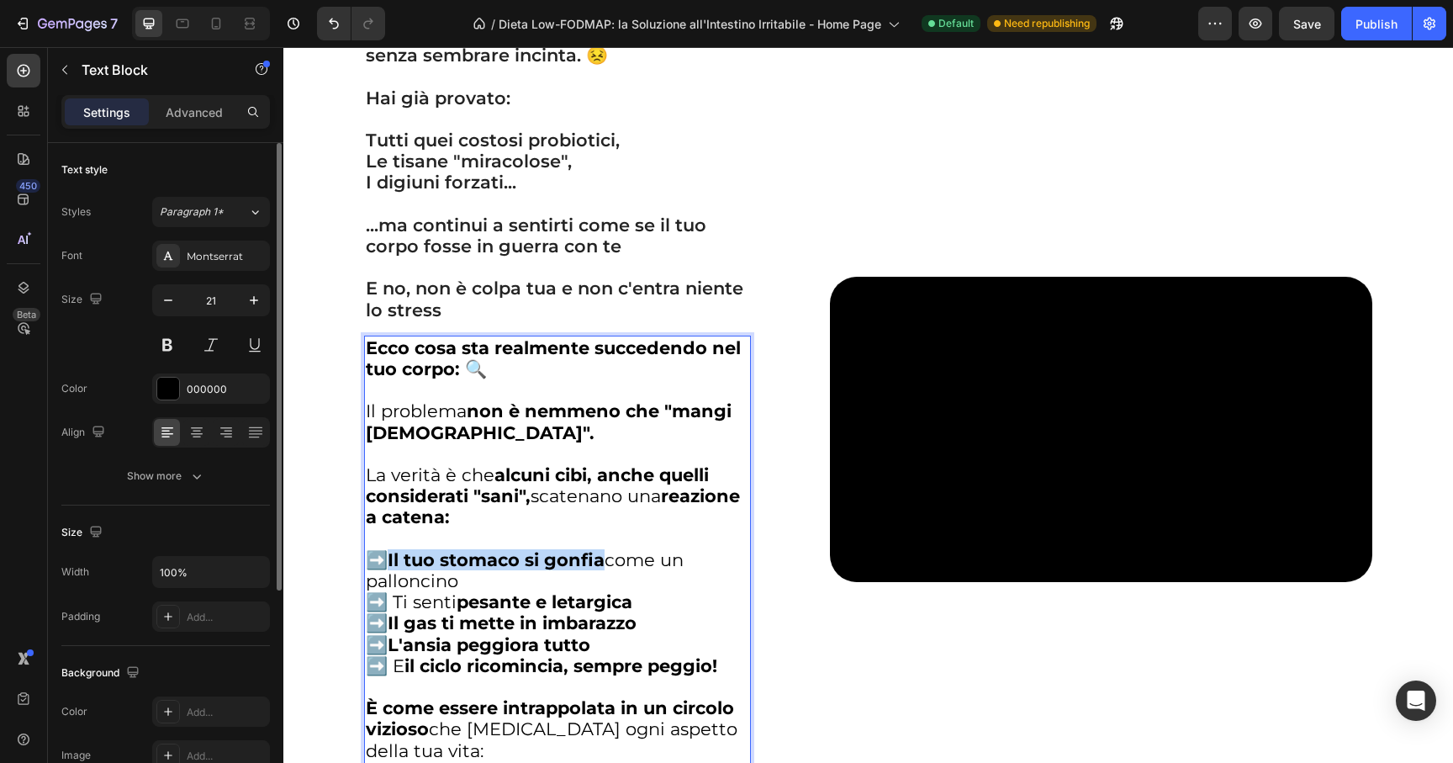
drag, startPoint x: 543, startPoint y: 572, endPoint x: 383, endPoint y: 562, distance: 160.9
click at [383, 562] on p "➡️ Il tuo stomaco si gonfia come un palloncino ➡️ Ti senti pesante e letargica …" at bounding box center [558, 612] width 384 height 127
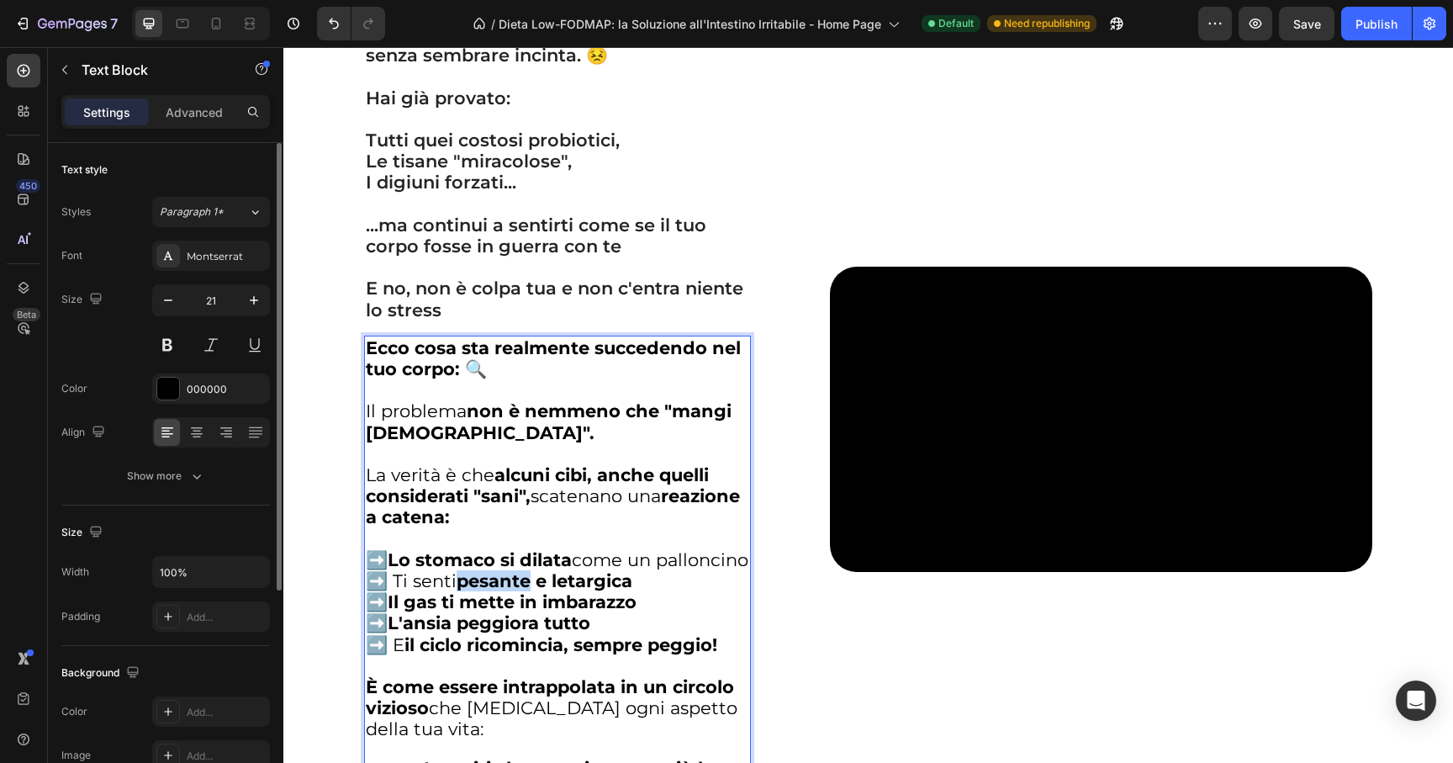
drag, startPoint x: 521, startPoint y: 610, endPoint x: 453, endPoint y: 611, distance: 67.3
click at [453, 611] on p "➡️ Lo stomaco si dilata come un palloncino ➡️ Ti senti pesante e letargica ➡️ I…" at bounding box center [558, 602] width 384 height 106
drag, startPoint x: 657, startPoint y: 600, endPoint x: 577, endPoint y: 606, distance: 80.1
click at [577, 591] on strong "appesantita e letargica" at bounding box center [562, 580] width 211 height 21
click at [459, 612] on strong "Il gas ti mette in imbarazzo" at bounding box center [512, 601] width 249 height 21
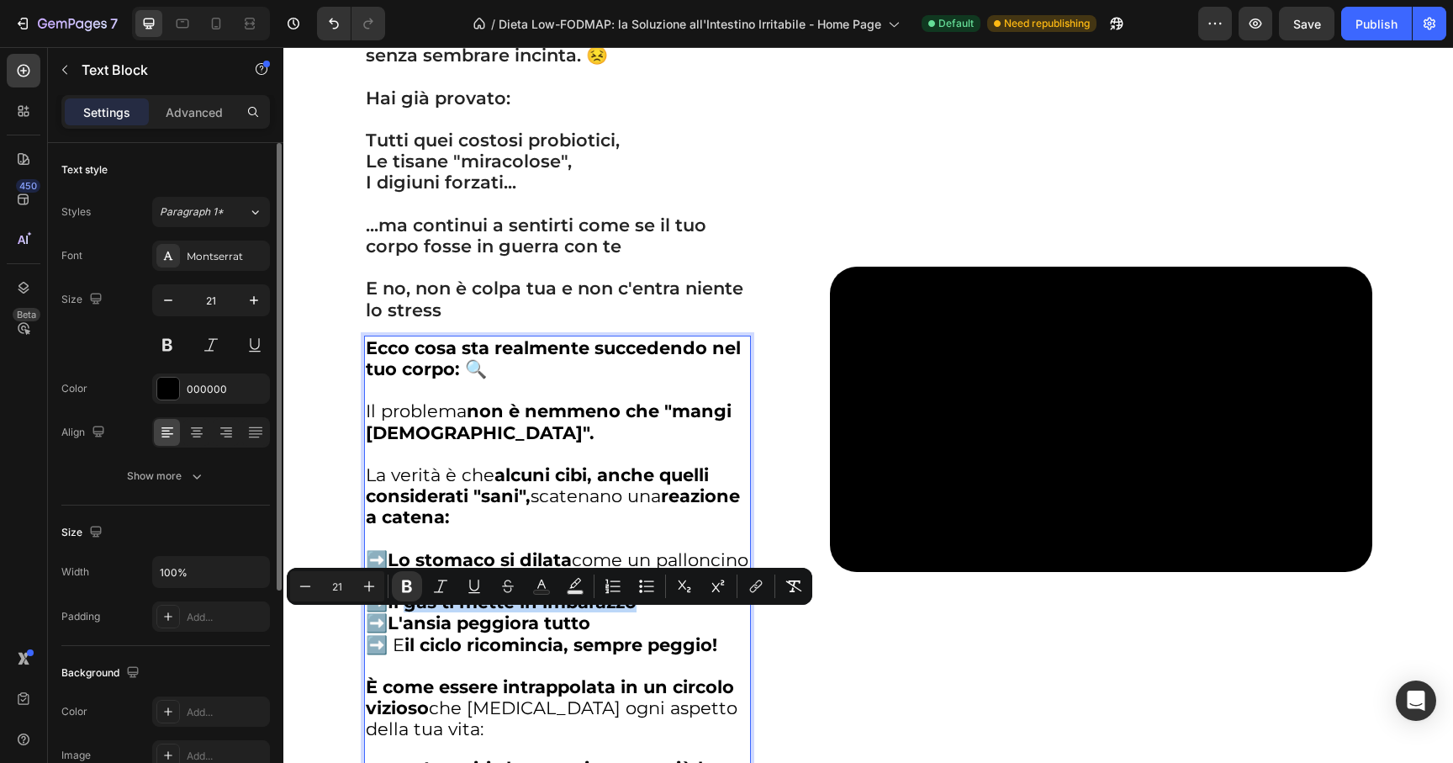
drag, startPoint x: 619, startPoint y: 628, endPoint x: 400, endPoint y: 629, distance: 218.6
click at [400, 629] on p "➡️ Lo stomaco si dilata come un palloncino ➡️ Ti senti appesantita e senza ener…" at bounding box center [558, 602] width 384 height 106
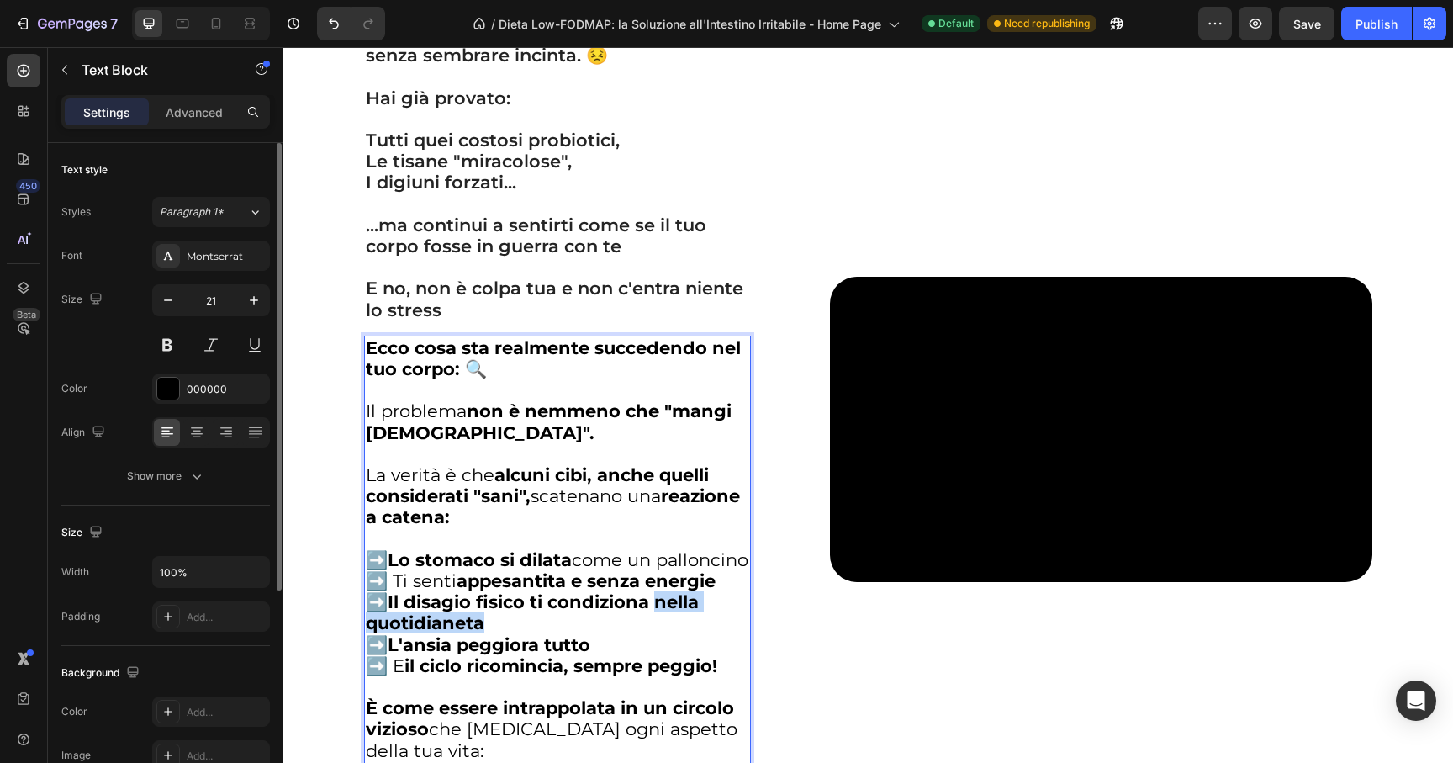
click at [648, 629] on strong "Il disagio fisico ti condiziona nella quotidianeta" at bounding box center [532, 612] width 333 height 42
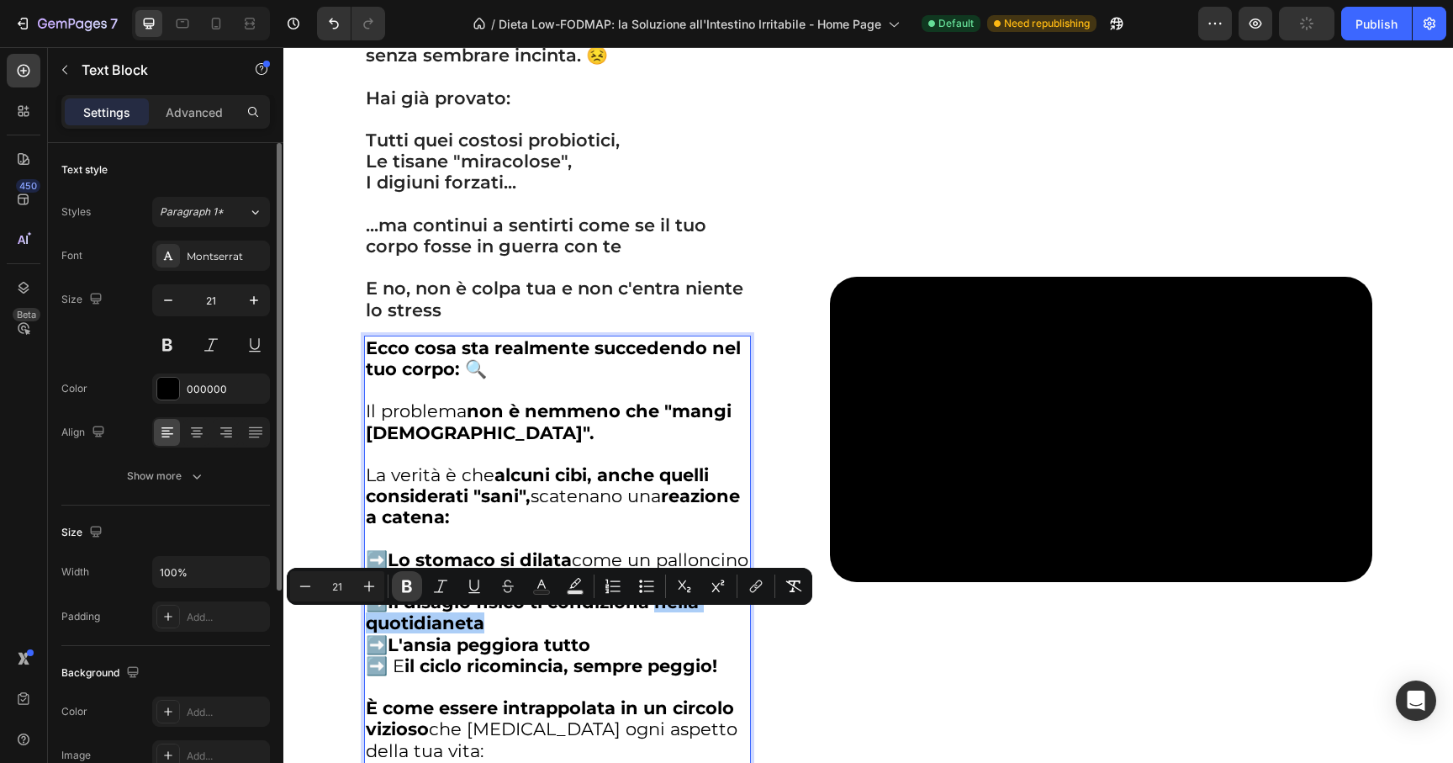
click at [415, 587] on icon "Editor contextual toolbar" at bounding box center [407, 586] width 17 height 17
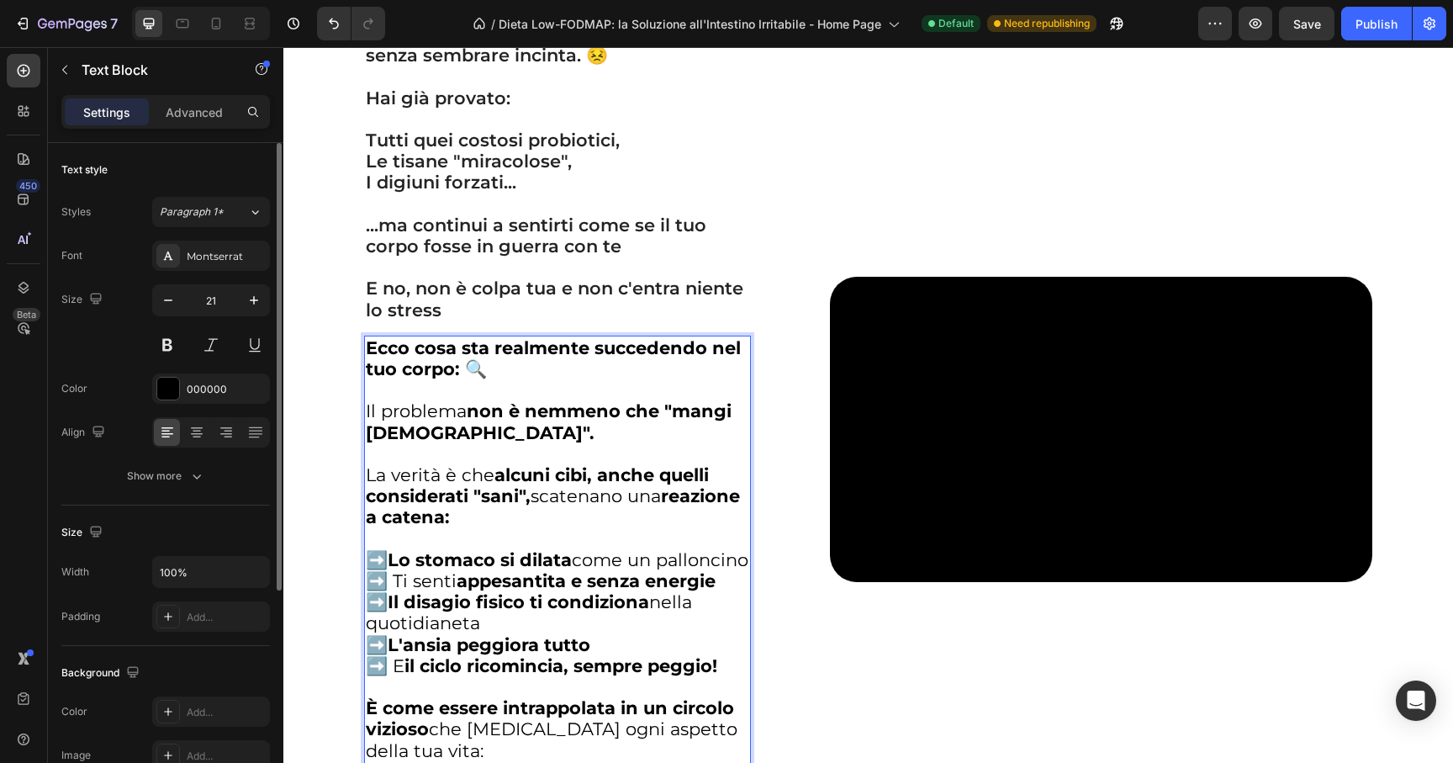
click at [475, 638] on p "➡️ Lo stomaco si dilata come un palloncino ➡️ Ti senti appesantita e senza ener…" at bounding box center [558, 612] width 384 height 127
click at [486, 648] on p "➡️ Lo stomaco si dilata come un palloncino ➡️ Ti senti appesantita e senza ener…" at bounding box center [558, 612] width 384 height 127
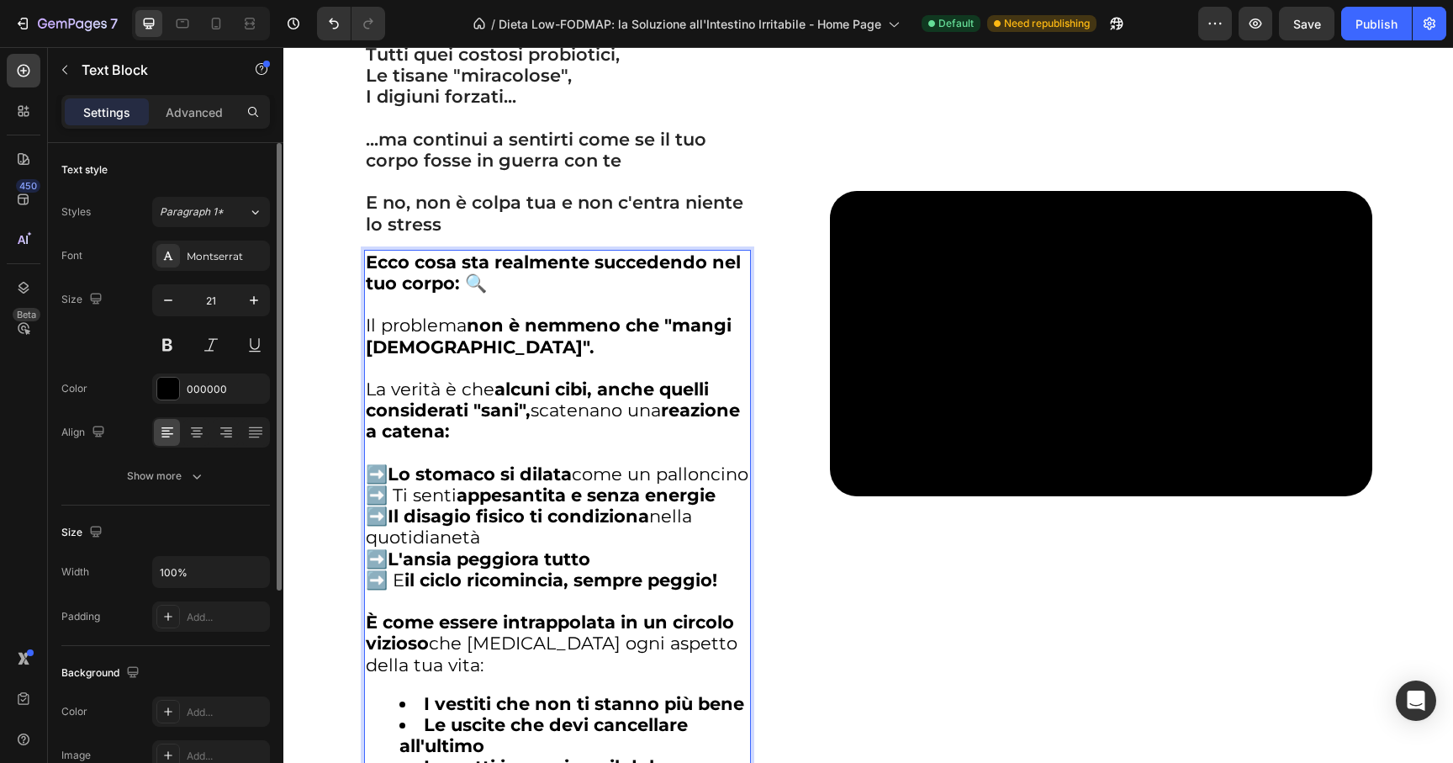
scroll to position [2311, 0]
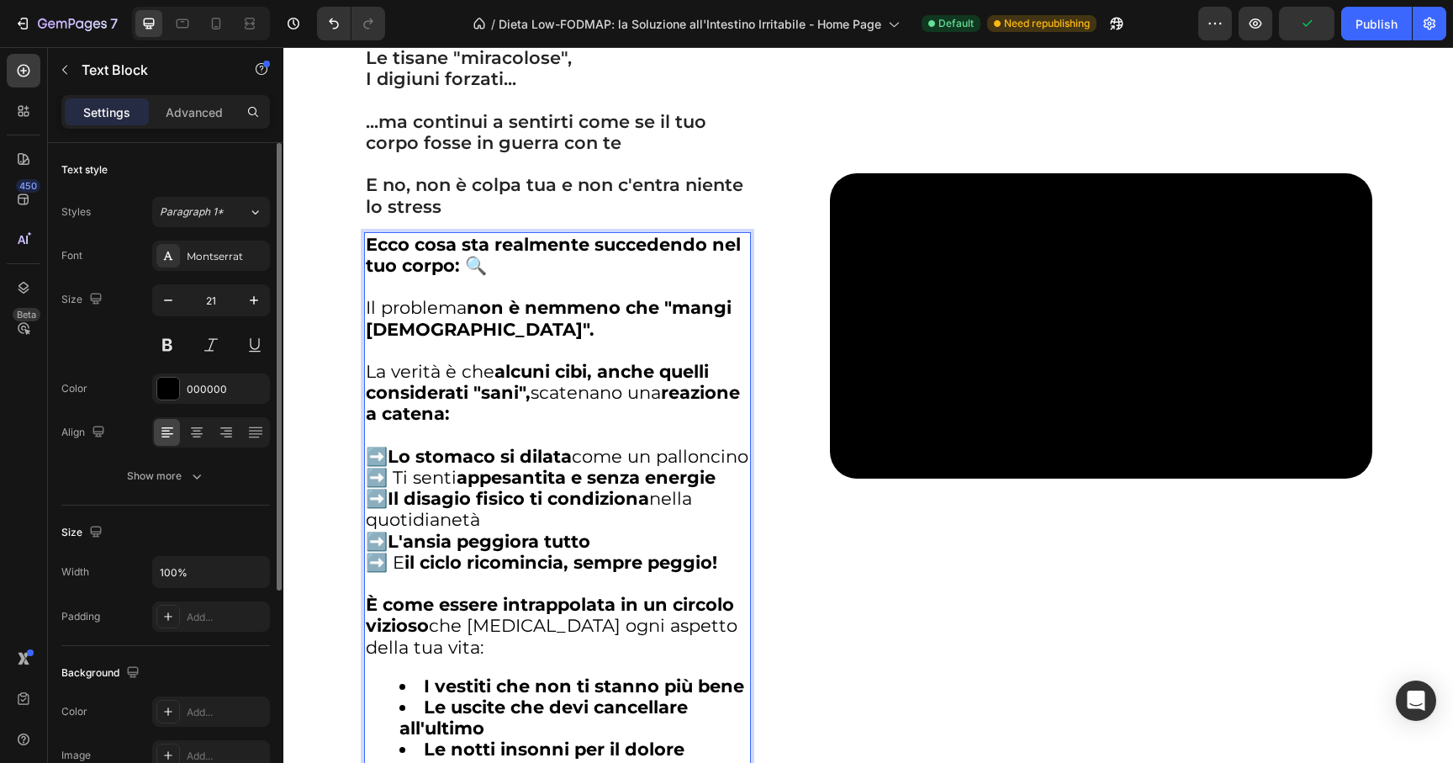
click at [575, 552] on strong "L'ansia peggiora tutto" at bounding box center [489, 541] width 203 height 21
drag, startPoint x: 566, startPoint y: 568, endPoint x: 455, endPoint y: 563, distance: 111.1
click at [455, 563] on p "➡️ Lo stomaco si dilata come un palloncino ➡️ Ti senti appesantita e senza ener…" at bounding box center [558, 509] width 384 height 127
click at [579, 552] on strong "L'ansia peggiora tutto" at bounding box center [489, 541] width 203 height 21
click at [616, 563] on p "➡️ Lo stomaco si dilata come un palloncino ➡️ Ti senti appesantita e senza ener…" at bounding box center [558, 509] width 384 height 127
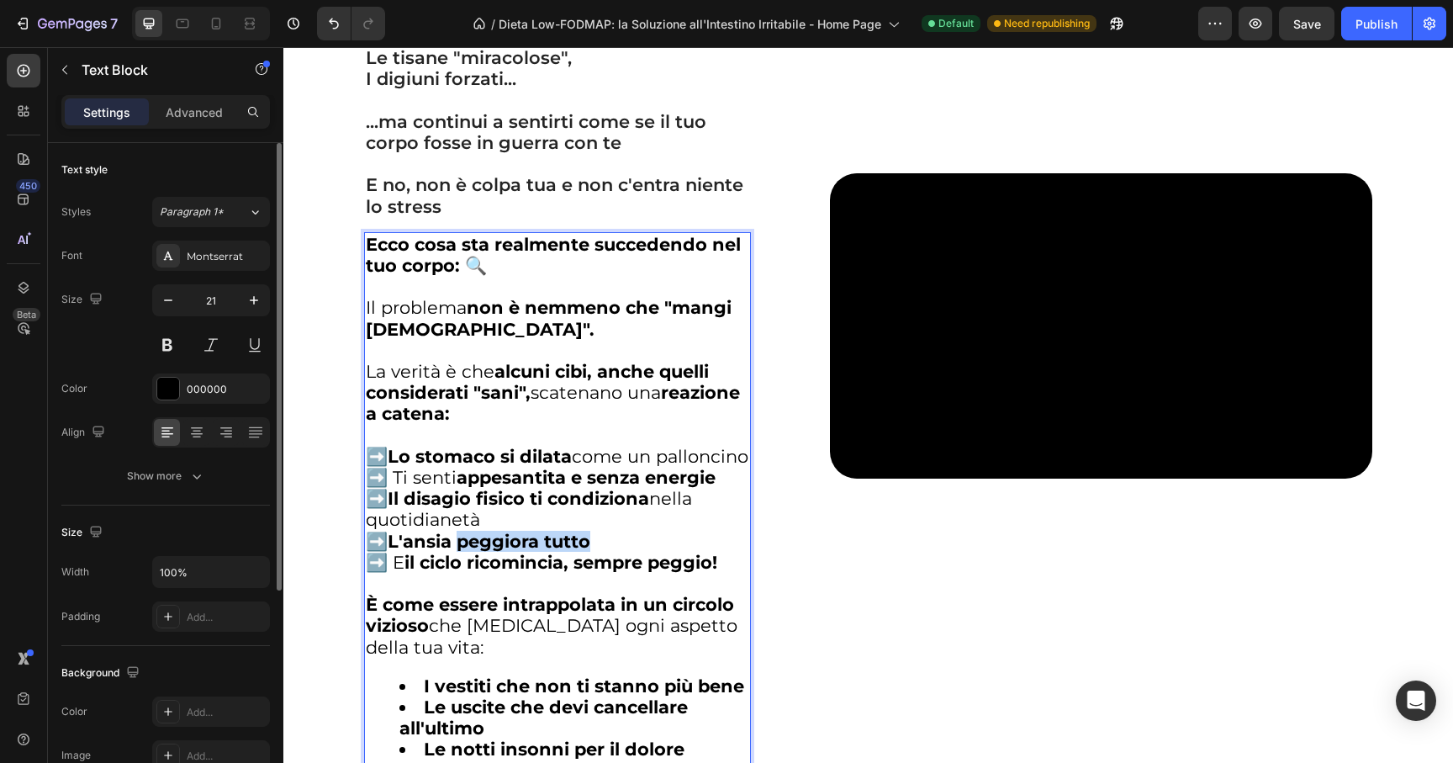
drag, startPoint x: 474, startPoint y: 555, endPoint x: 456, endPoint y: 558, distance: 18.7
click at [456, 552] on strong "L'ansia peggiora tutto" at bounding box center [489, 541] width 203 height 21
click at [571, 552] on strong "L'ansia peggiora tutto" at bounding box center [489, 541] width 203 height 21
drag, startPoint x: 576, startPoint y: 556, endPoint x: 590, endPoint y: 568, distance: 19.1
click at [579, 552] on strong "L'ansia peggiora tutto" at bounding box center [489, 541] width 203 height 21
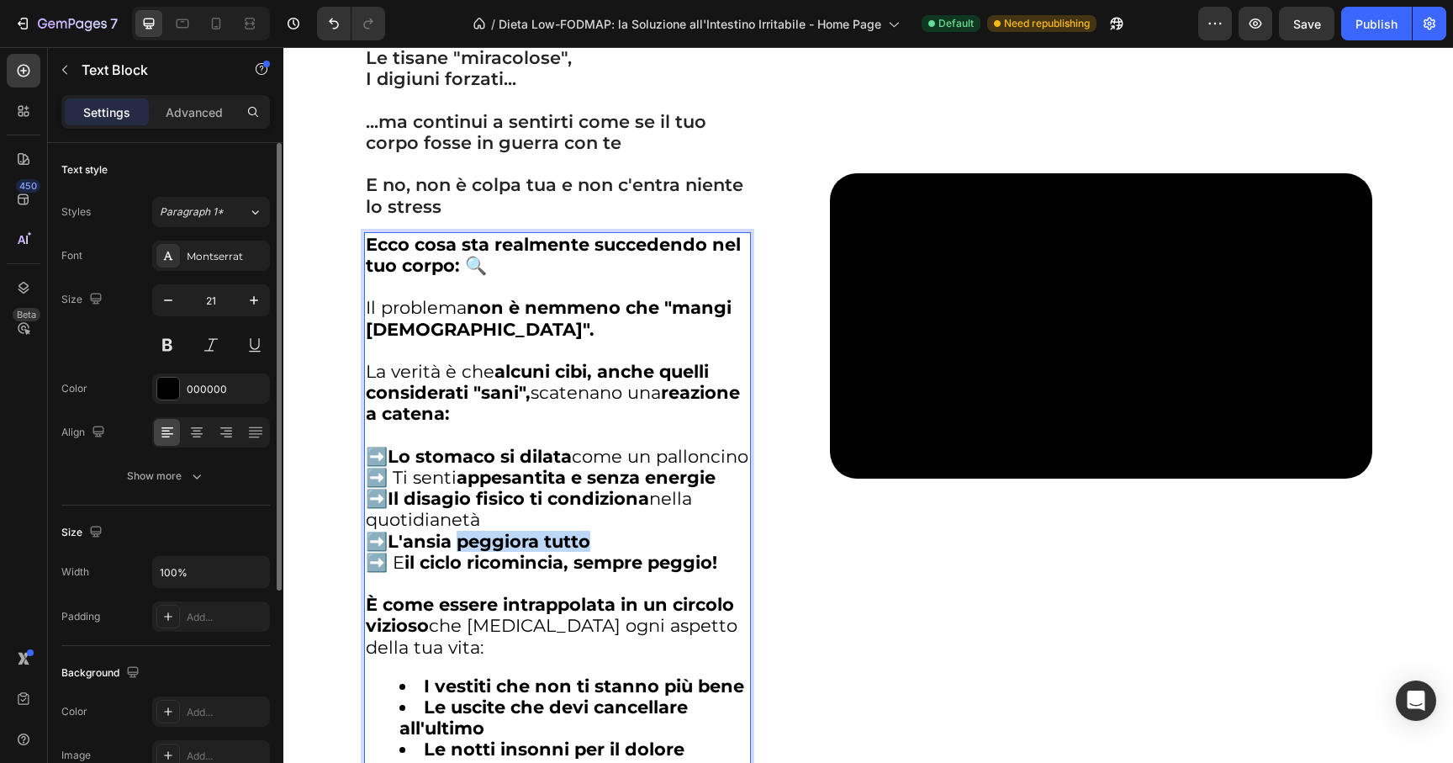
drag, startPoint x: 590, startPoint y: 568, endPoint x: 453, endPoint y: 563, distance: 137.2
click at [453, 563] on p "➡️ Lo stomaco si dilata come un palloncino ➡️ Ti senti appesantita e senza ener…" at bounding box center [558, 509] width 384 height 127
click at [466, 562] on p "➡️ Lo stomaco si dilata come un palloncino ➡️ Ti senti appesantita e senza ener…" at bounding box center [558, 509] width 384 height 127
click at [488, 552] on strong "pmL'ansia a" at bounding box center [443, 541] width 110 height 21
click at [411, 552] on strong "pmL'ansia a" at bounding box center [443, 541] width 110 height 21
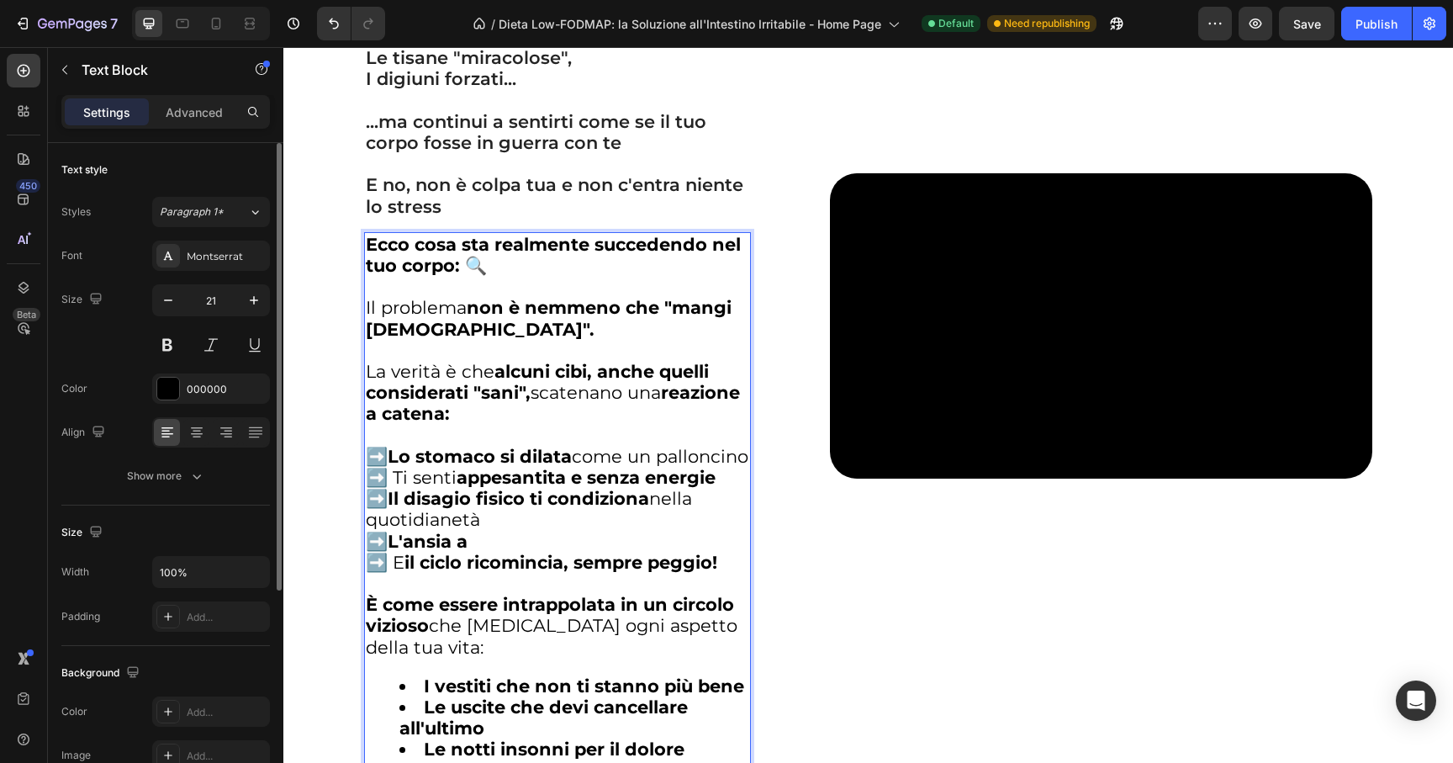
click at [457, 552] on strong "L'ansia a" at bounding box center [428, 541] width 80 height 21
click at [461, 565] on p "➡️ Lo stomaco si dilata come un palloncino ➡️ Ti senti appesantita e senza ener…" at bounding box center [558, 509] width 384 height 127
click at [453, 552] on strong "L'ansia a" at bounding box center [428, 541] width 80 height 21
click at [477, 565] on p "➡️ Lo stomaco si dilata come un palloncino ➡️ Ti senti appesantita e senza ener…" at bounding box center [558, 509] width 384 height 127
click at [553, 573] on strong "il ciclo ricomincia, sempre peggio!" at bounding box center [560, 562] width 313 height 21
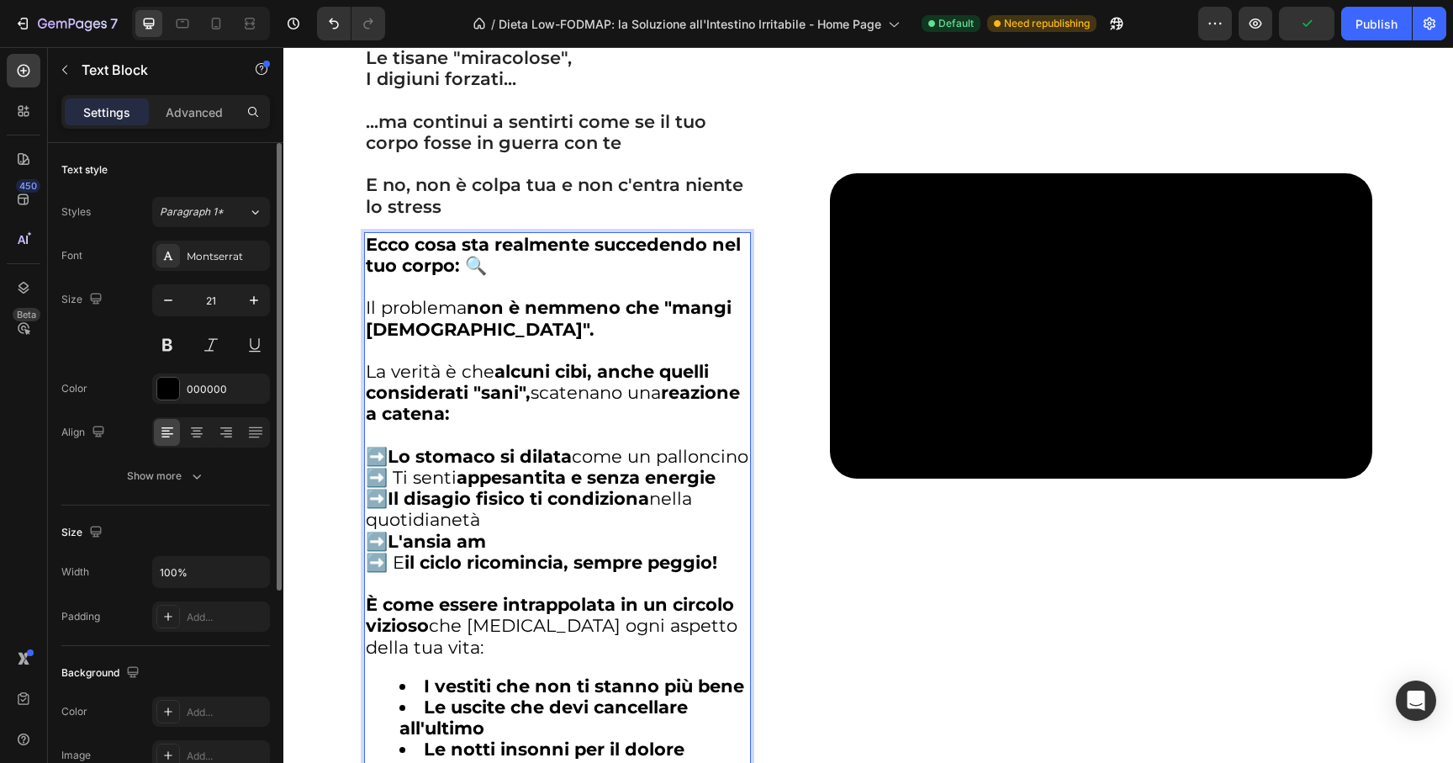
click at [553, 573] on strong "il ciclo ricomincia, sempre peggio!" at bounding box center [560, 562] width 313 height 21
click at [489, 558] on p "➡️ Lo stomaco si dilata come un palloncino ➡️ Ti senti appesantita e senza ener…" at bounding box center [558, 509] width 384 height 127
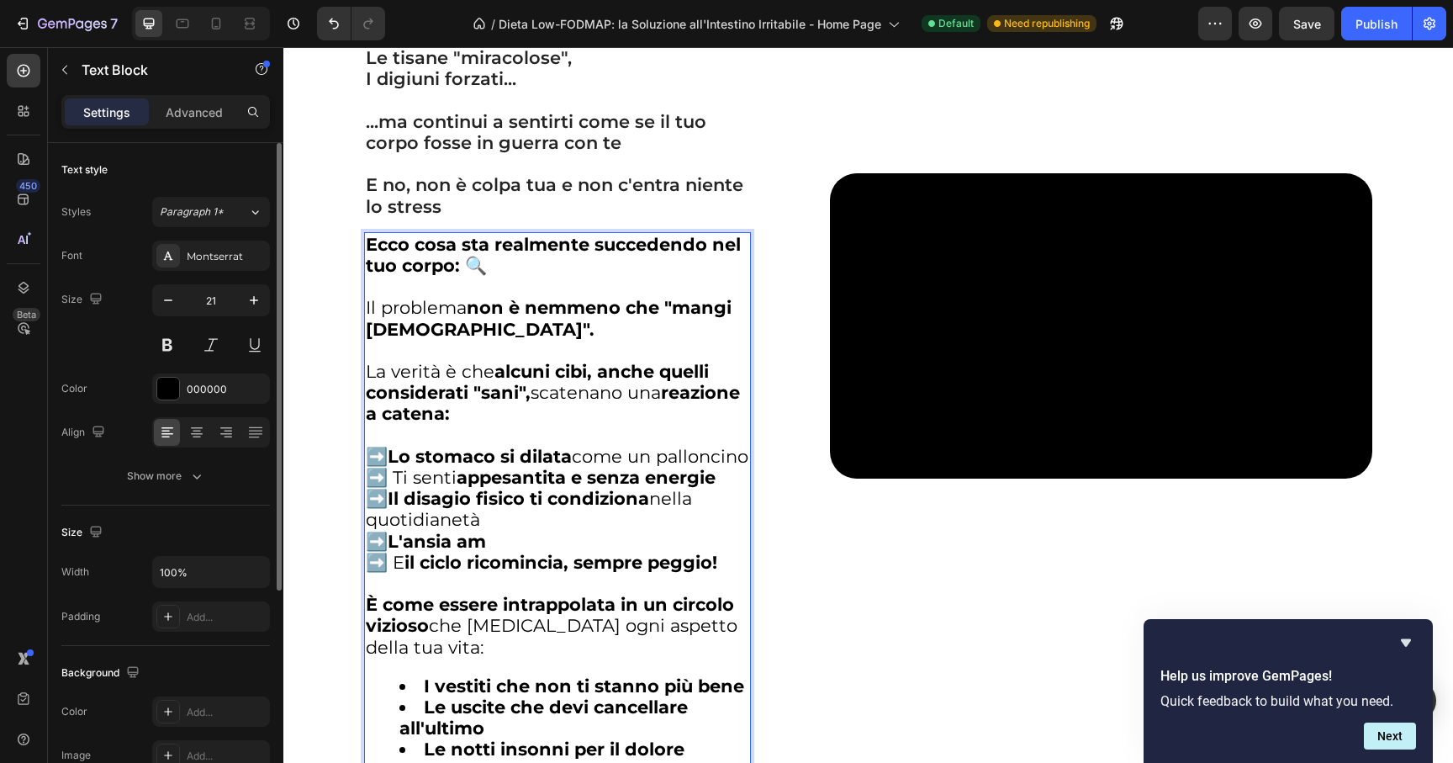
click at [494, 559] on p "➡️ Lo stomaco si dilata come un palloncino ➡️ Ti senti appesantita e senza ener…" at bounding box center [558, 509] width 384 height 127
click at [488, 552] on strong "L'ansia amp" at bounding box center [443, 541] width 110 height 21
click at [491, 552] on strong "L'ansia ampl" at bounding box center [445, 541] width 115 height 21
click at [394, 246] on strong "pmaEcco cosa sta realmente succedendo nel tuo corpo: 🔍" at bounding box center [557, 255] width 383 height 42
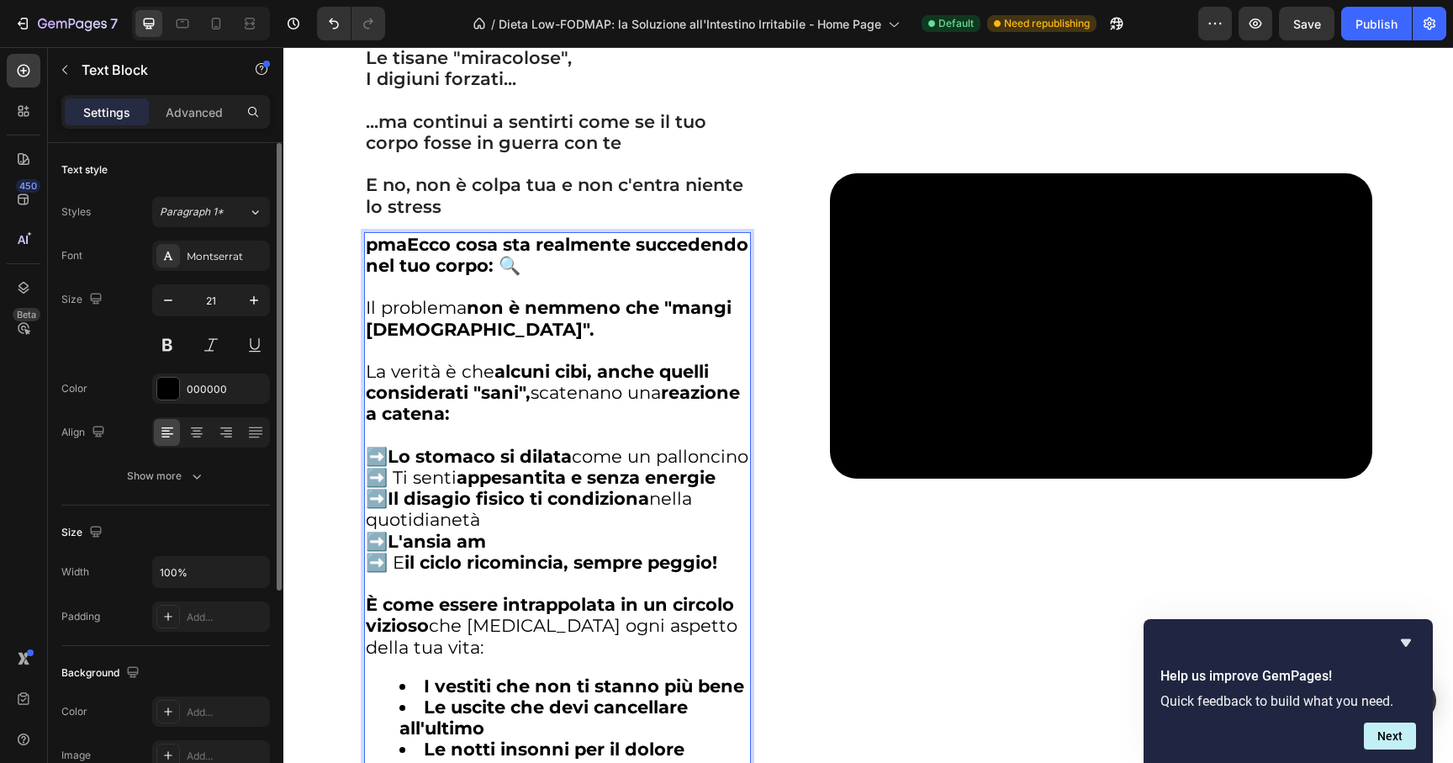
click at [399, 247] on strong "pmaEcco cosa sta realmente succedendo nel tuo corpo: 🔍" at bounding box center [557, 255] width 383 height 42
click at [510, 509] on strong "Il disagio fisico ti condiziona" at bounding box center [519, 498] width 262 height 21
click at [511, 542] on p "➡️ Lo stomaco si dilata come un palloncino ➡️ Ti senti appesantita e senza ener…" at bounding box center [558, 509] width 384 height 127
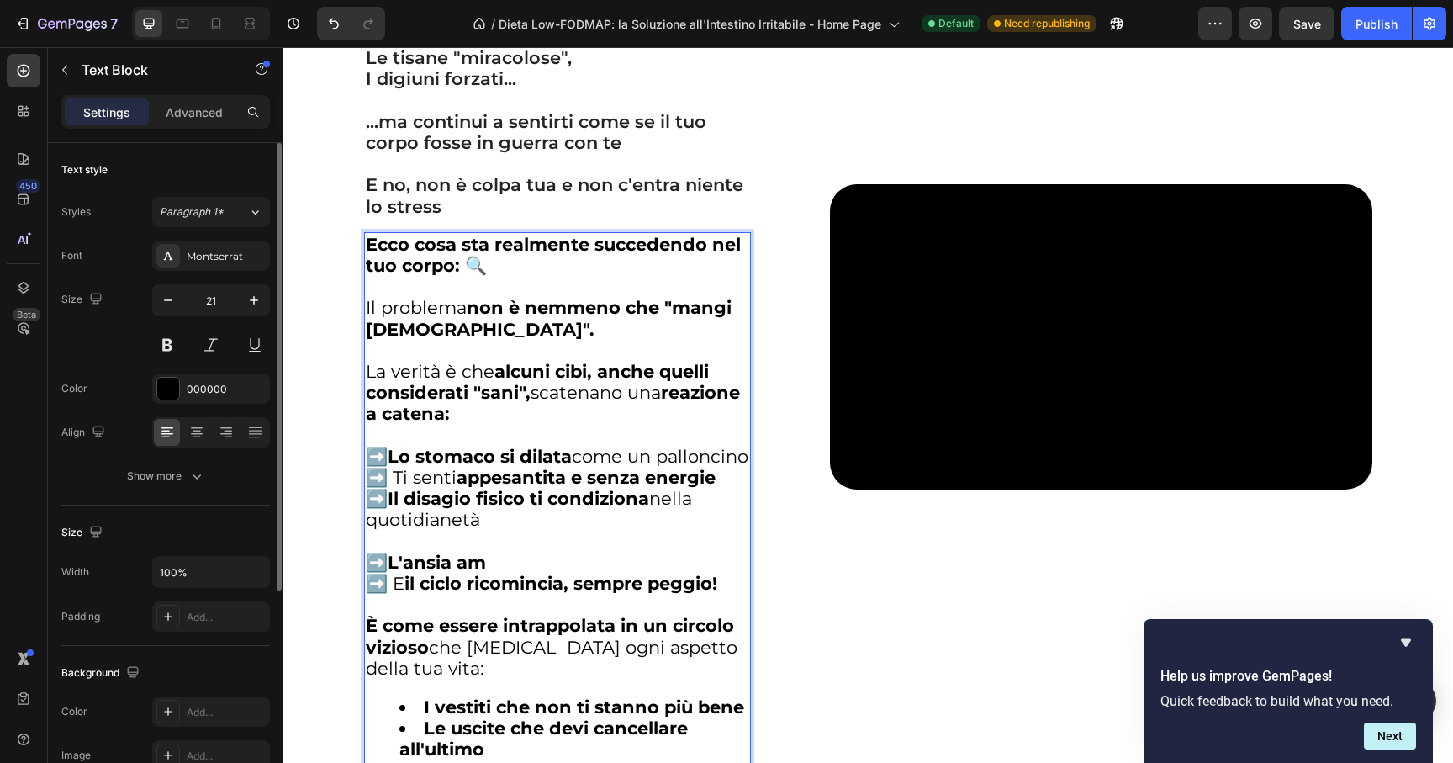
click at [529, 583] on p "⁠⁠⁠⁠⁠⁠⁠ ➡️ L'ansia am ➡️ E il ciclo ricomincia, sempre peggio!" at bounding box center [558, 563] width 384 height 64
click at [529, 583] on p "➡️ L'ansia amd ➡️ E il ciclo ricomincia, sempre peggio!" at bounding box center [558, 563] width 384 height 64
click at [1388, 738] on button "Next" at bounding box center [1390, 735] width 52 height 27
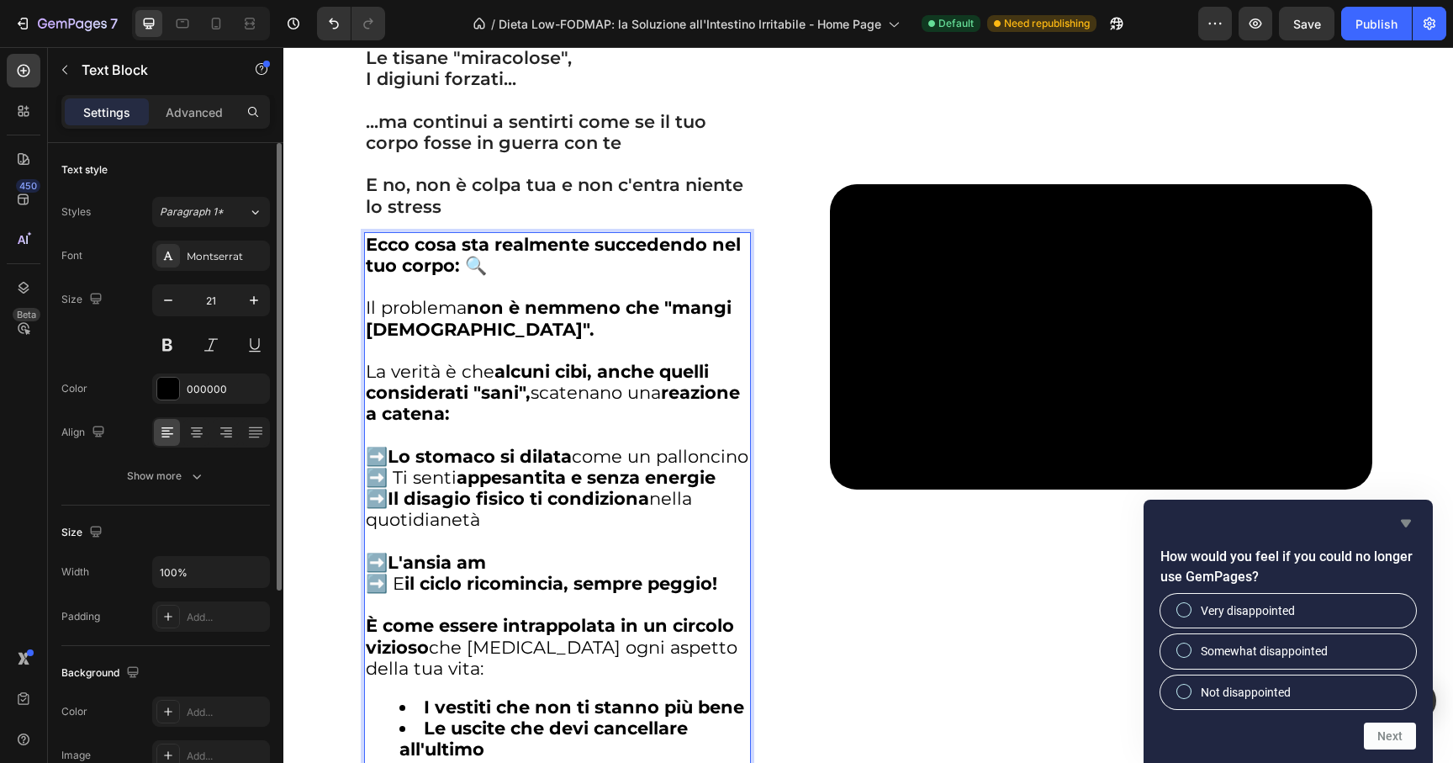
click at [1410, 515] on icon "Hide survey" at bounding box center [1406, 523] width 20 height 20
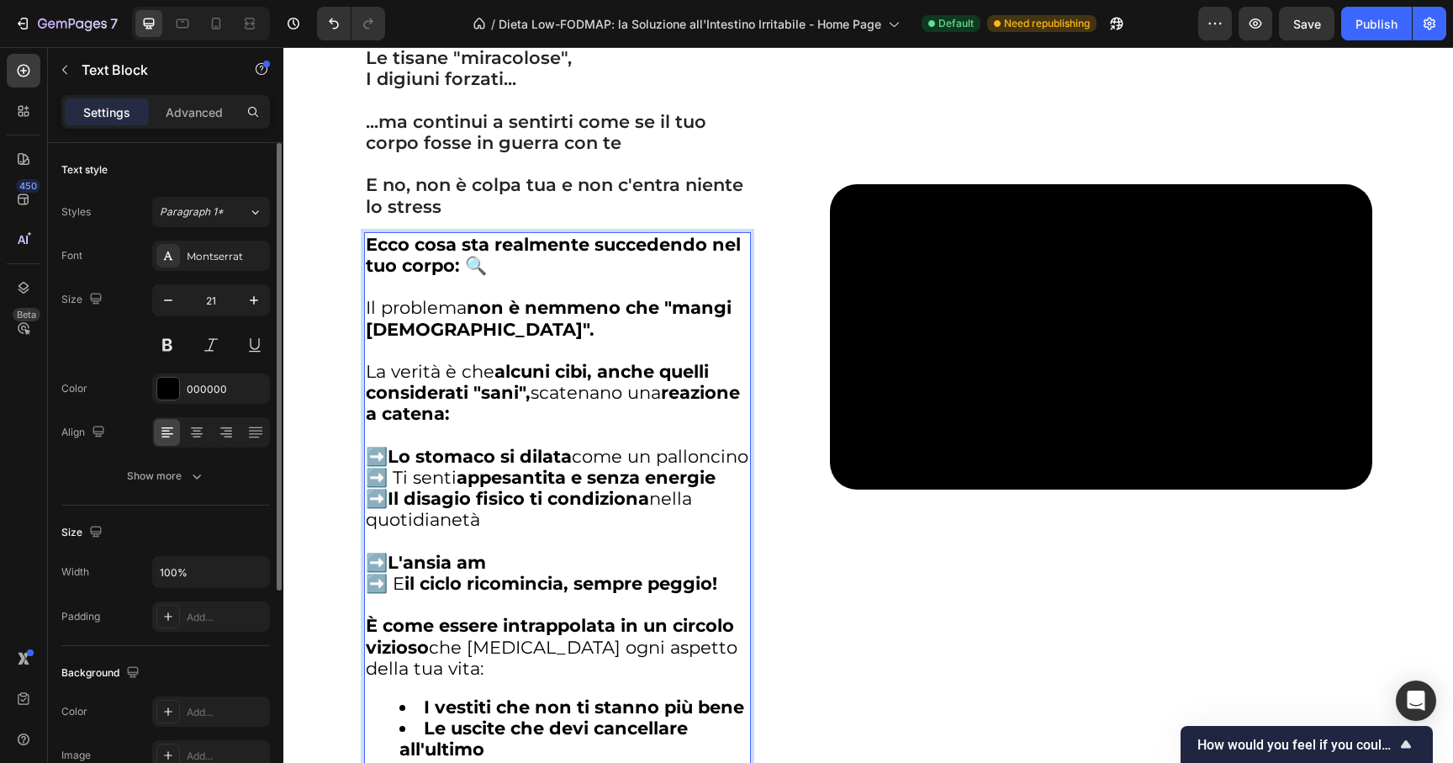
click at [525, 577] on p "➡️ L'ansia am ➡️ E il ciclo ricomincia, sempre peggio!" at bounding box center [558, 563] width 384 height 64
click at [466, 576] on p "➡️ L'ansia a ➡️ E il ciclo ricomincia, sempre peggio!" at bounding box center [558, 563] width 384 height 64
click at [460, 573] on strong "L'ansia aamplifica ogni sintomo" at bounding box center [534, 562] width 293 height 21
click at [437, 561] on p "➡️ L'ansia amplifica ogni sintomo ➡️ E il ciclo ricomincia, sempre peggio!" at bounding box center [558, 563] width 384 height 64
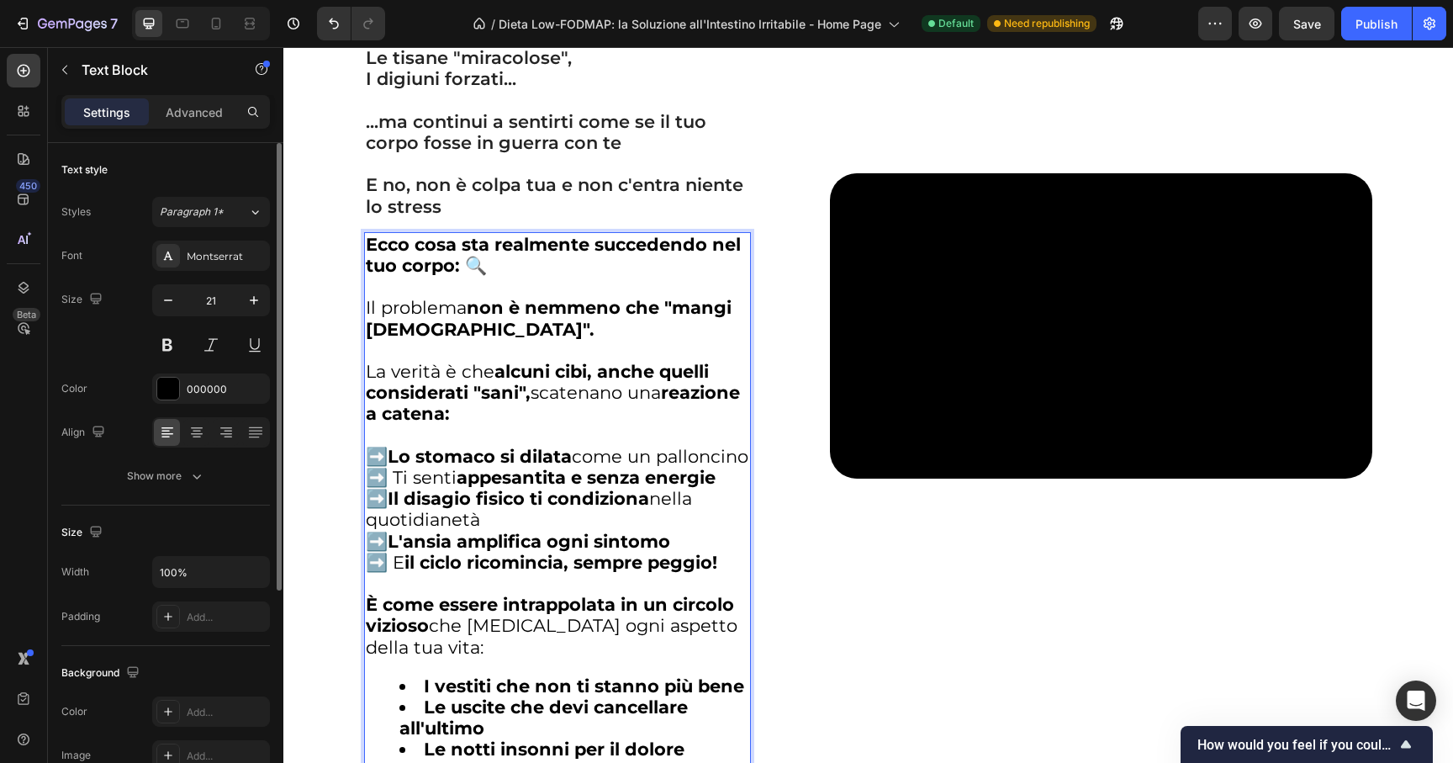
click at [456, 547] on p "➡️ Lo stomaco si dilata come un palloncino ➡️ Ti senti appesantita e senza ener…" at bounding box center [558, 509] width 384 height 127
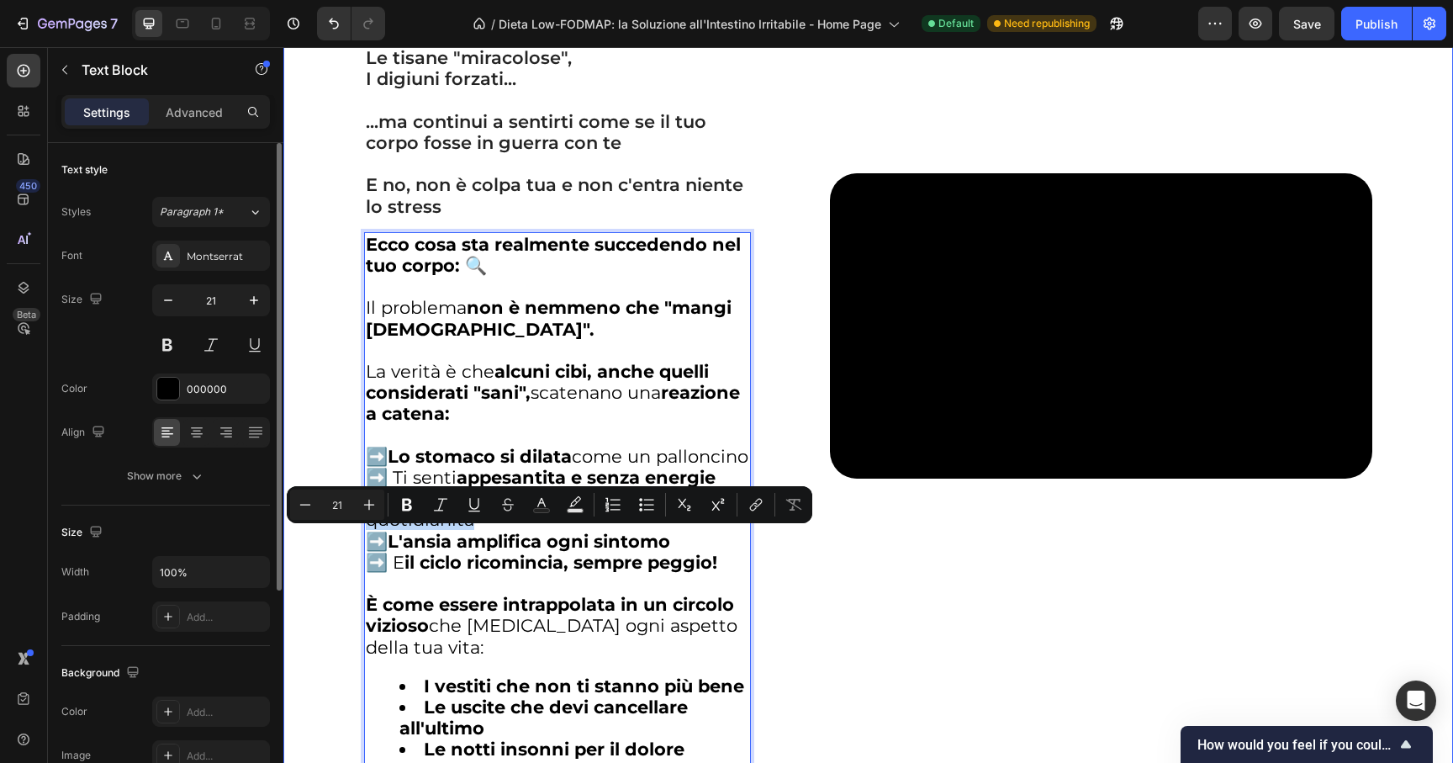
drag, startPoint x: 489, startPoint y: 537, endPoint x: 351, endPoint y: 544, distance: 139.0
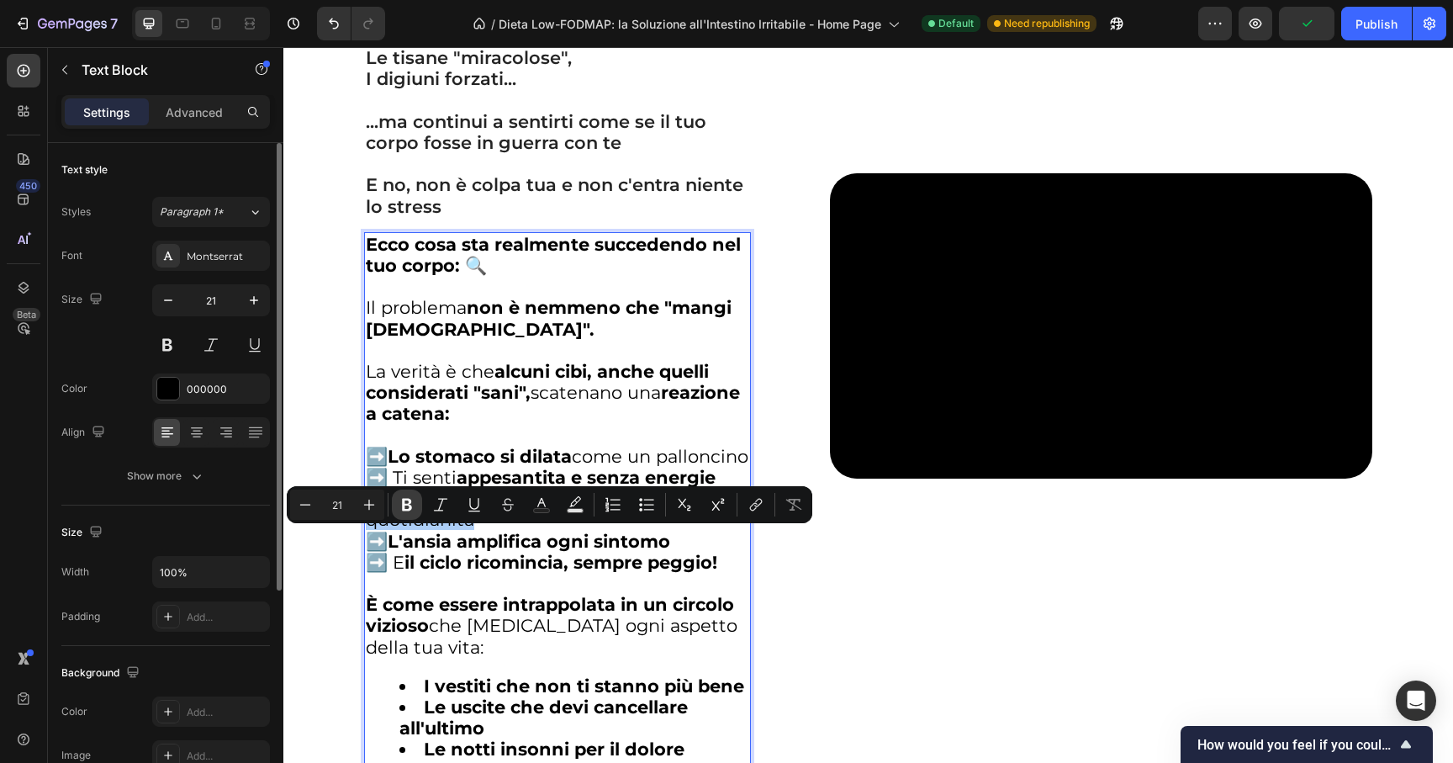
click at [399, 510] on icon "Editor contextual toolbar" at bounding box center [407, 504] width 17 height 17
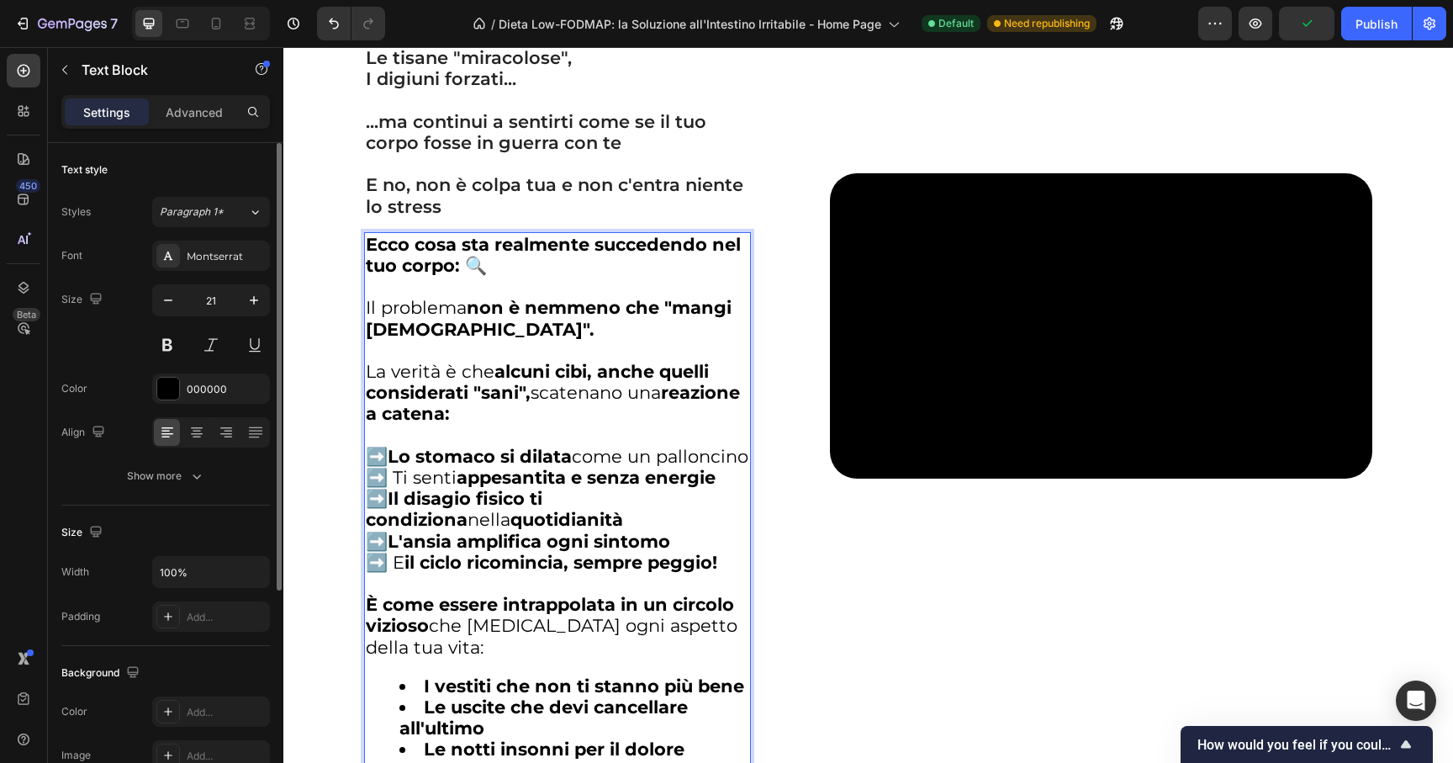
click at [426, 552] on strong "L'ansia amplifica ogni sintomo" at bounding box center [529, 541] width 283 height 21
drag, startPoint x: 709, startPoint y: 587, endPoint x: 653, endPoint y: 592, distance: 56.6
click at [653, 573] on strong "il ciclo ricomincia, sempre peggio!" at bounding box center [560, 562] width 313 height 21
click at [528, 573] on strong "il ciclo ricomincia, sempre pi!" at bounding box center [536, 562] width 265 height 21
click at [679, 573] on p "➡️ Lo stomaco si dilata come un palloncino ➡️ Ti senti appesantita e senza ener…" at bounding box center [558, 509] width 384 height 127
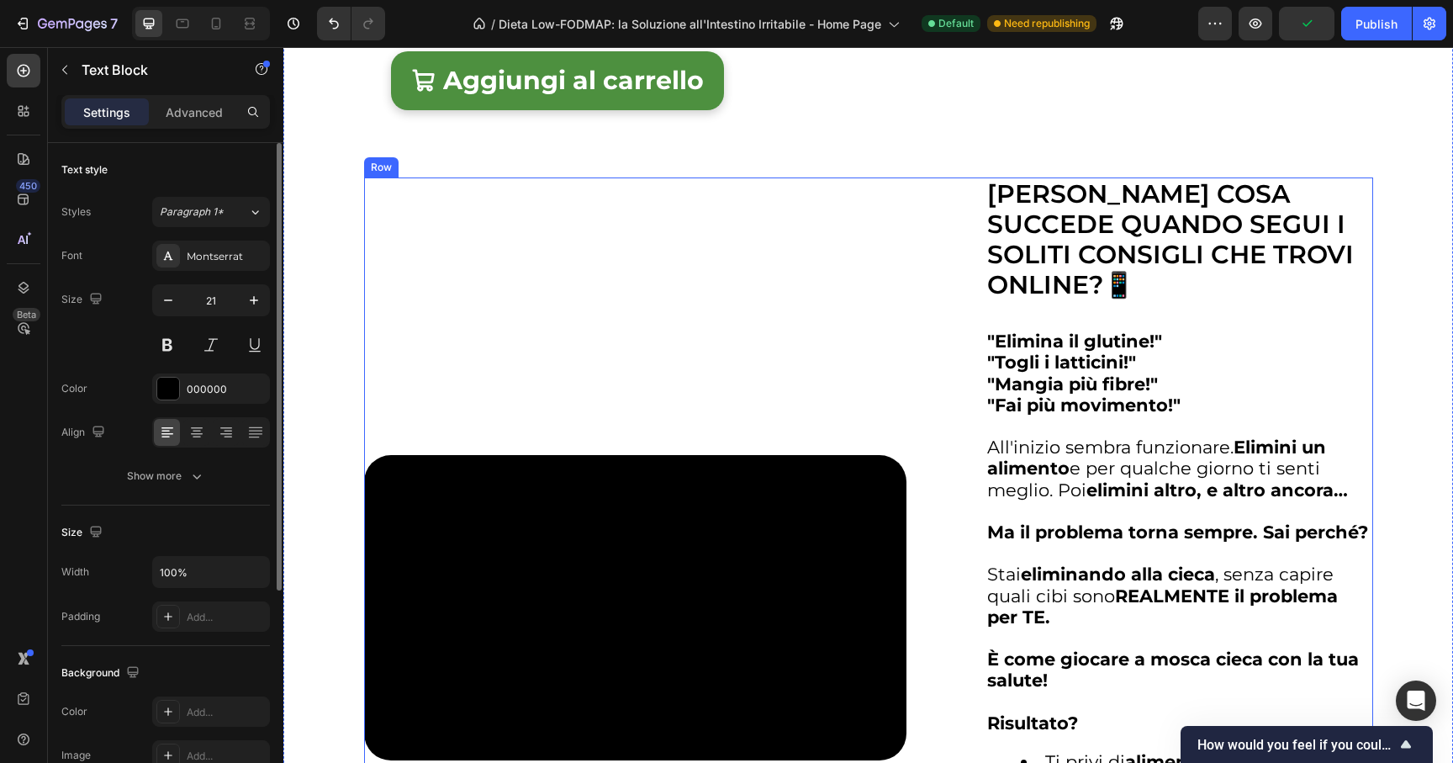
scroll to position [3118, 0]
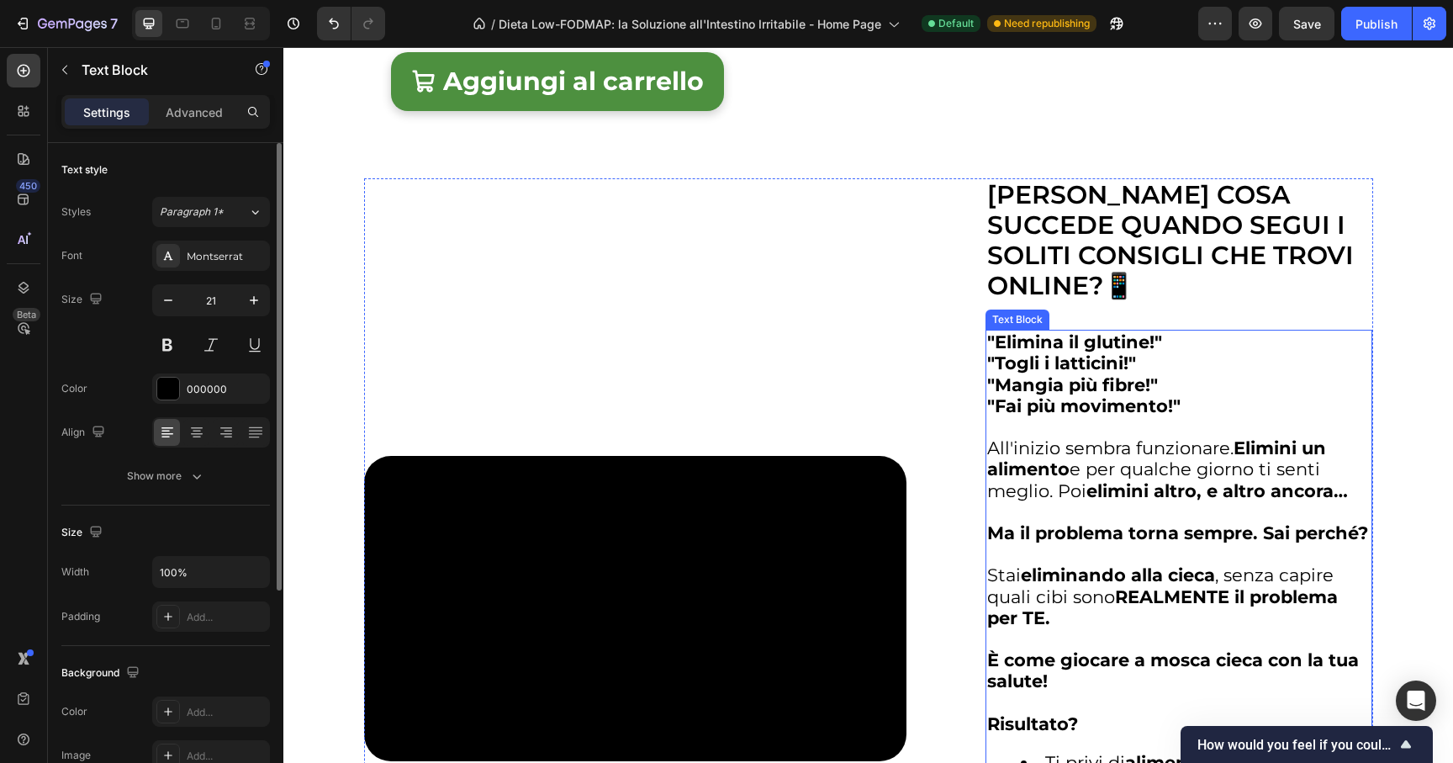
click at [1122, 501] on strong "elimini altro, e altro ancora…" at bounding box center [1217, 490] width 262 height 21
click at [1153, 501] on strong "elimini altro, e altro ancora…" at bounding box center [1217, 490] width 262 height 21
drag, startPoint x: 1145, startPoint y: 532, endPoint x: 1088, endPoint y: 533, distance: 57.2
click at [1088, 501] on strong "elimini altro, e altro ancora…" at bounding box center [1217, 490] width 262 height 21
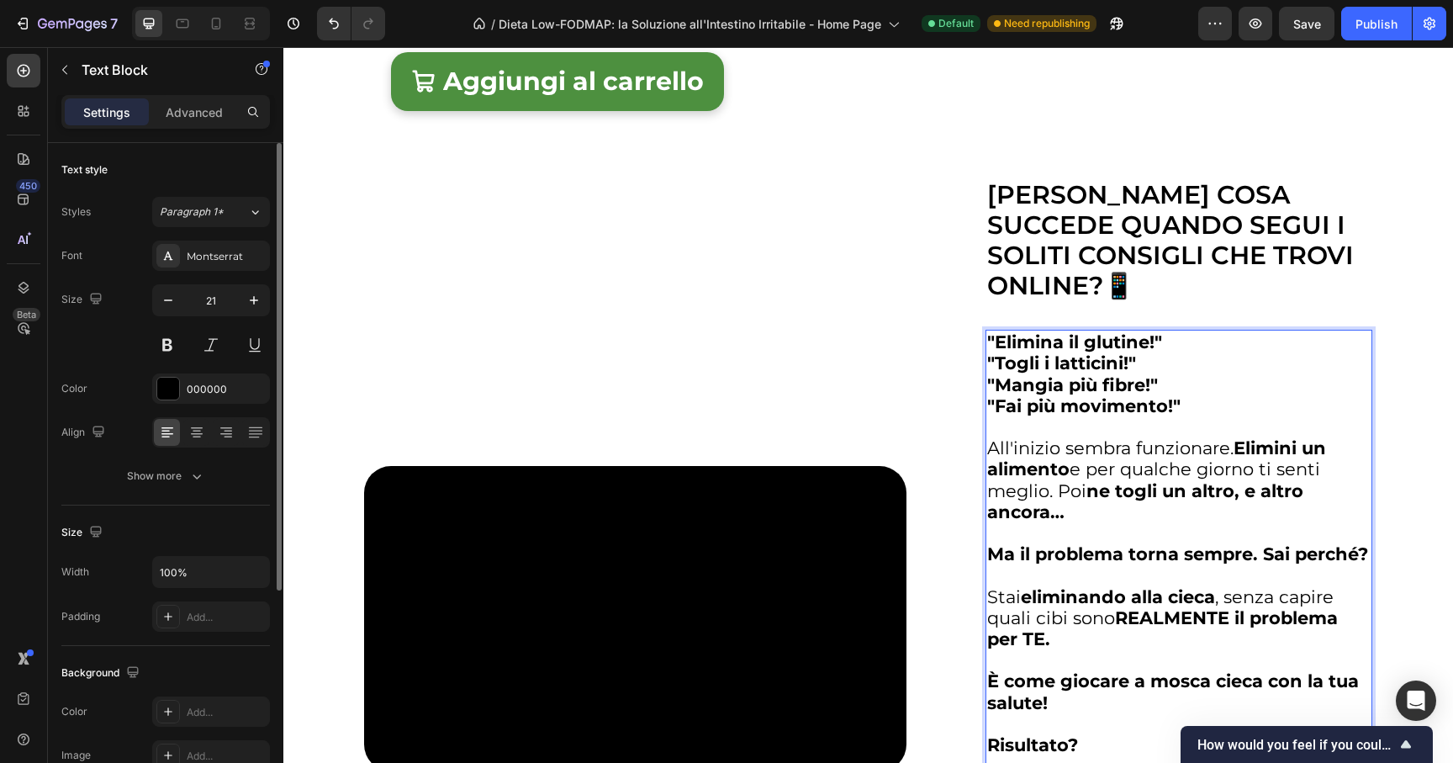
click at [1251, 522] on strong "ne togli un altro, e altro ancora…" at bounding box center [1145, 501] width 316 height 42
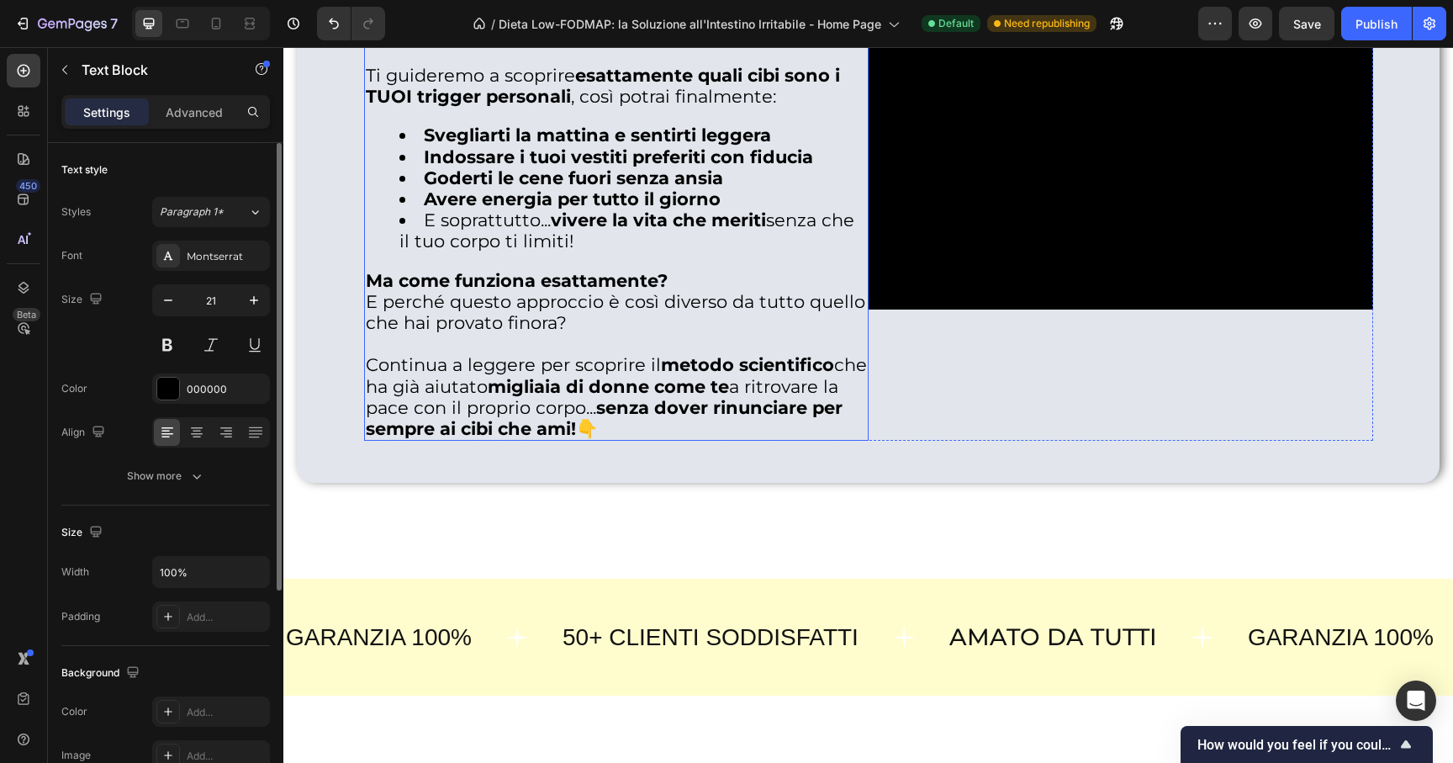
scroll to position [4486, 0]
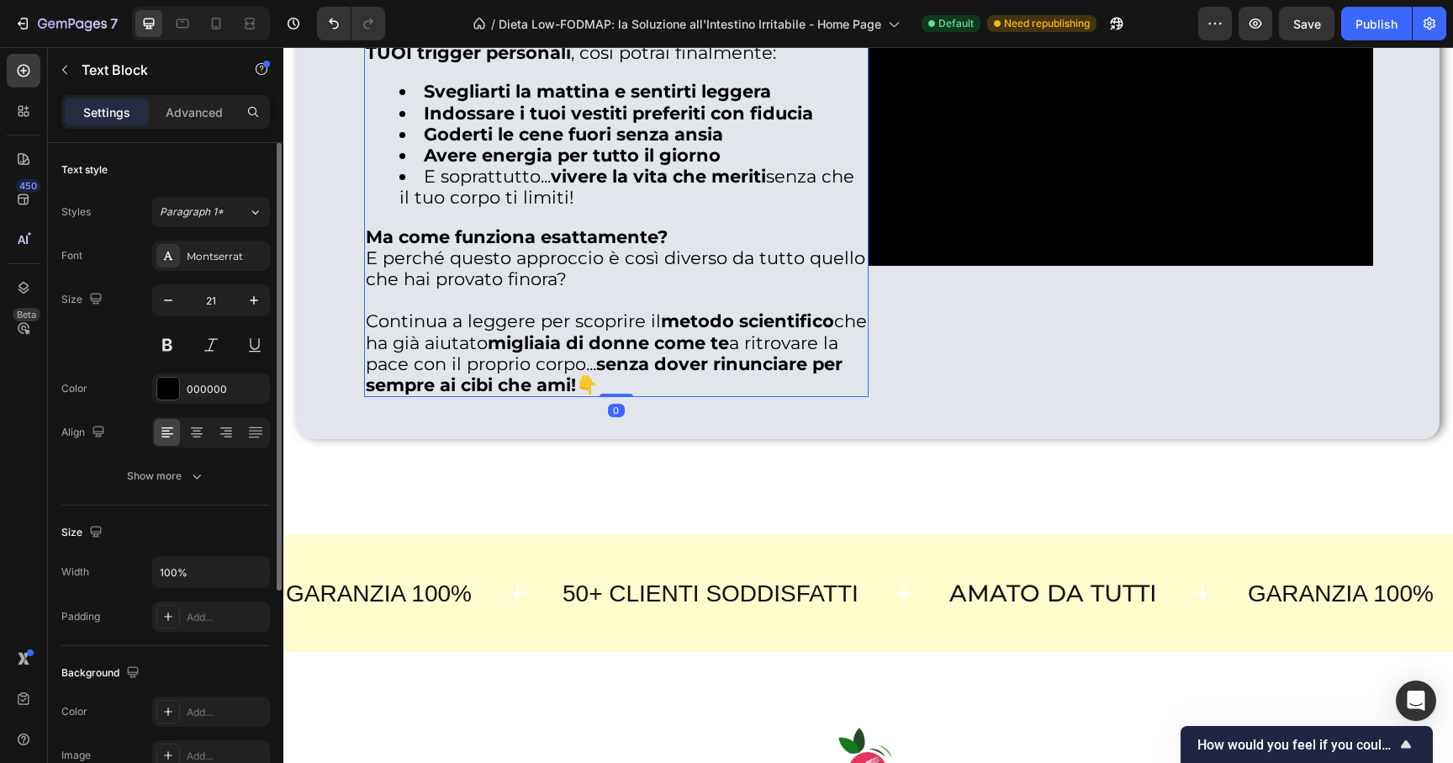
click at [581, 297] on p at bounding box center [616, 299] width 501 height 21
click at [807, 267] on p "Ma come funziona esattamente? E perché questo approccio è così diverso da tutto…" at bounding box center [616, 258] width 501 height 64
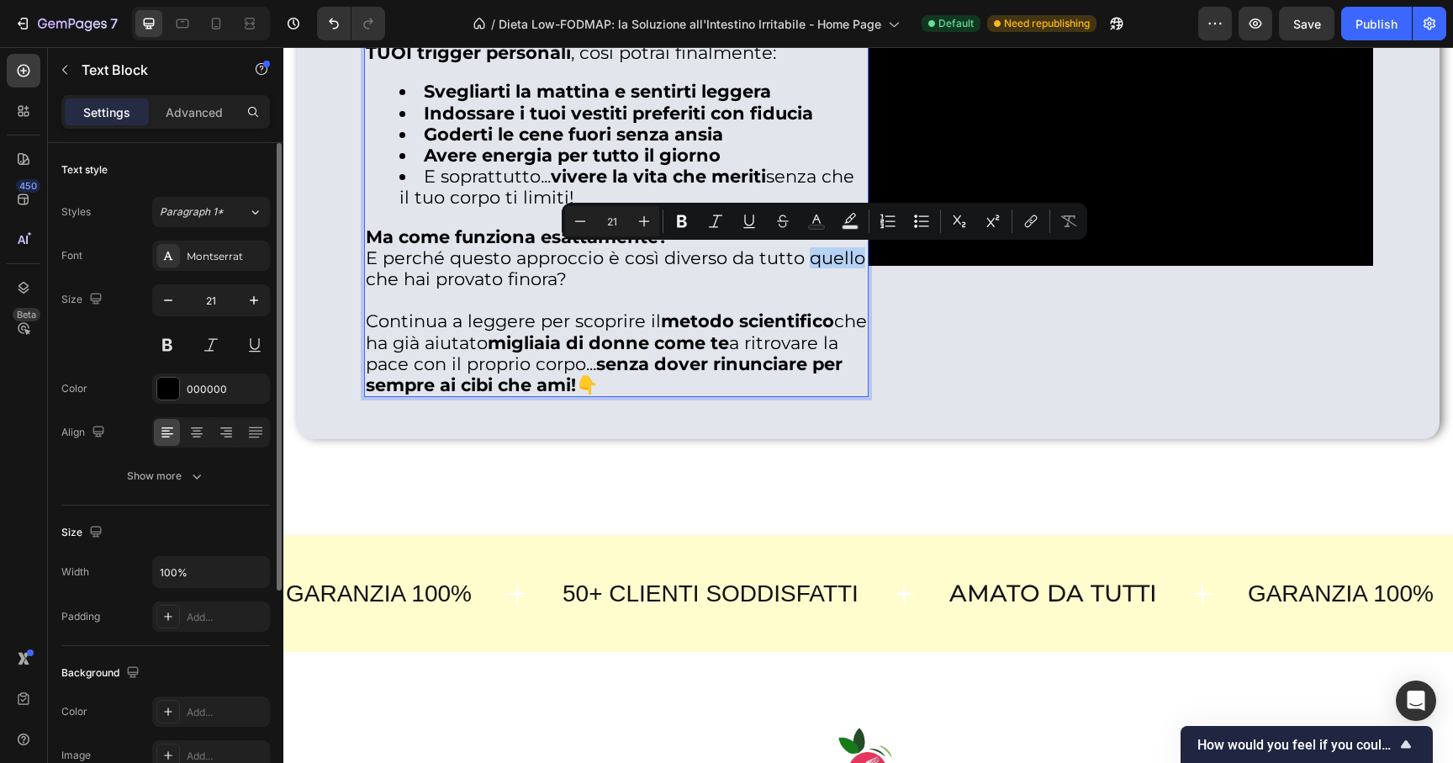
drag, startPoint x: 801, startPoint y: 259, endPoint x: 859, endPoint y: 261, distance: 57.2
click at [859, 261] on p "Ma come funziona esattamente? E perché questo approccio è così diverso da tutto…" at bounding box center [616, 258] width 501 height 64
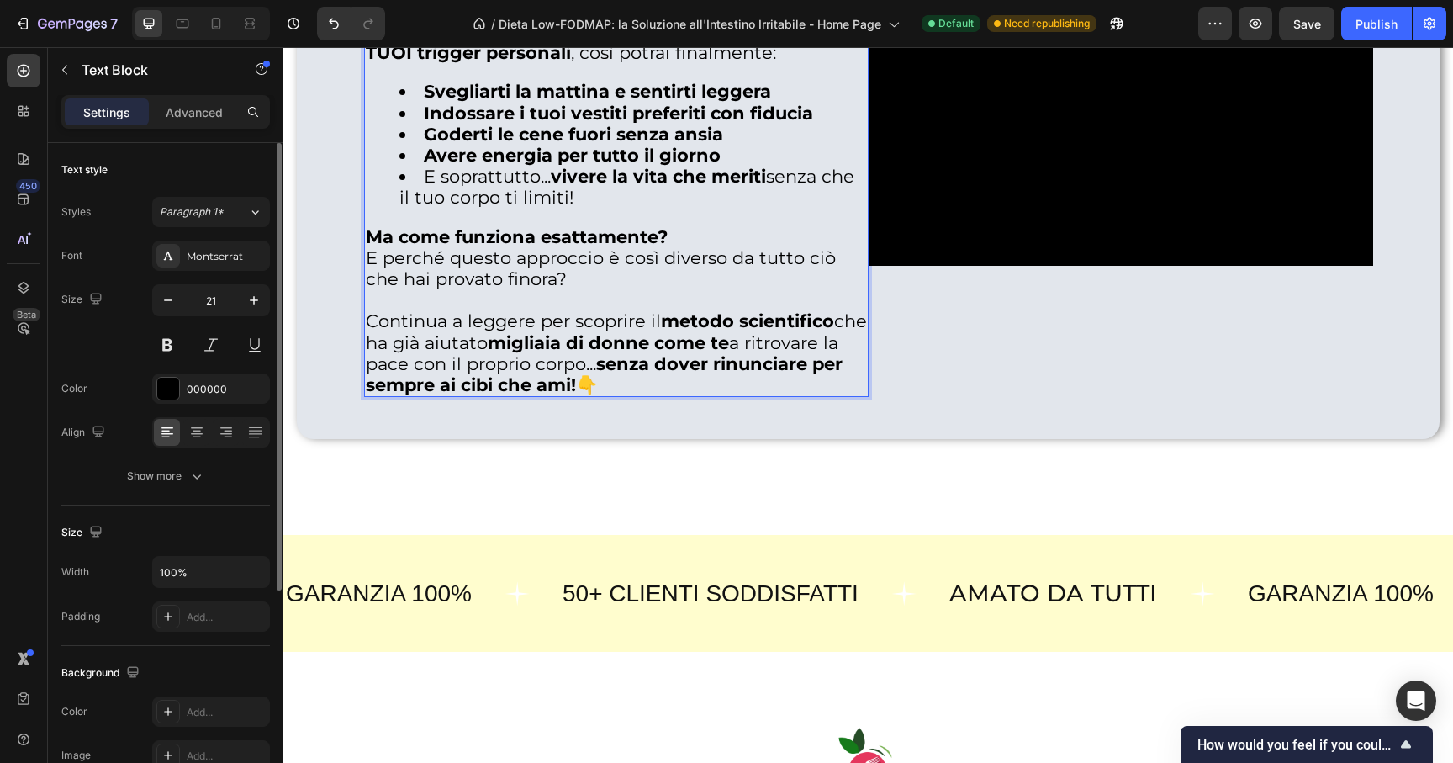
drag, startPoint x: 475, startPoint y: 293, endPoint x: 506, endPoint y: 246, distance: 55.7
click at [475, 293] on p "Rich Text Editor. Editing area: main" at bounding box center [616, 299] width 501 height 21
click at [526, 239] on strong "Ma come funziona esattamente?" at bounding box center [517, 236] width 302 height 21
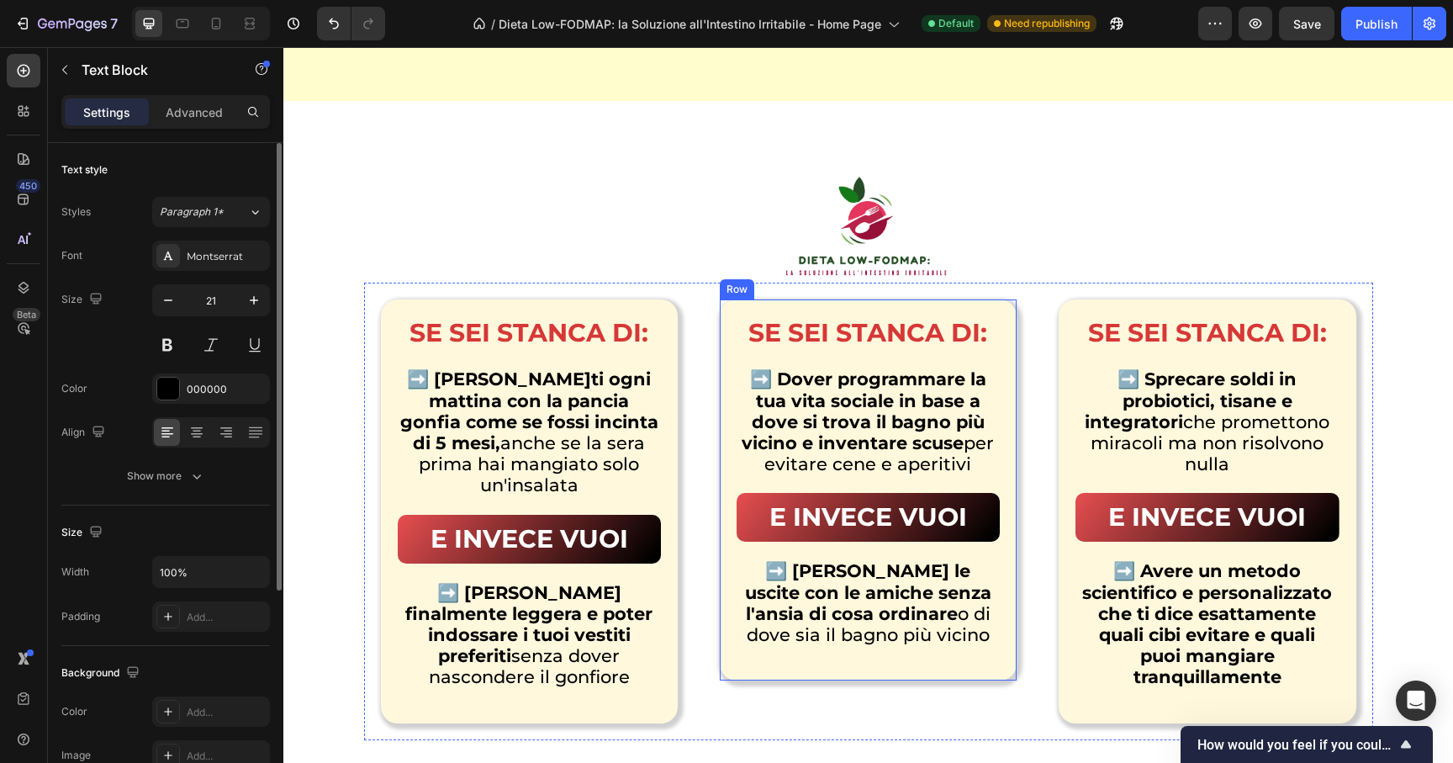
scroll to position [5225, 0]
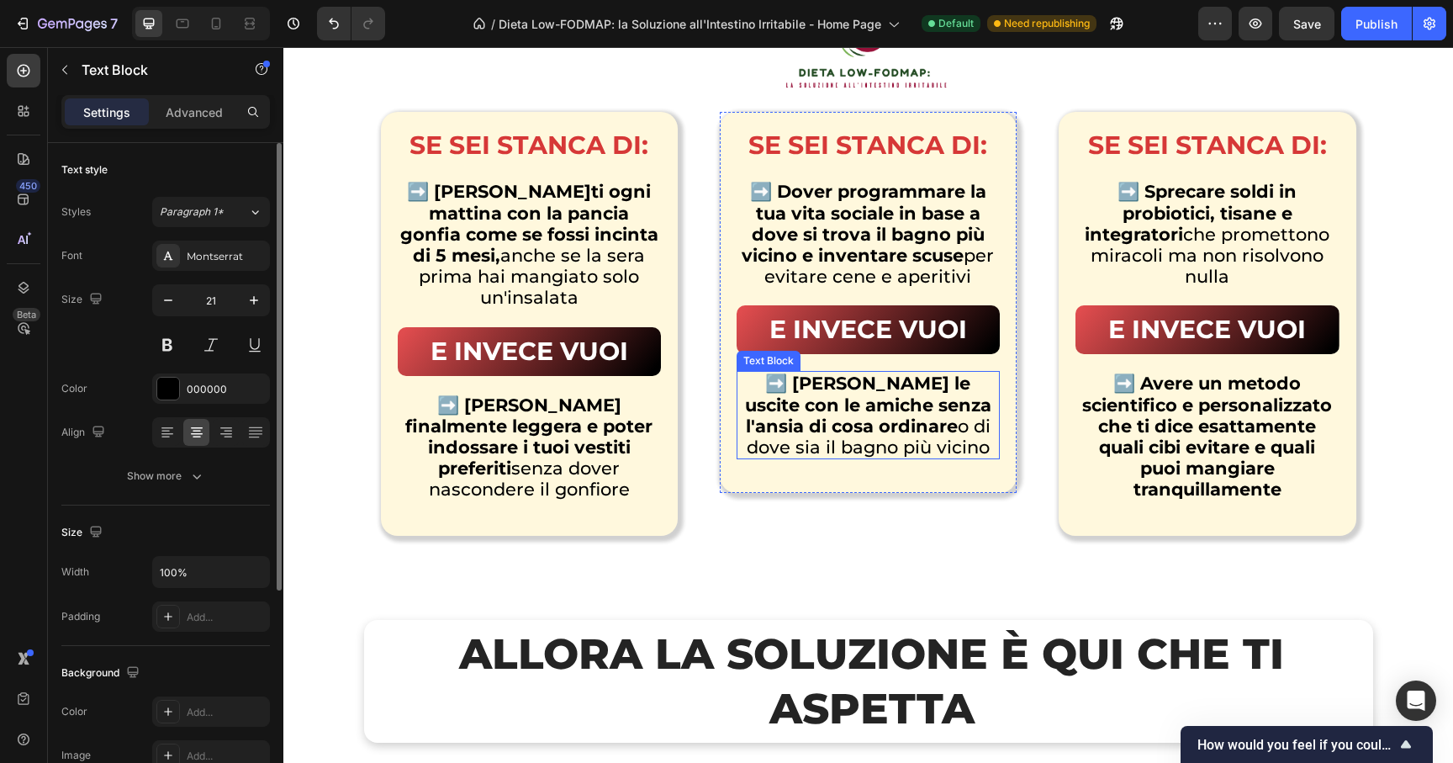
click at [933, 421] on p "➡️ Goderti le uscite con le amiche senza l'ansia di cosa ordinare o di dove sia…" at bounding box center [868, 415] width 260 height 85
click at [877, 424] on p "➡️ Goderti le uscite con le amiche senza l'ansia di cosa ordinare o di dove sia…" at bounding box center [868, 415] width 260 height 85
drag, startPoint x: 796, startPoint y: 408, endPoint x: 717, endPoint y: 411, distance: 78.3
click at [720, 411] on div "SE SEI STANCA DI: Text Block ➡️ Dover programmare la tua vita sociale in base a…" at bounding box center [868, 302] width 297 height 381
drag, startPoint x: 835, startPoint y: 404, endPoint x: 955, endPoint y: 407, distance: 120.3
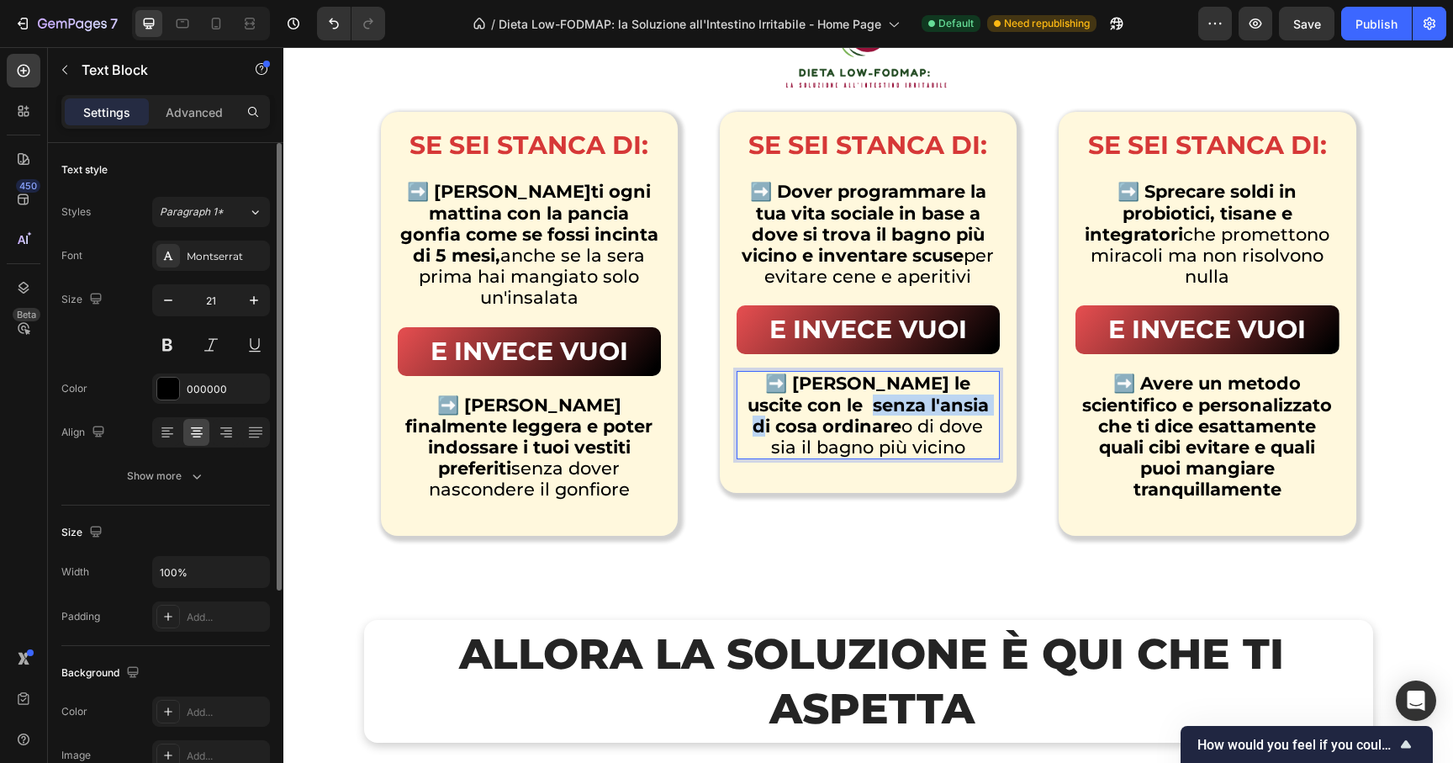
click at [955, 407] on strong "➡️ Goderti le uscite con le senza l'ansia di cosa ordinare" at bounding box center [868, 404] width 241 height 63
click at [945, 445] on p "➡️ Goderti le uscite con le senza pensare a cosa ordinare o di dove sia il bagn…" at bounding box center [868, 415] width 260 height 85
click at [942, 447] on p "➡️ Goderti le uscite con le senza pensare a cosa ordinare o di dove sia il bagn…" at bounding box center [868, 415] width 260 height 85
drag, startPoint x: 910, startPoint y: 429, endPoint x: 875, endPoint y: 425, distance: 34.7
click at [877, 425] on p "➡️ Goderti le uscite con le senza pensare a cosa ordinare o di dove sia il bagn…" at bounding box center [868, 415] width 260 height 85
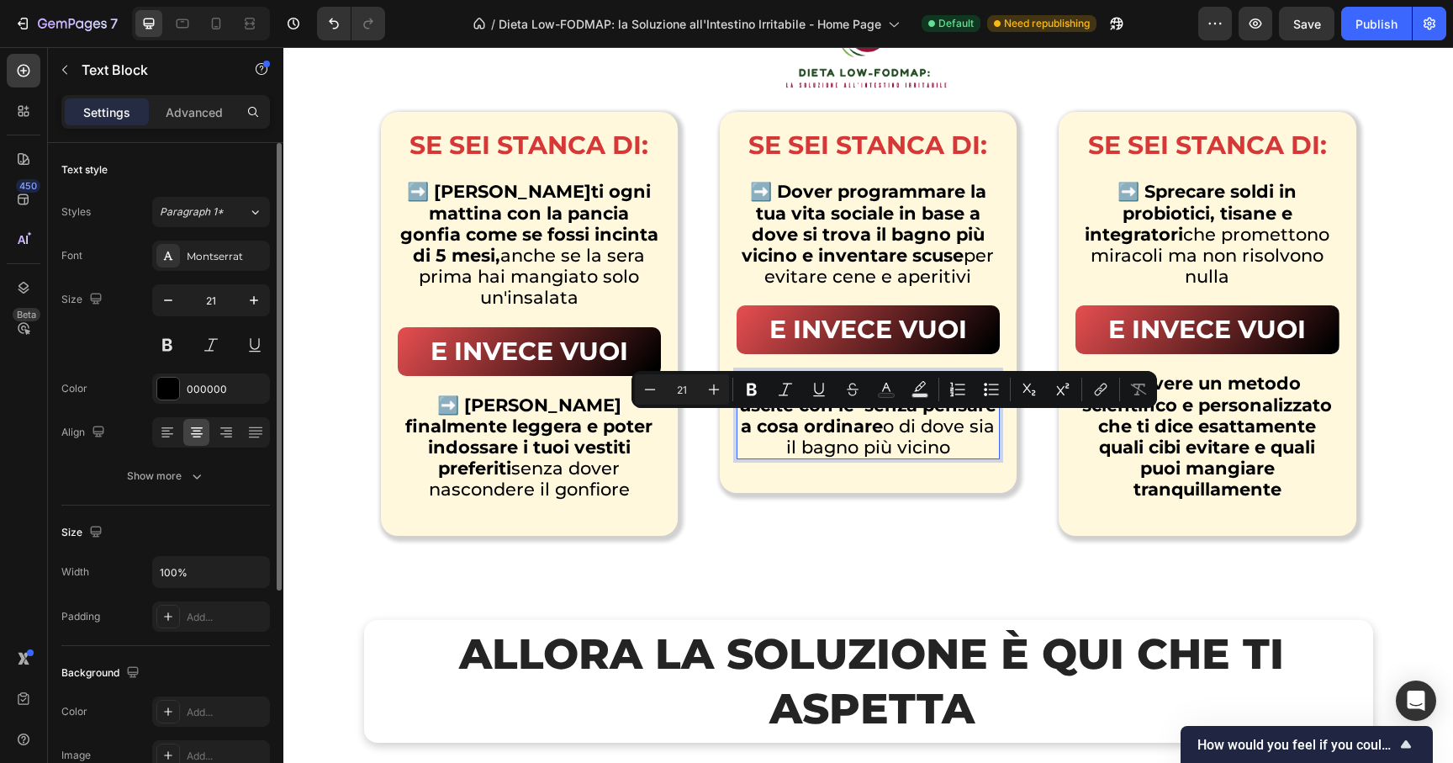
click at [875, 425] on p "➡️ Goderti le uscite con le senza pensare a cosa ordinare o di dove sia il bagn…" at bounding box center [868, 415] width 260 height 85
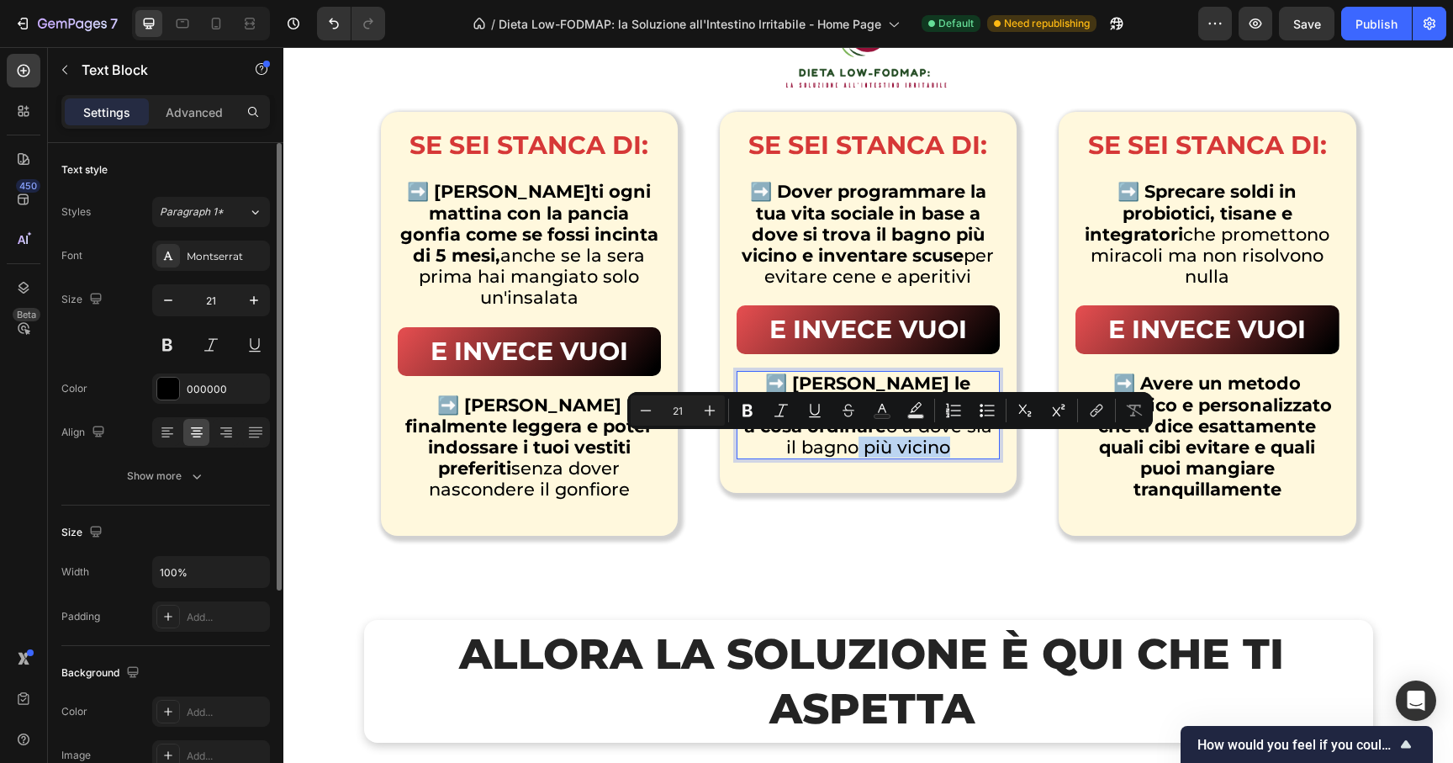
drag, startPoint x: 954, startPoint y: 444, endPoint x: 846, endPoint y: 455, distance: 109.0
click at [846, 455] on p "➡️ Goderti le uscite con le senza pensare a cosa ordinare o a dove sia il bagno…" at bounding box center [868, 415] width 260 height 85
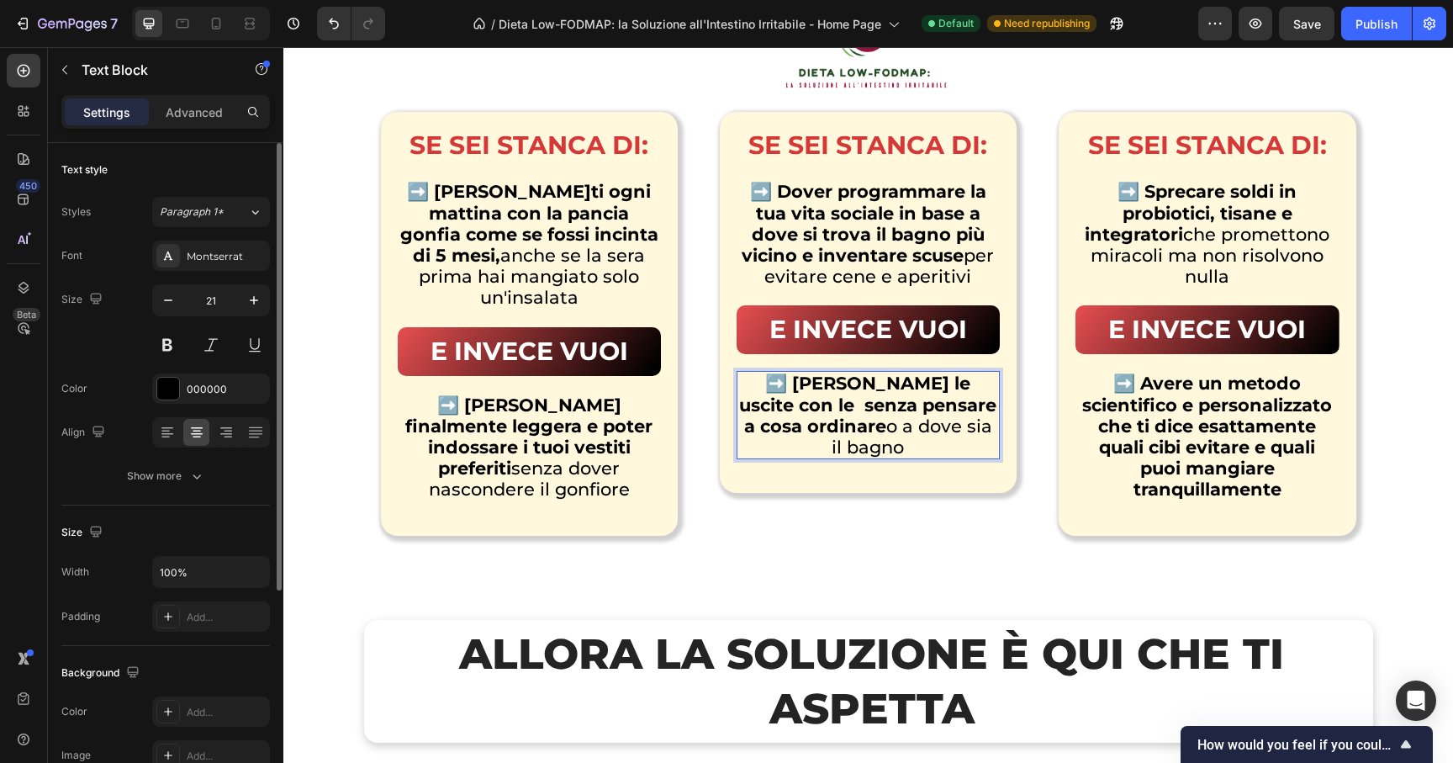
click at [757, 410] on p "➡️ Goderti le uscite con le senza pensare a cosa ordinare o a dove sia il bagno" at bounding box center [868, 415] width 260 height 85
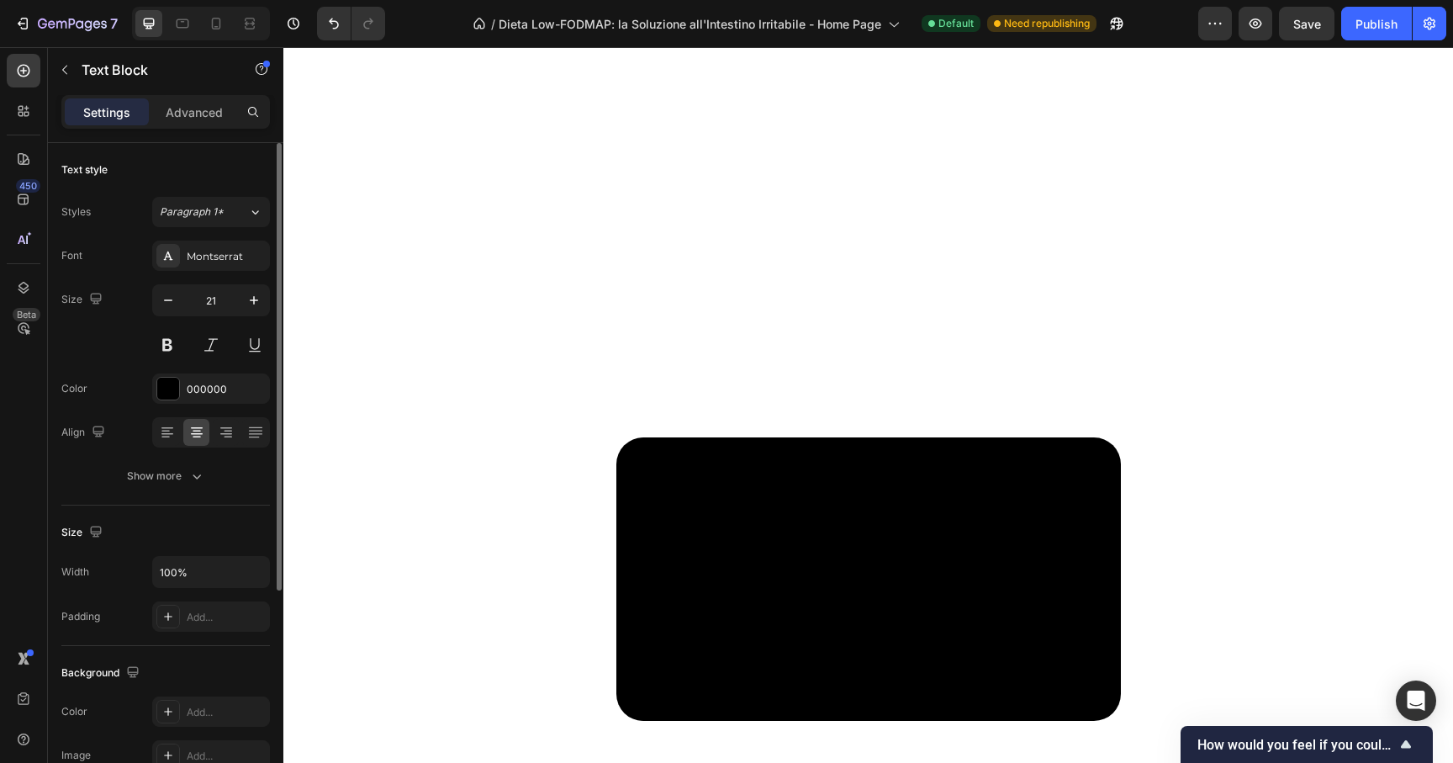
scroll to position [6103, 0]
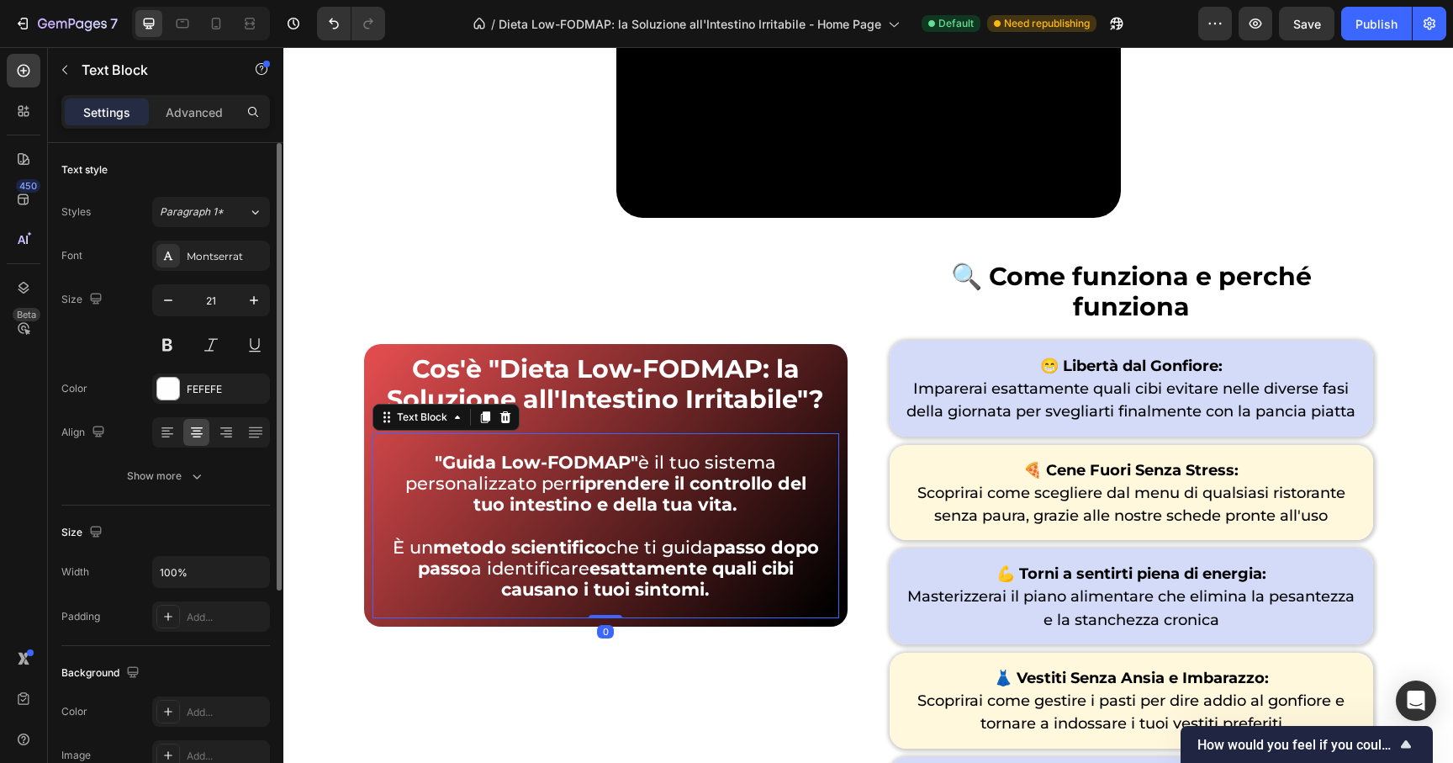
click at [667, 604] on div ""Guida Low-FODMAP" è il tuo sistema personalizzato per riprendere il controllo …" at bounding box center [606, 525] width 467 height 185
click at [728, 598] on p "È un metodo scientifico che ti guida passo dopo passo a identificare esattament…" at bounding box center [606, 569] width 430 height 64
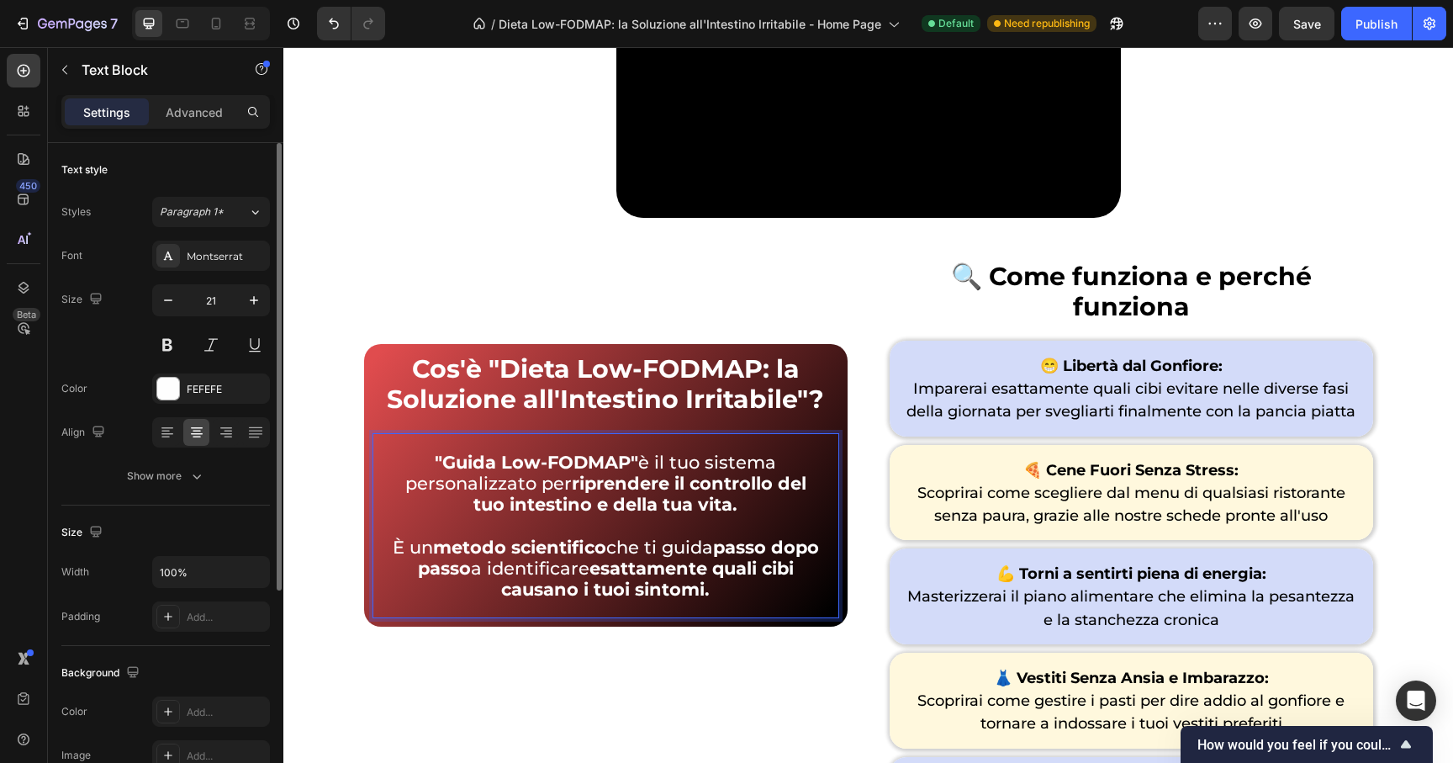
click at [519, 568] on p "È un metodo scientifico che ti guida passo dopo passo a identificare esattament…" at bounding box center [606, 569] width 430 height 64
click at [753, 600] on div ""Guida Low-FODMAP" è il tuo sistema personalizzato per riprendere il controllo …" at bounding box center [605, 525] width 433 height 151
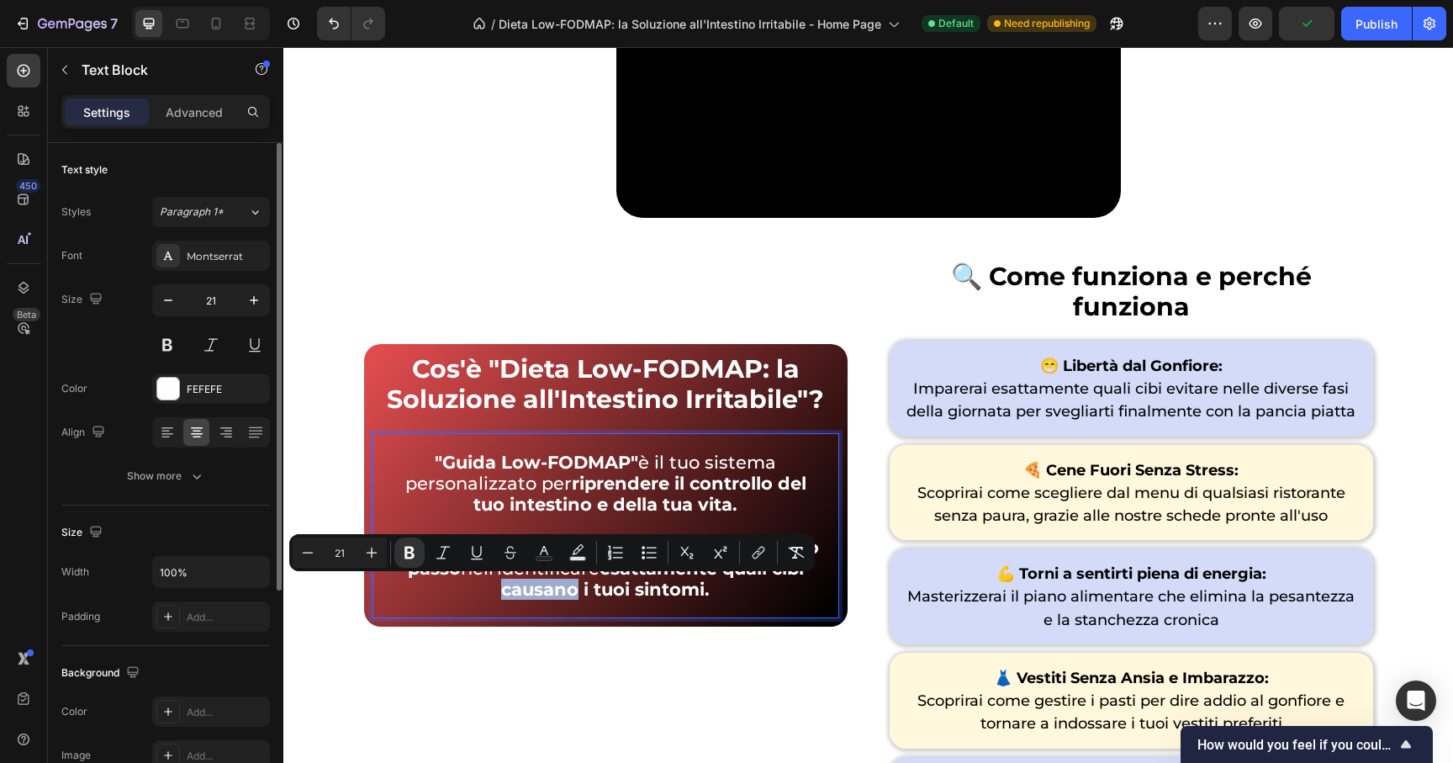
drag, startPoint x: 591, startPoint y: 593, endPoint x: 518, endPoint y: 592, distance: 73.2
click at [518, 592] on strong "esattamente quali cibi causano i tuoi sintomi." at bounding box center [652, 579] width 303 height 42
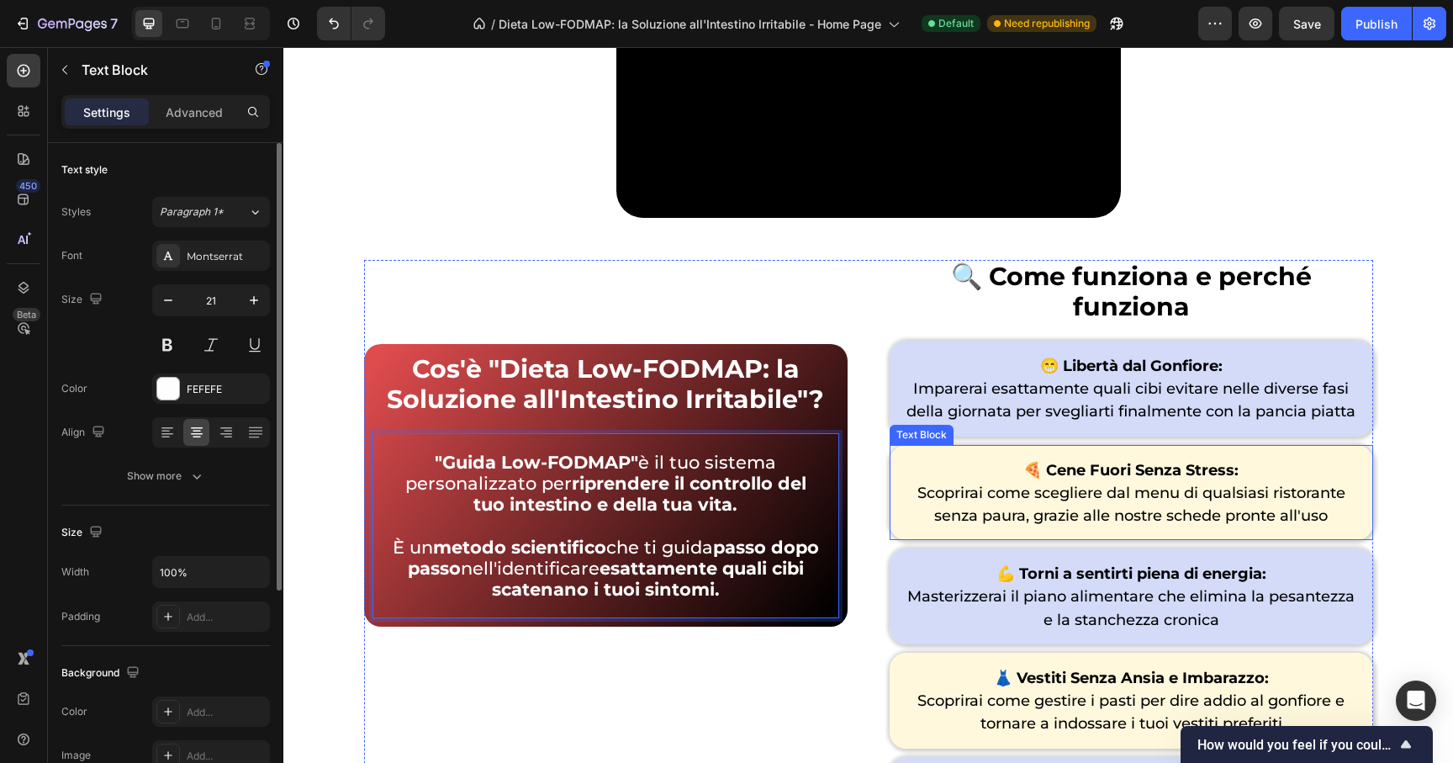
drag, startPoint x: 1187, startPoint y: 473, endPoint x: 1178, endPoint y: 468, distance: 10.5
click at [1187, 484] on span "Scoprirai come scegliere dal menu di qualsiasi ristorante senza paura, grazie a…" at bounding box center [1131, 504] width 428 height 41
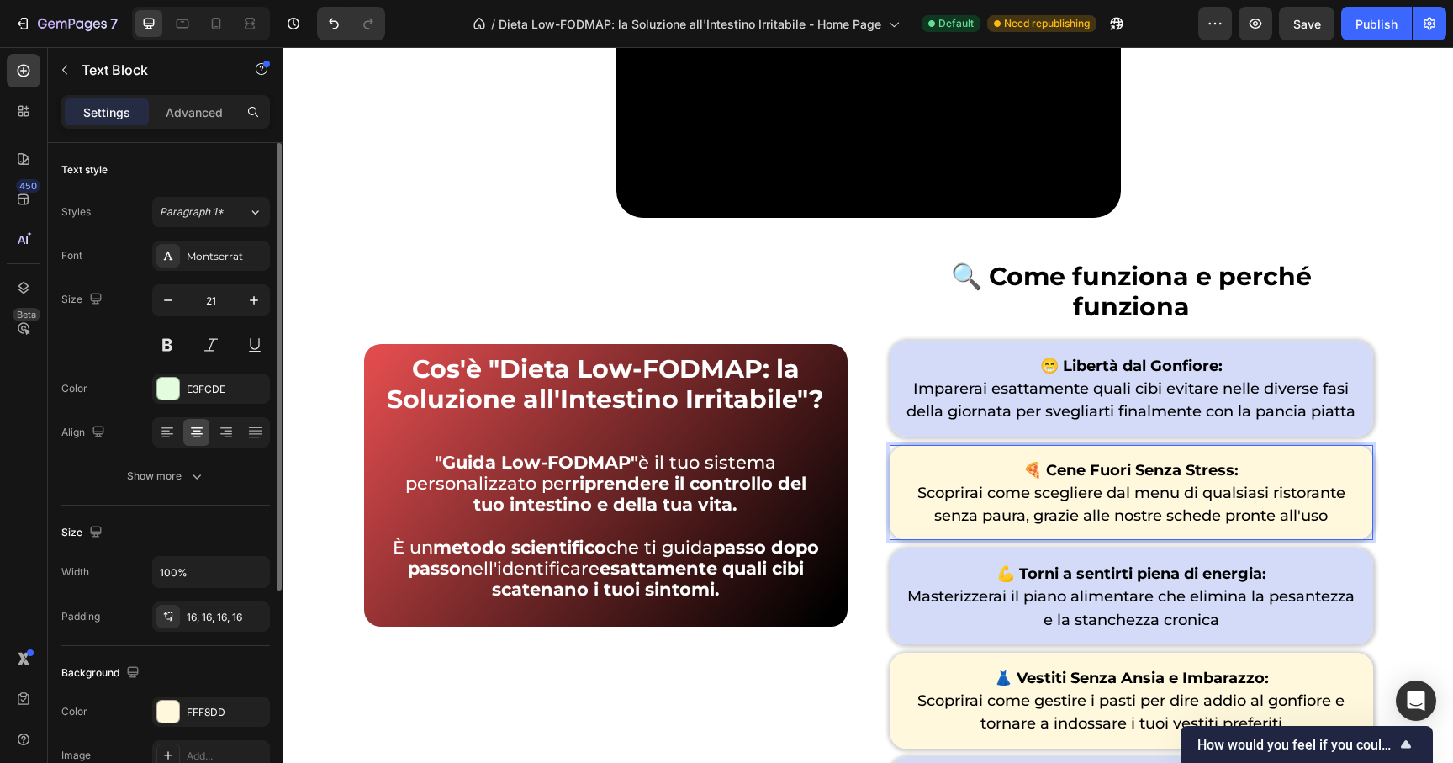
click at [1174, 484] on span "Scoprirai come scegliere dal menu di qualsiasi ristorante senza paura, grazie a…" at bounding box center [1131, 504] width 428 height 41
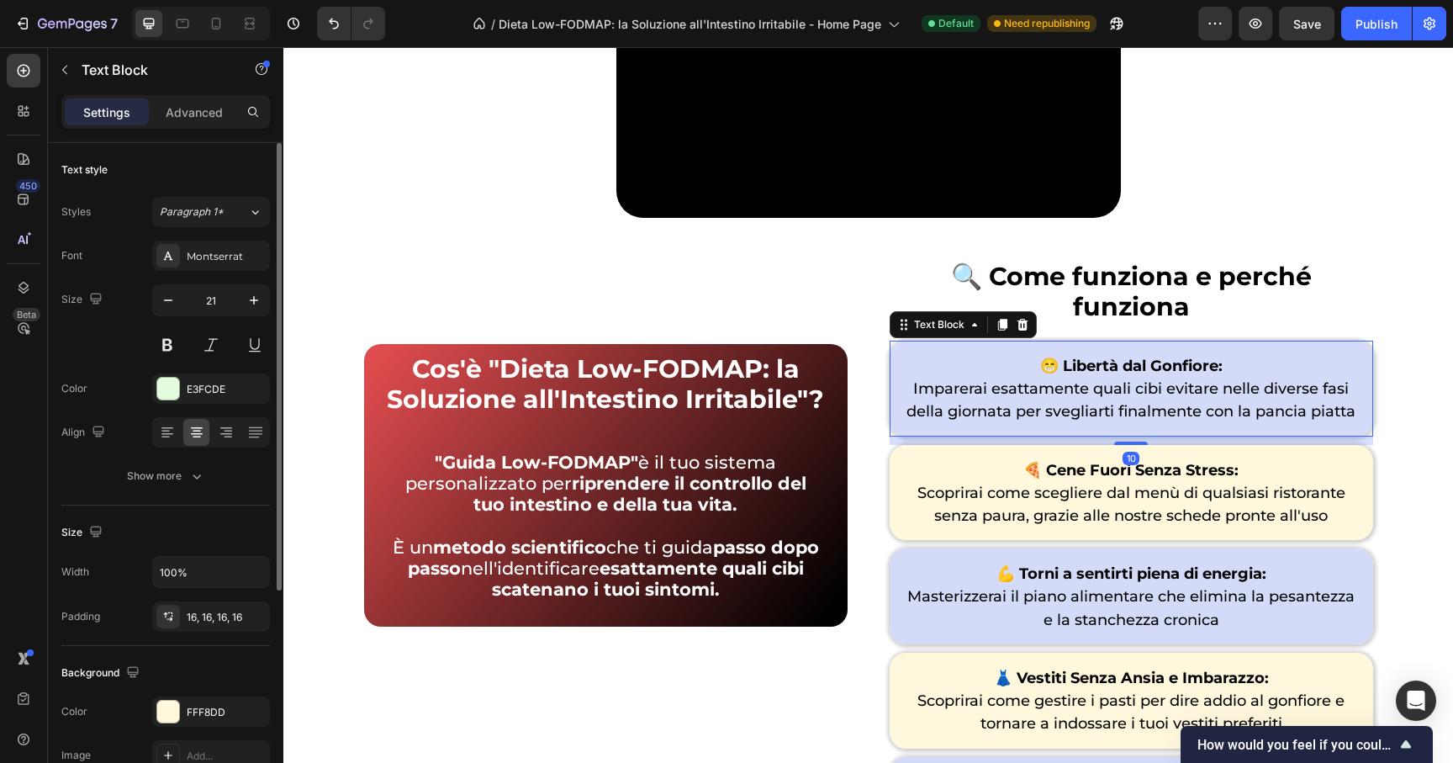
click at [1346, 379] on span "Imparerai esattamente quali cibi evitare nelle diverse fasi della giornata per …" at bounding box center [1131, 399] width 449 height 41
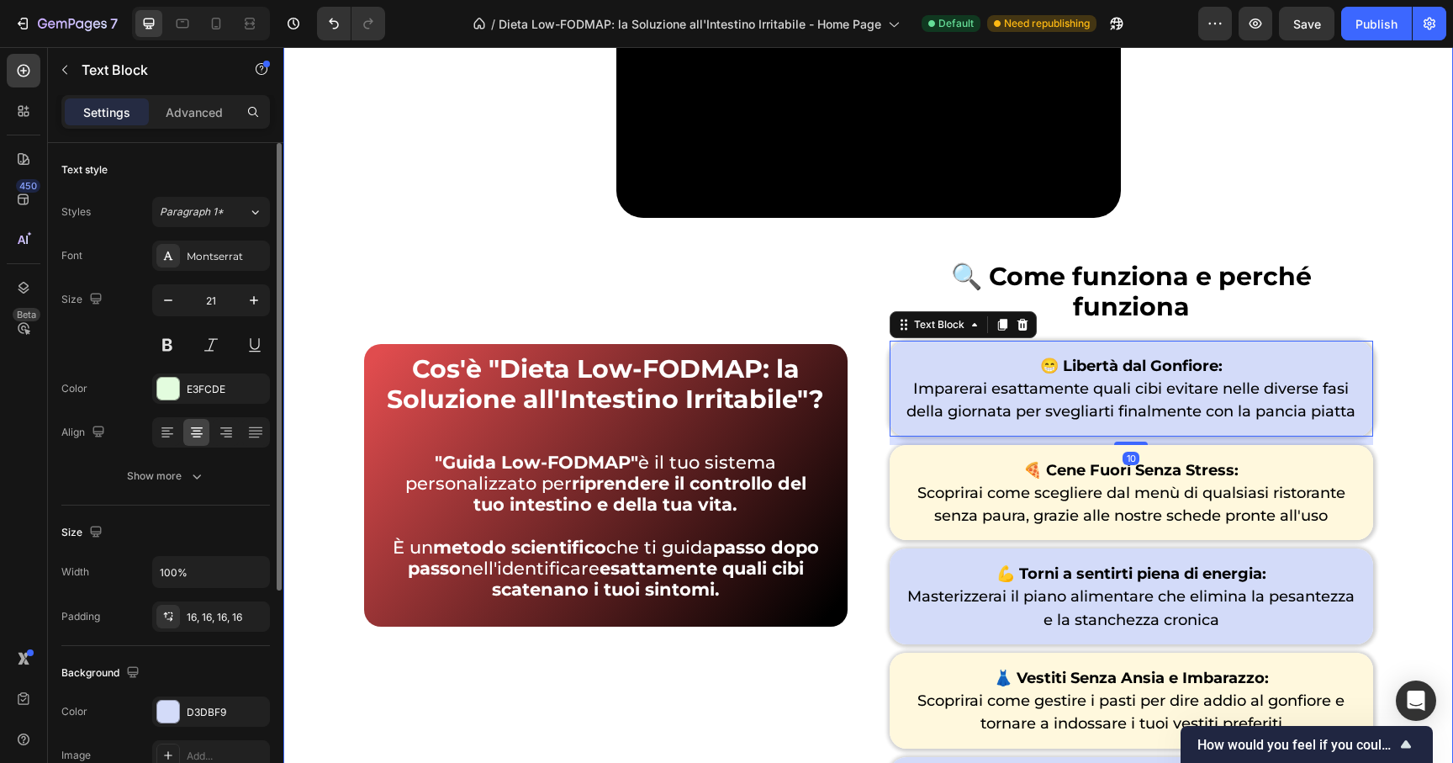
click at [1370, 383] on div "Video Row Cos'è "Dieta Low-FODMAP: la Soluzione all'Intestino Irritabile"? Text…" at bounding box center [868, 541] width 1136 height 1215
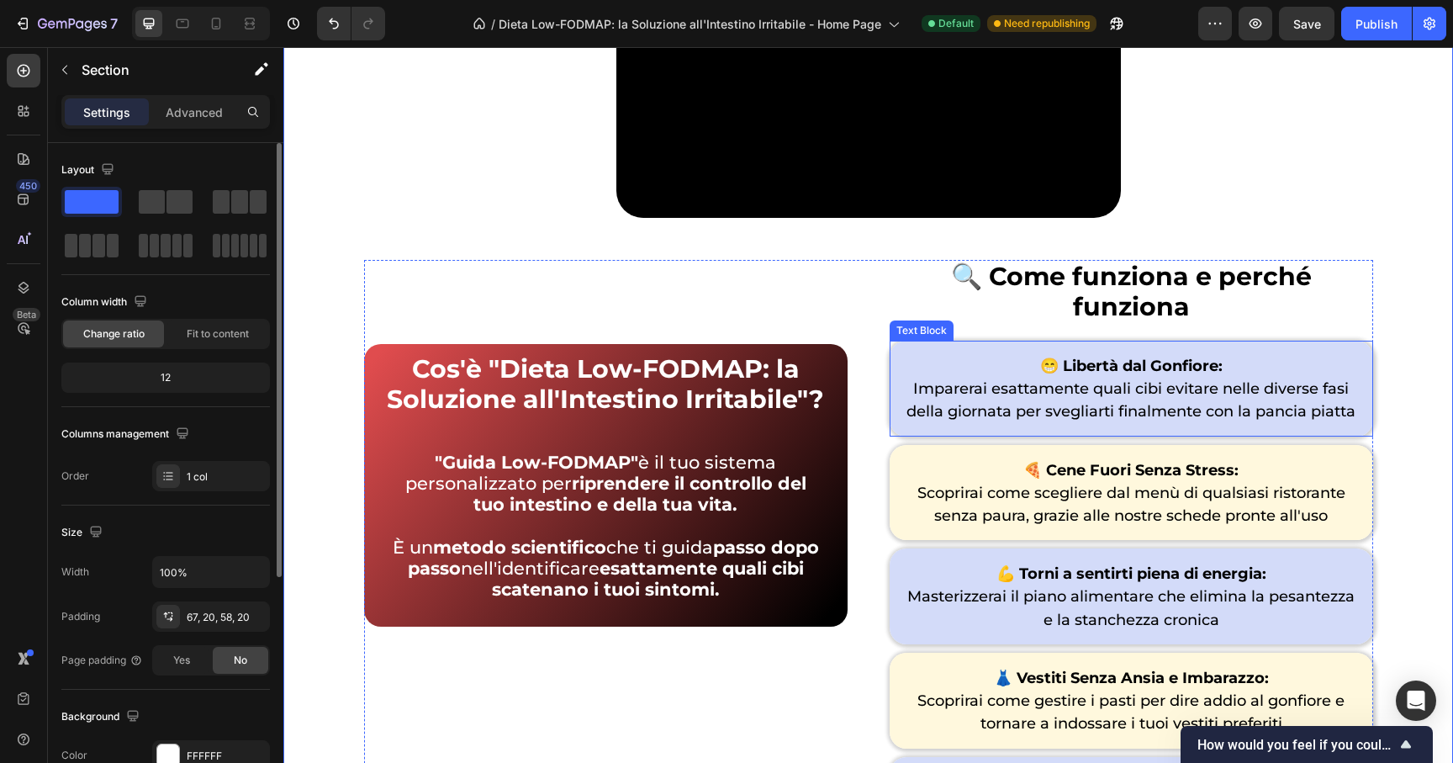
click at [1351, 379] on p "😁 Libertà dal Gonfiore: Imparerai esattamente quali cibi evitare nelle diverse …" at bounding box center [1131, 388] width 457 height 69
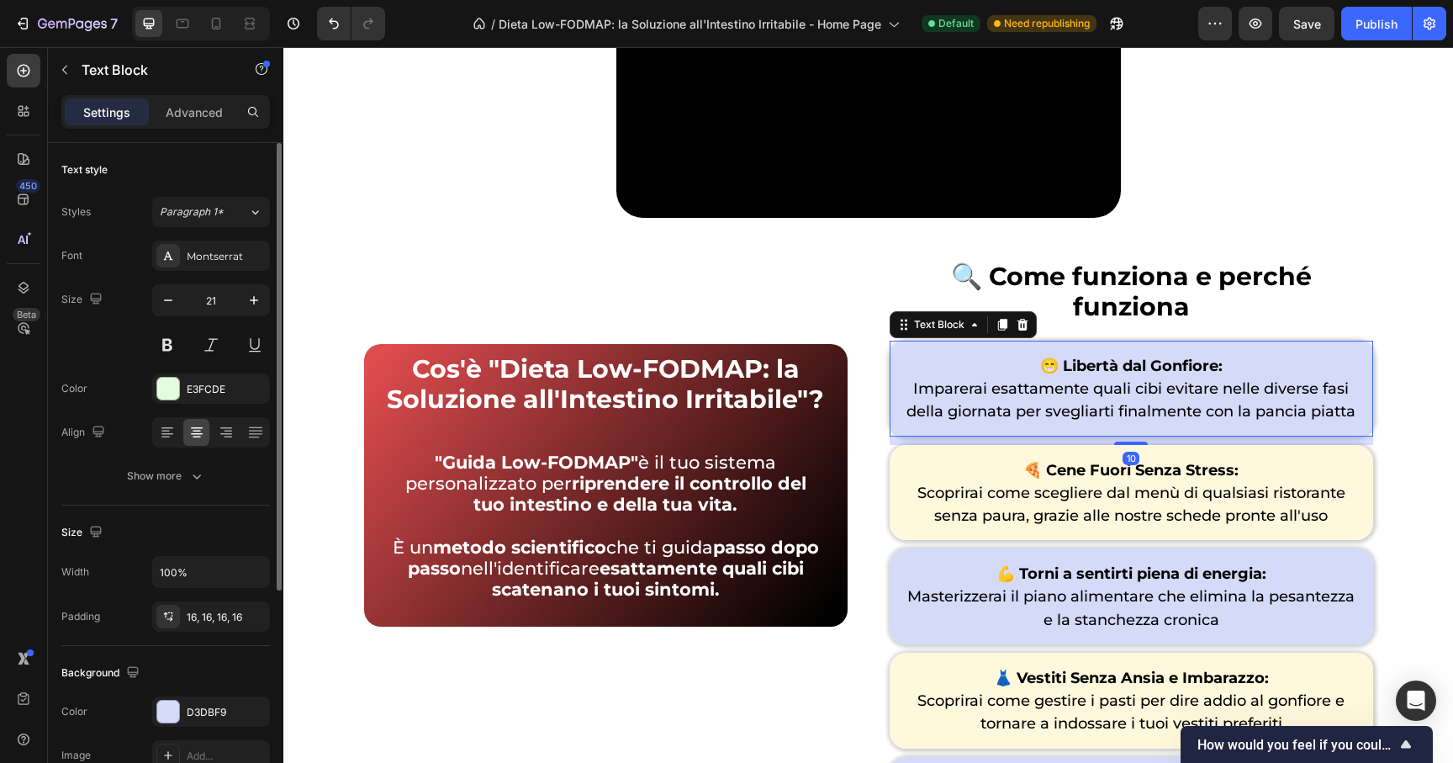
click at [1351, 379] on p "😁 Libertà dal Gonfiore: Imparerai esattamente quali cibi evitare nelle diverse …" at bounding box center [1131, 388] width 457 height 69
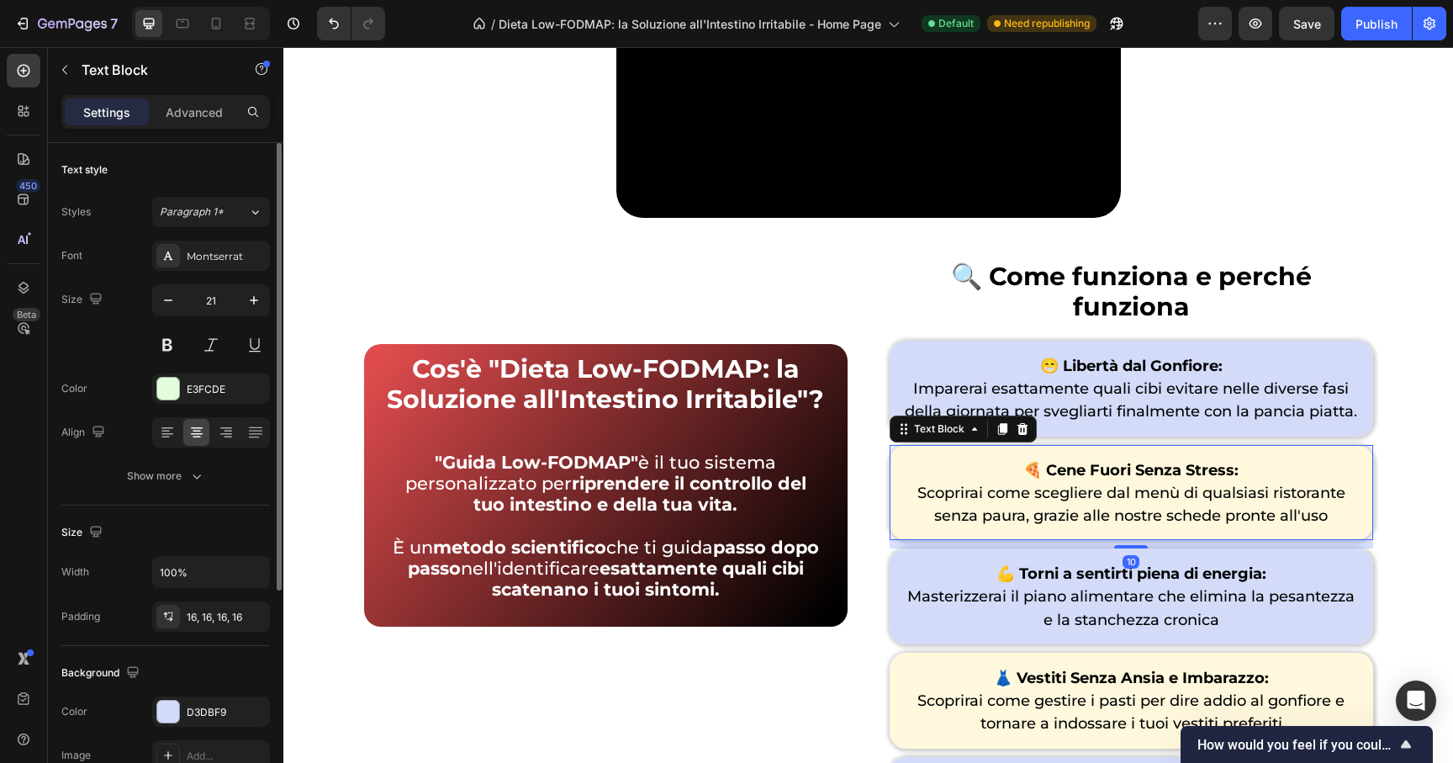
click at [1345, 458] on p "🍕 Cene Fuori Senza Stress: Scoprirai come scegliere dal menù di qualsiasi risto…" at bounding box center [1131, 492] width 457 height 69
click at [1109, 587] on span "Masterizzerai il piano alimentare che elimina la pesantezza e la stanchezza cro…" at bounding box center [1130, 607] width 447 height 41
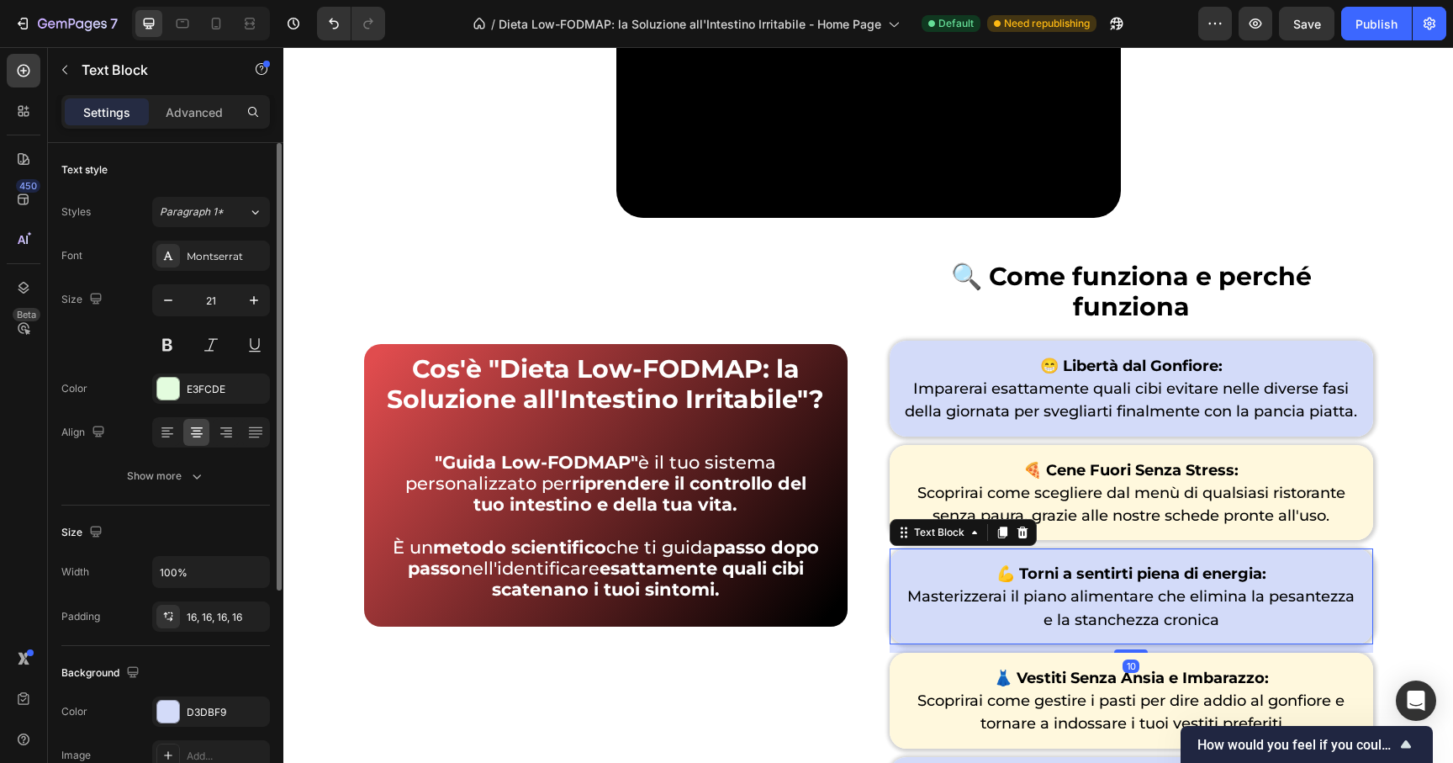
click at [1022, 569] on p "💪 Torni a sentirti piena di energia: Masterizzerai il piano alimentare che elim…" at bounding box center [1131, 596] width 457 height 69
drag, startPoint x: 1013, startPoint y: 562, endPoint x: 885, endPoint y: 563, distance: 128.7
click at [890, 563] on div "💪 Torni a sentirti piena di energia: Masterizzerai il piano alimentare che elim…" at bounding box center [1132, 596] width 484 height 96
click at [1332, 587] on span "Imparerai a seguire un piano alimentare che elimina la pesantezza e la stanchez…" at bounding box center [1131, 607] width 418 height 41
click at [1104, 587] on span "Imparerai a seguire un piano alimentare che elimina pesantezza e la stanchezza …" at bounding box center [1131, 607] width 400 height 41
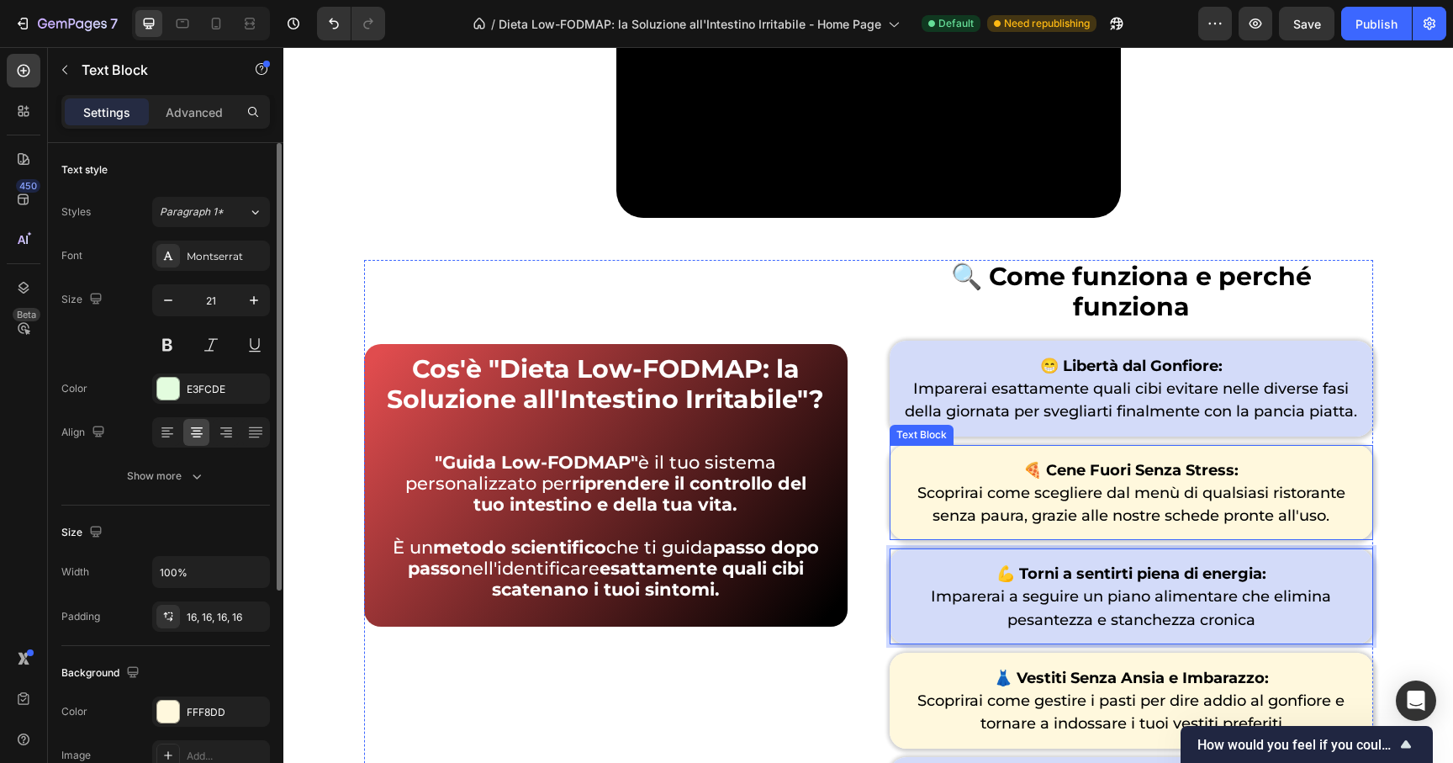
click at [1341, 473] on p "🍕 Cene Fuori Senza Stress: Scoprirai come scegliere dal menù di qualsiasi risto…" at bounding box center [1131, 492] width 457 height 69
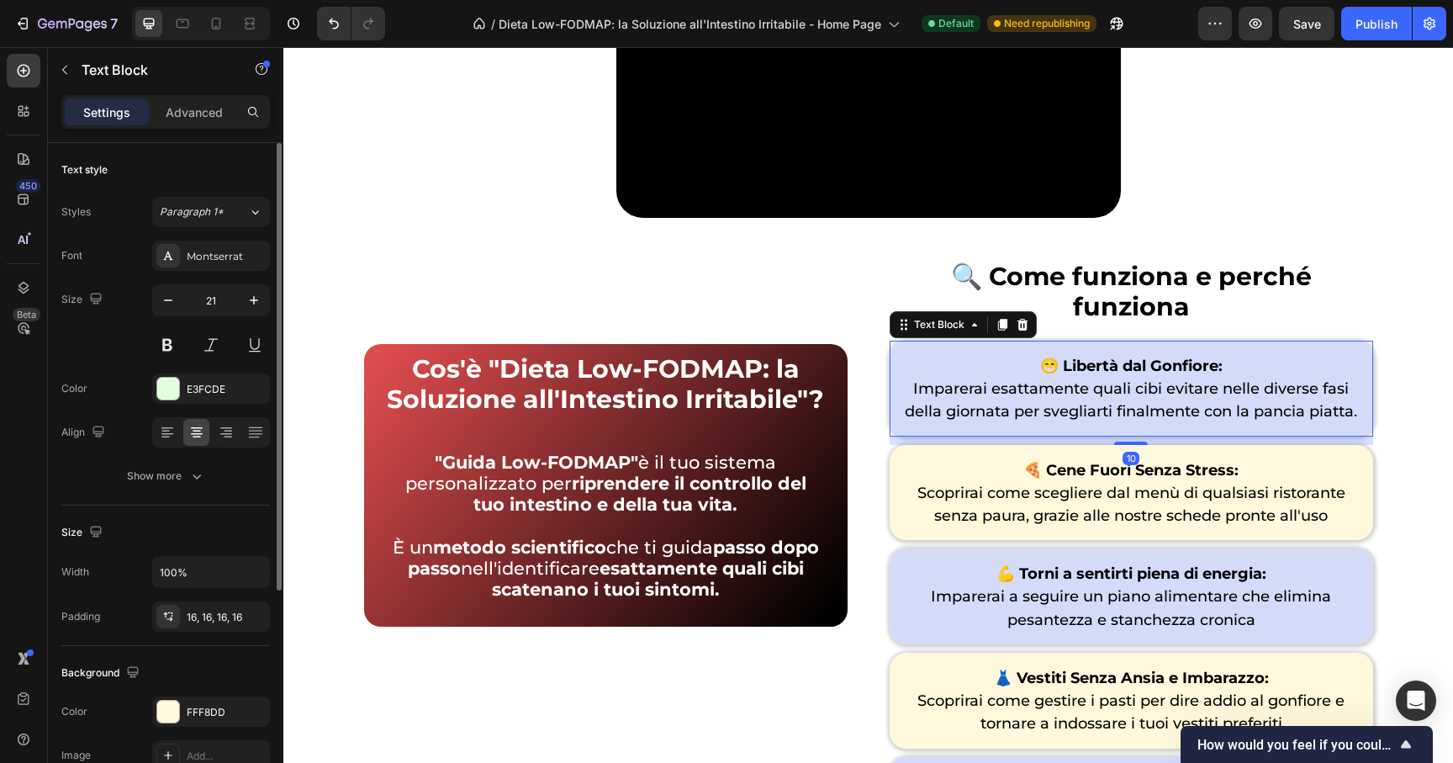
click at [1353, 367] on div "😁 Libertà dal Gonfiore: Imparerai esattamente quali cibi evitare nelle diverse …" at bounding box center [1132, 389] width 484 height 96
click at [1356, 387] on div "😁 Libertà dal Gonfiore: Imparerai esattamente quali cibi evitare nelle diverse …" at bounding box center [1132, 389] width 484 height 96
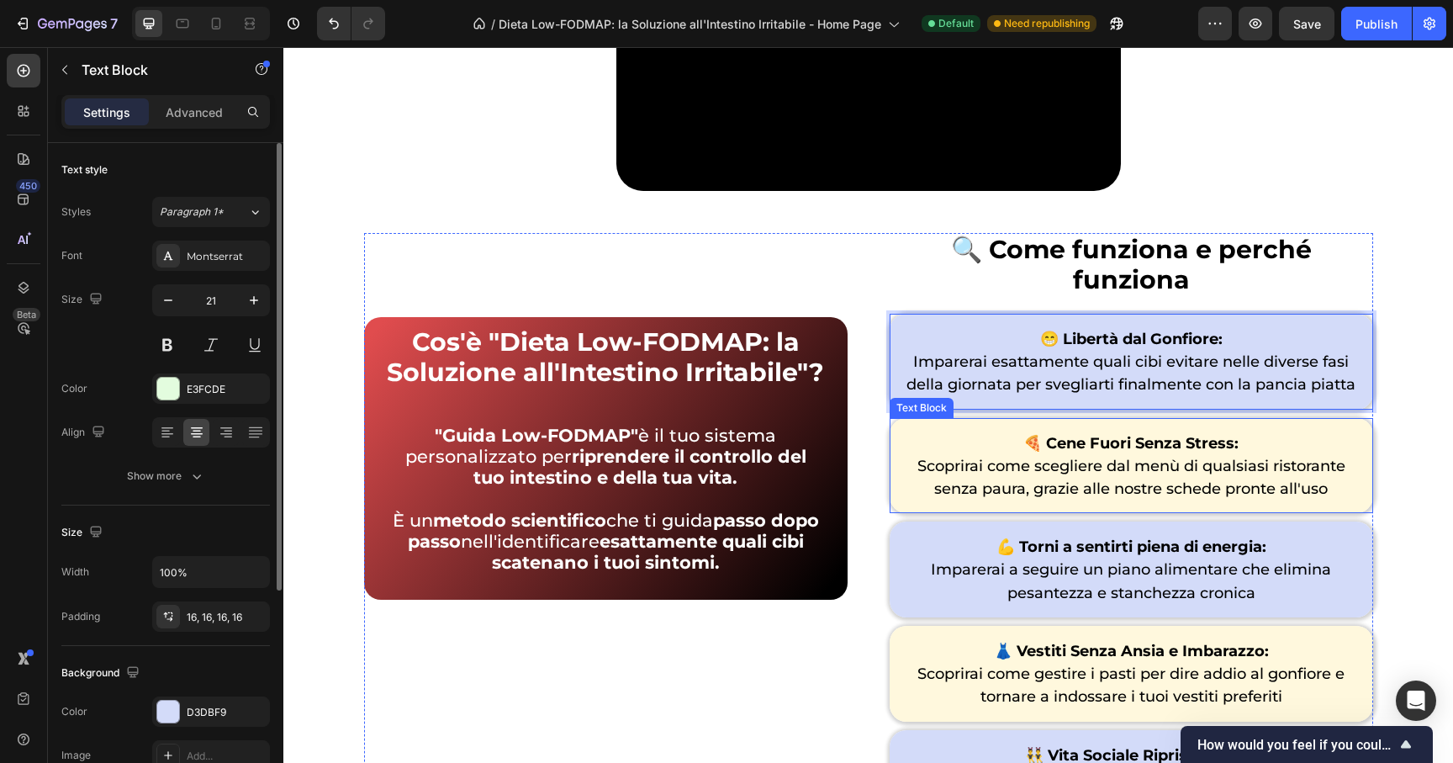
scroll to position [6321, 0]
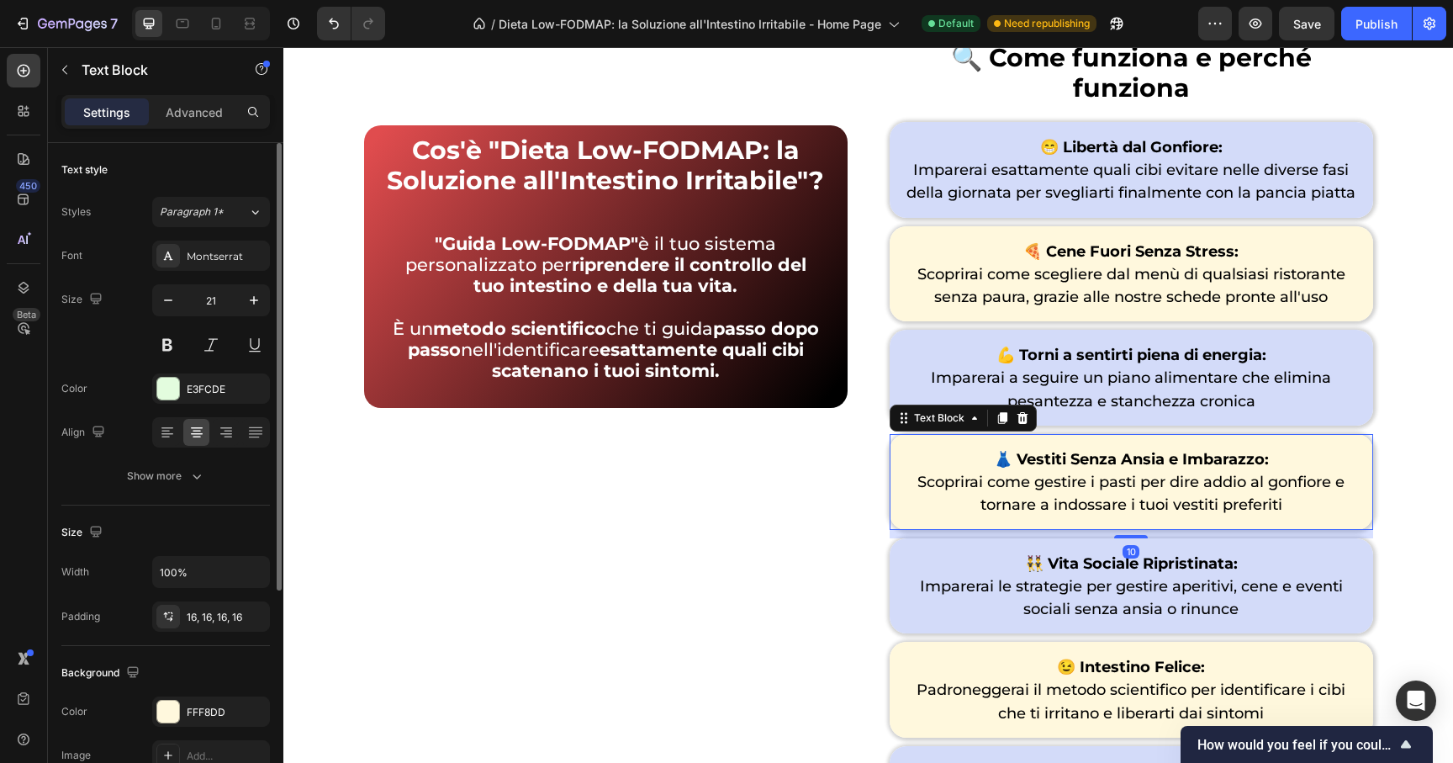
click at [1165, 450] on strong "👗 Vestiti Senza Ansia e Imbarazzo:" at bounding box center [1131, 459] width 275 height 19
click at [1163, 450] on strong "👗 Vestiti Senza Ansia e Imbarazzo:" at bounding box center [1131, 459] width 275 height 19
click at [1166, 450] on strong "👗 Vestiti Senza Ansia e Imbarazzo:" at bounding box center [1131, 459] width 275 height 19
click at [1049, 473] on span "Scoprirai come gestire i pasti per dire addio al gonfiore e tornare a indossare…" at bounding box center [1130, 493] width 427 height 41
click at [1039, 473] on span "Scoprirai come gestire i pasti per dire addio al gonfiore e tornare a indossare…" at bounding box center [1130, 493] width 427 height 41
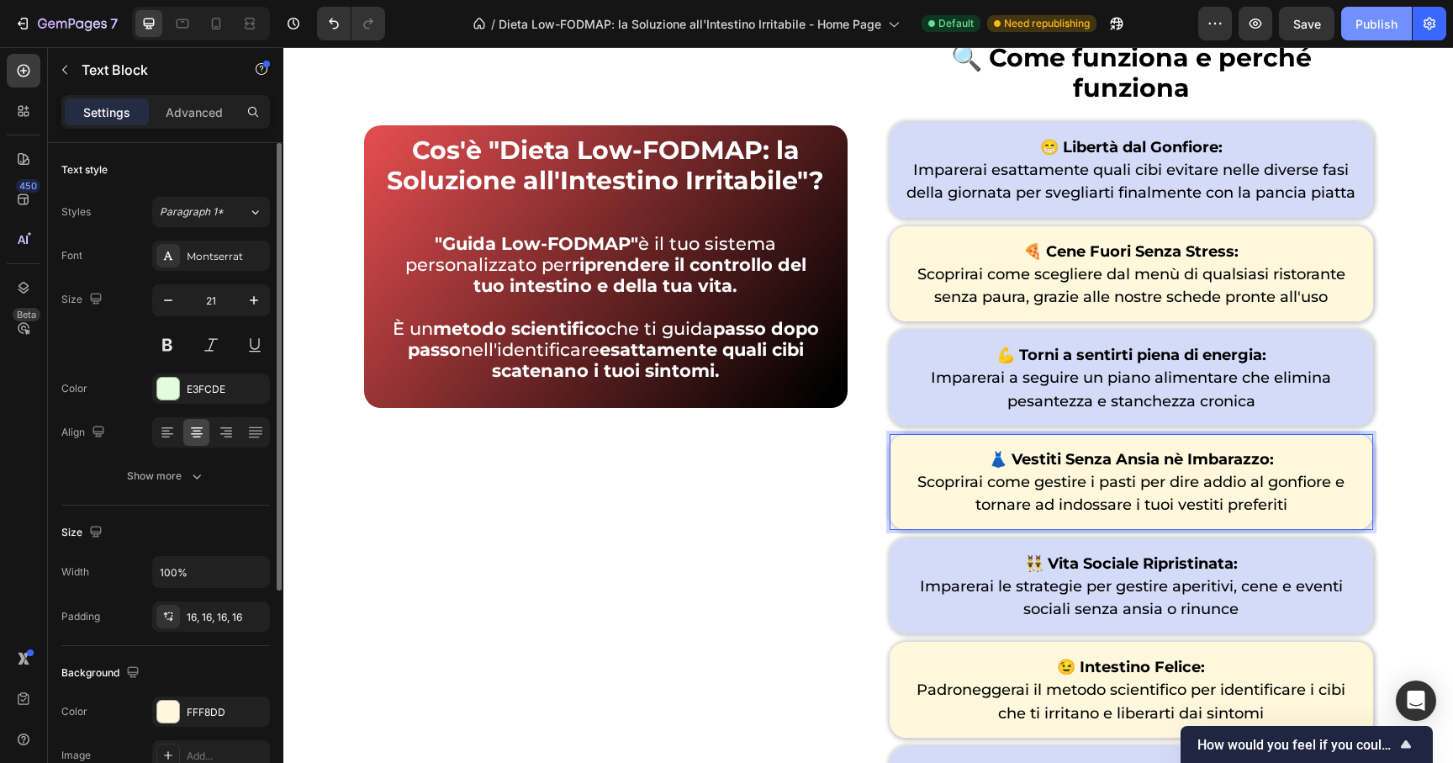
click at [1383, 22] on div "Publish" at bounding box center [1377, 24] width 42 height 18
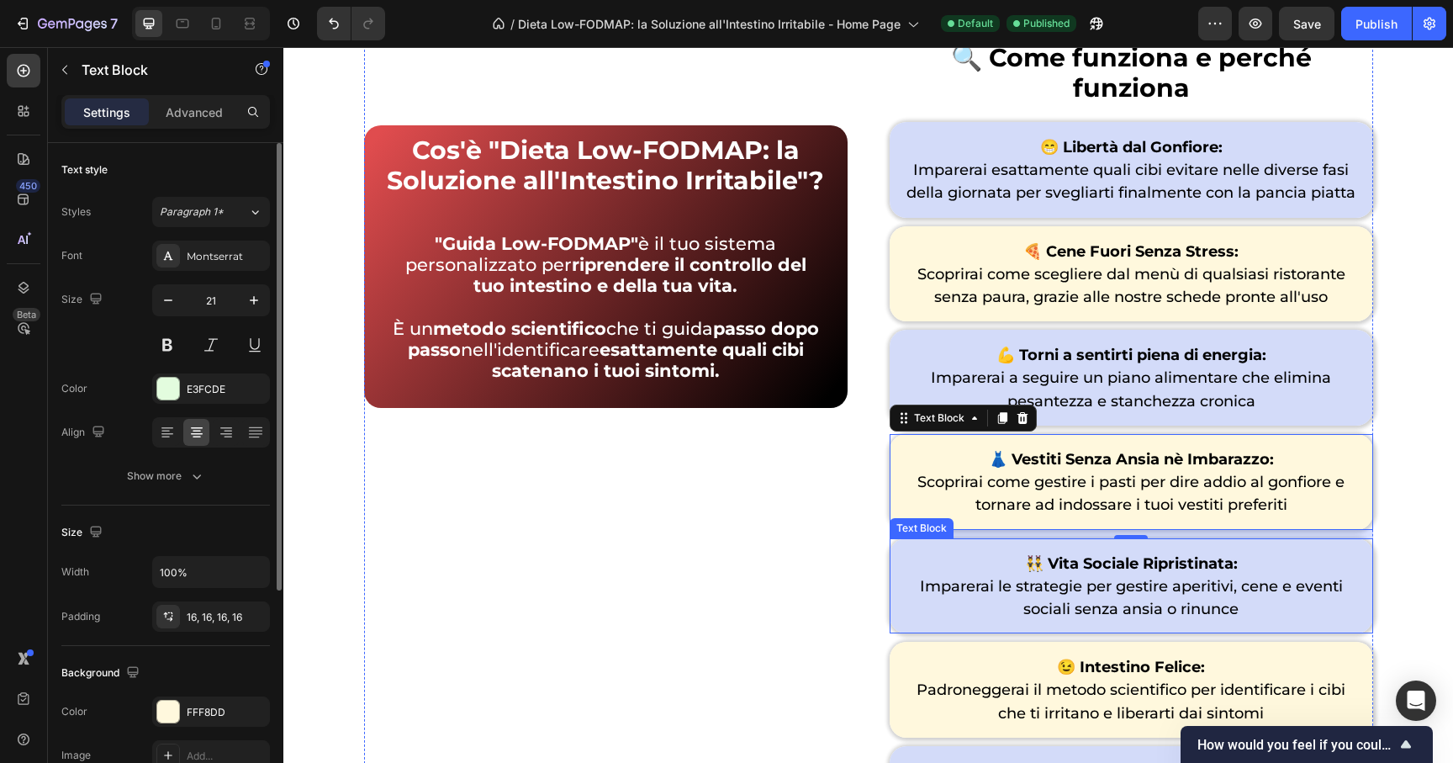
click at [1157, 577] on span "Imparerai le strategie per gestire aperitivi, cene e eventi sociali senza ansia…" at bounding box center [1131, 597] width 423 height 41
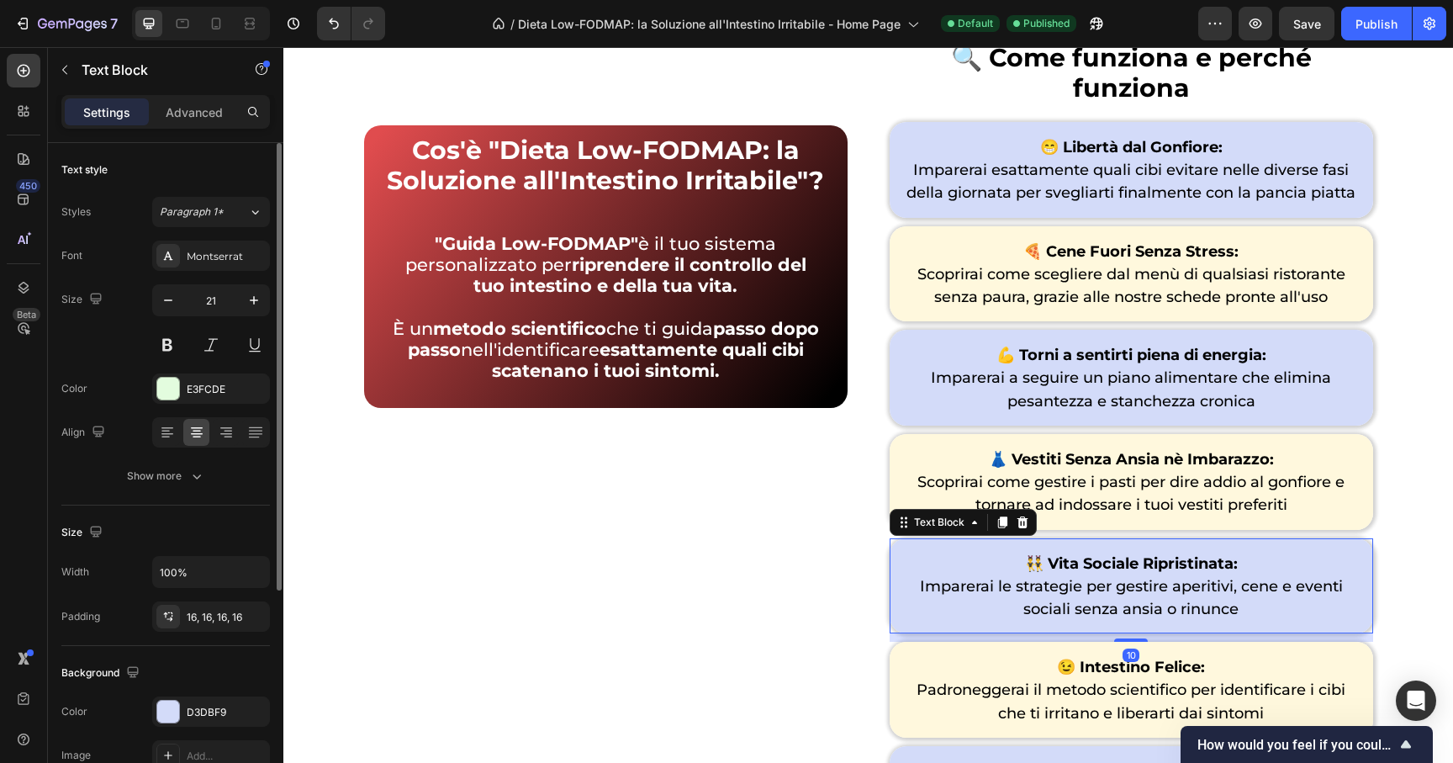
click at [1042, 577] on span "Imparerai le strategie per gestire aperitivi, cene e eventi sociali senza ansia…" at bounding box center [1131, 597] width 423 height 41
click at [1006, 577] on span "Imparerai le strategie per gestire aperitivi, cene e eventi sociali senza ansia…" at bounding box center [1131, 597] width 423 height 41
drag, startPoint x: 1002, startPoint y: 549, endPoint x: 936, endPoint y: 544, distance: 65.8
click at [936, 577] on span "Imparerai le strategie per gestire aperitivi, cene e eventi sociali senza ansia…" at bounding box center [1131, 597] width 423 height 41
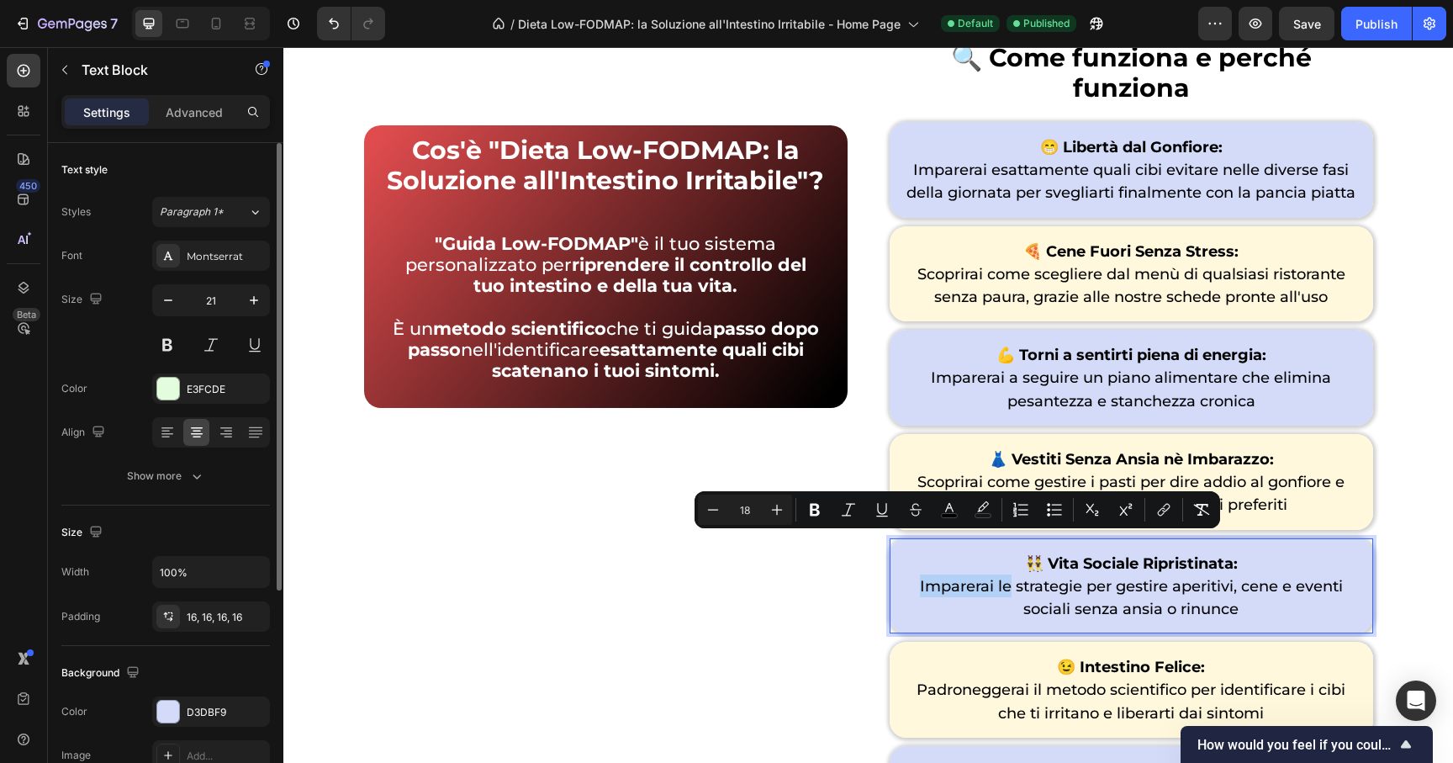
drag, startPoint x: 1000, startPoint y: 546, endPoint x: 897, endPoint y: 534, distance: 103.3
click at [903, 552] on p "👯‍♂️ Vita Sociale Ripristinata: Imparerai le strategie per gestire aperitivi, c…" at bounding box center [1131, 586] width 457 height 69
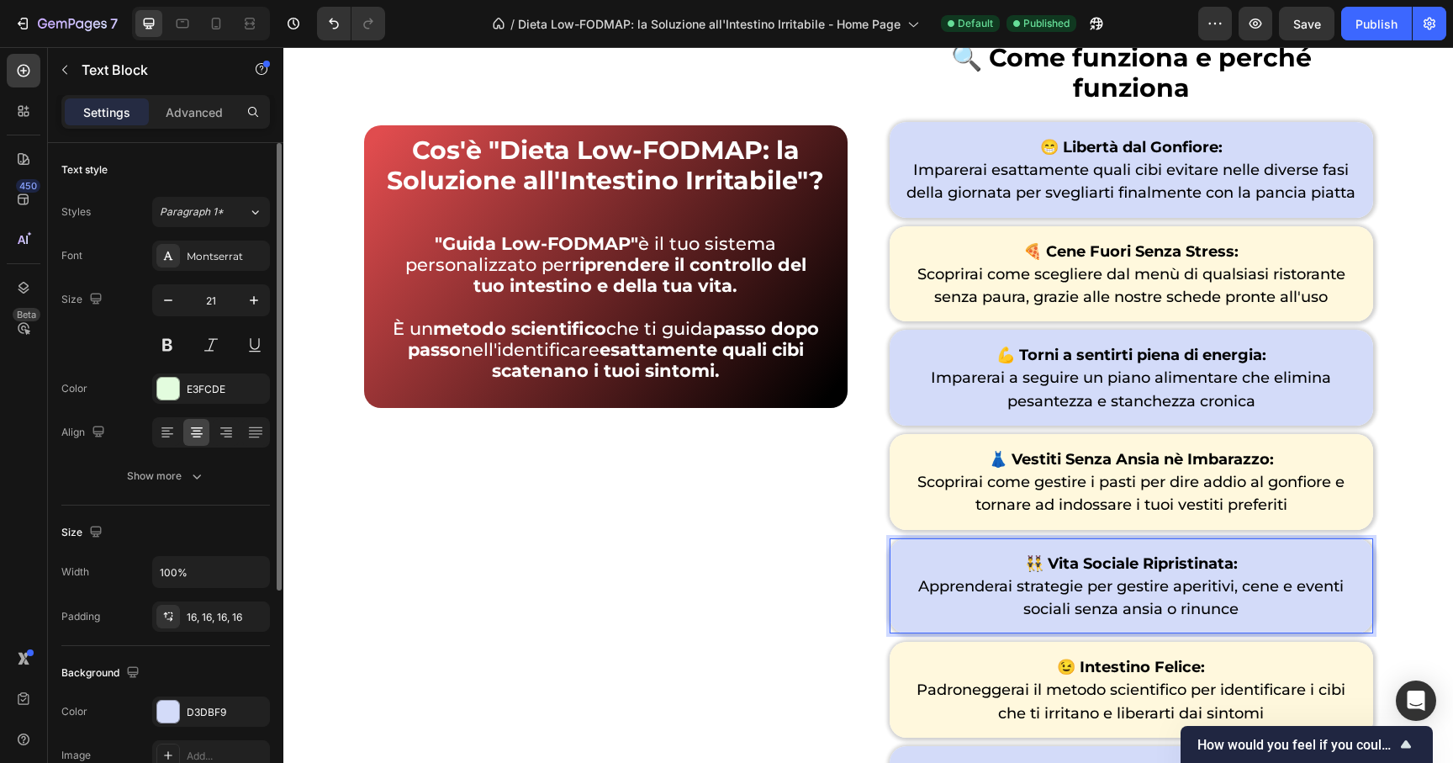
click at [1287, 577] on span "Apprenderai strategie per gestire aperitivi, cene e eventi sociali senza ansia …" at bounding box center [1131, 597] width 426 height 41
click at [1278, 558] on p "👯‍♂️ Vita Sociale Ripristinata: Apprenderai strategie per gestire aperitivi, ce…" at bounding box center [1131, 586] width 457 height 69
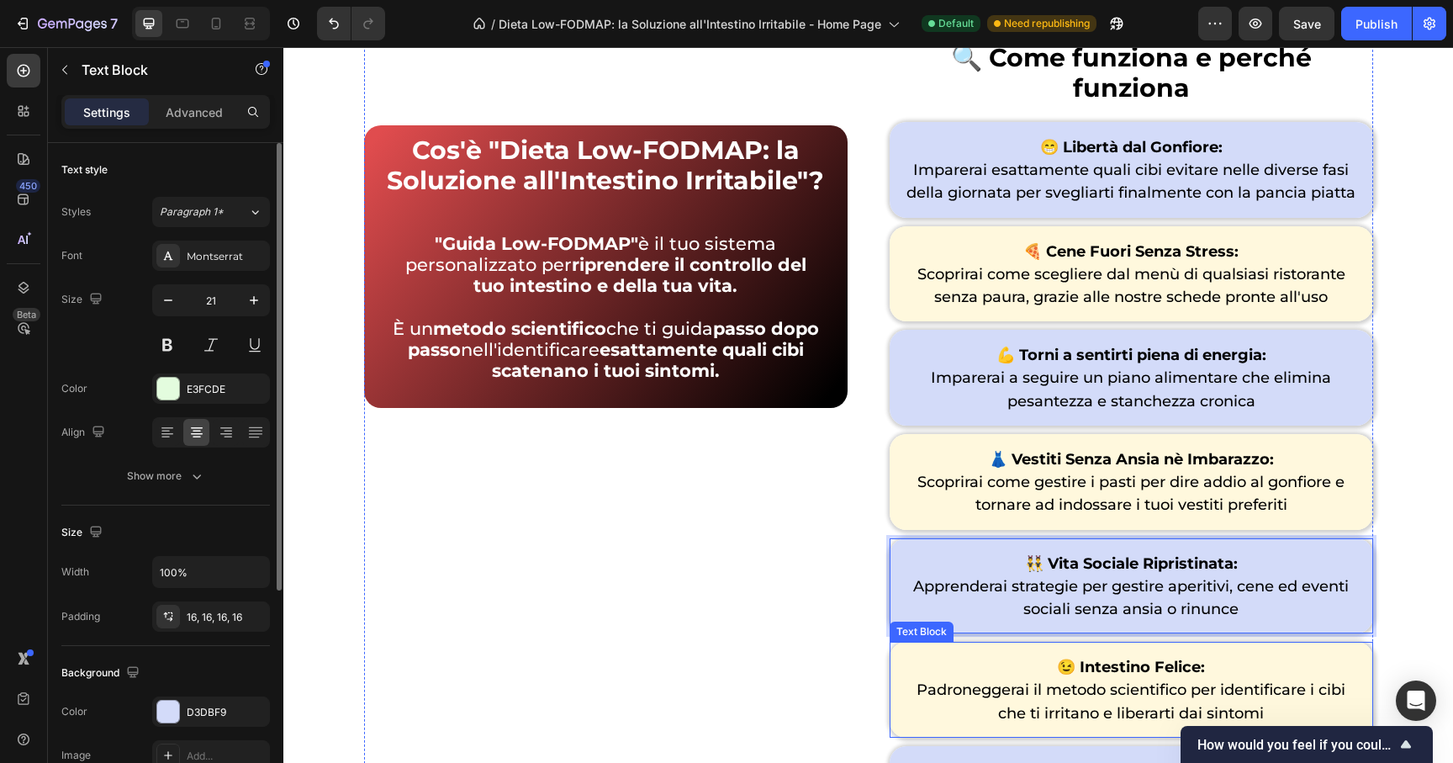
click at [1283, 680] on div "😉 Intestino Felice: Padroneggerai il metodo scientifico per identificare i cibi…" at bounding box center [1132, 690] width 484 height 96
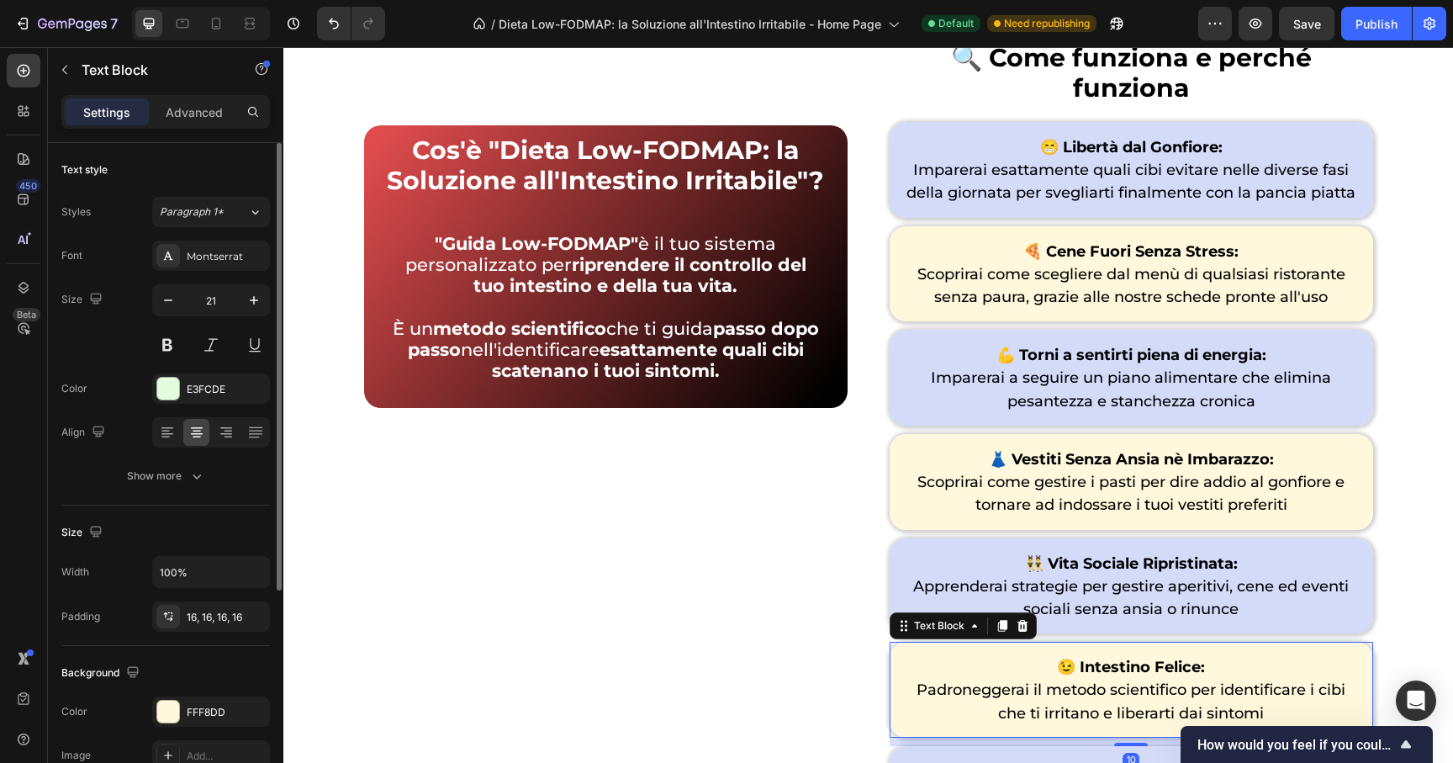
click at [1282, 674] on p "😉 Intestino Felice: Padroneggerai il metodo scientifico per identificare i cibi…" at bounding box center [1131, 689] width 457 height 69
click at [1198, 680] on span "Padroneggerai il metodo scientifico per identificare i cibi che ti irritano e l…" at bounding box center [1131, 700] width 429 height 41
drag, startPoint x: 1287, startPoint y: 652, endPoint x: 1287, endPoint y: 668, distance: 16.0
click at [1287, 680] on span "Padroneggerai il metodo scientifico per identificare i cibi che ti irritano e l…" at bounding box center [1131, 700] width 429 height 41
click at [1281, 671] on p "😉 Intestino Felice: Padroneggerai il metodo scientifico per identificare i cibi…" at bounding box center [1131, 689] width 457 height 69
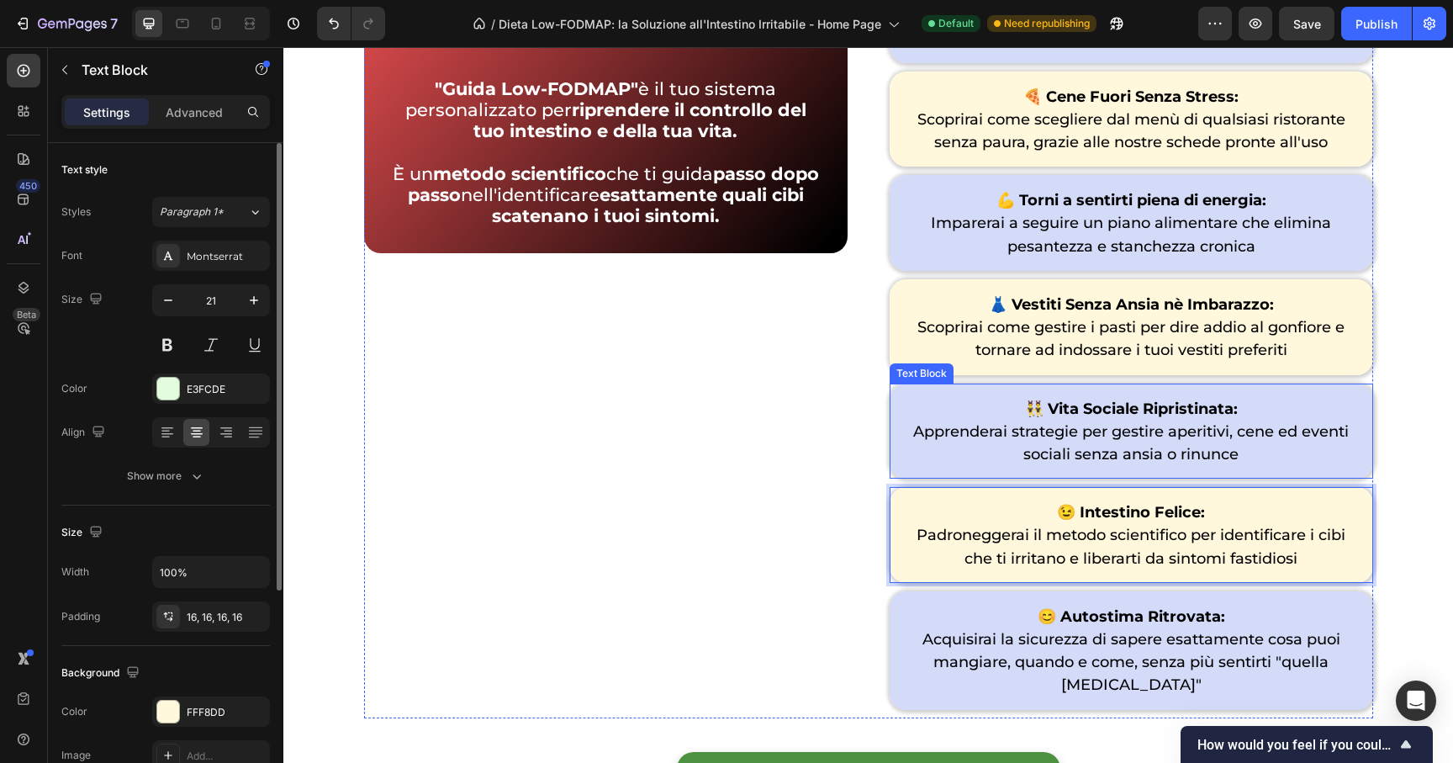
scroll to position [6488, 0]
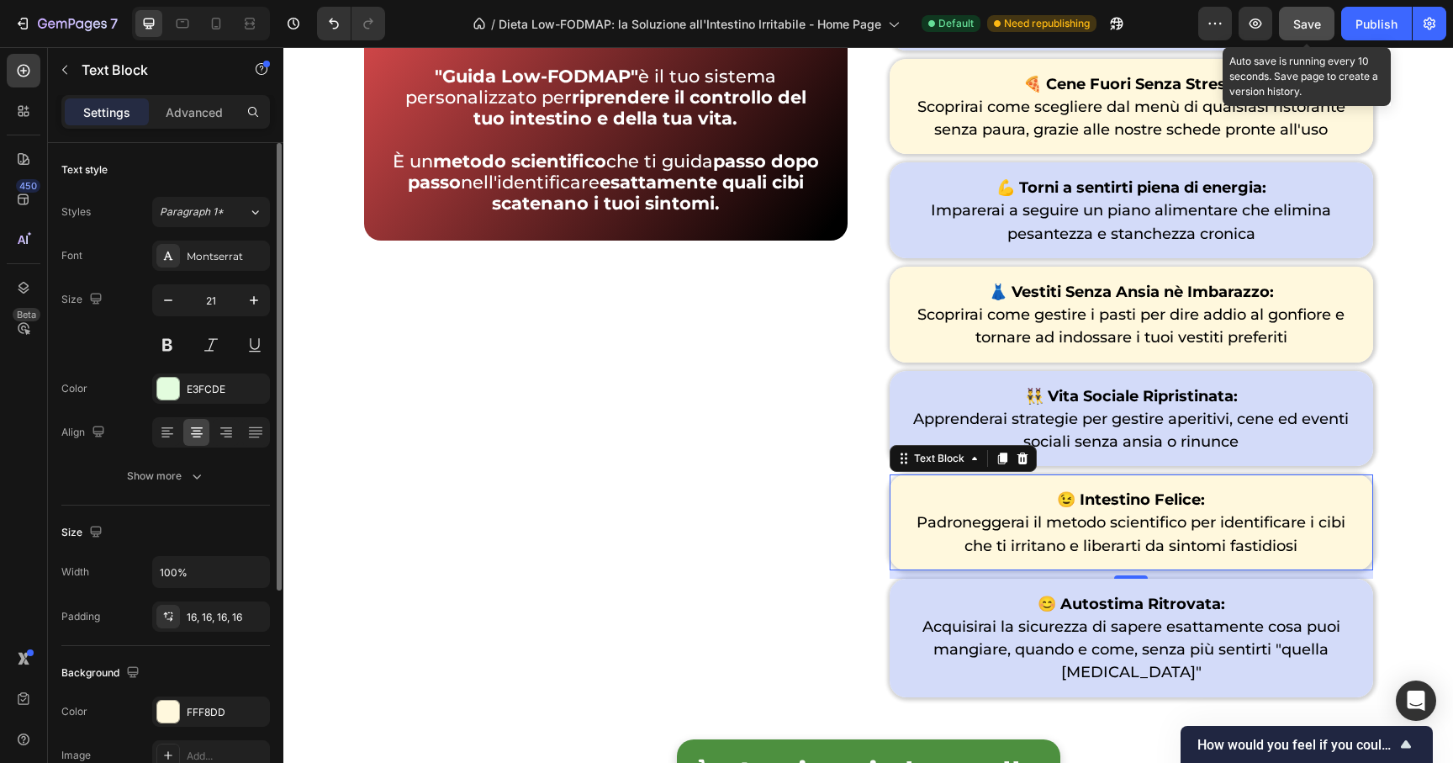
click at [1299, 24] on span "Save" at bounding box center [1307, 24] width 28 height 14
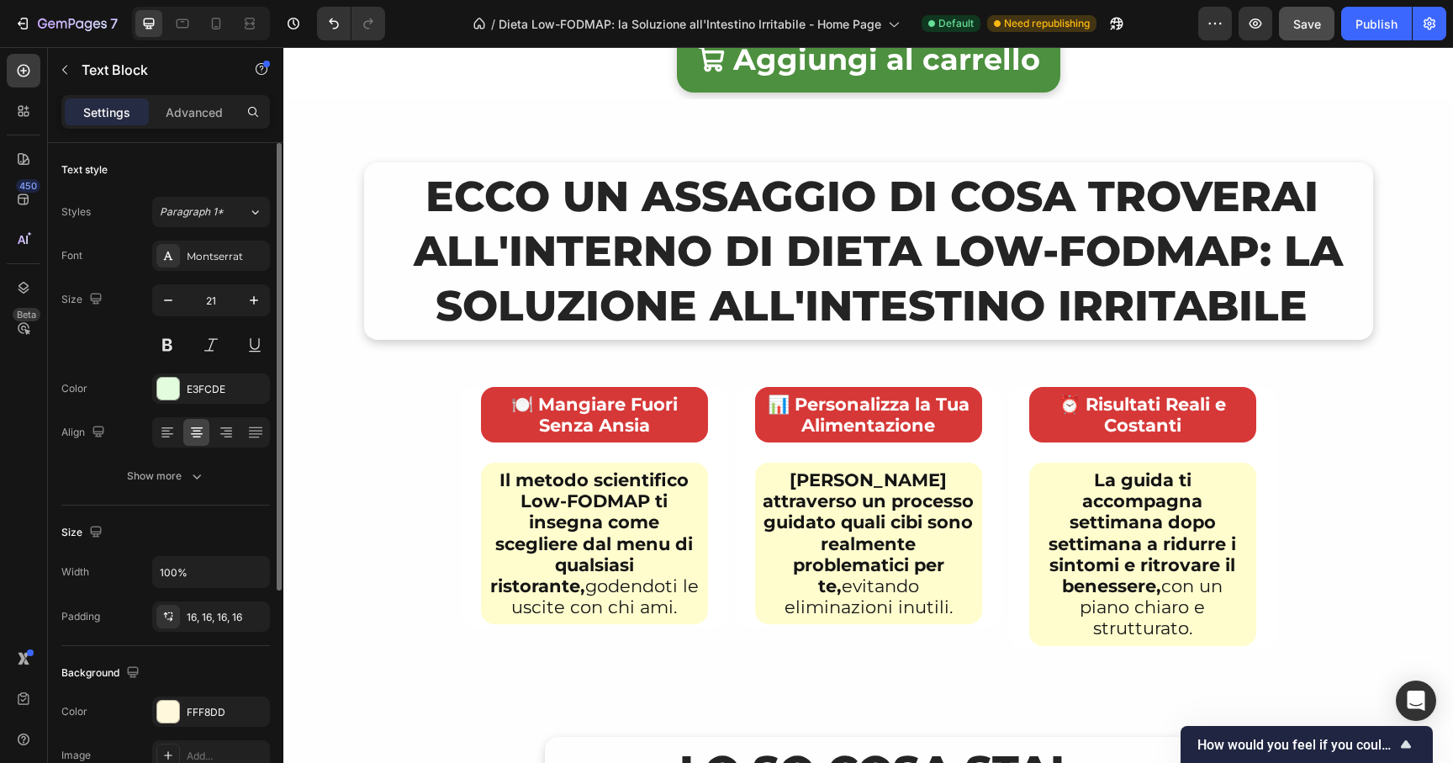
scroll to position [7205, 0]
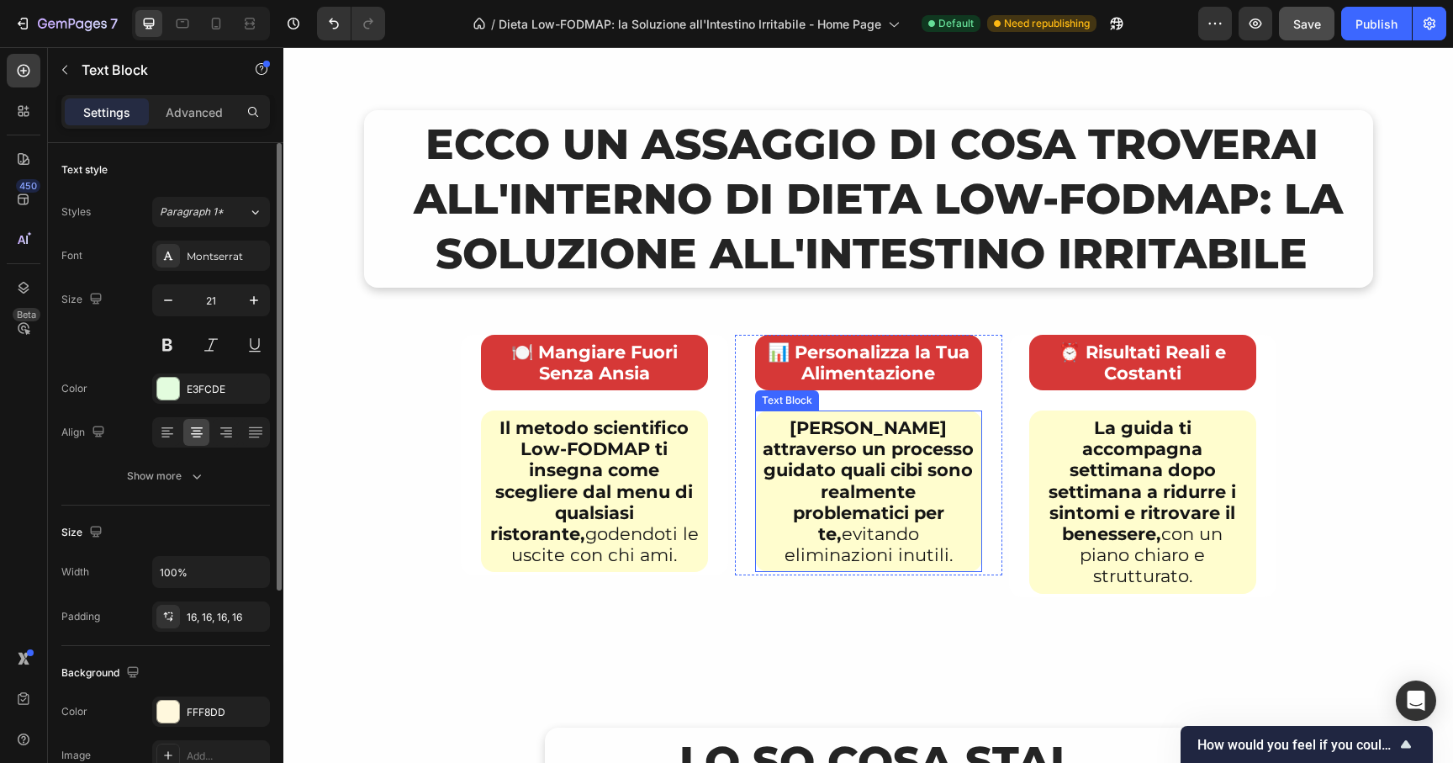
click at [878, 445] on strong "Scopri attraverso un processo guidato quali cibi sono realmente problematici pe…" at bounding box center [868, 480] width 211 height 127
click at [854, 428] on strong "Scopri attraverso un processo guidato quali cibi sono realmente problematici pe…" at bounding box center [868, 480] width 211 height 127
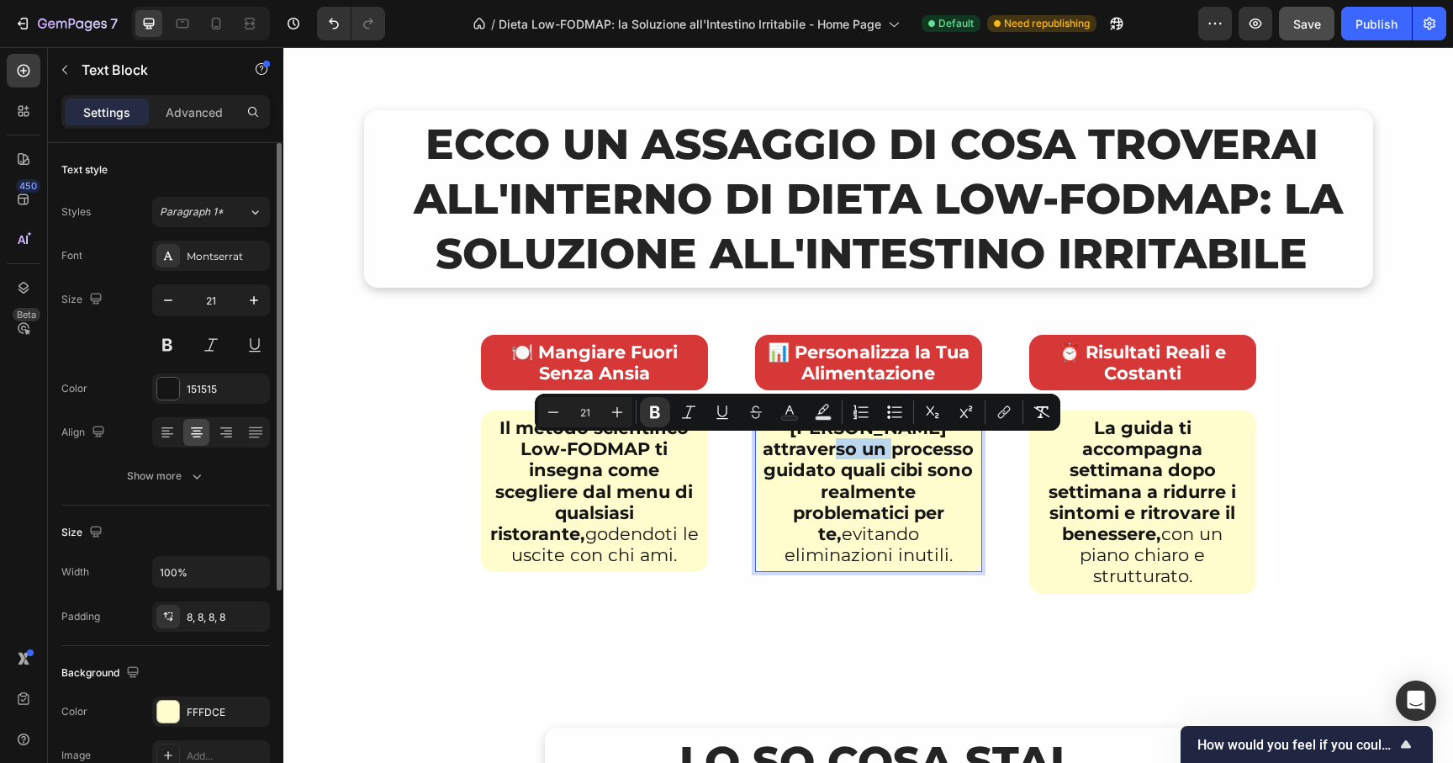
drag, startPoint x: 833, startPoint y: 447, endPoint x: 767, endPoint y: 445, distance: 66.5
click at [767, 445] on strong "Scopri attraverso un processo guidato quali cibi sono realmente problematici pe…" at bounding box center [868, 480] width 211 height 127
